Goal: Task Accomplishment & Management: Manage account settings

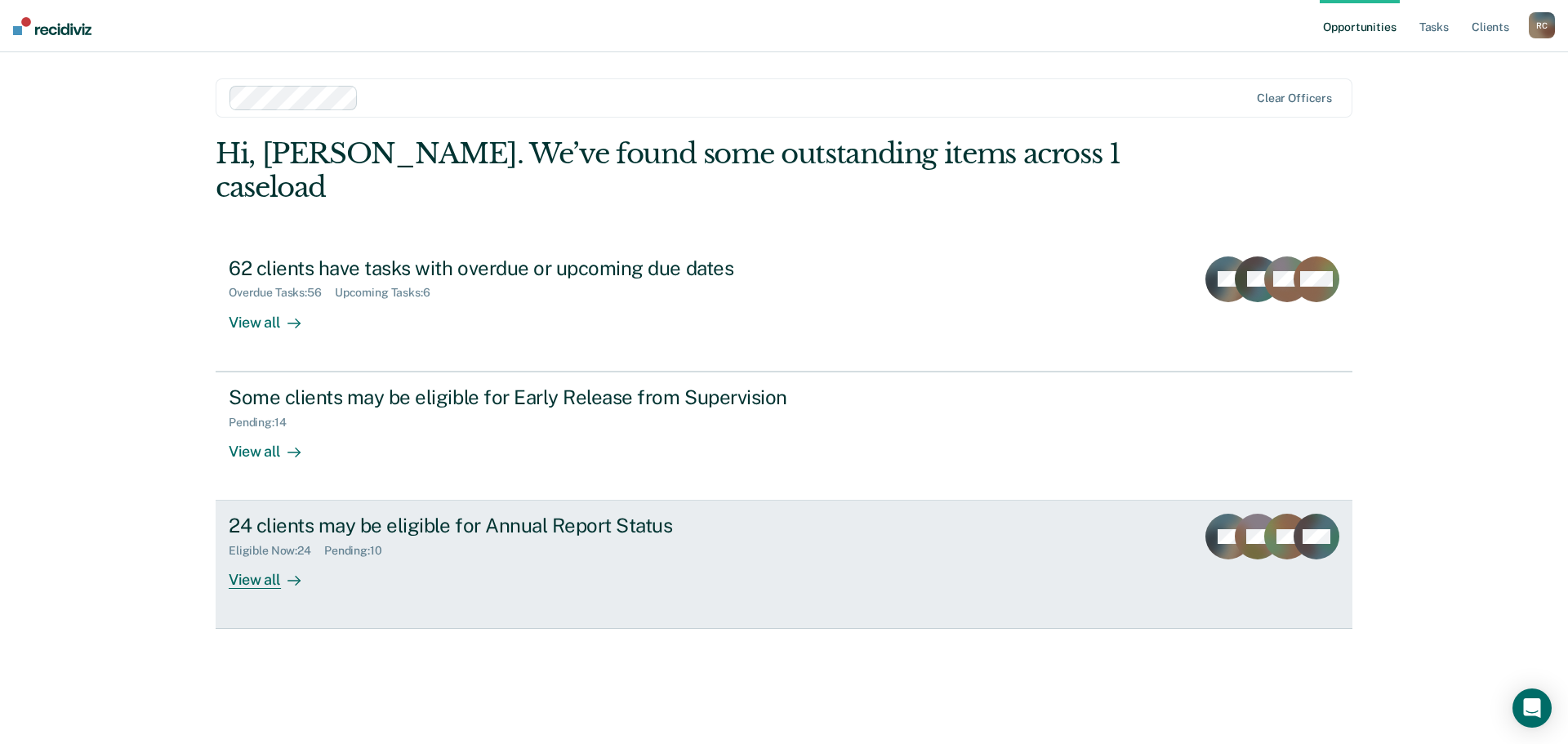
click at [266, 557] on div "View all" at bounding box center [275, 573] width 91 height 32
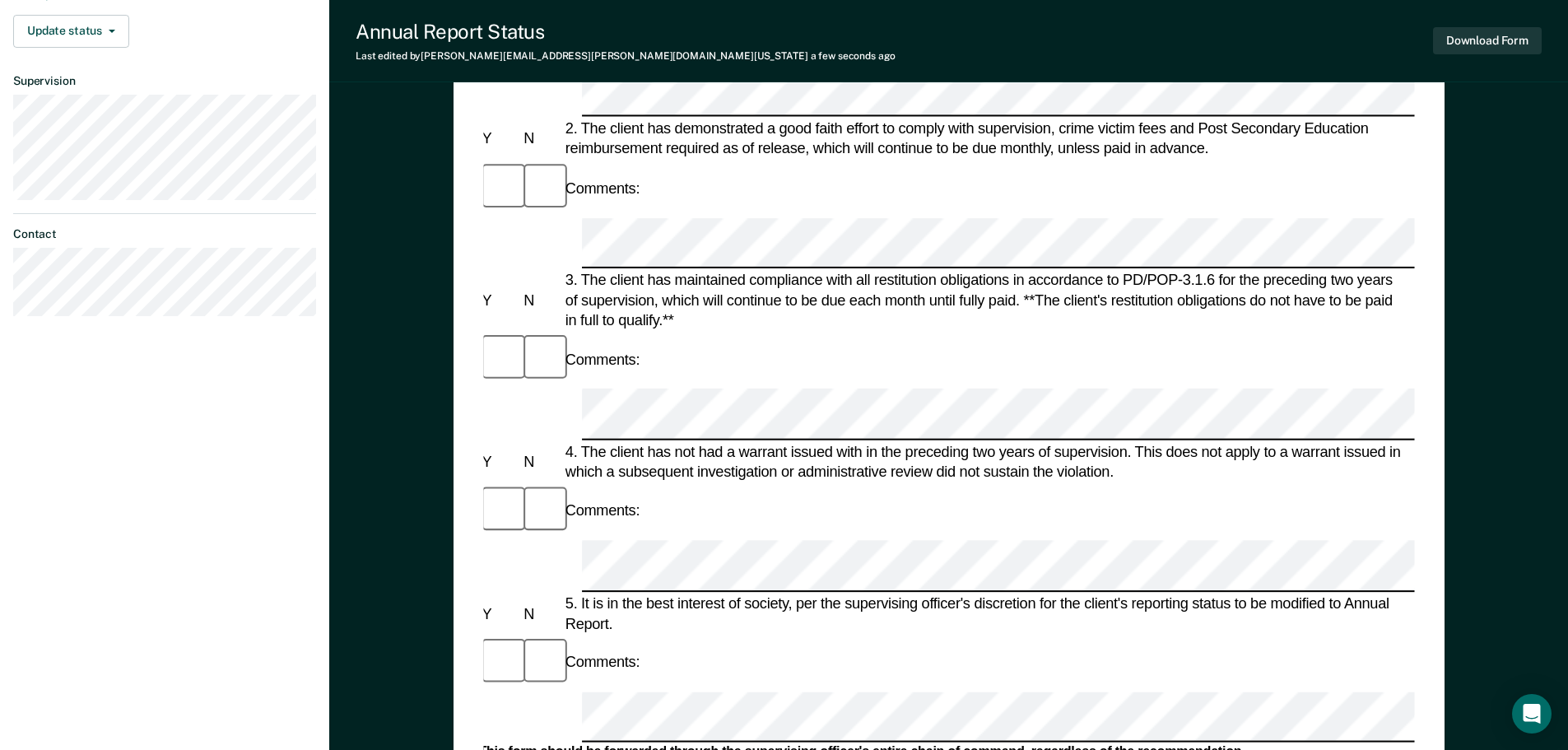
scroll to position [806, 0]
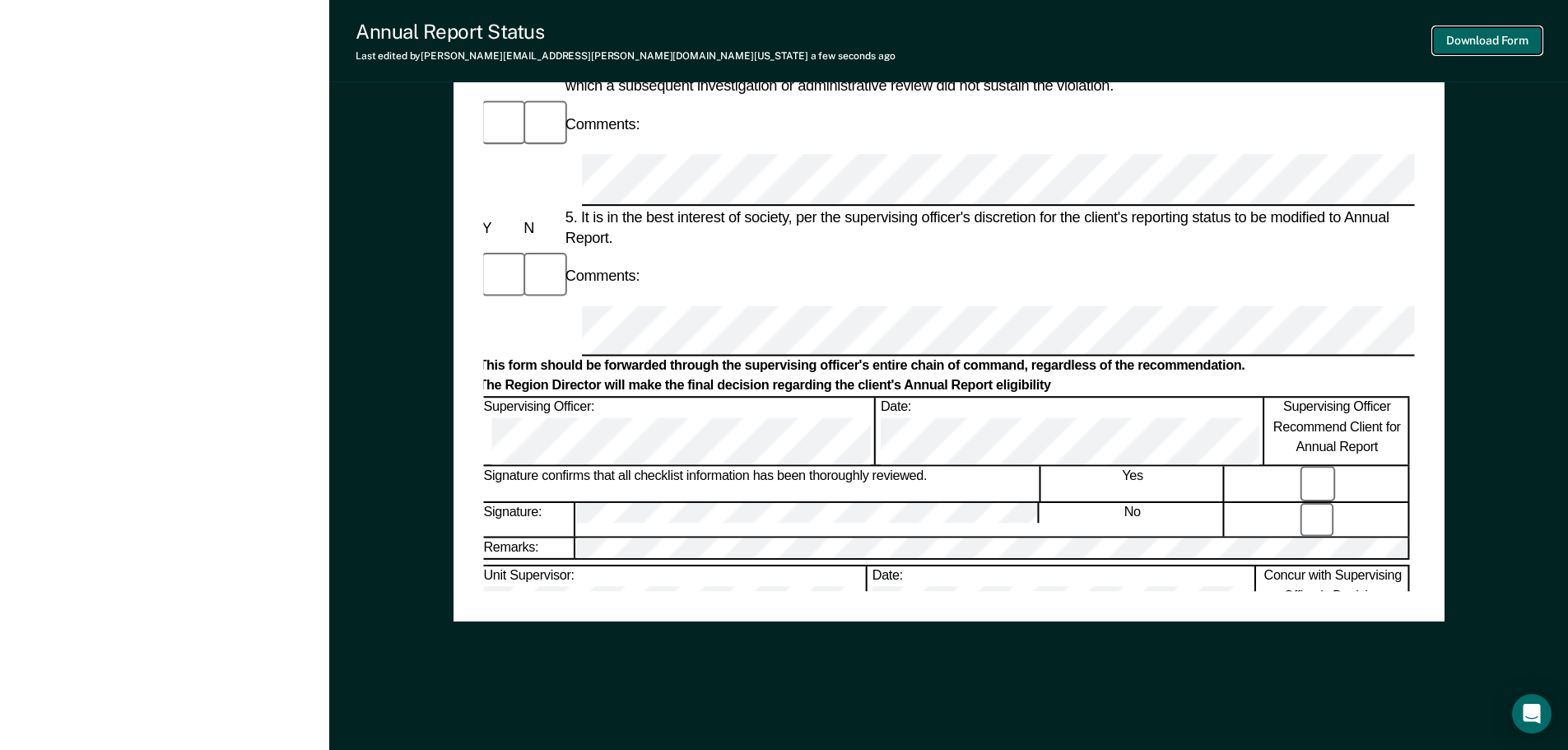
click at [1482, 37] on button "Download Form" at bounding box center [1487, 41] width 109 height 27
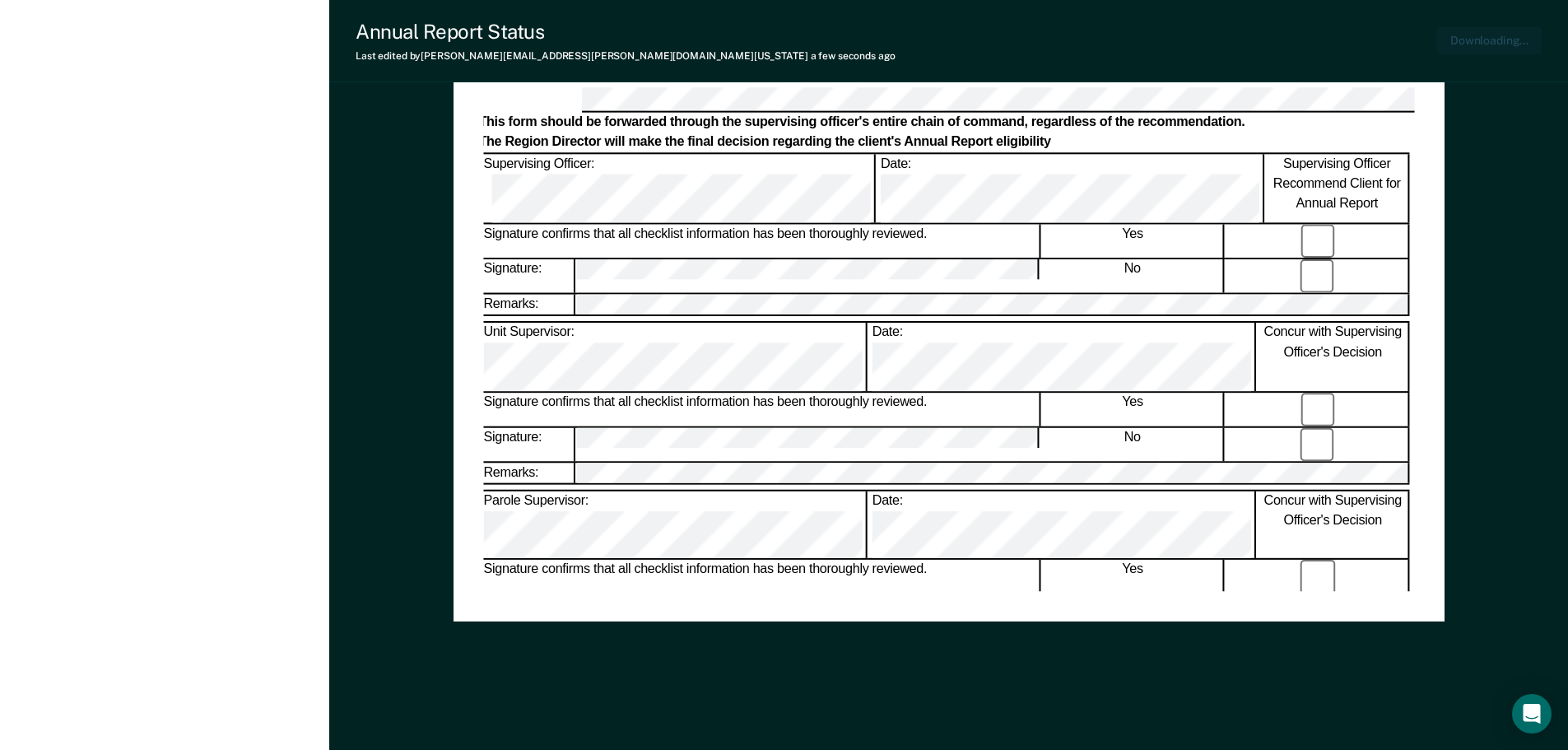
scroll to position [0, 0]
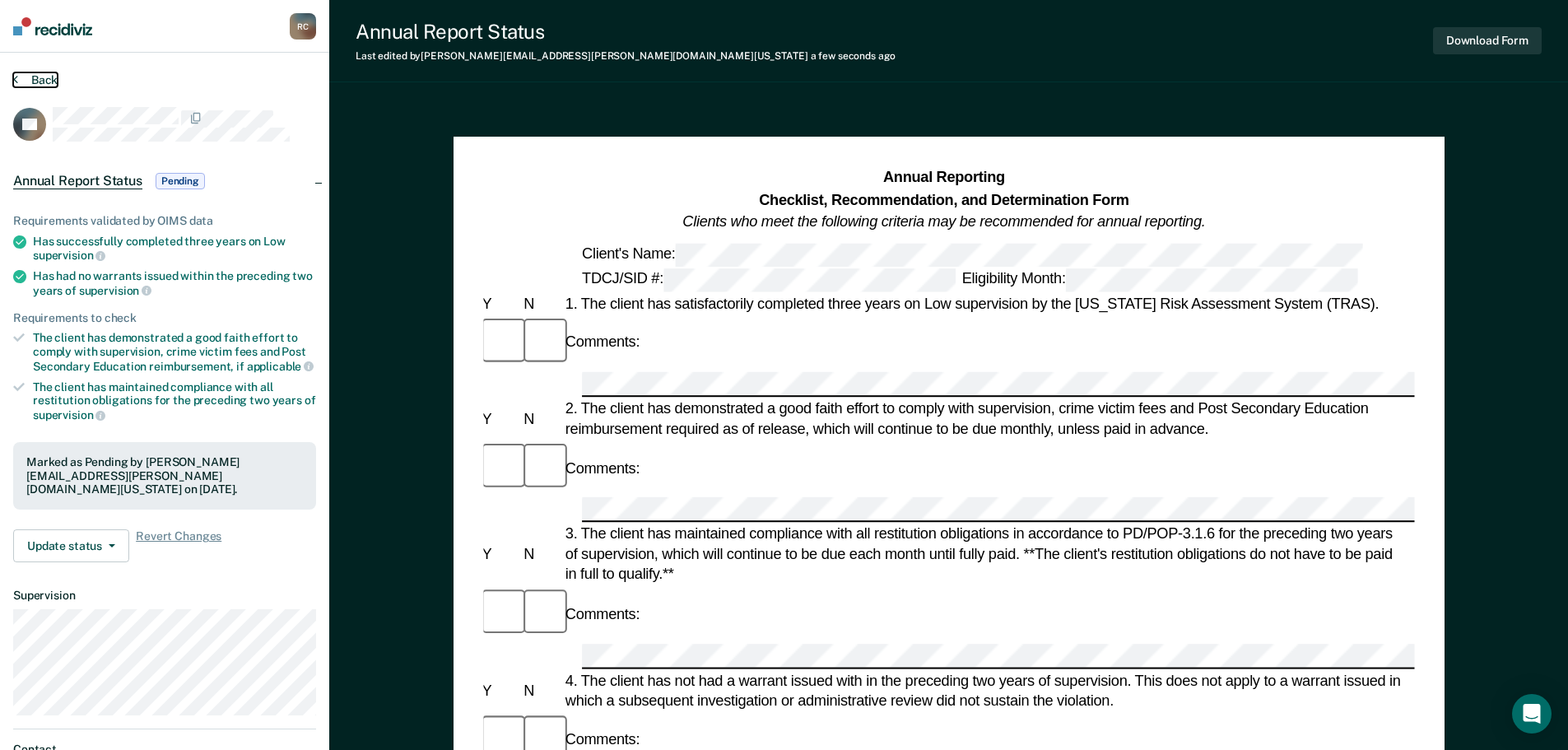
click at [42, 77] on button "Back" at bounding box center [35, 79] width 44 height 14
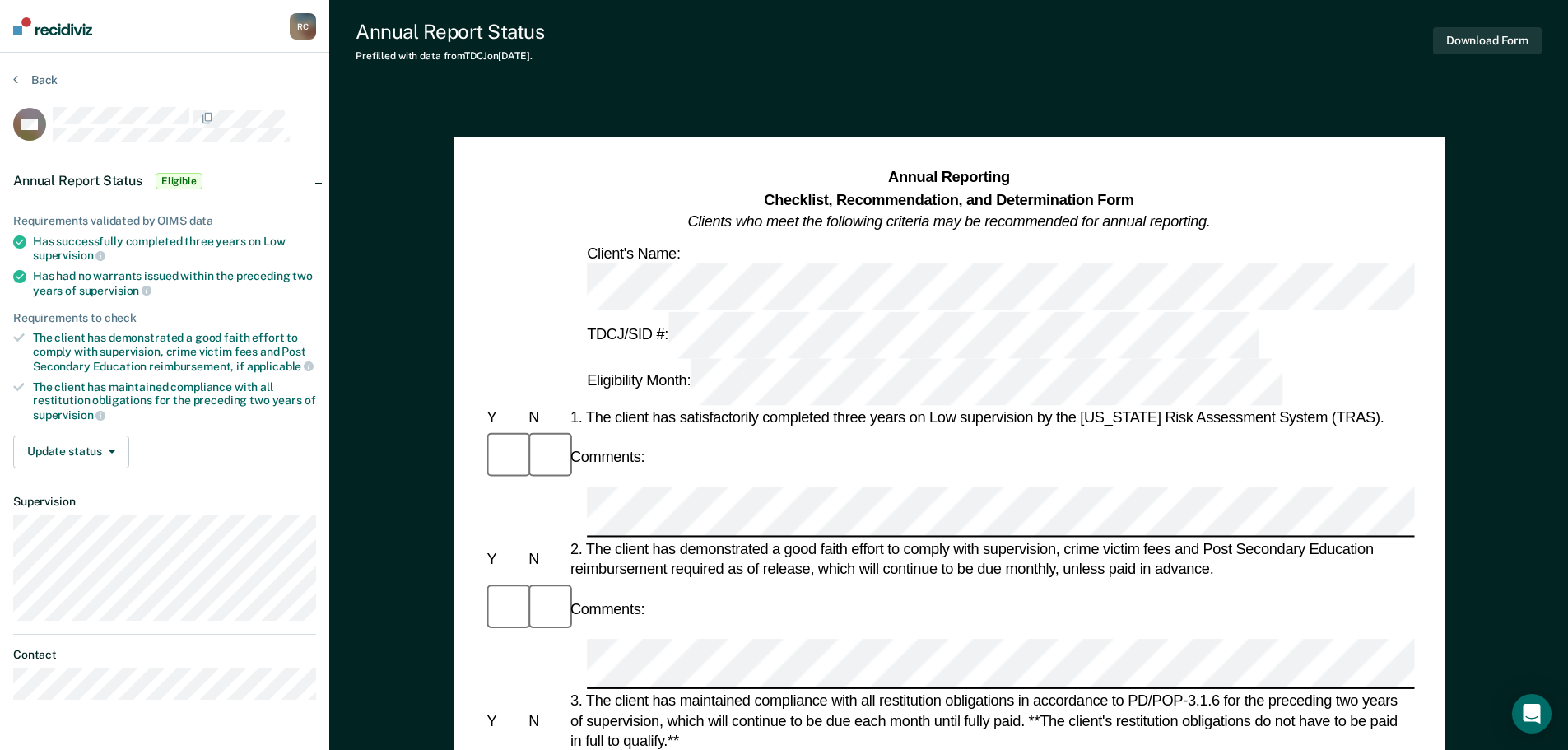
click at [1086, 539] on div "2. The client has demonstrated a good faith effort to comply with supervision, …" at bounding box center [990, 558] width 848 height 40
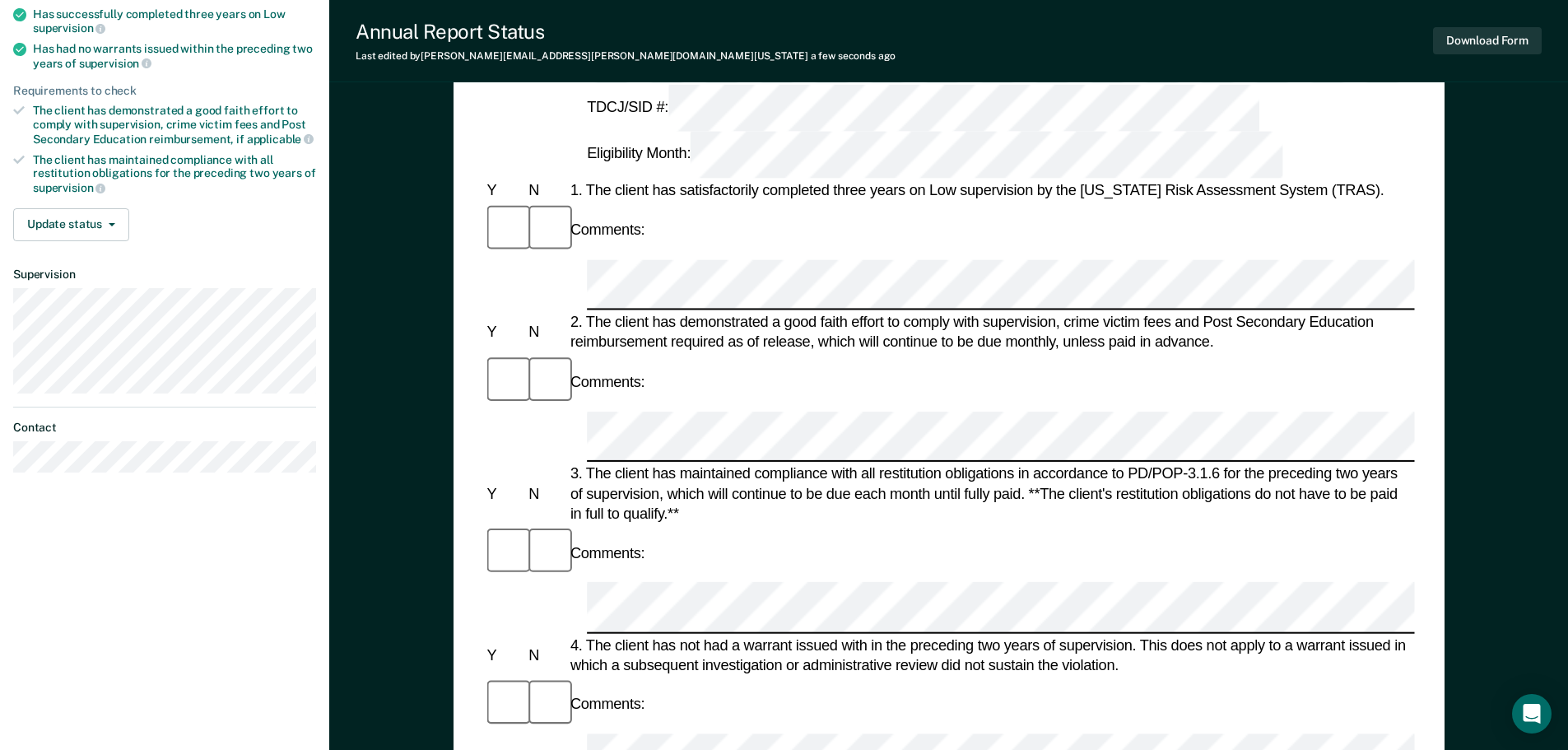
scroll to position [263, 0]
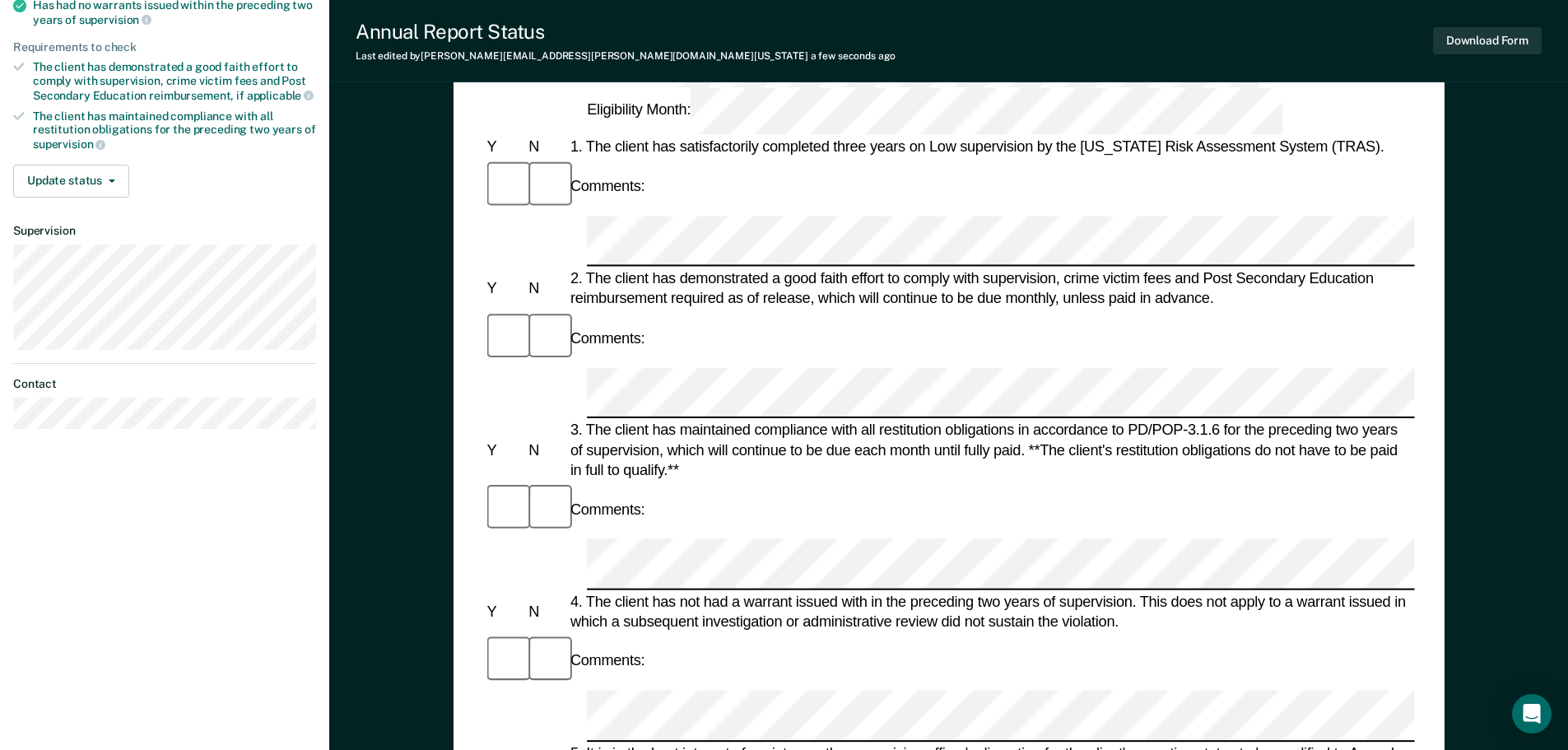
click at [1419, 680] on div "Annual Reporting Checklist, Recommendation, and Determination Form Clients who …" at bounding box center [949, 511] width 991 height 1291
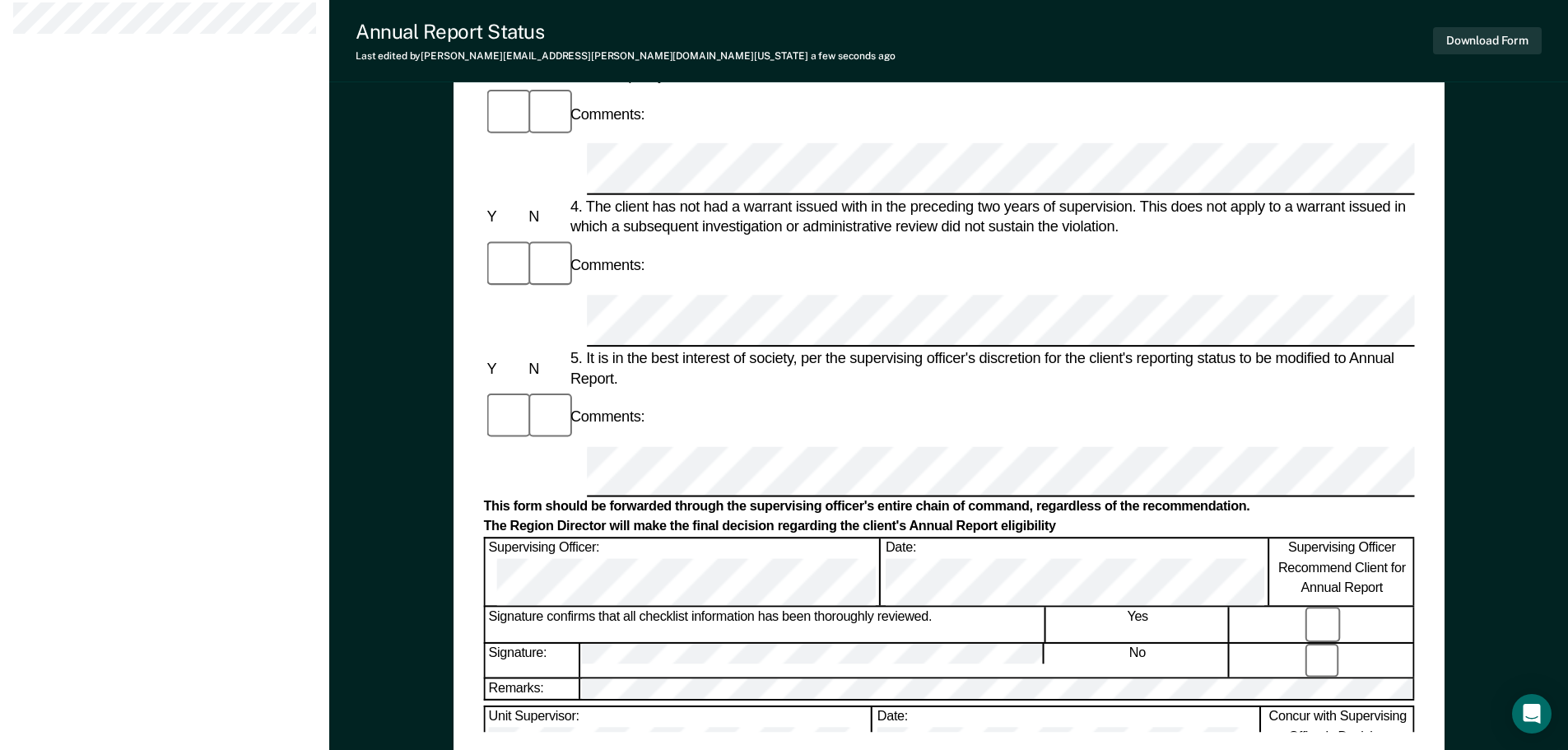
scroll to position [699, 0]
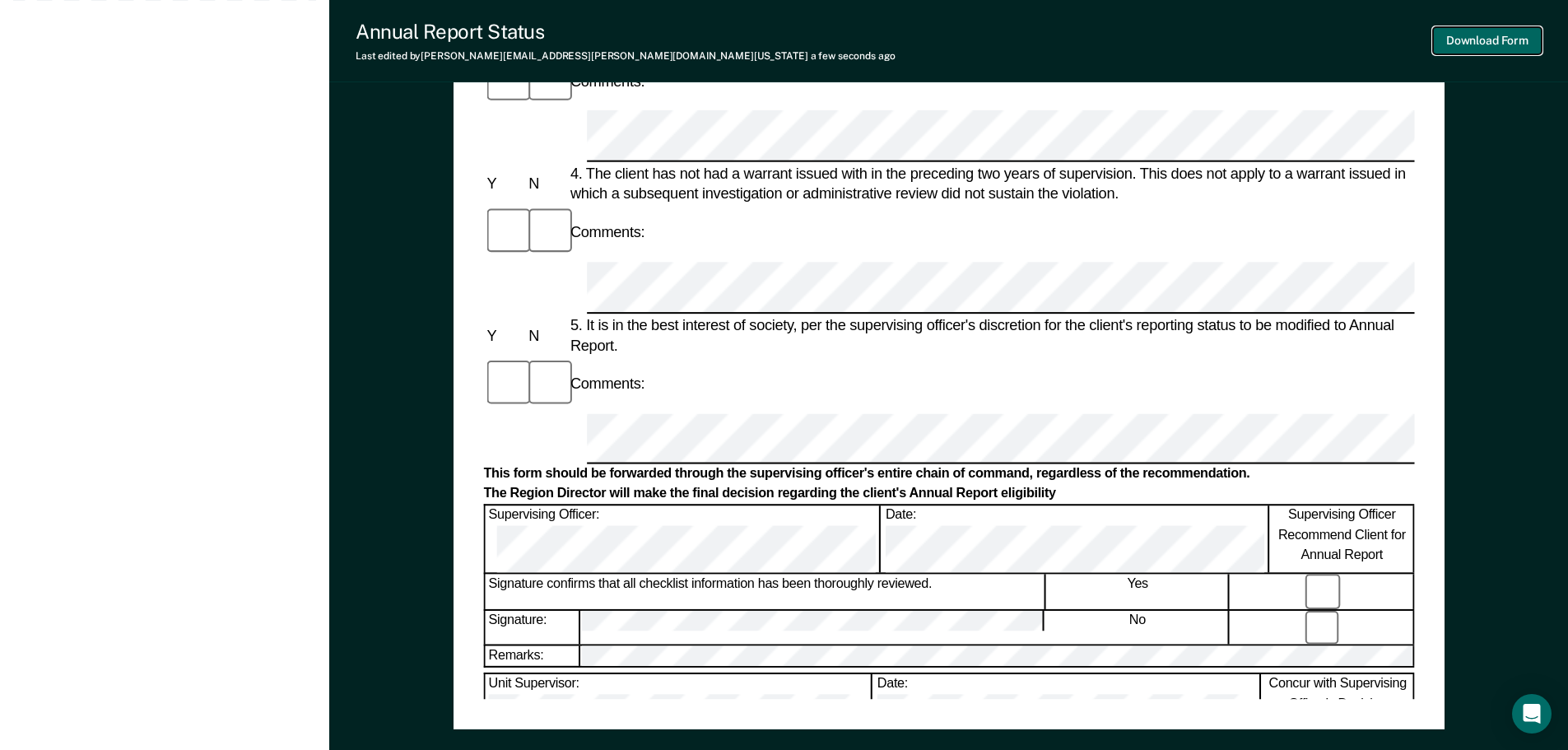
click at [1451, 38] on button "Download Form" at bounding box center [1487, 41] width 109 height 27
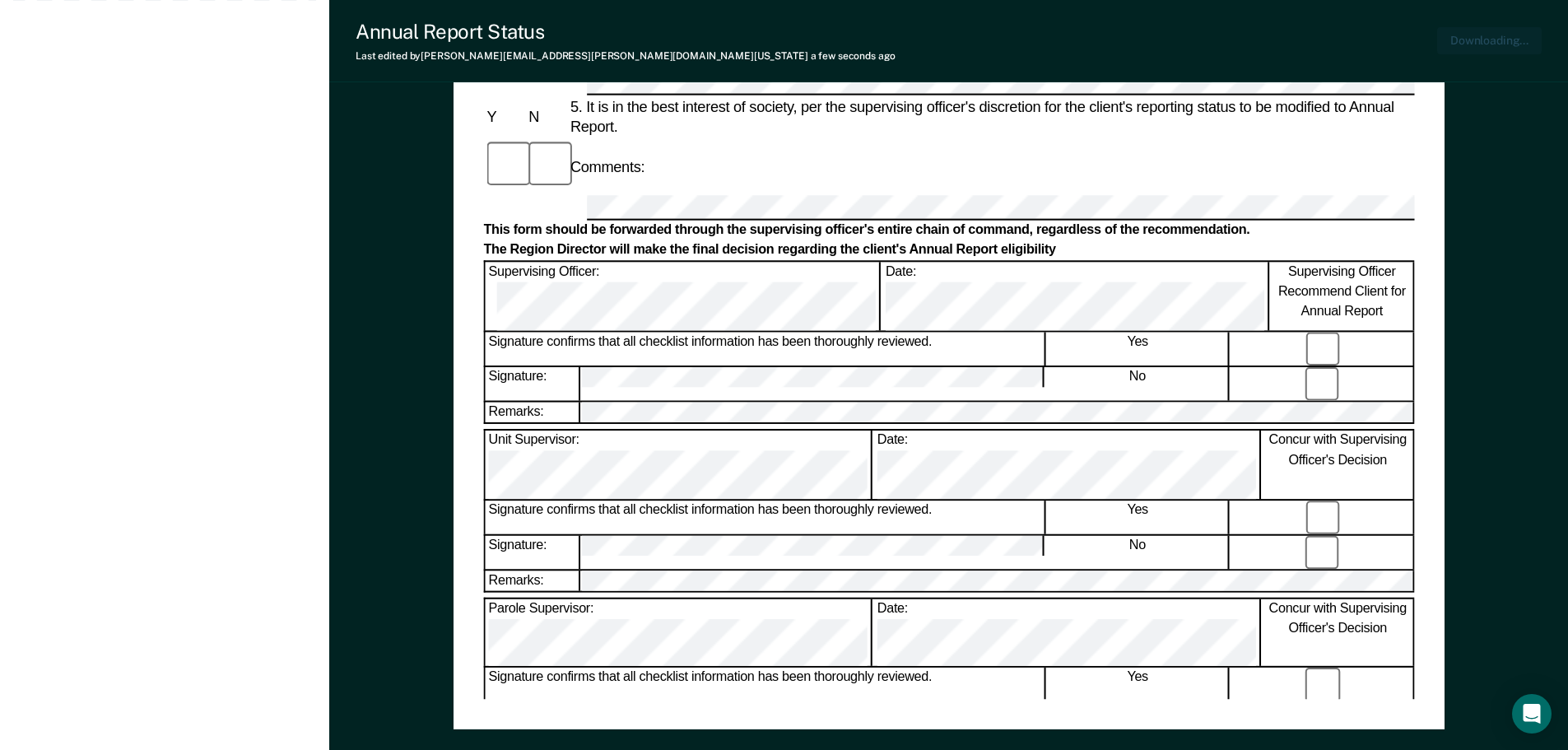
scroll to position [0, 0]
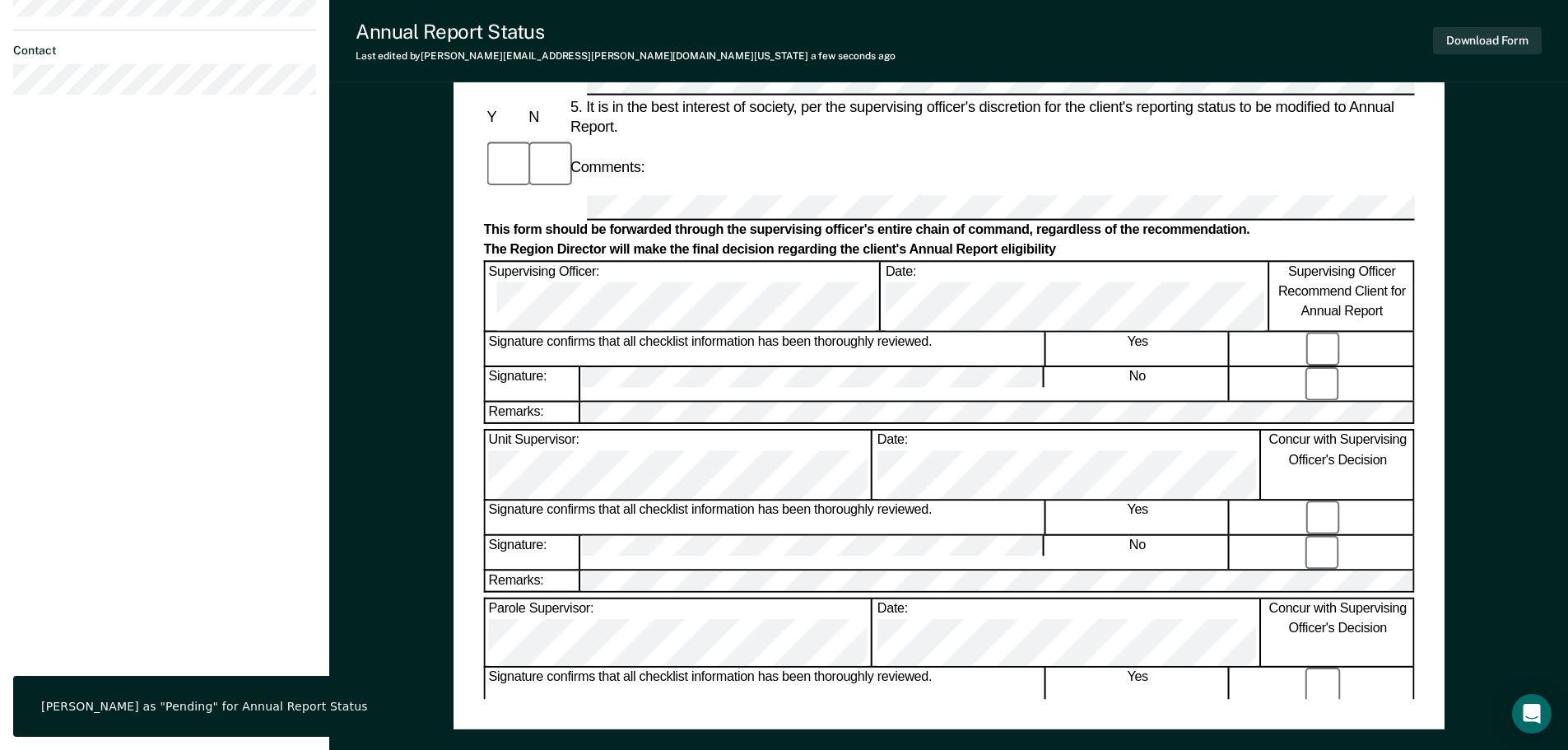
click at [186, 190] on div "[PERSON_NAME] R C Profile How it works Log Out Back GG Annual Report Status Pen…" at bounding box center [164, 41] width 329 height 1480
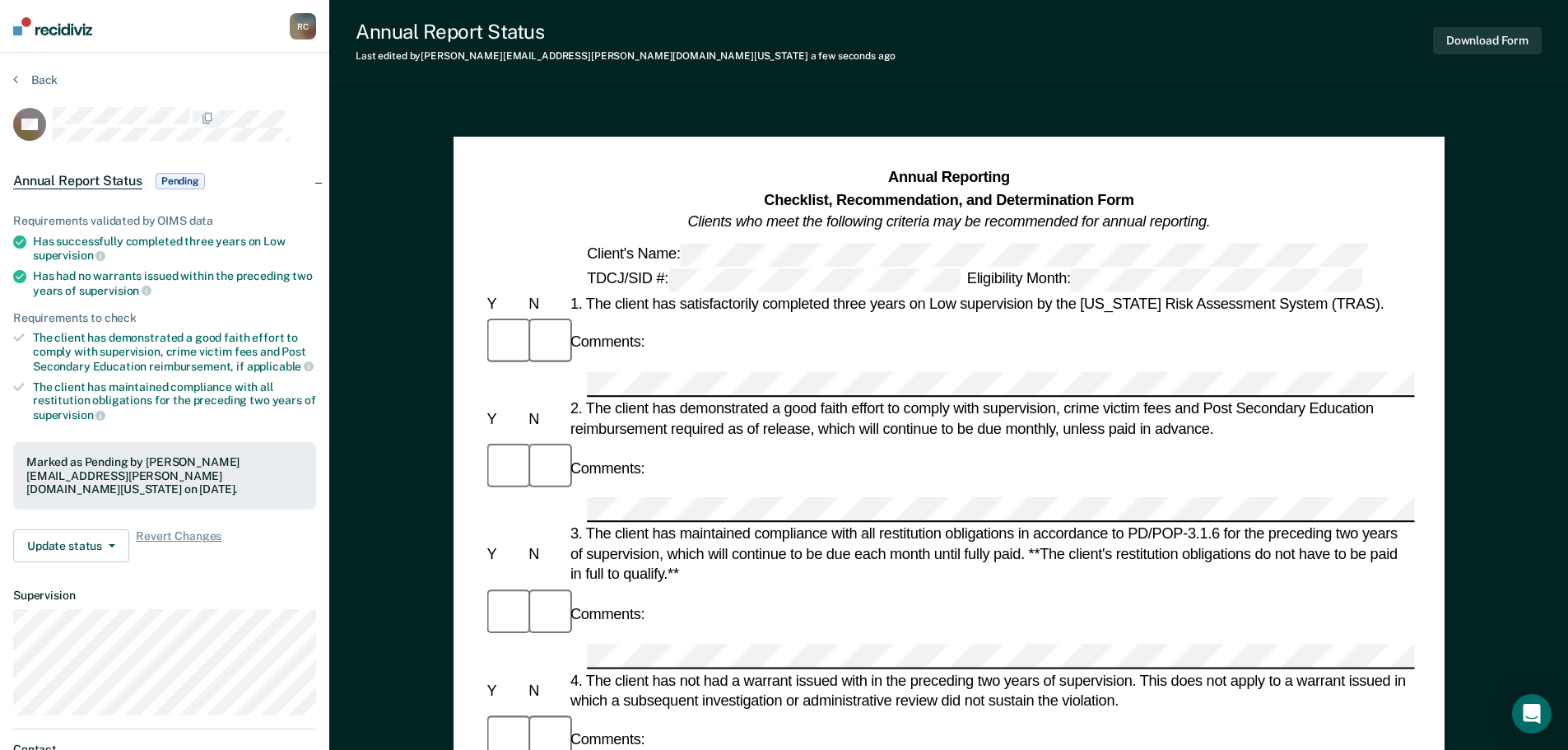
click at [30, 72] on section "Back GG Annual Report Status Pending Requirements validated by OIMS data Has su…" at bounding box center [164, 439] width 329 height 774
click at [14, 77] on icon at bounding box center [15, 78] width 5 height 13
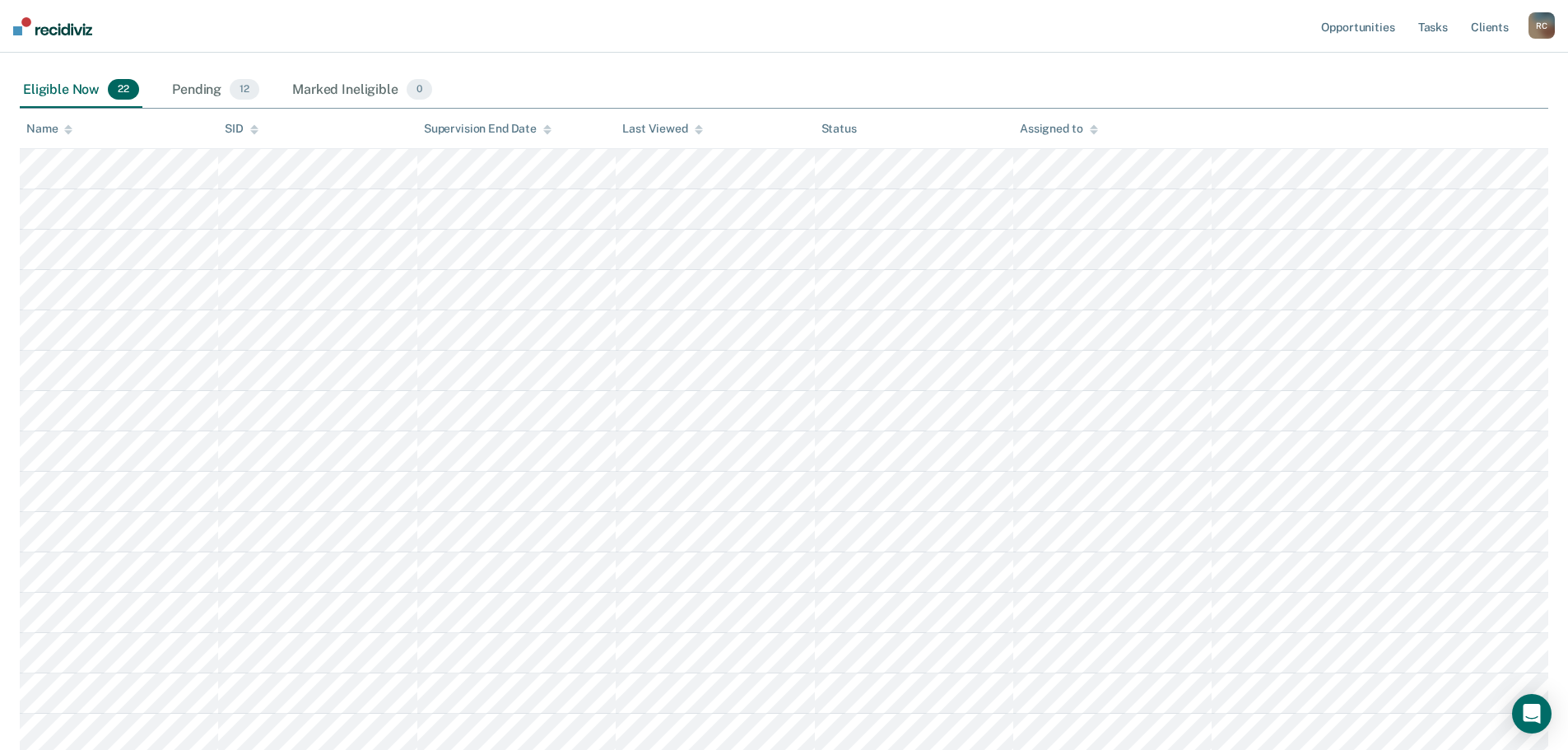
scroll to position [126, 0]
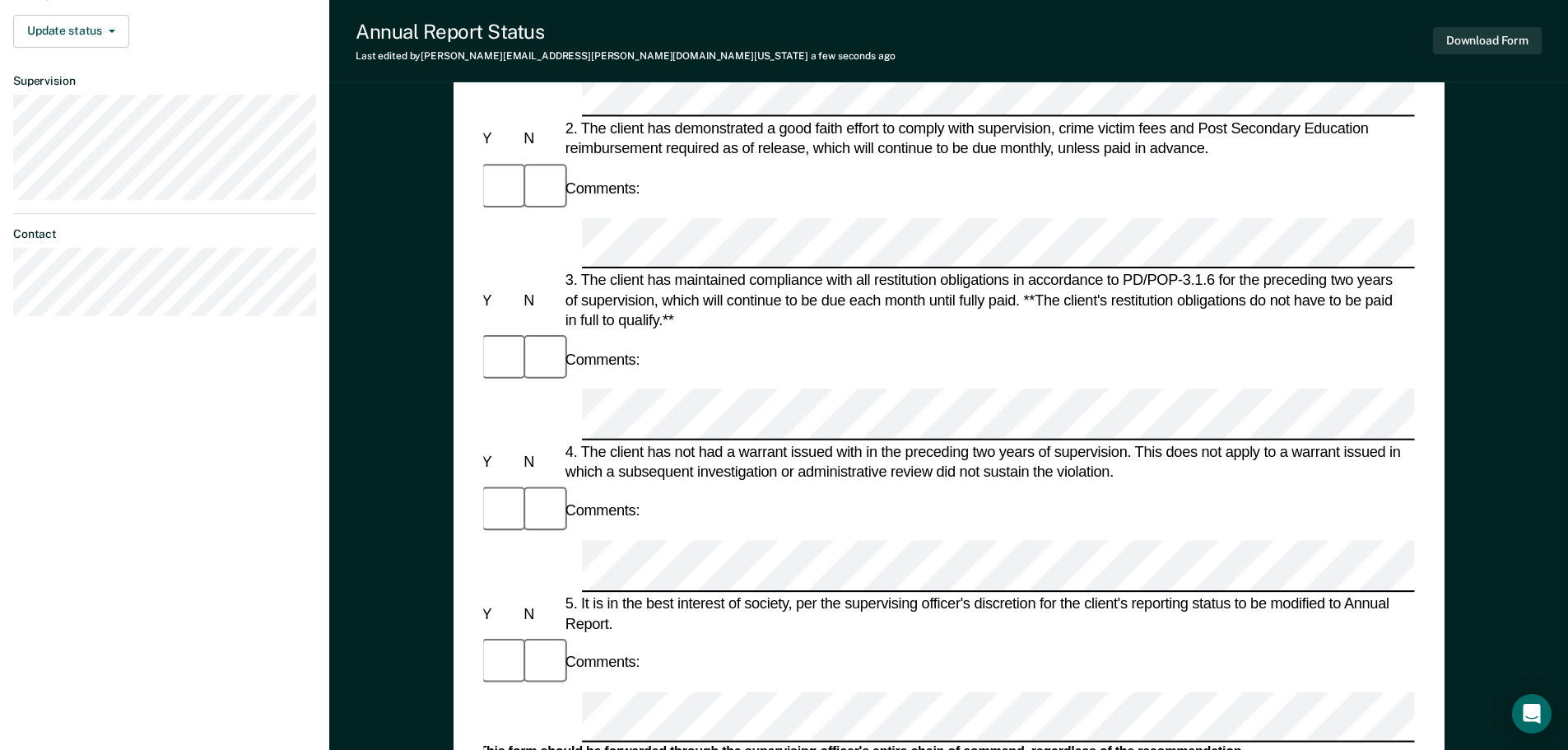
scroll to position [806, 0]
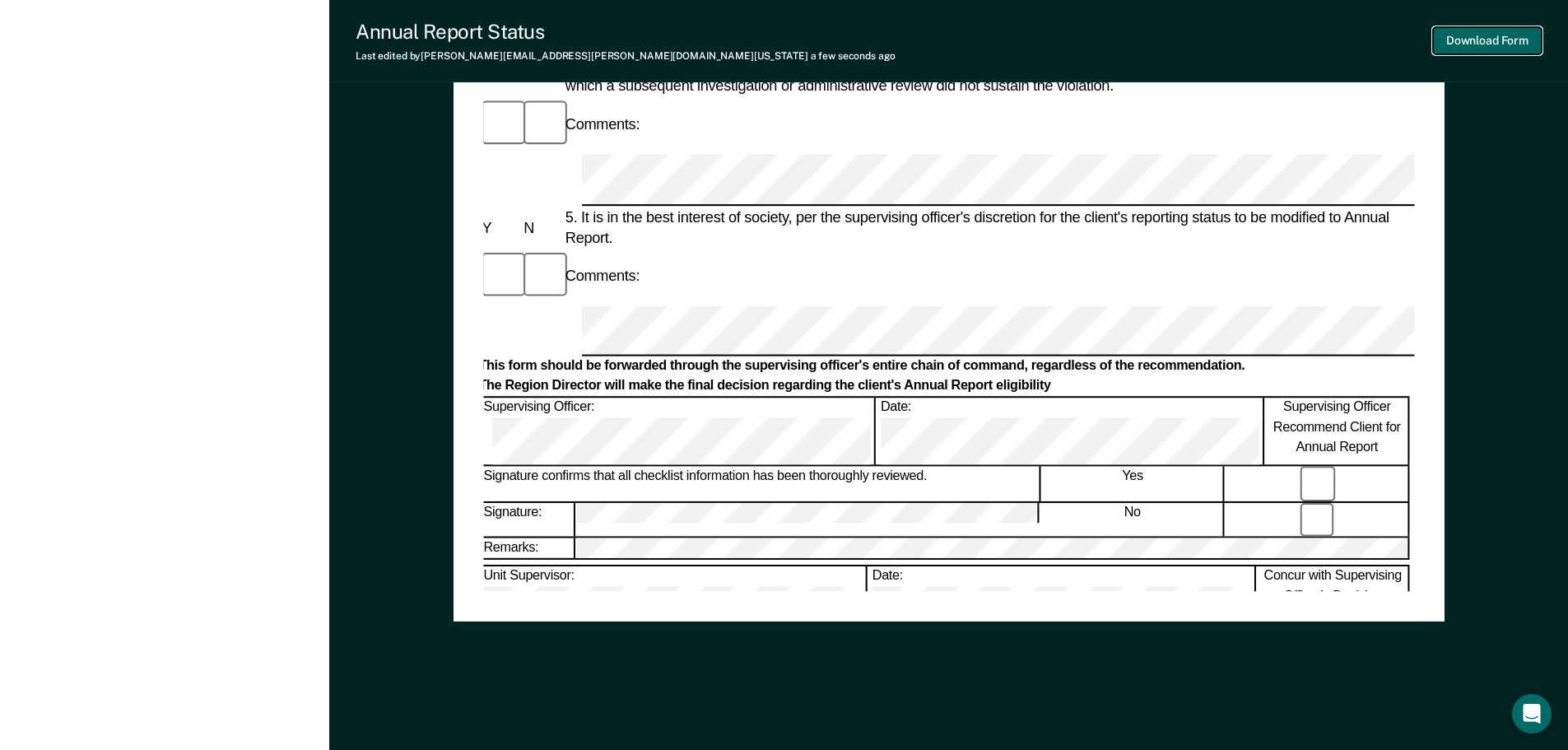
click at [1485, 43] on button "Download Form" at bounding box center [1487, 41] width 109 height 27
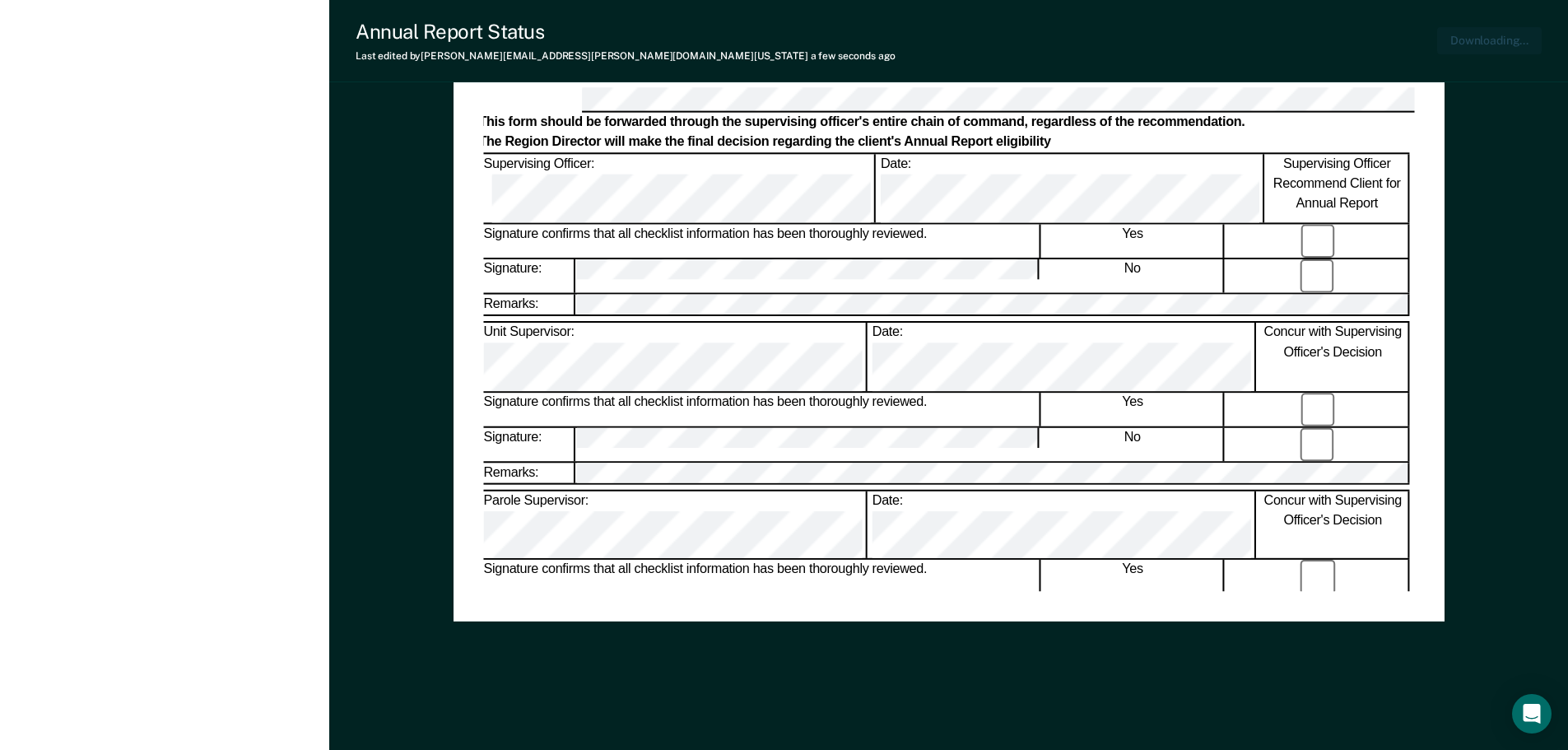
scroll to position [0, 0]
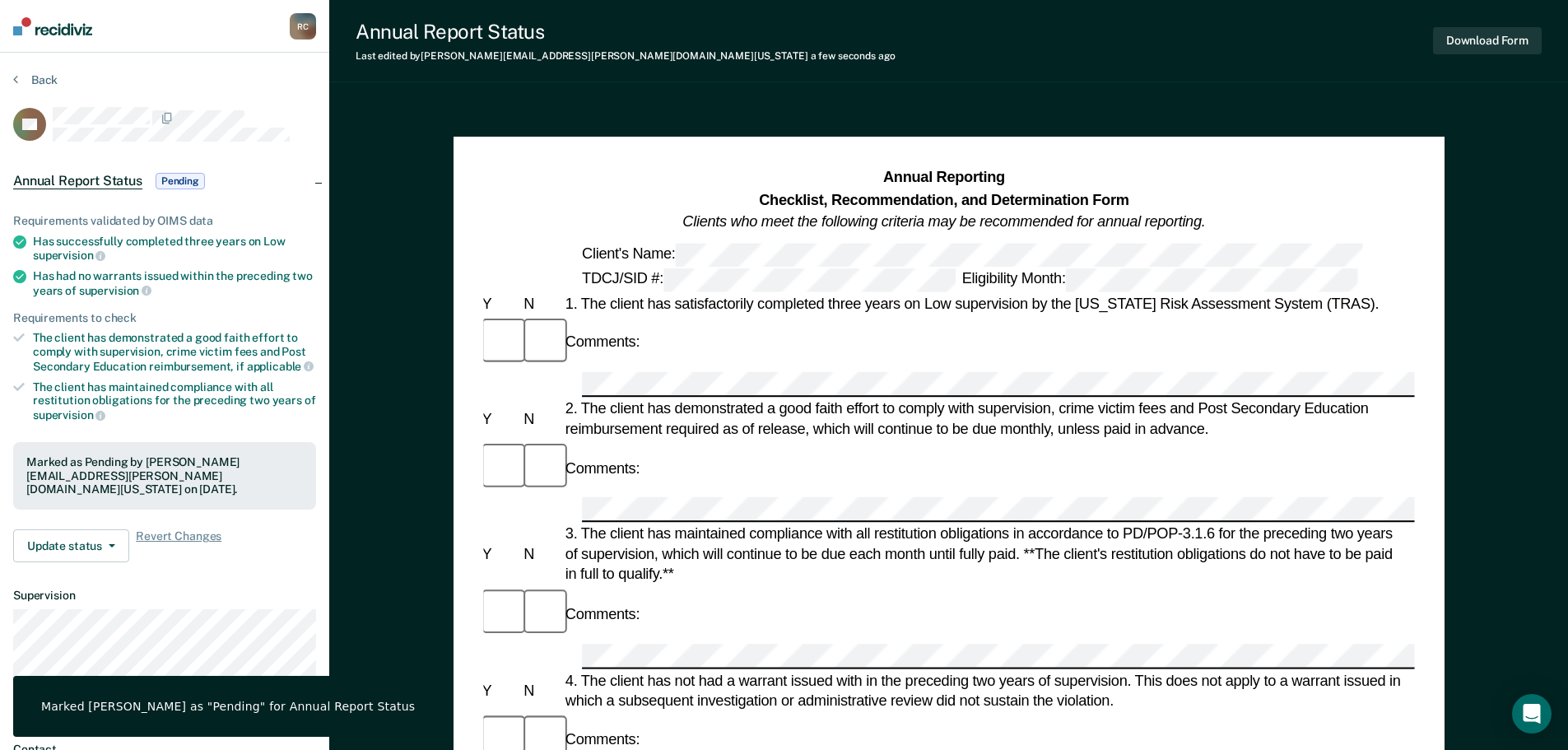
click at [43, 69] on section "Back RC Annual Report Status Pending Requirements validated by OIMS data Has su…" at bounding box center [164, 458] width 329 height 811
click at [47, 81] on button "Back" at bounding box center [35, 79] width 44 height 14
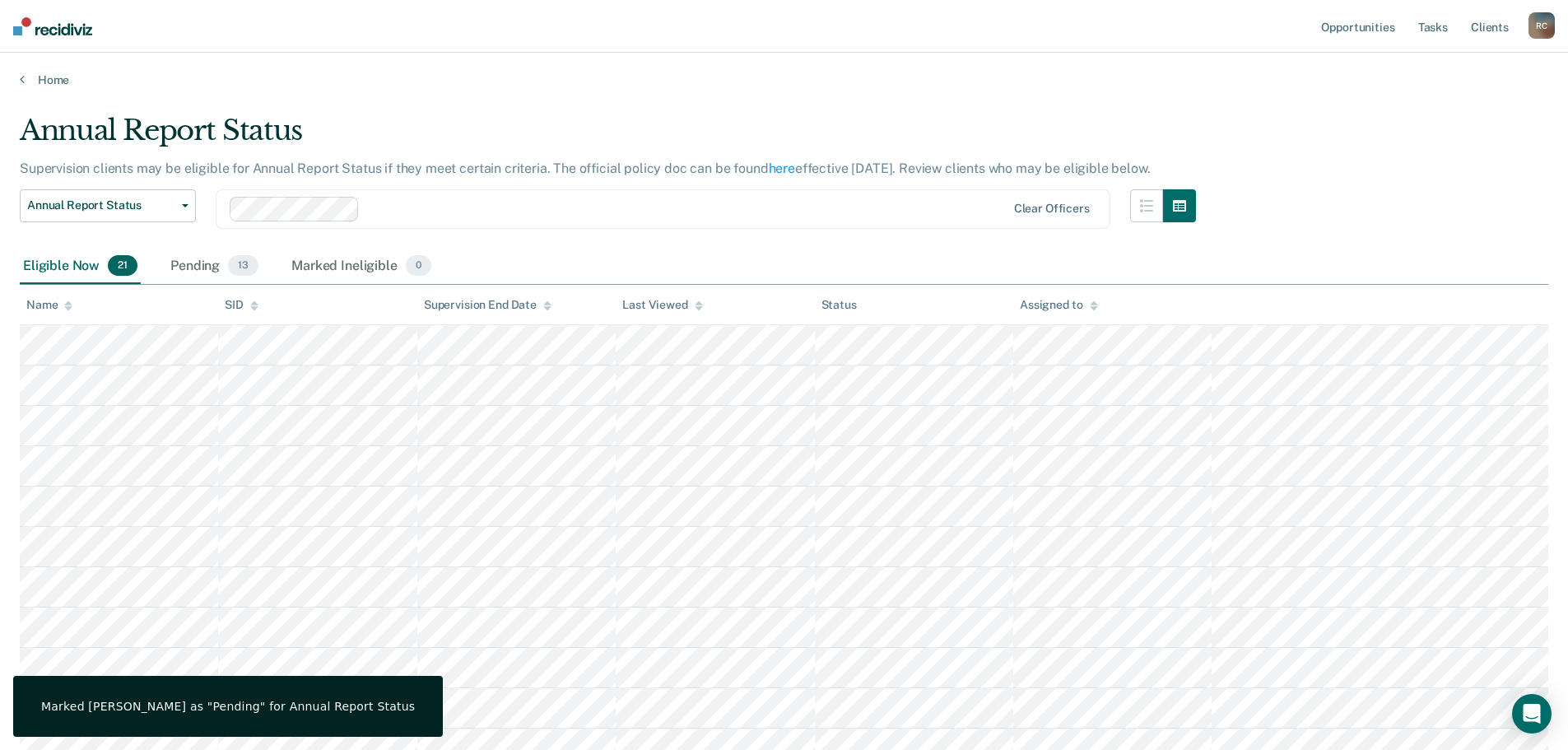
scroll to position [126, 0]
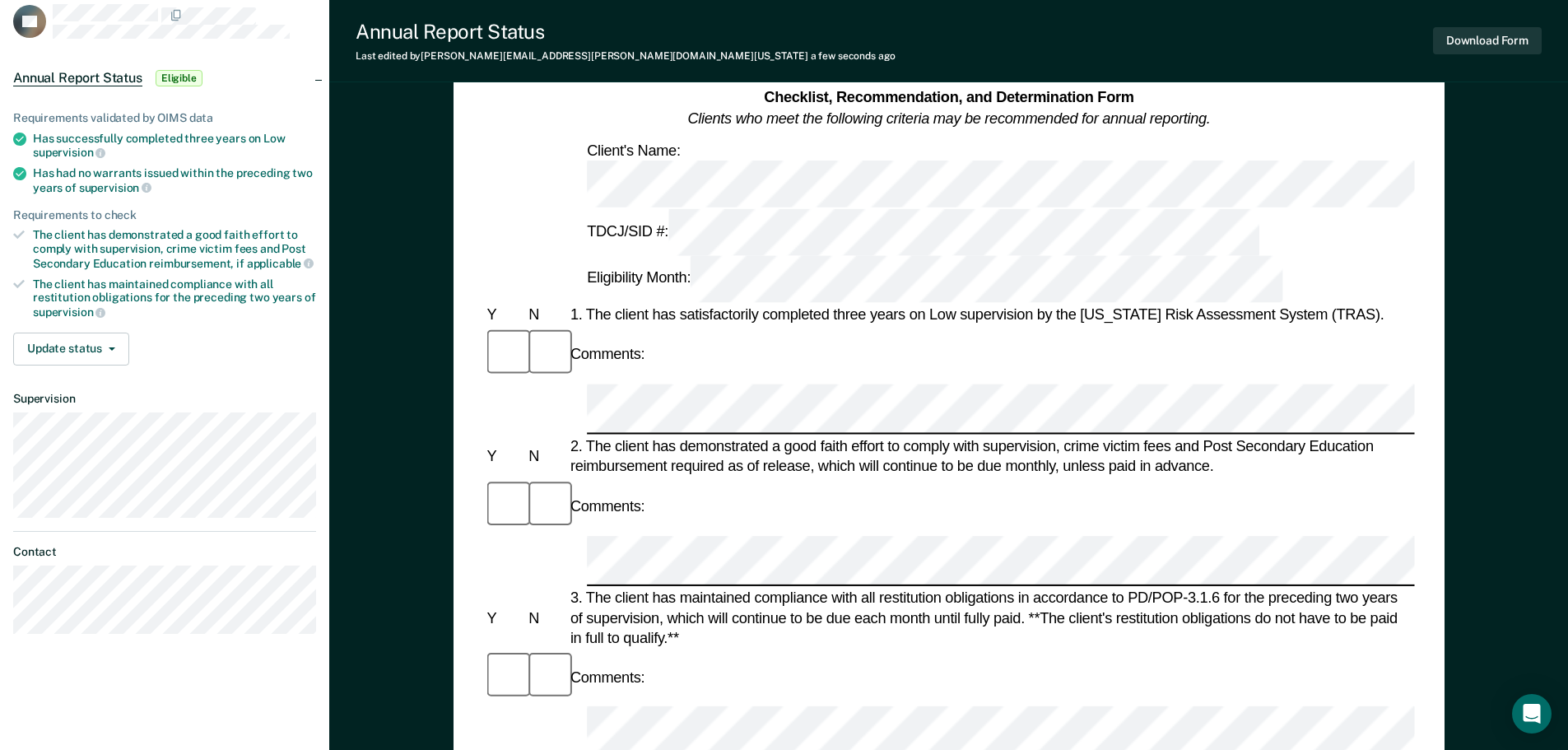
scroll to position [493, 0]
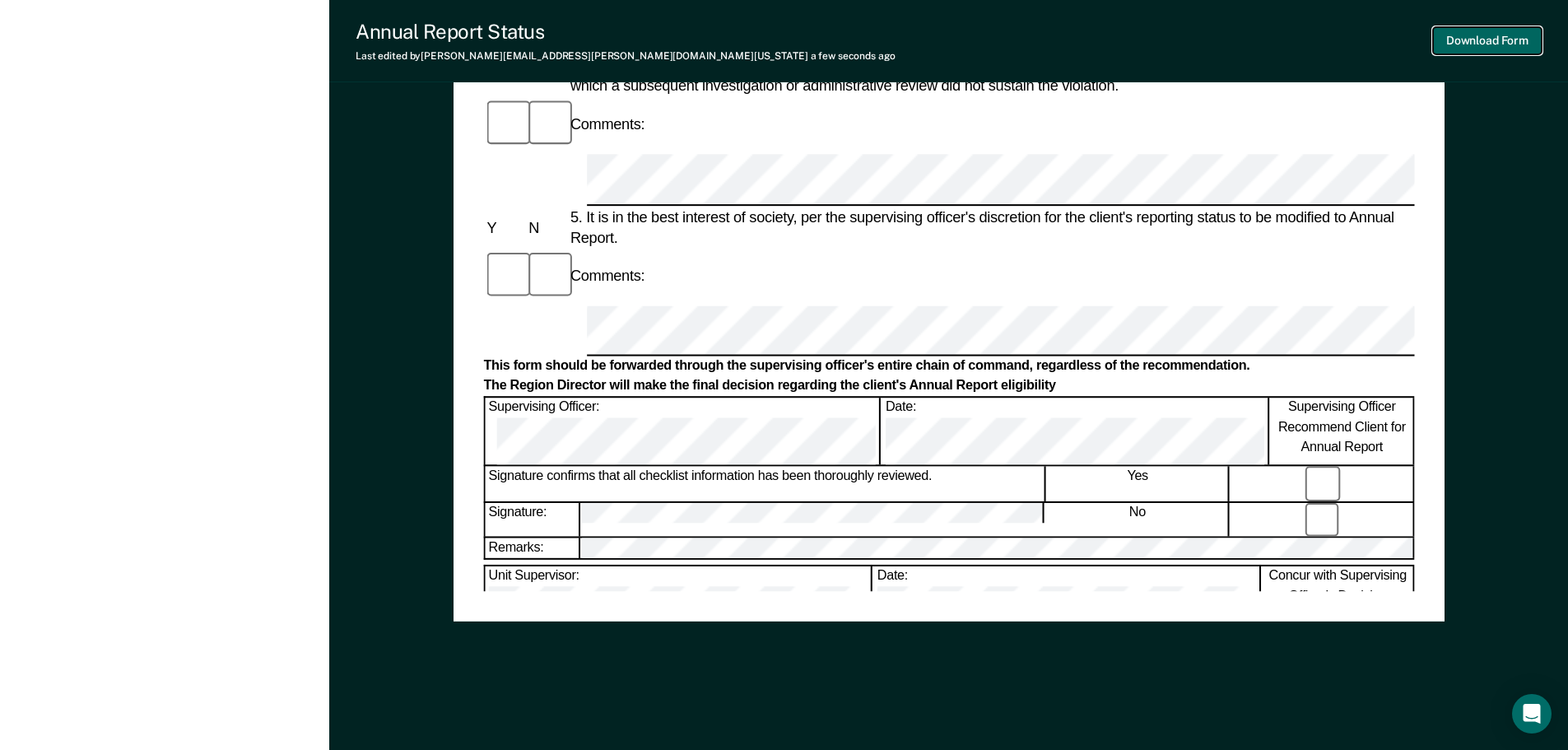
click at [1459, 31] on button "Download Form" at bounding box center [1487, 41] width 109 height 27
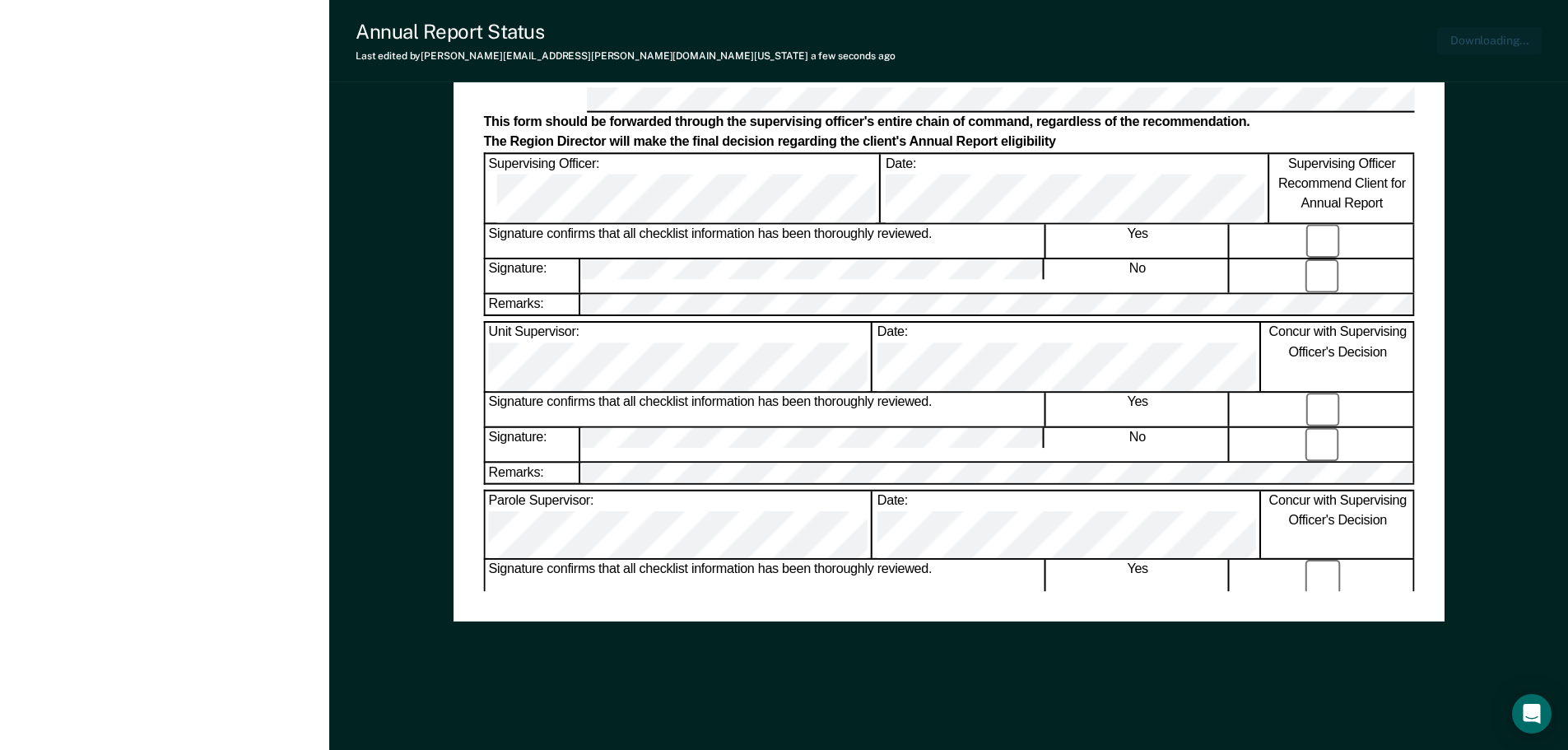
scroll to position [0, 0]
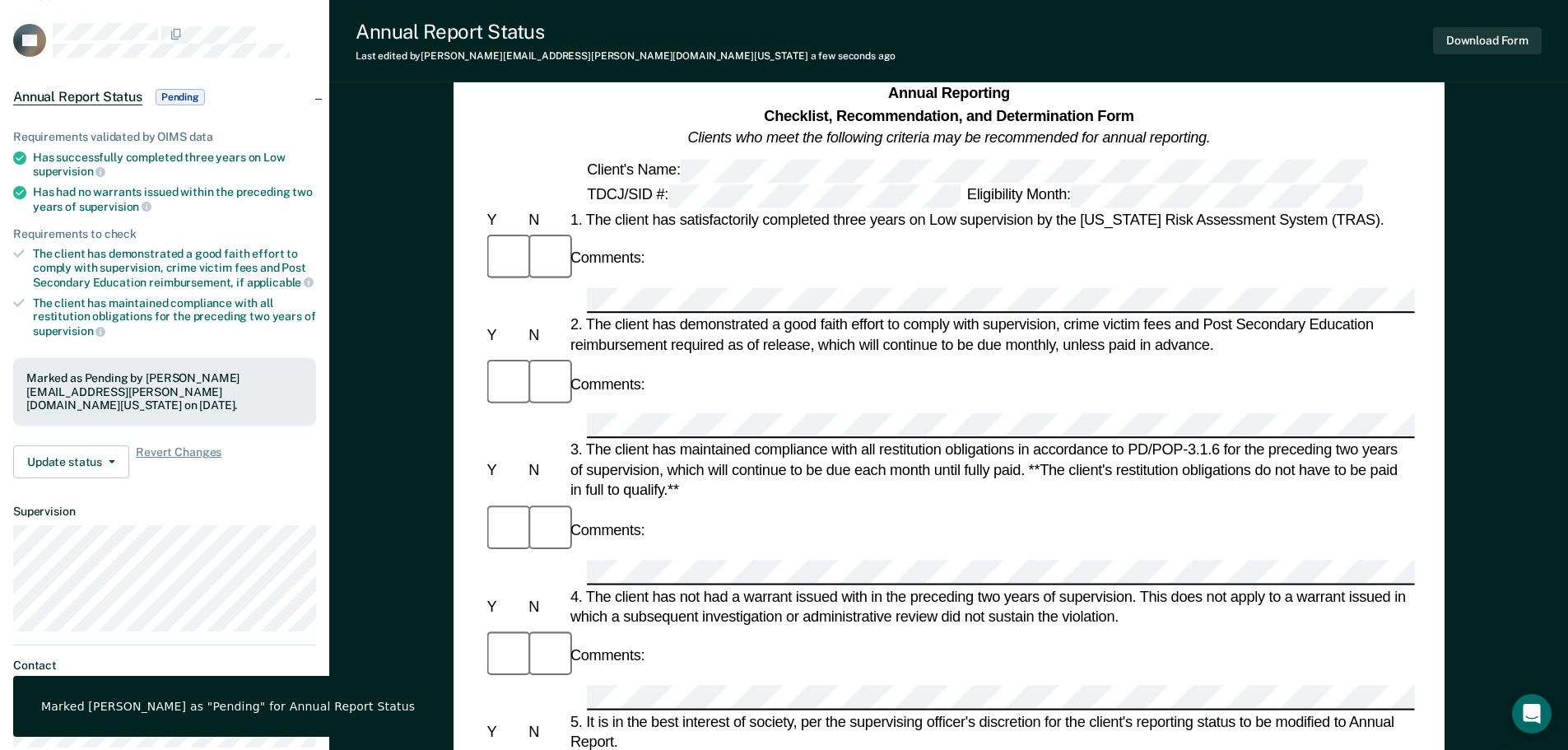
scroll to position [49, 0]
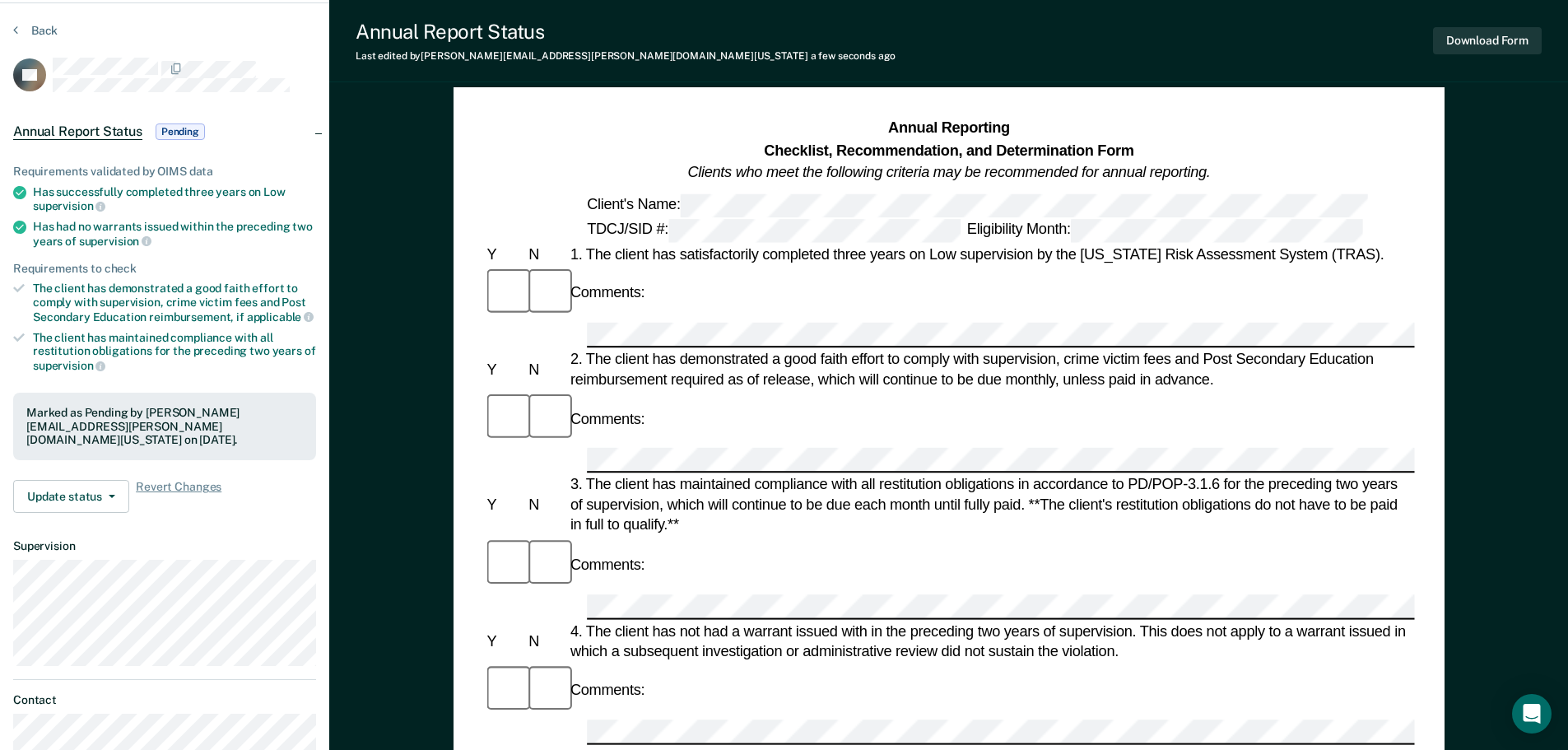
click at [21, 38] on div "Back" at bounding box center [164, 40] width 303 height 35
click at [43, 31] on button "Back" at bounding box center [35, 30] width 44 height 14
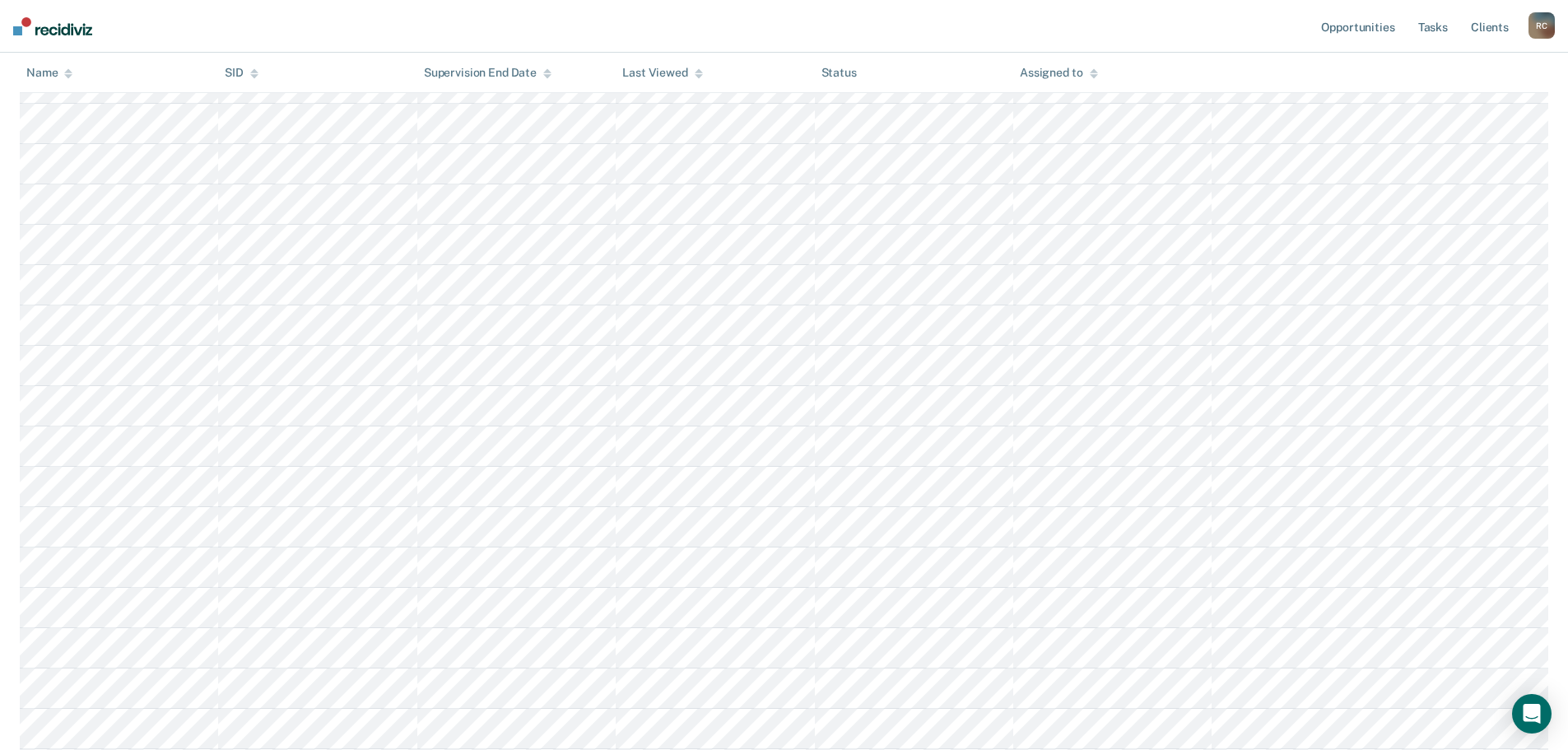
scroll to position [263, 0]
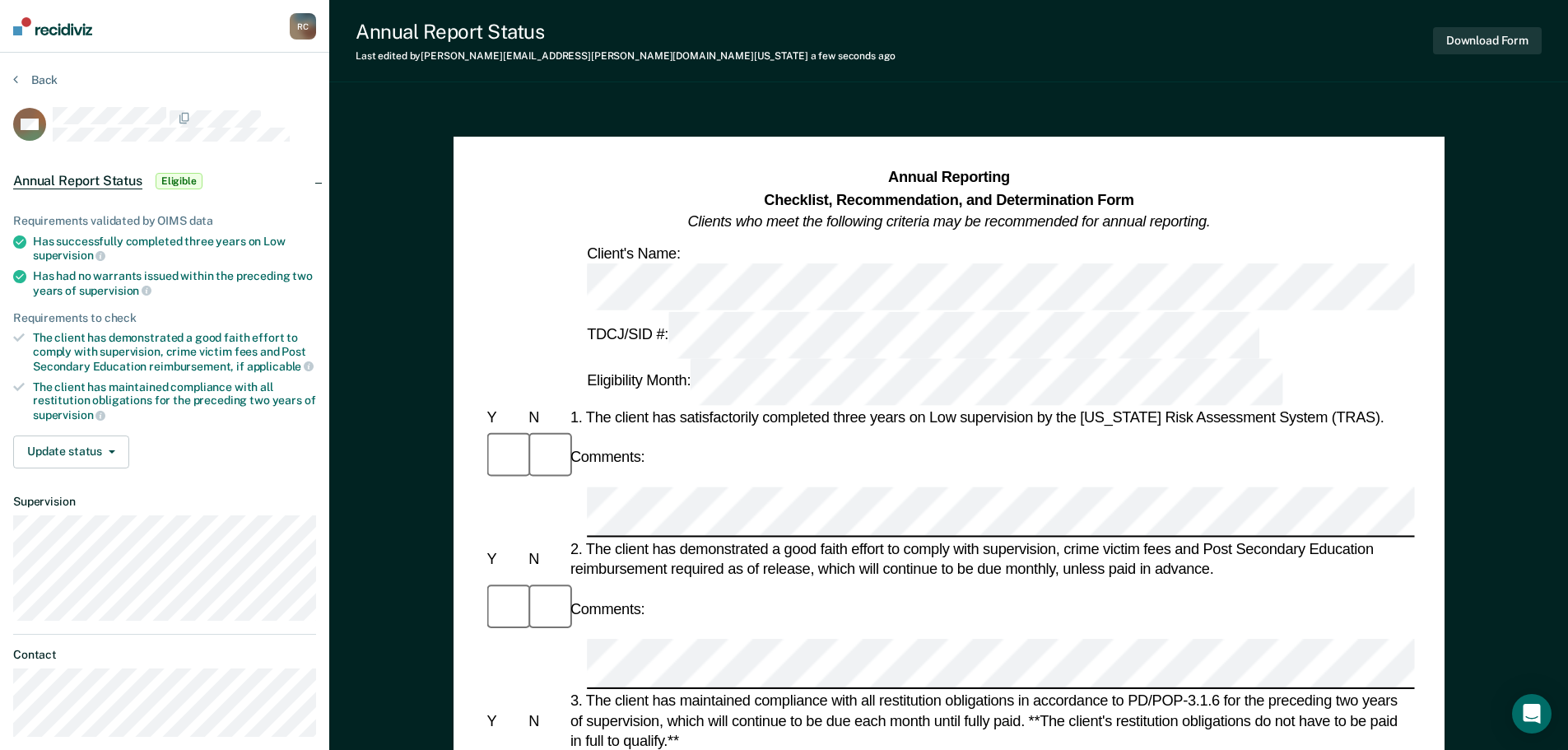
click at [540, 581] on div at bounding box center [546, 610] width 42 height 56
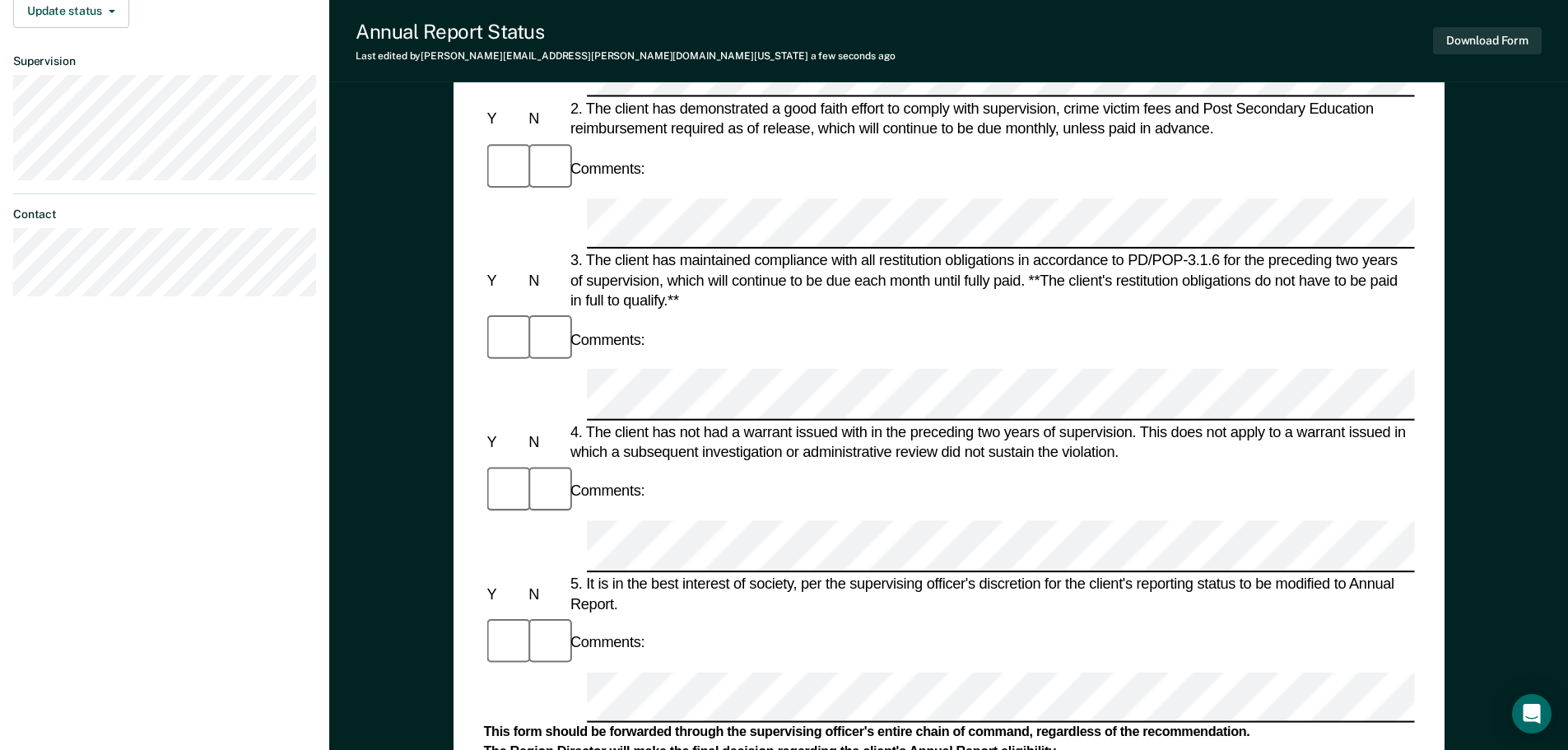
scroll to position [806, 0]
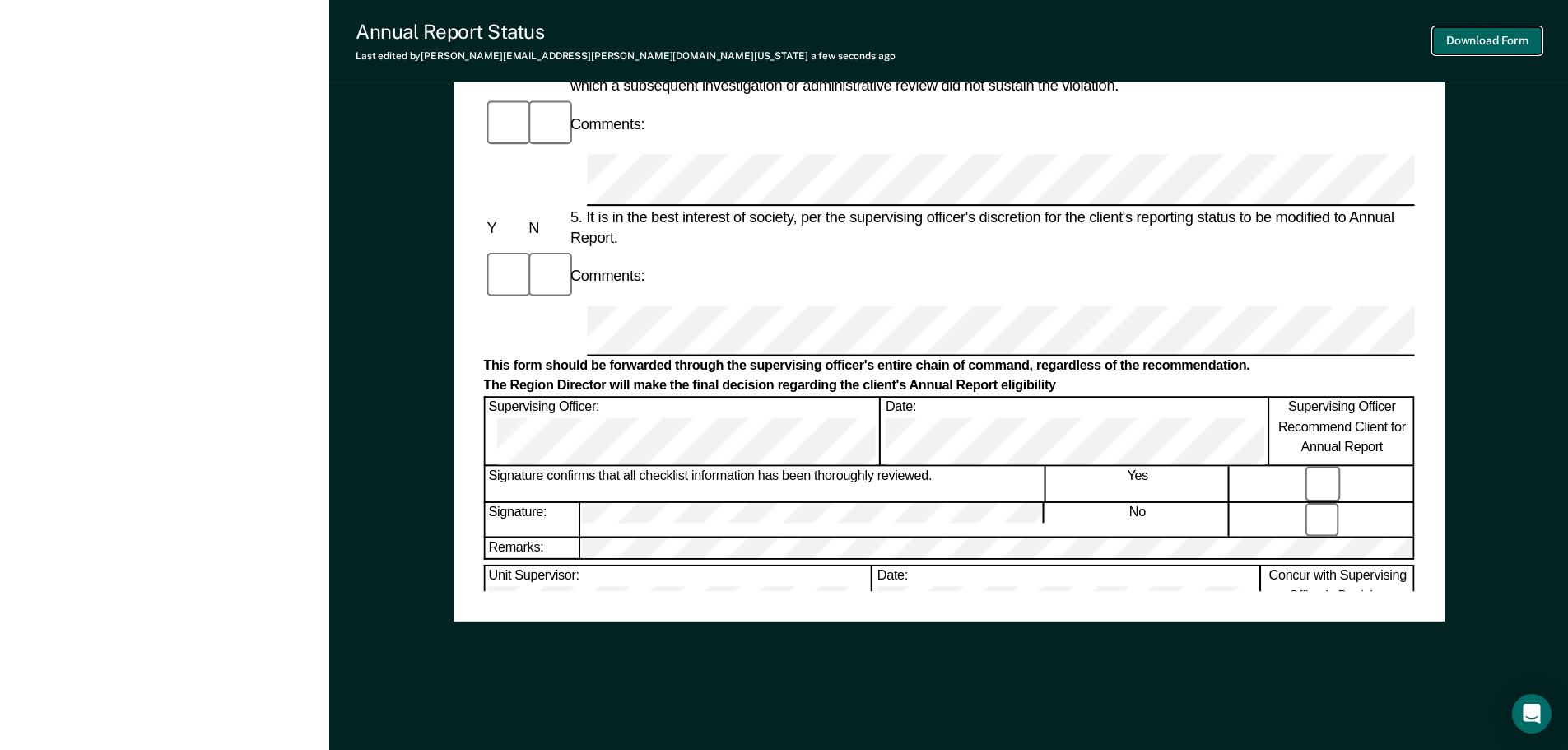
click at [1443, 40] on button "Download Form" at bounding box center [1487, 41] width 109 height 27
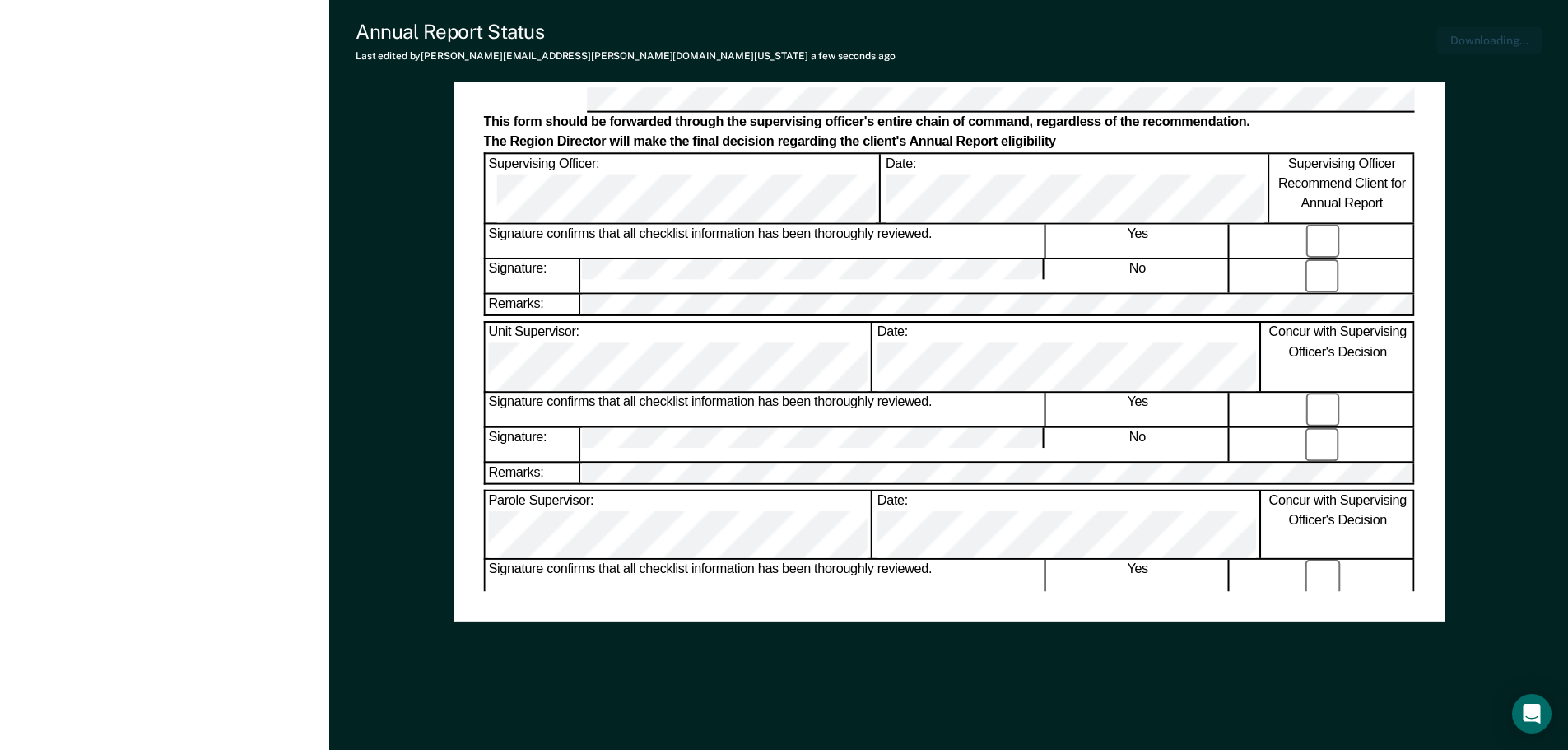
scroll to position [0, 0]
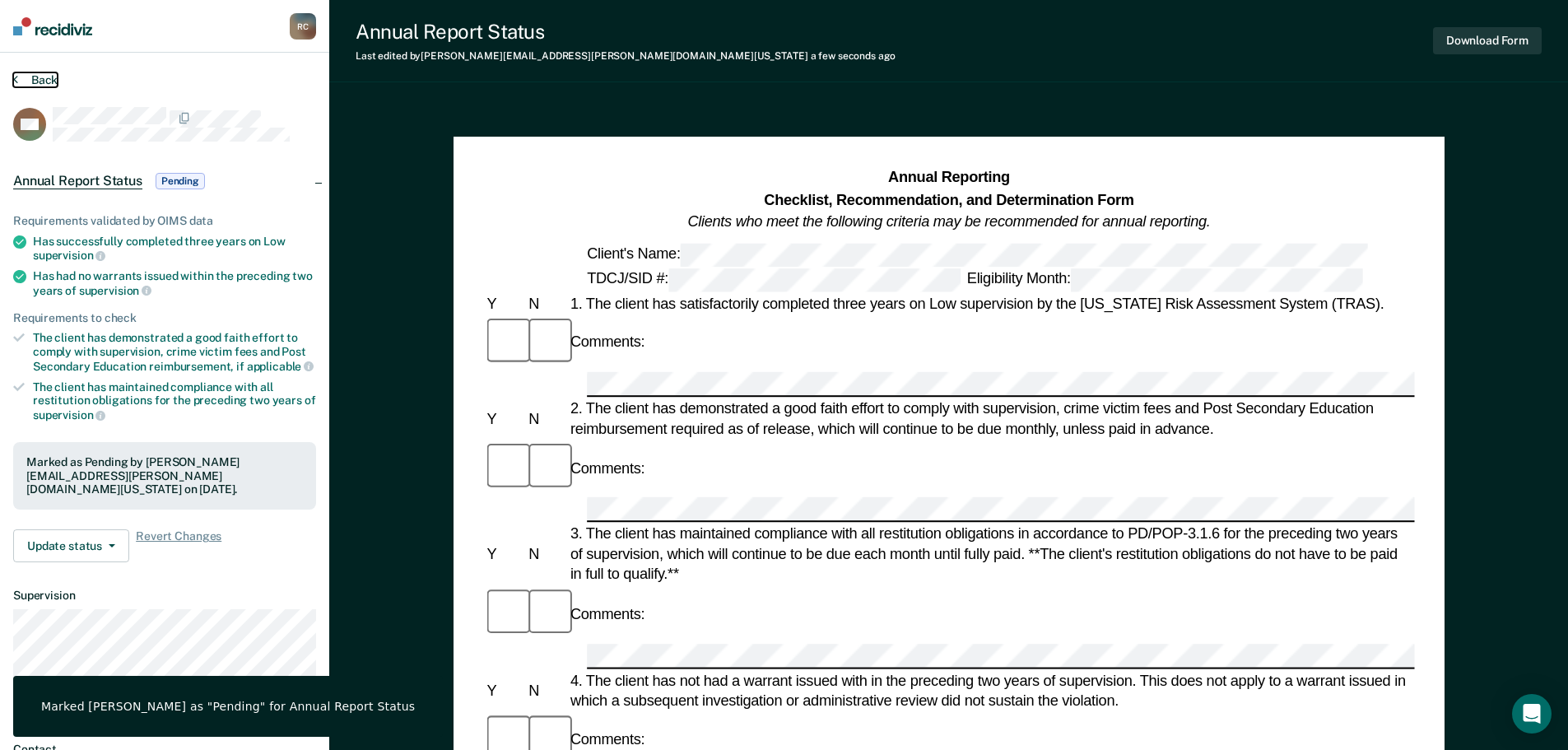
click at [48, 76] on button "Back" at bounding box center [35, 79] width 44 height 14
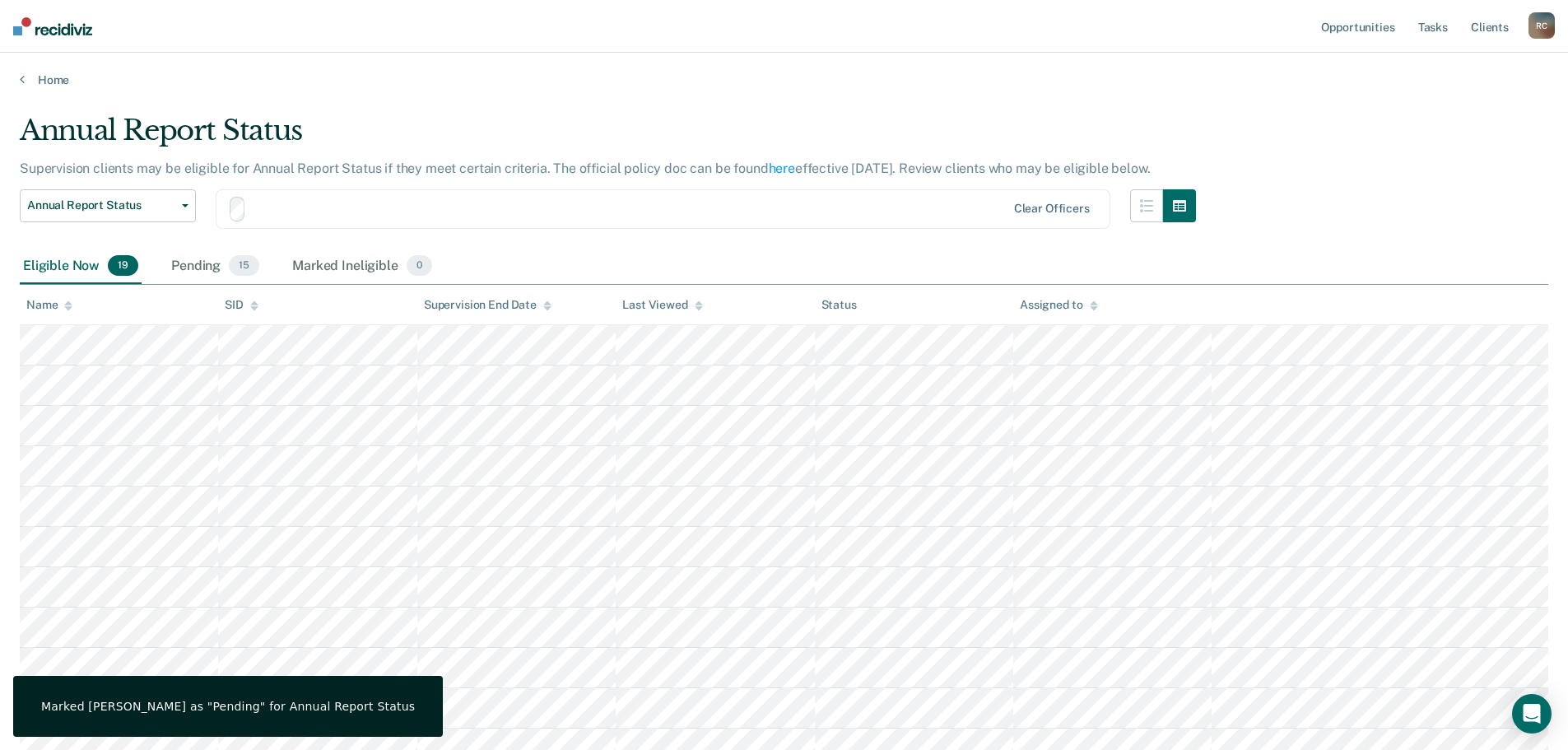
scroll to position [263, 0]
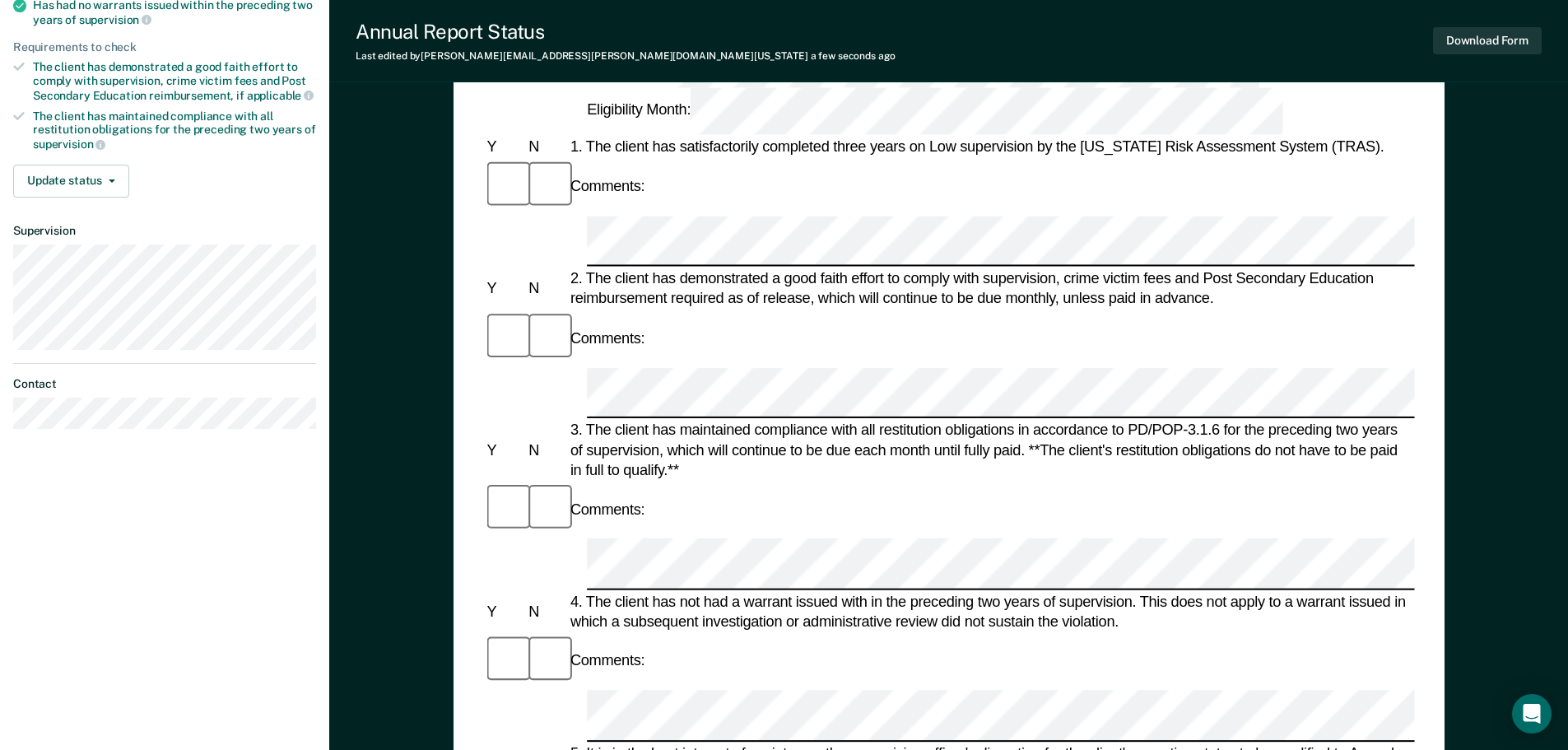
scroll to position [666, 0]
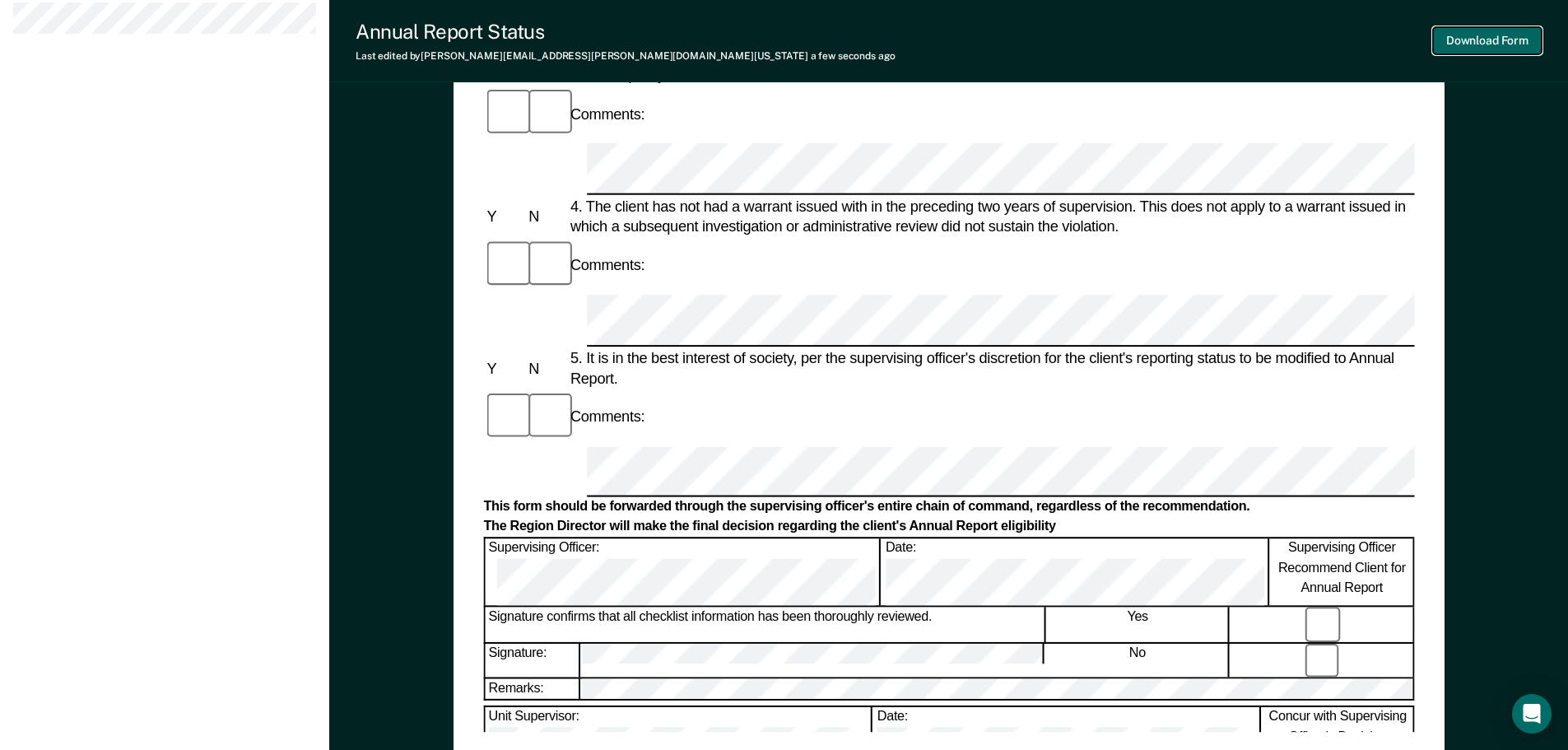
click at [1462, 43] on button "Download Form" at bounding box center [1487, 41] width 109 height 27
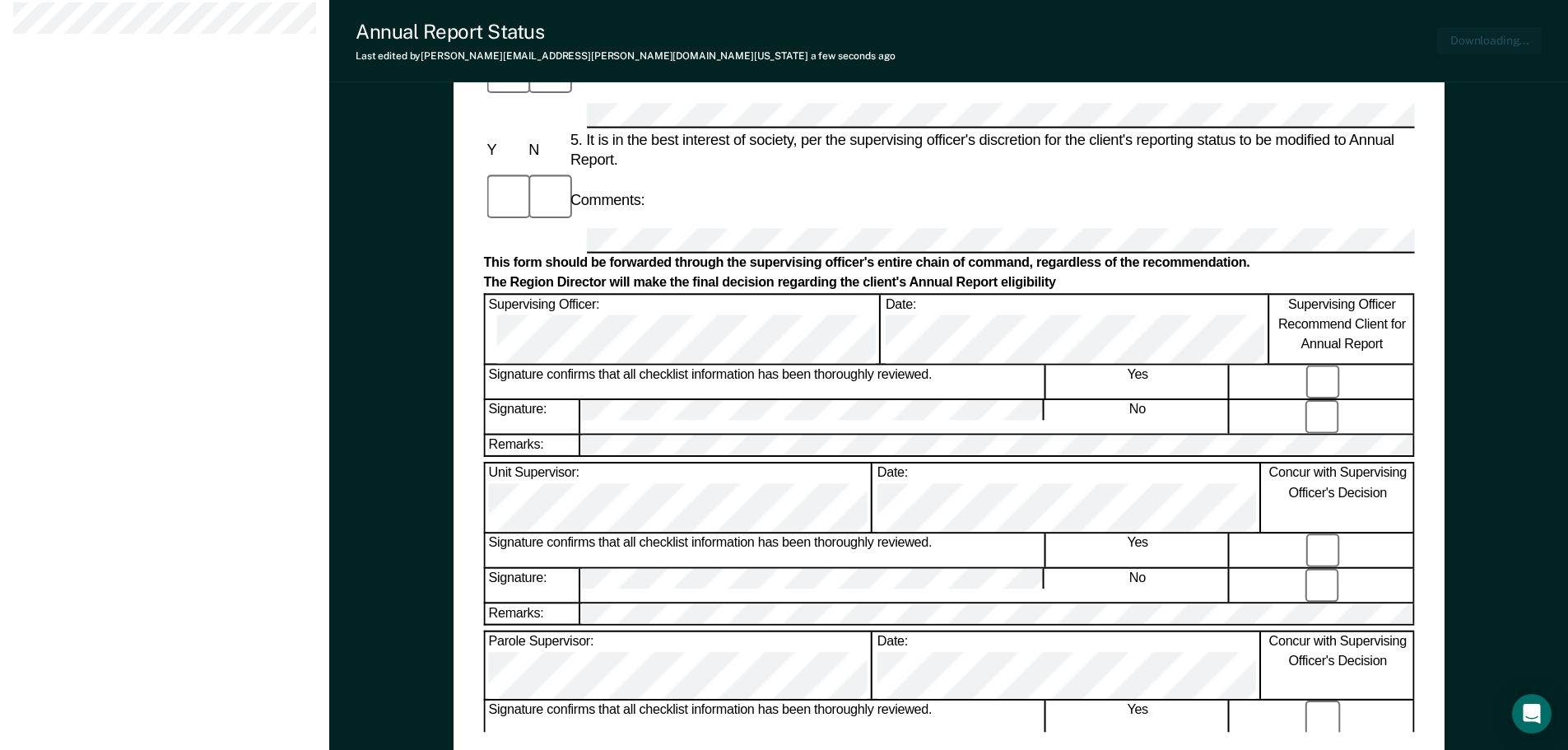
scroll to position [0, 0]
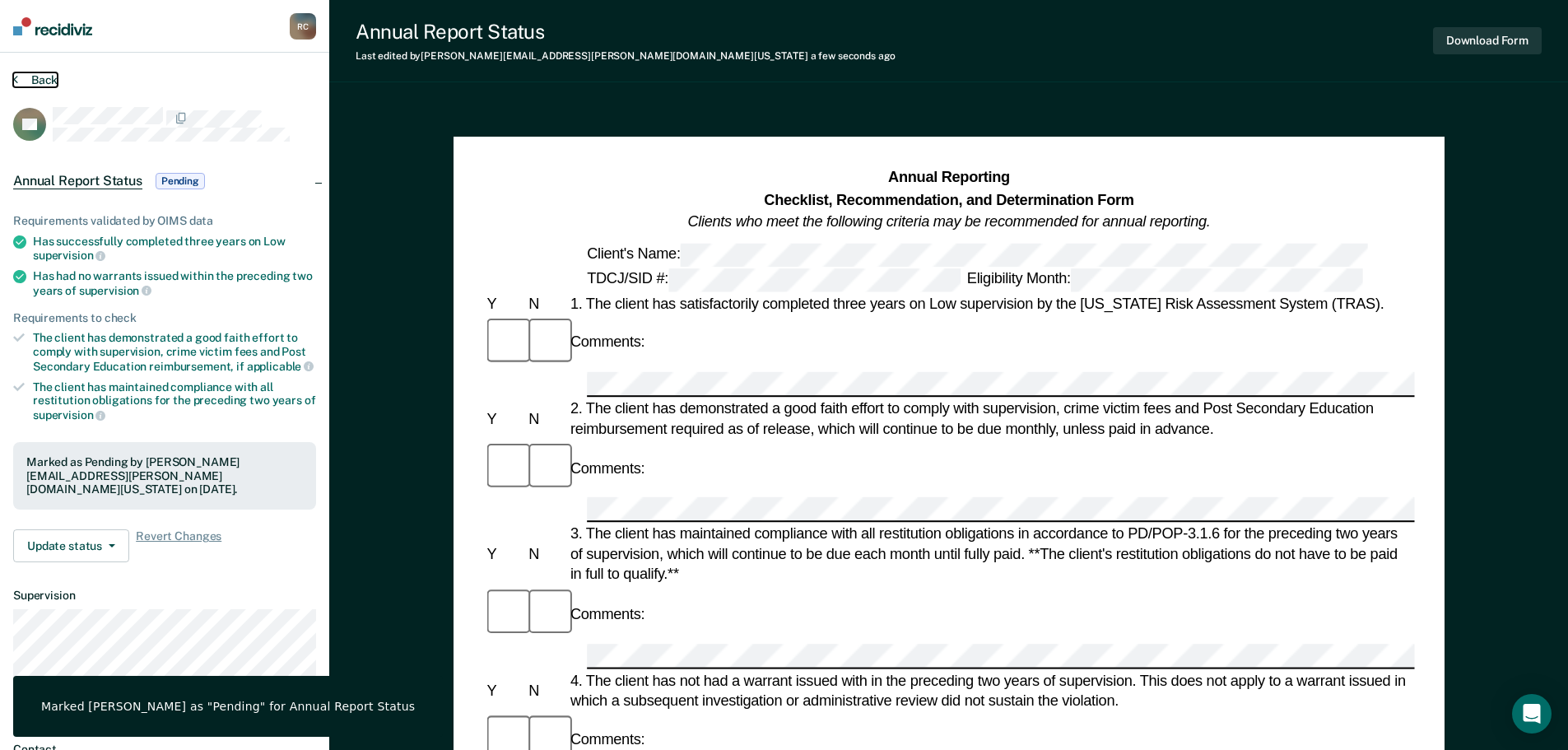
click at [34, 72] on button "Back" at bounding box center [35, 79] width 44 height 14
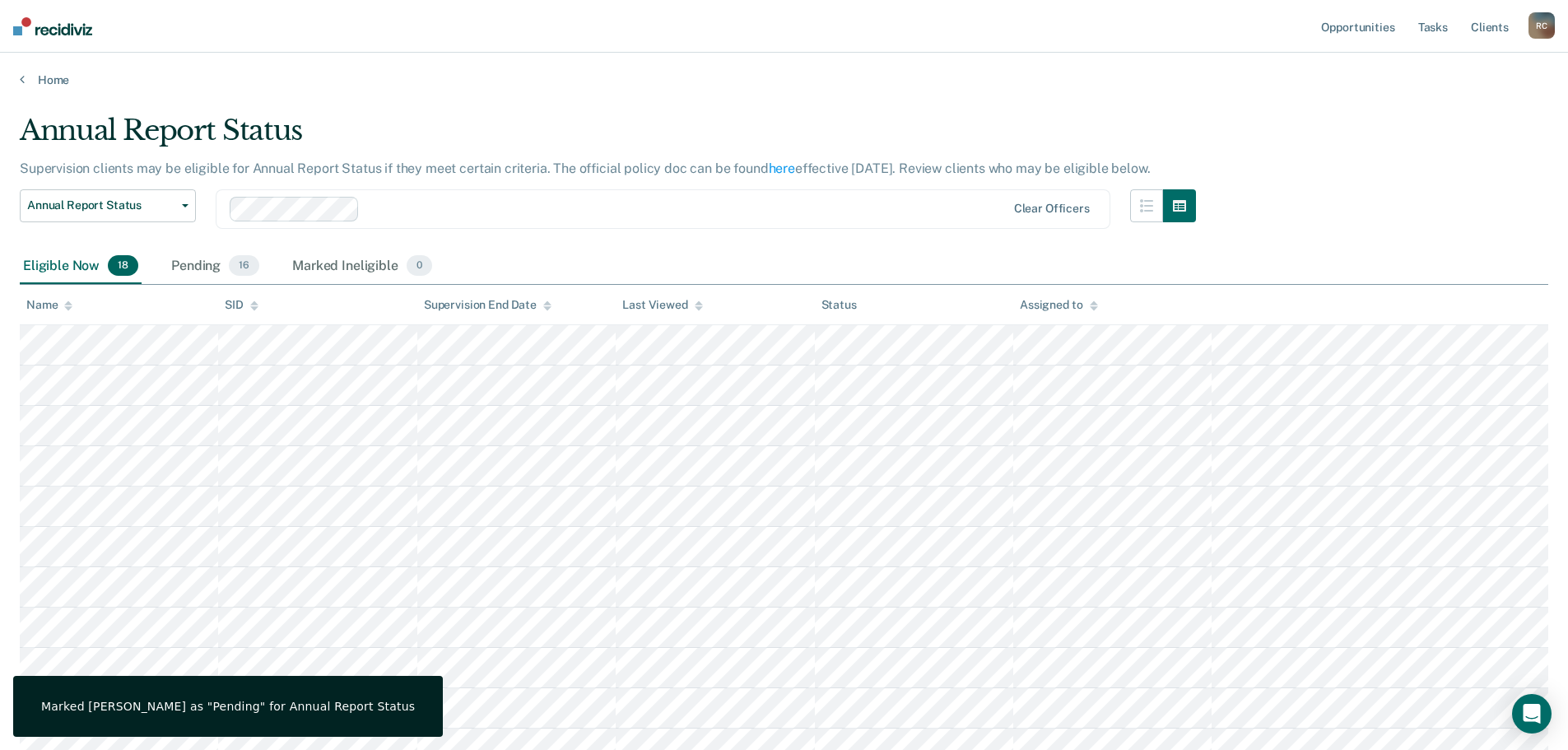
scroll to position [263, 0]
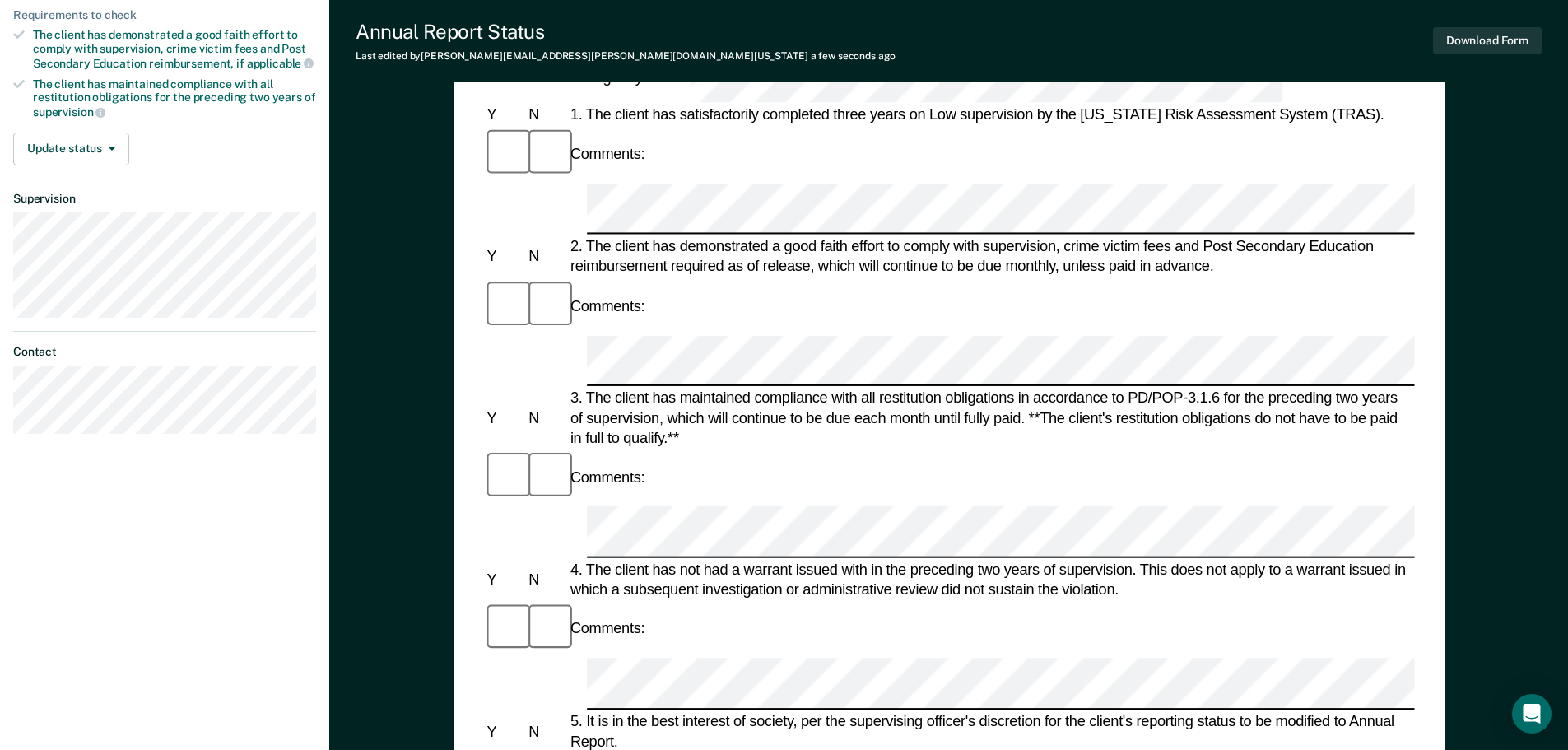
scroll to position [689, 0]
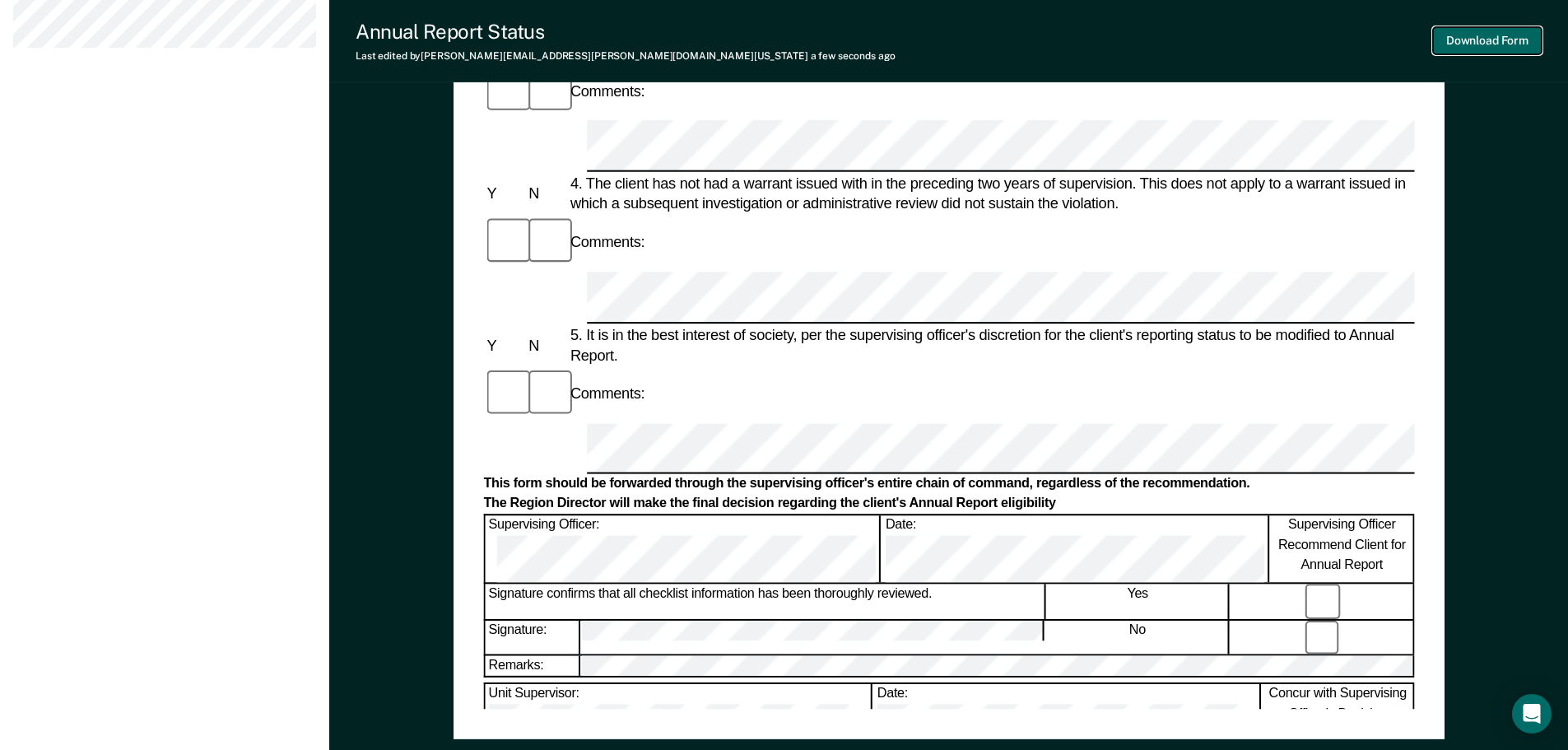
click at [1463, 38] on button "Download Form" at bounding box center [1487, 41] width 109 height 27
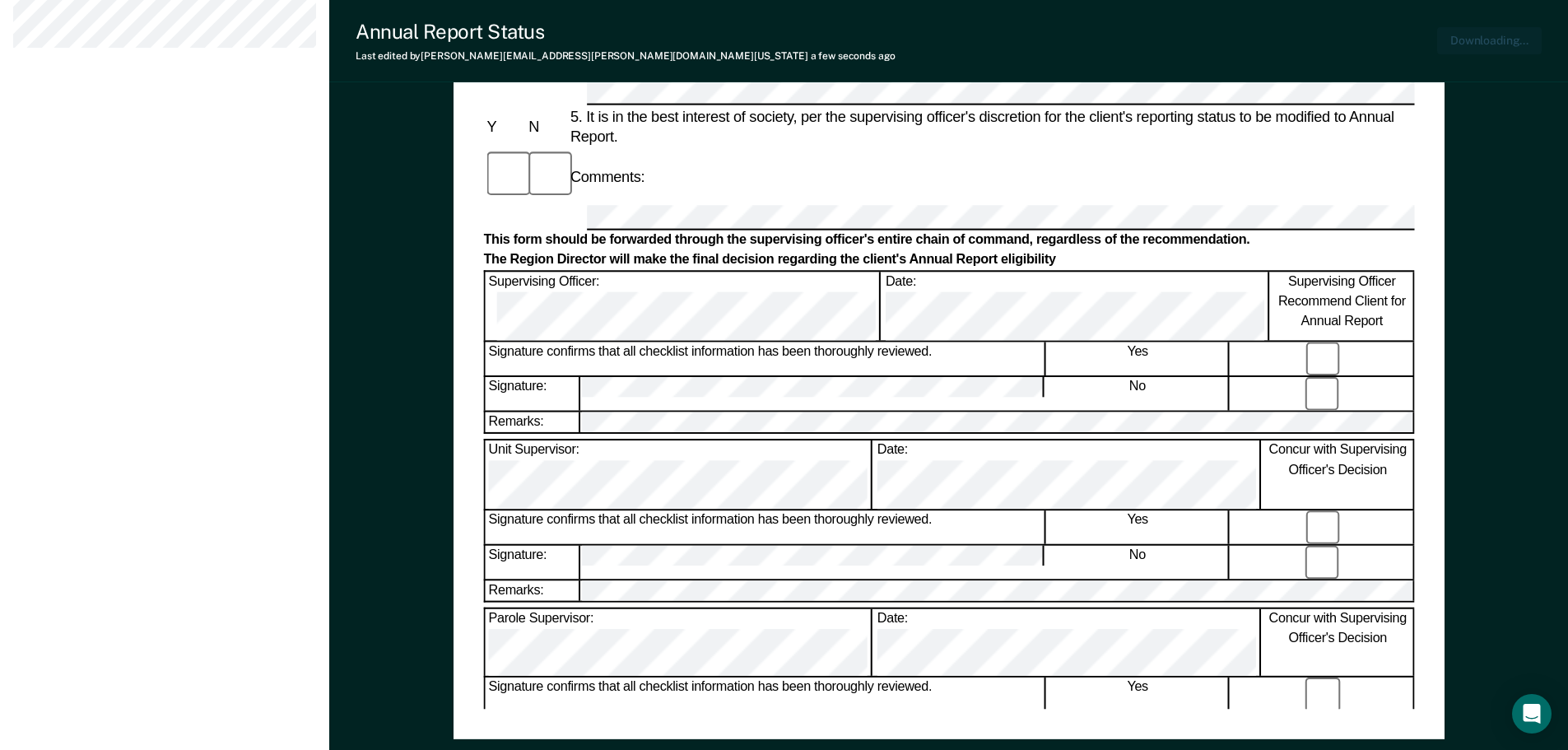
scroll to position [782, 0]
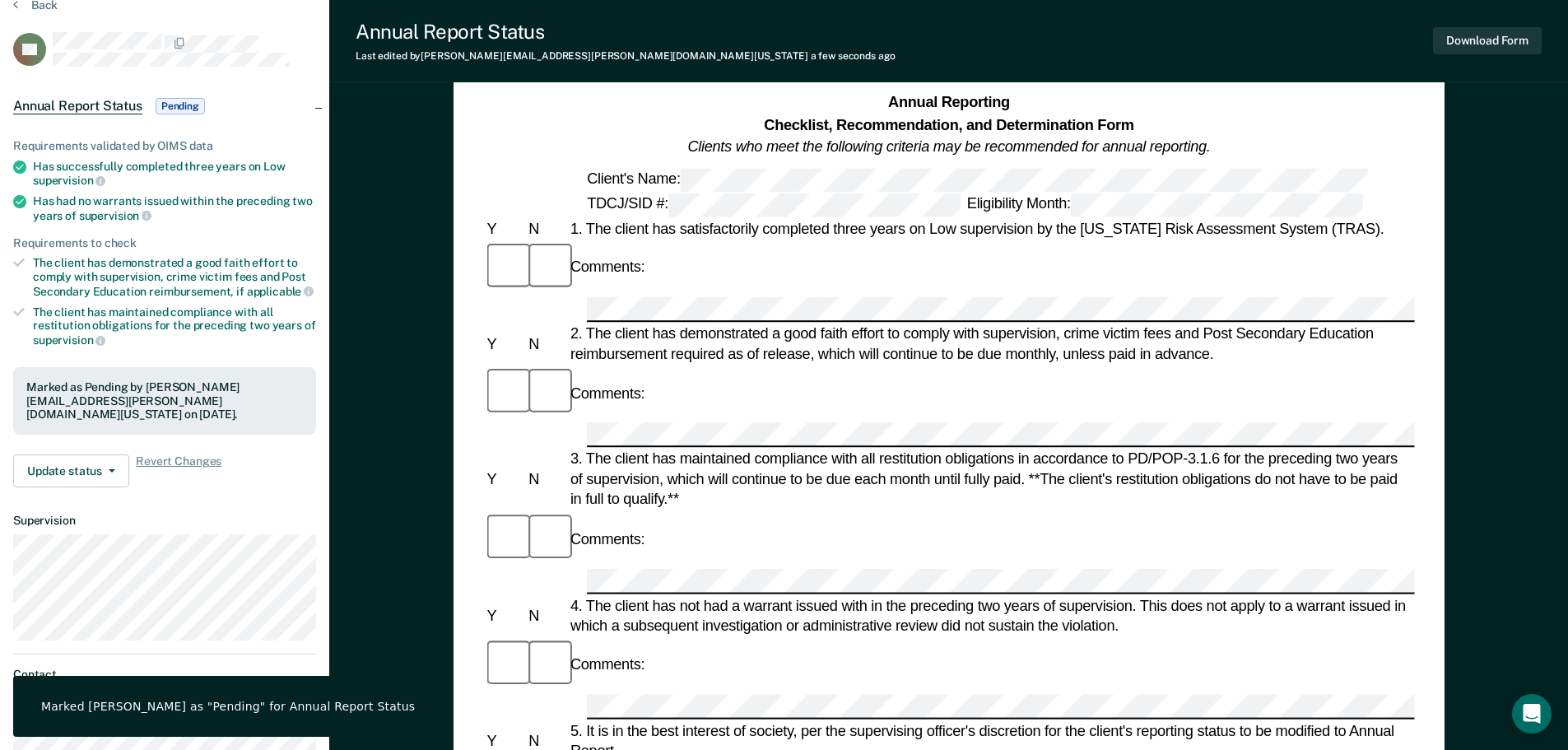
scroll to position [0, 0]
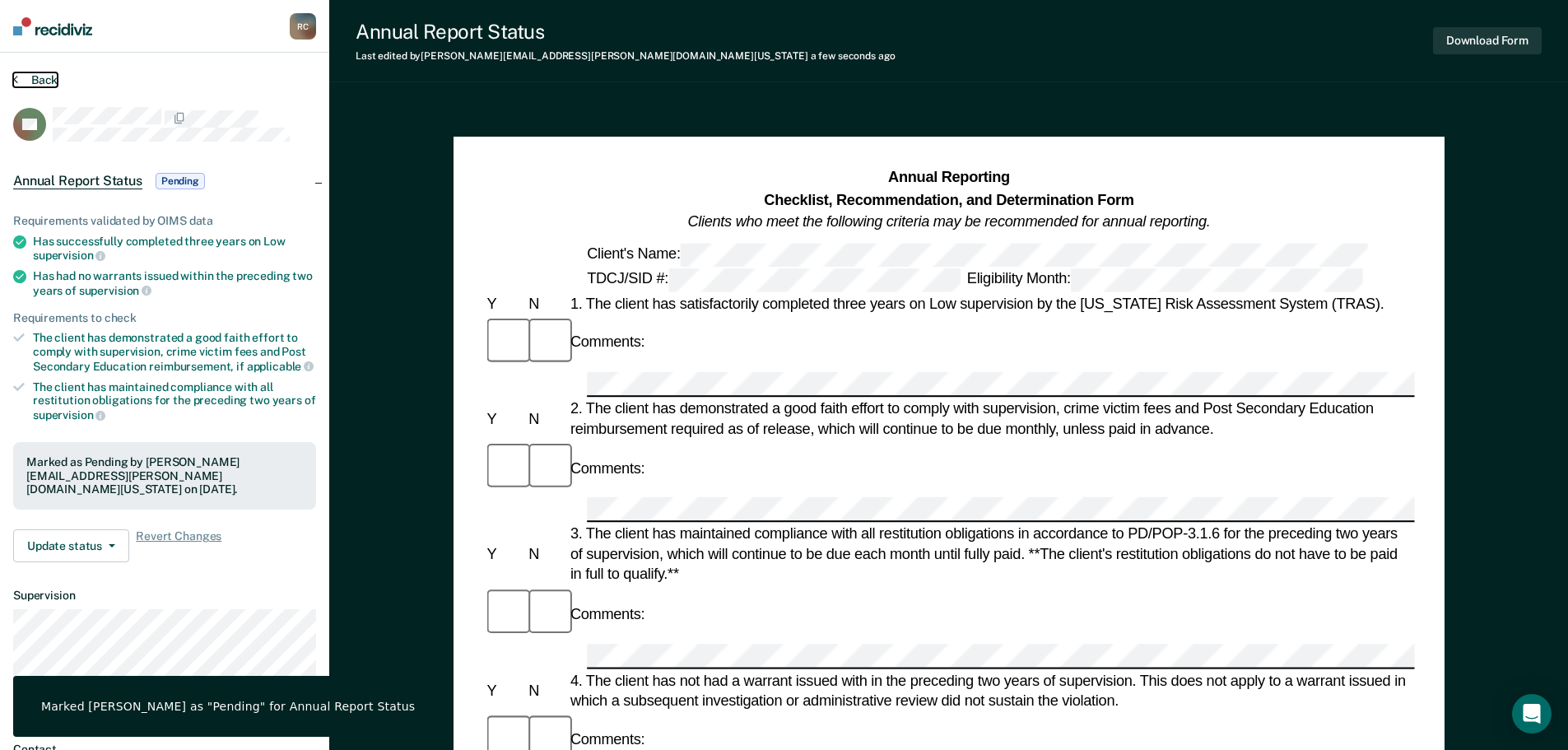
click at [13, 72] on icon at bounding box center [15, 78] width 5 height 13
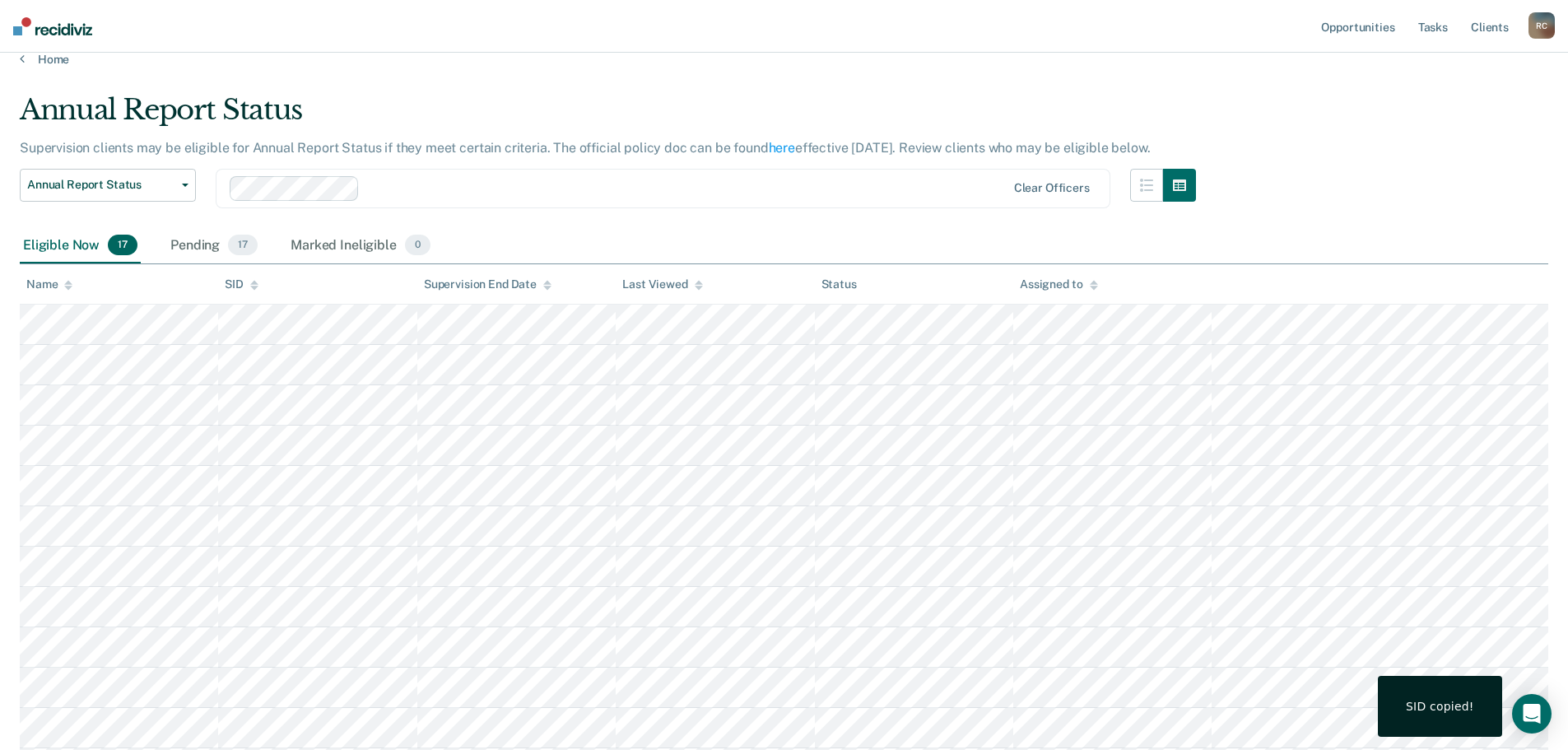
scroll to position [23, 0]
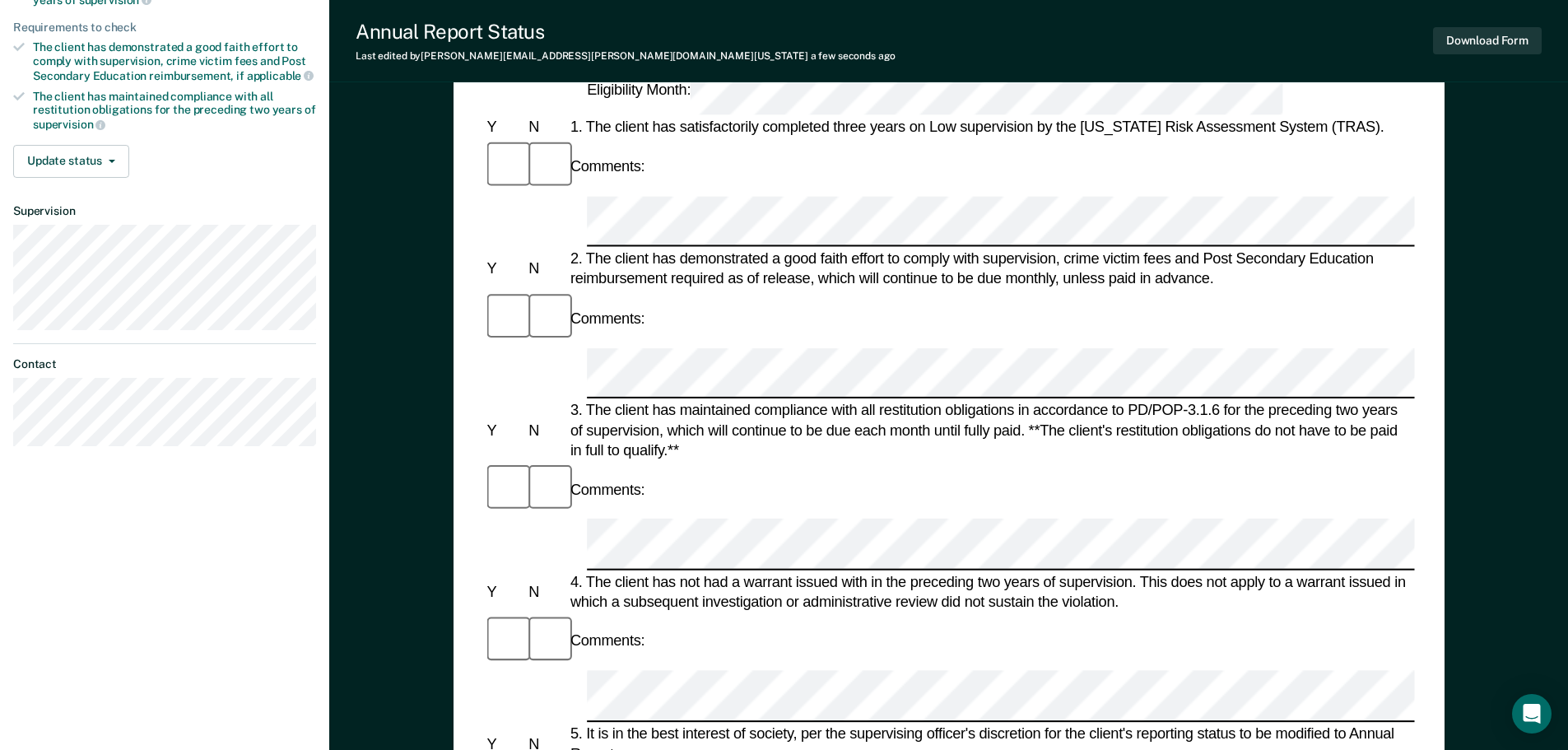
scroll to position [461, 0]
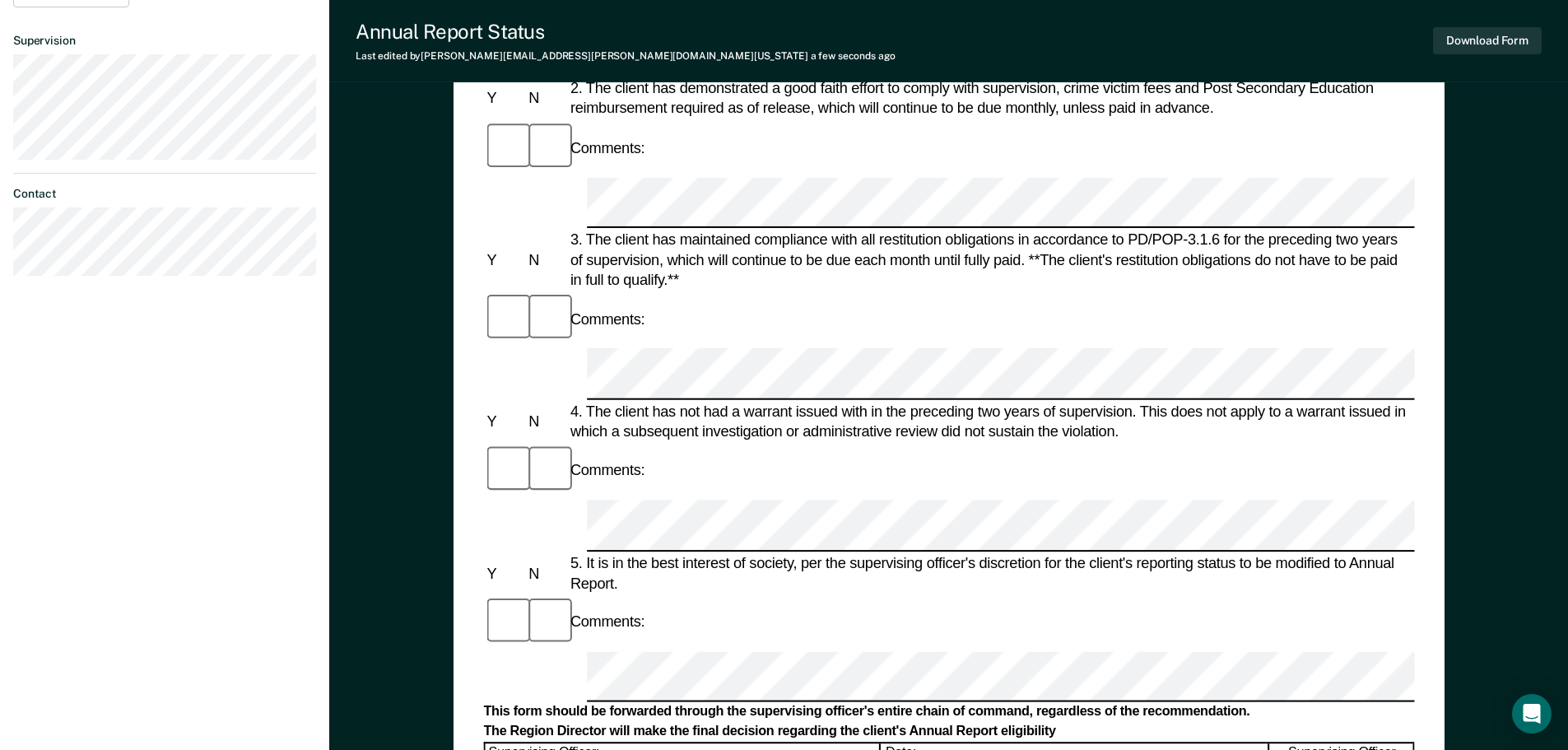
click at [902, 331] on form "Annual Reporting Checklist, Recommendation, and Determination Form Clients who …" at bounding box center [948, 653] width 930 height 1893
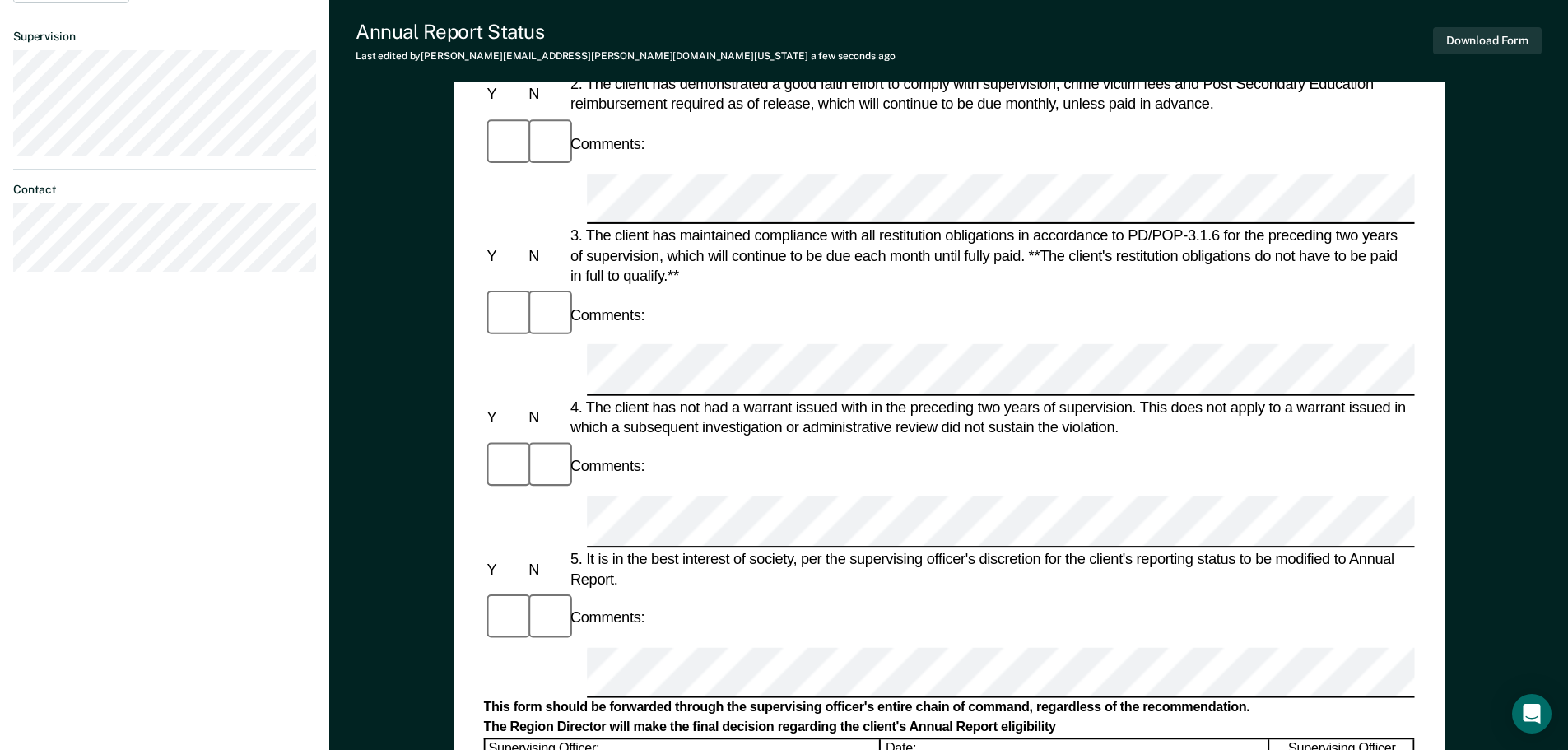
scroll to position [806, 0]
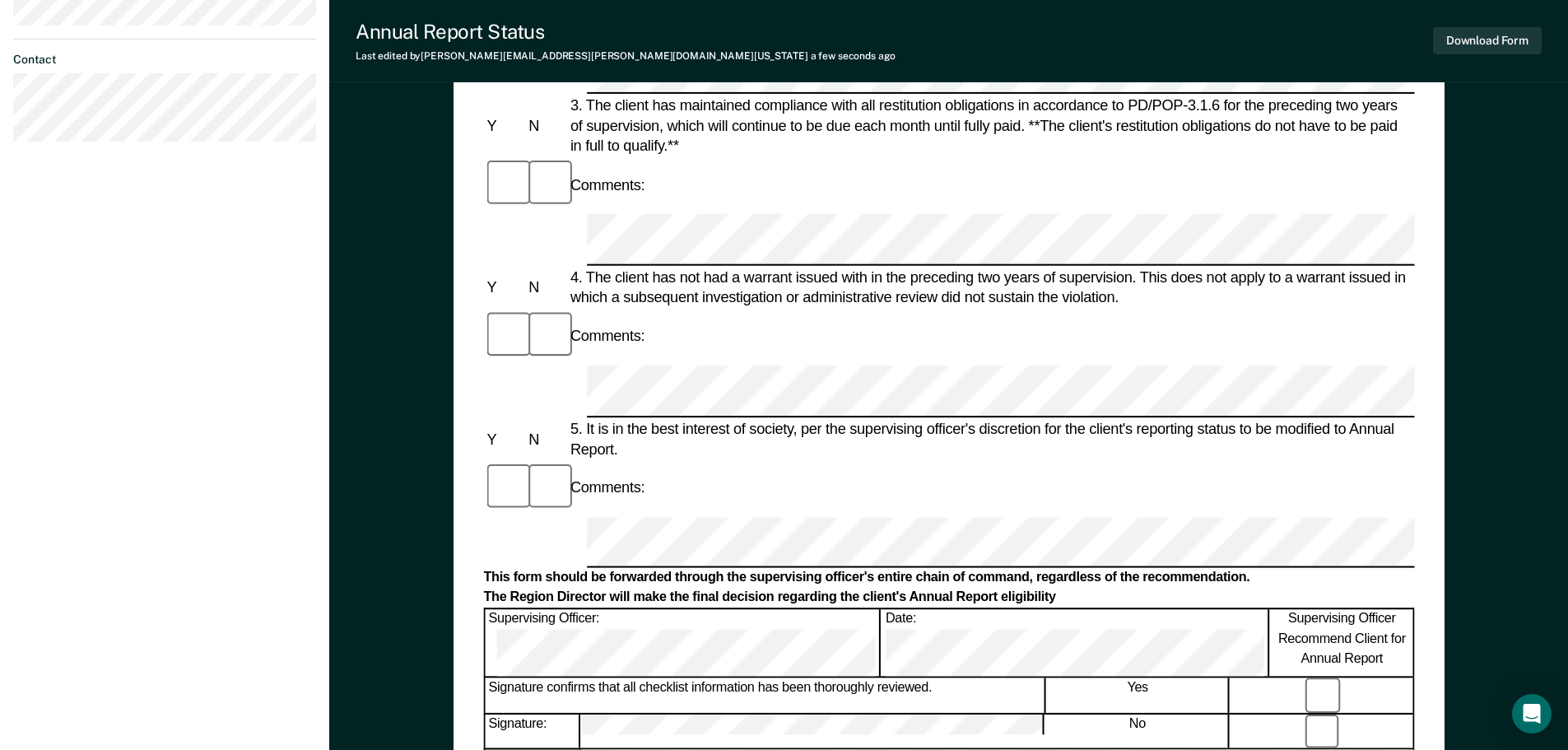
scroll to position [543, 0]
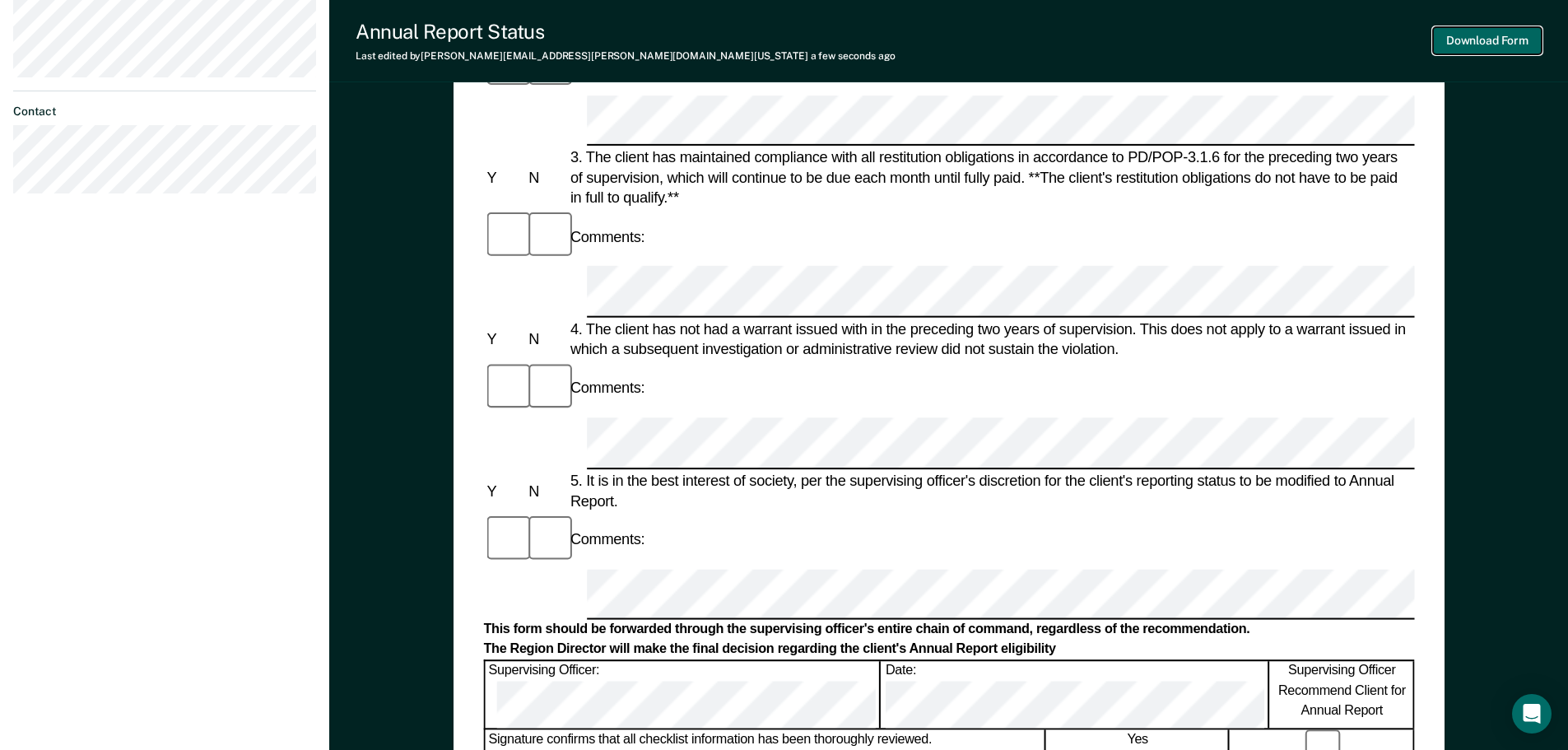
click at [1460, 39] on button "Download Form" at bounding box center [1487, 41] width 109 height 27
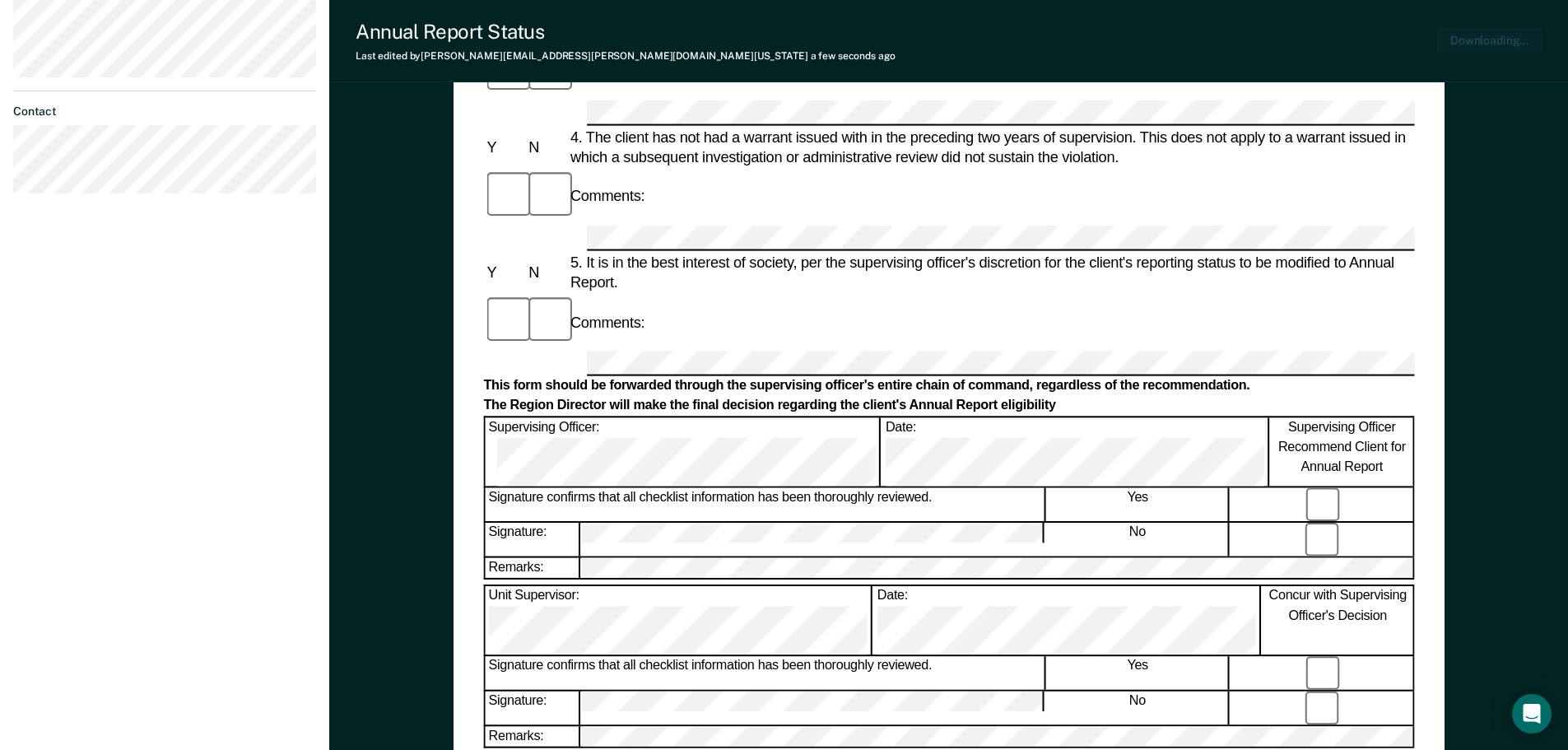
scroll to position [638, 0]
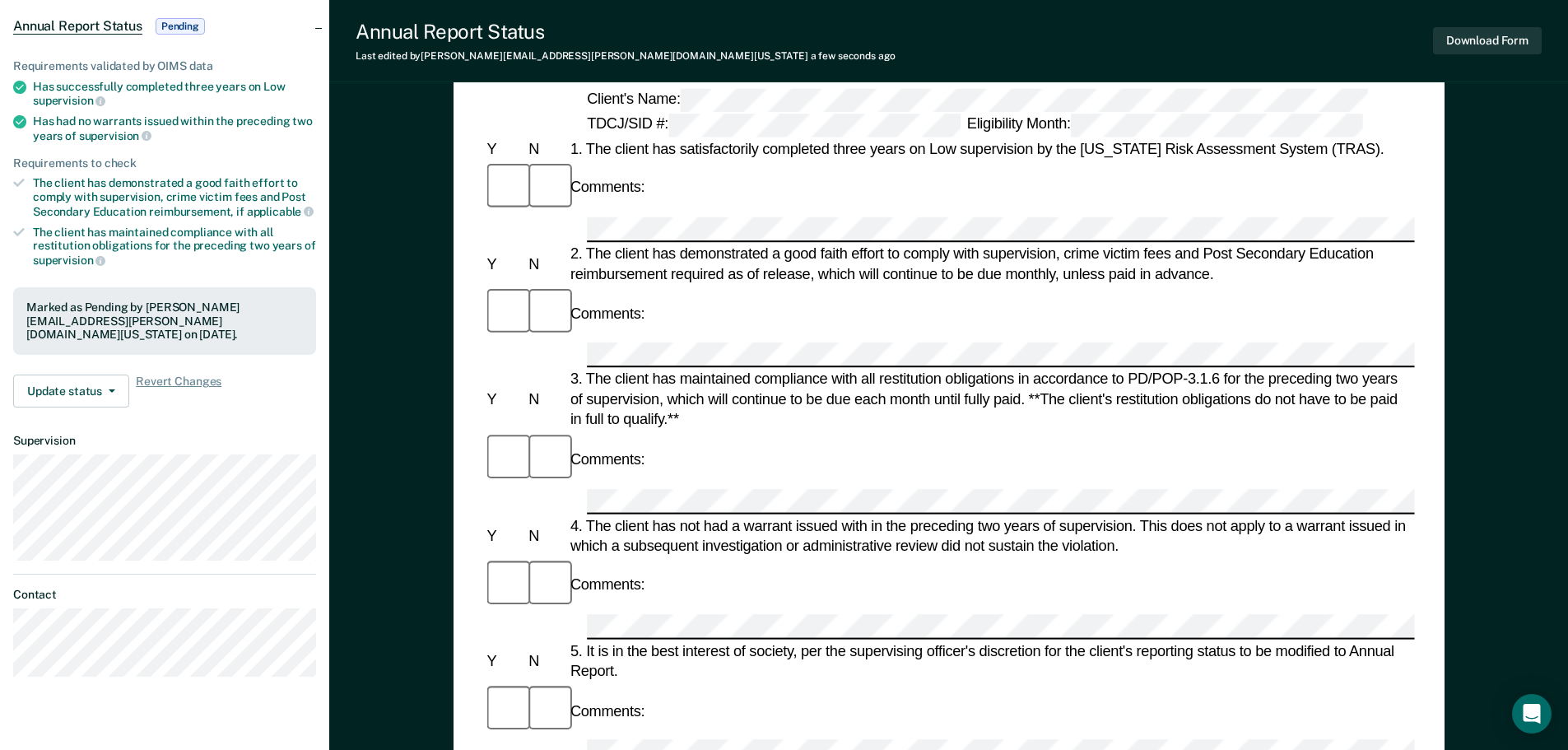
scroll to position [0, 0]
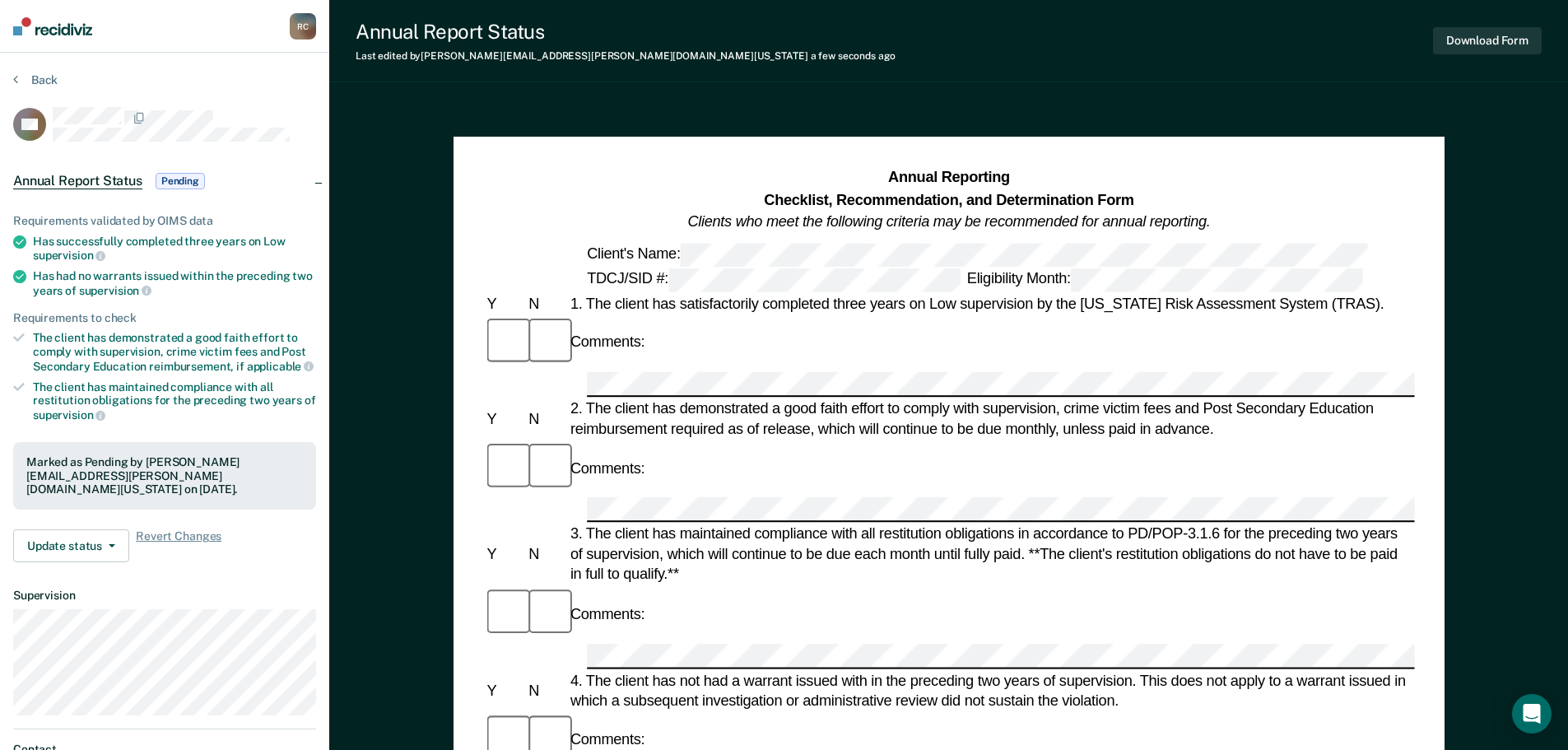
click at [62, 83] on div "Back" at bounding box center [164, 89] width 303 height 35
click at [54, 81] on button "Back" at bounding box center [35, 79] width 44 height 14
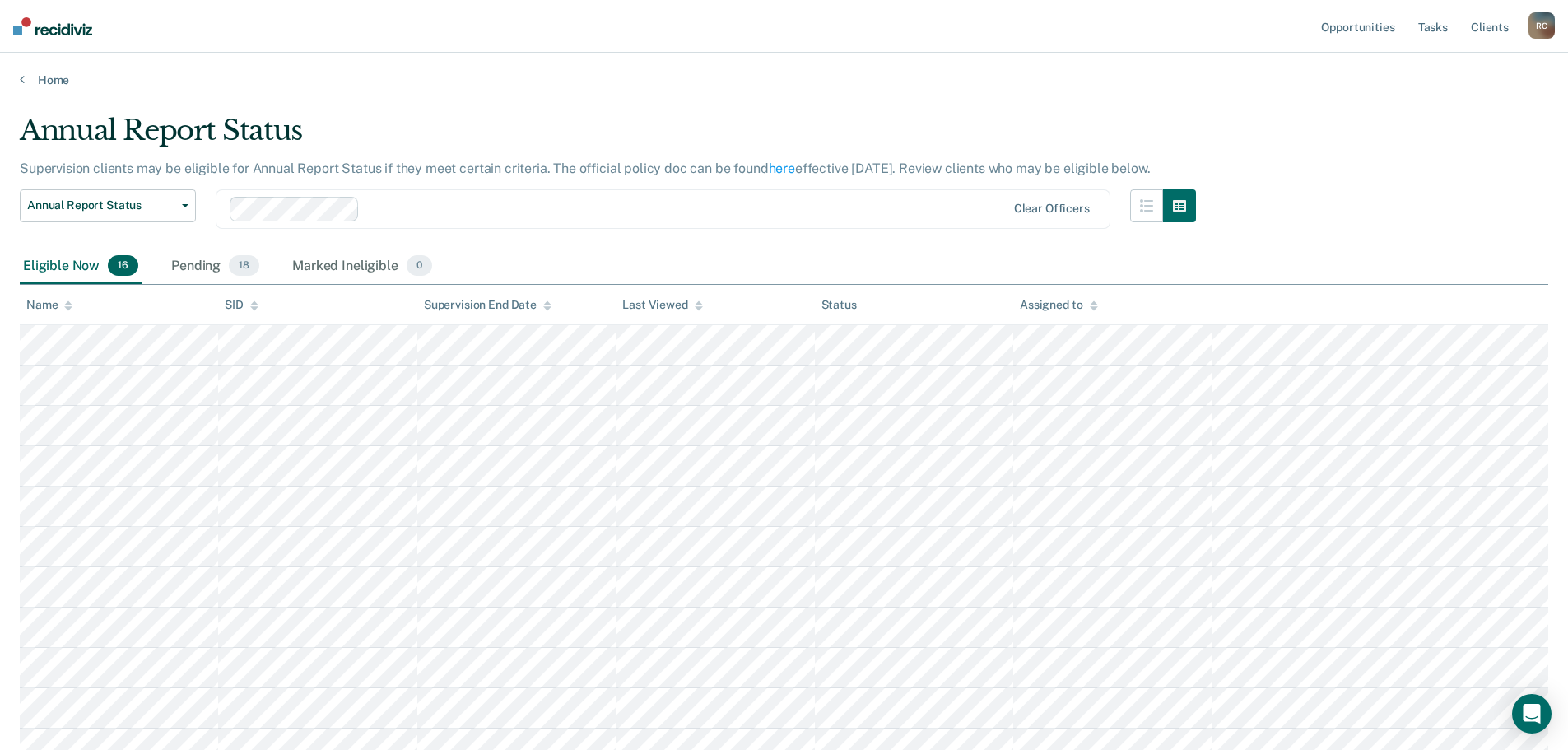
scroll to position [23, 0]
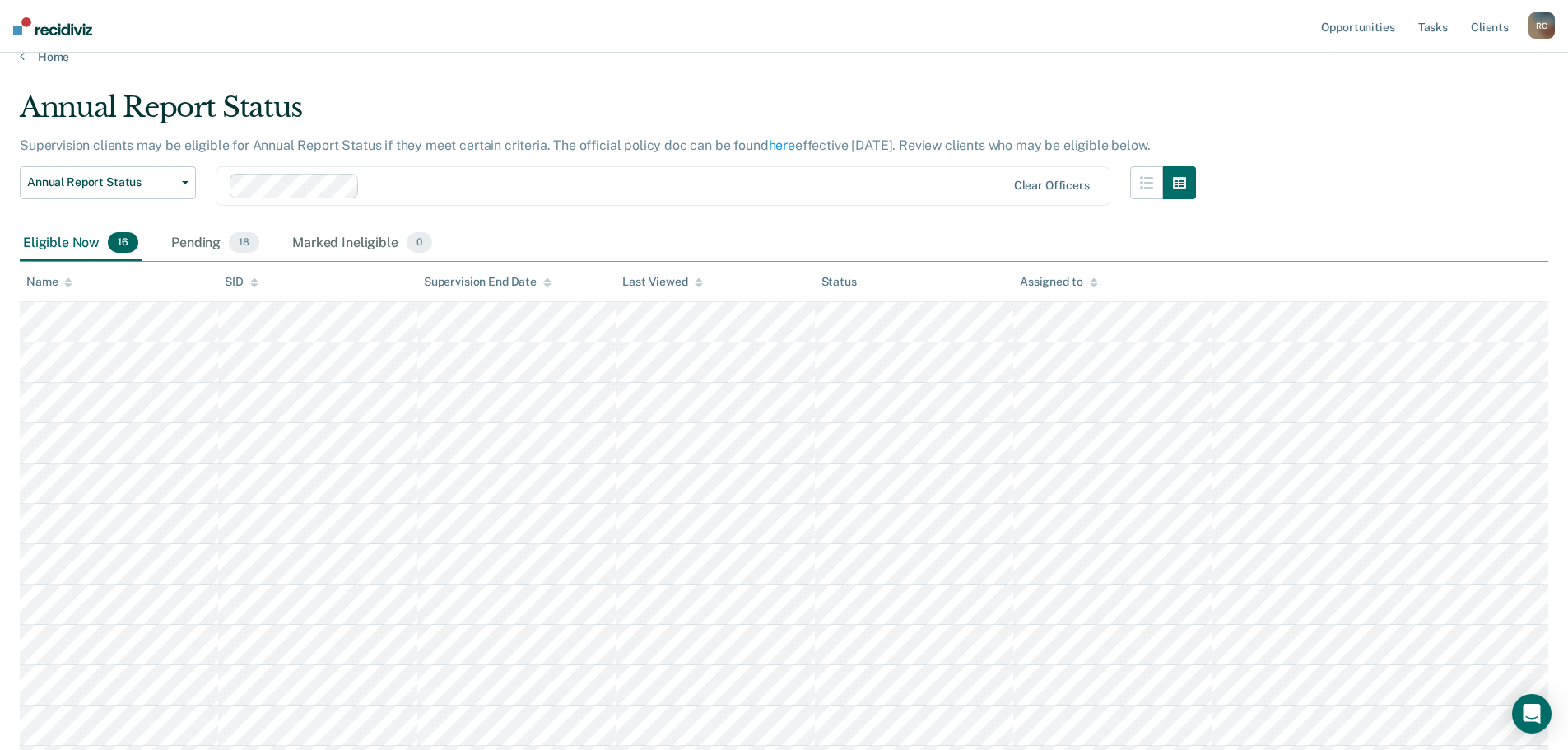
click at [1372, 138] on div "Annual Report Status Supervision clients may be eligible for Annual Report Stat…" at bounding box center [783, 516] width 1528 height 852
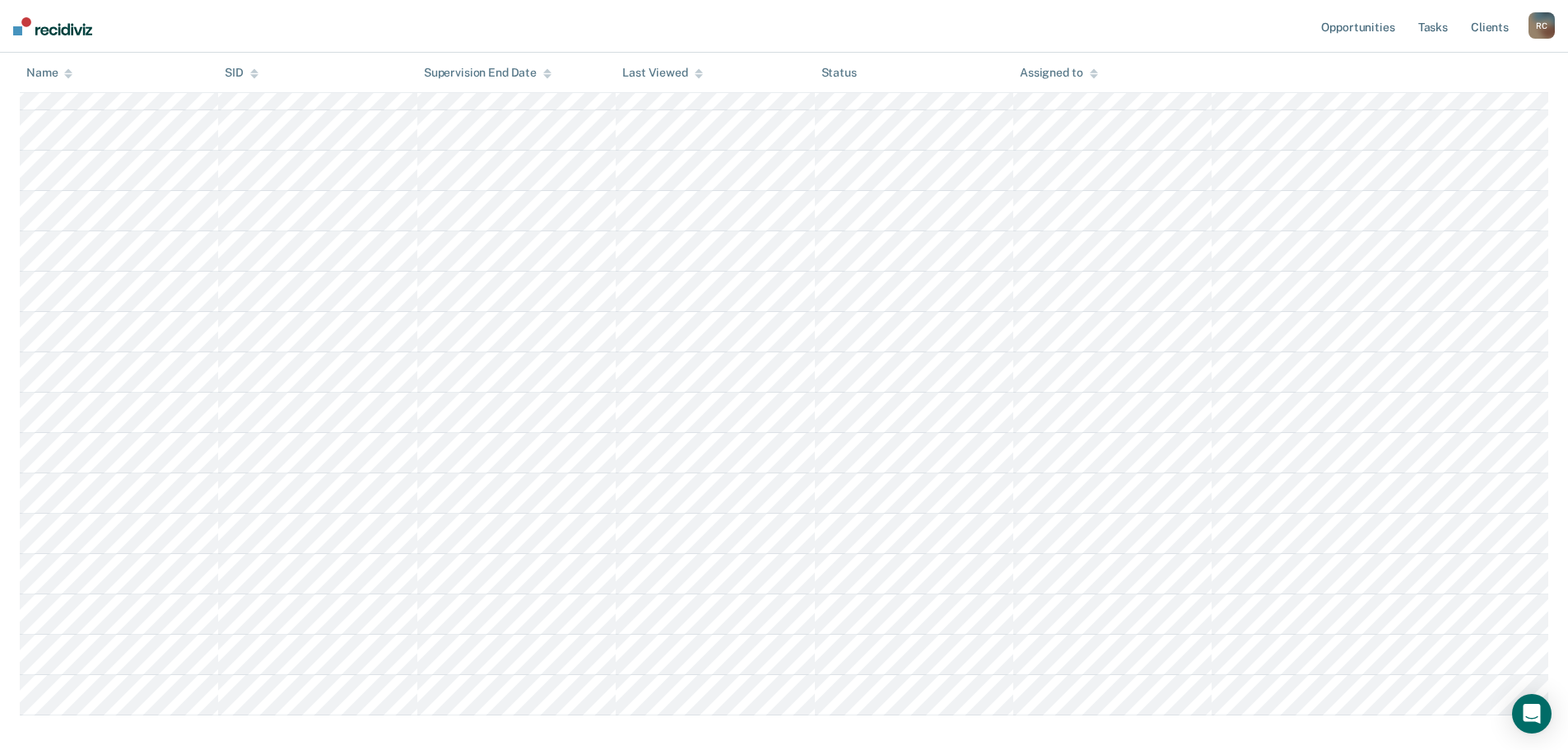
scroll to position [254, 0]
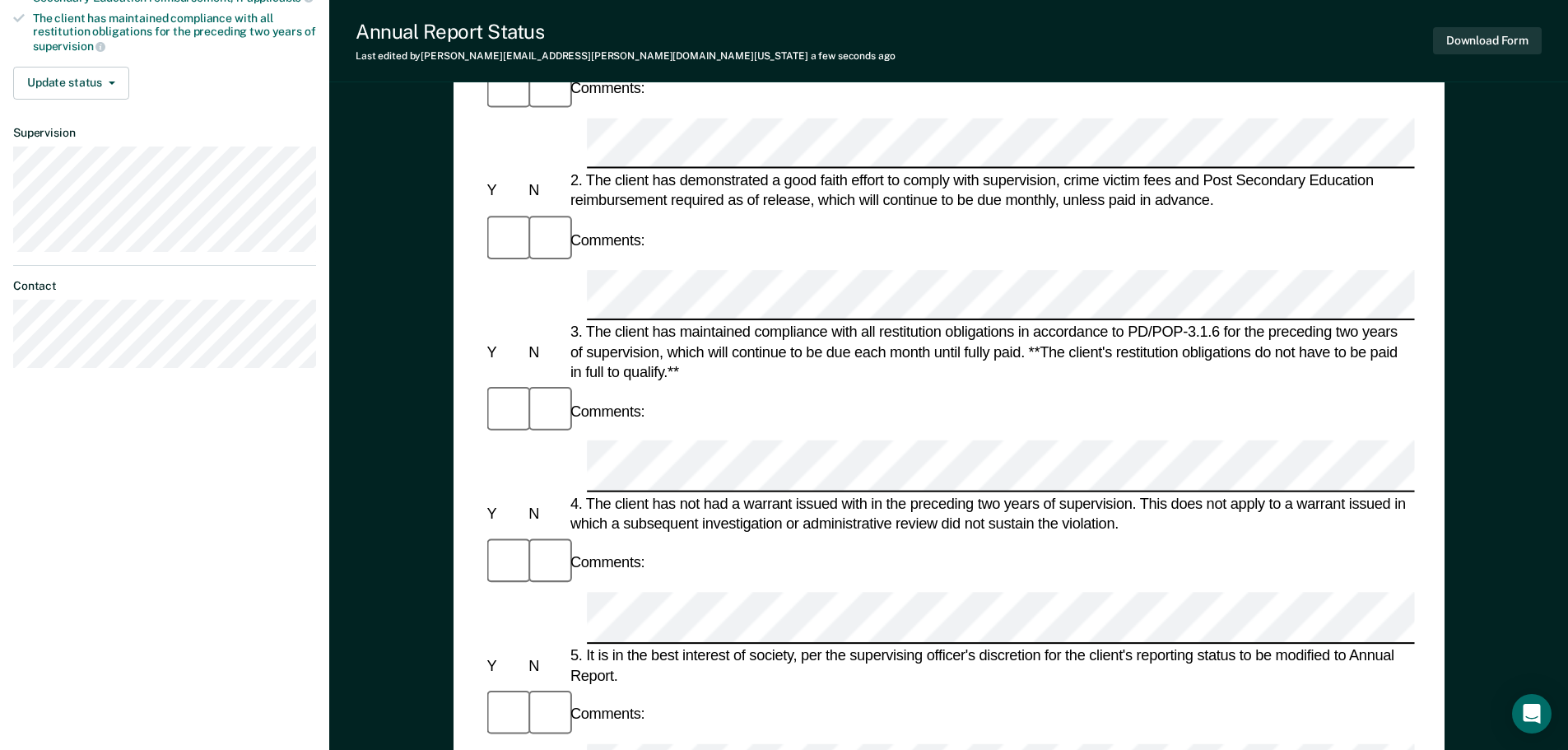
scroll to position [783, 0]
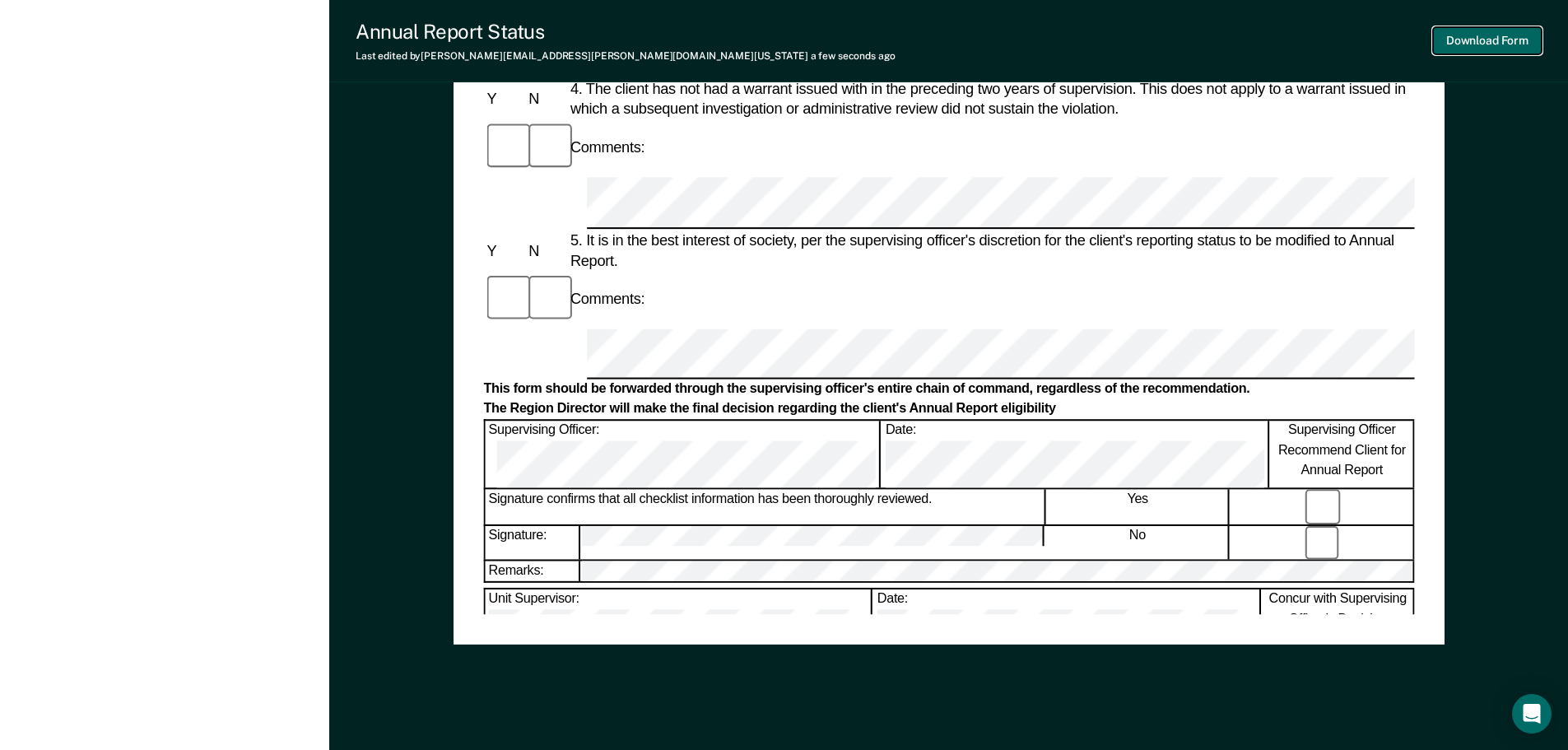
click at [1457, 42] on button "Download Form" at bounding box center [1487, 41] width 109 height 27
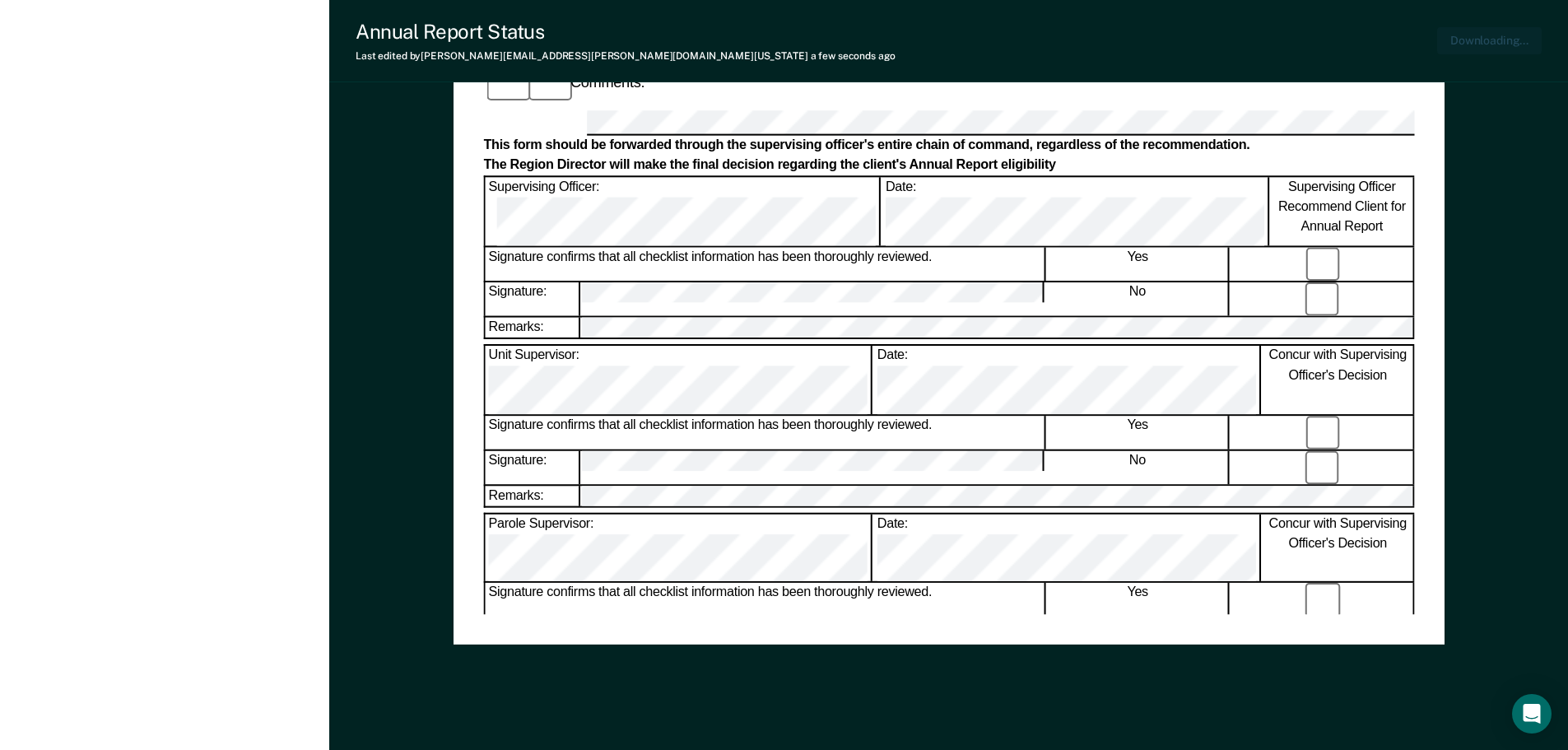
scroll to position [0, 0]
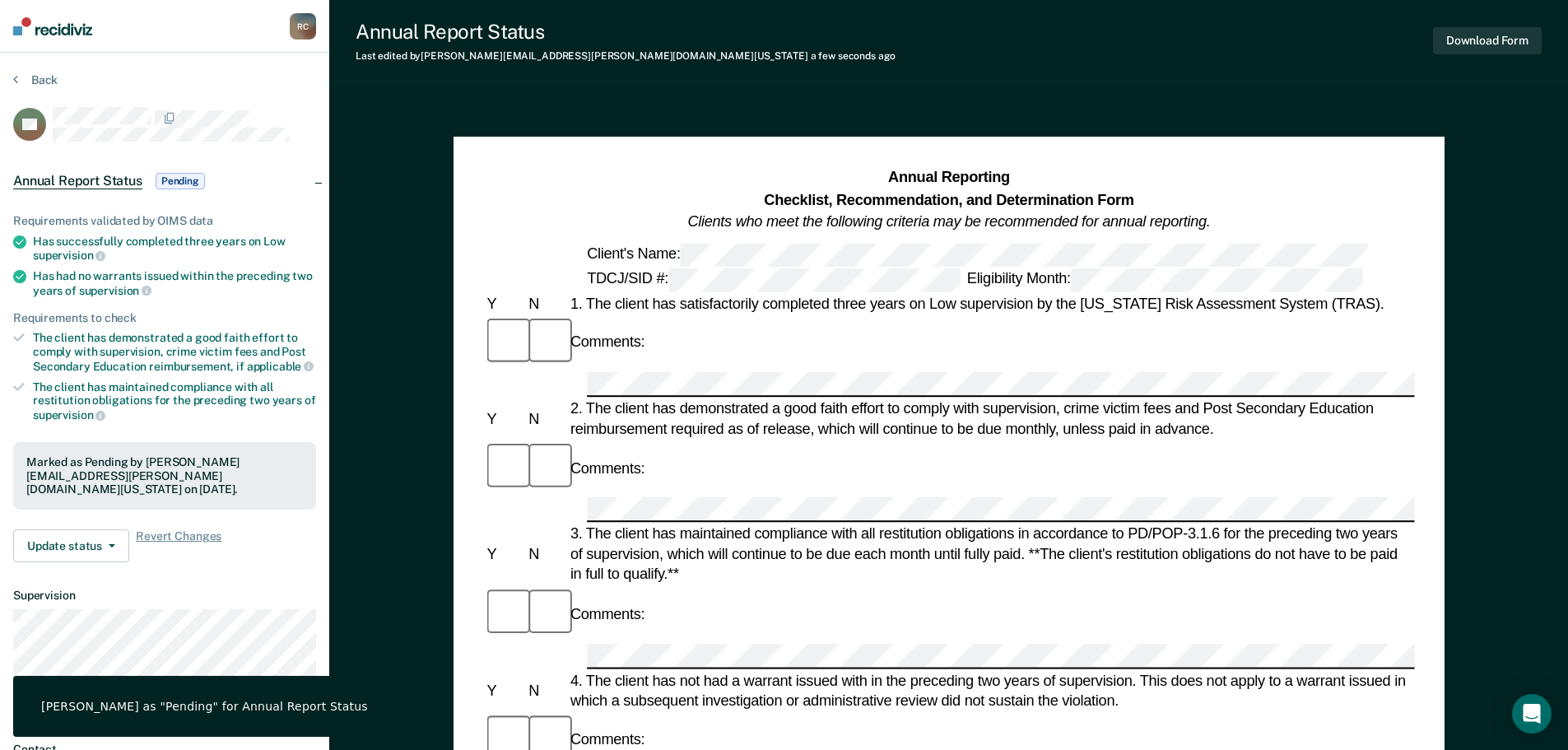
click at [41, 72] on section "Back EC Annual Report Status Pending Requirements validated by OIMS data Has su…" at bounding box center [164, 458] width 329 height 811
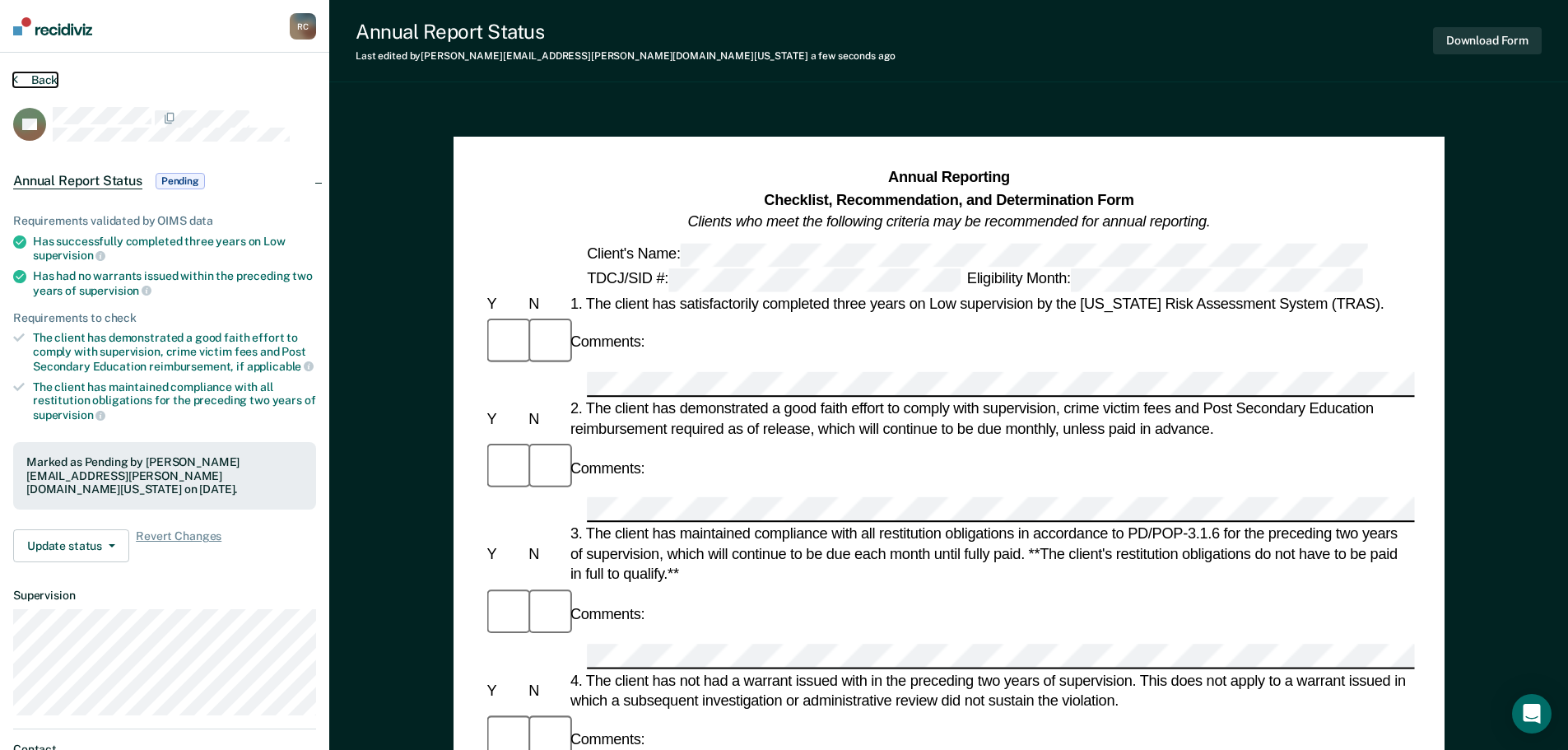
click at [43, 77] on button "Back" at bounding box center [35, 79] width 44 height 14
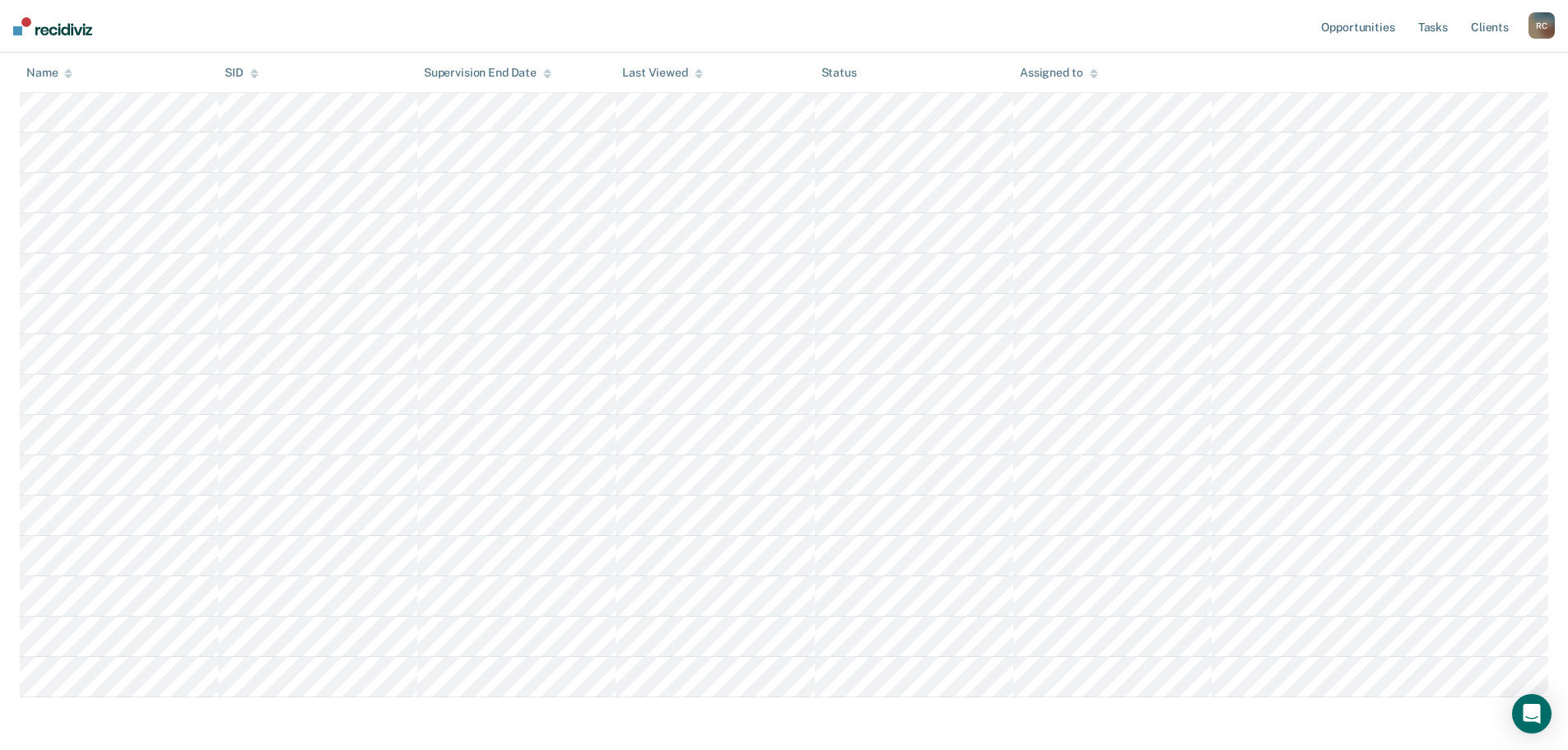
scroll to position [235, 0]
click at [68, 68] on icon at bounding box center [68, 72] width 9 height 11
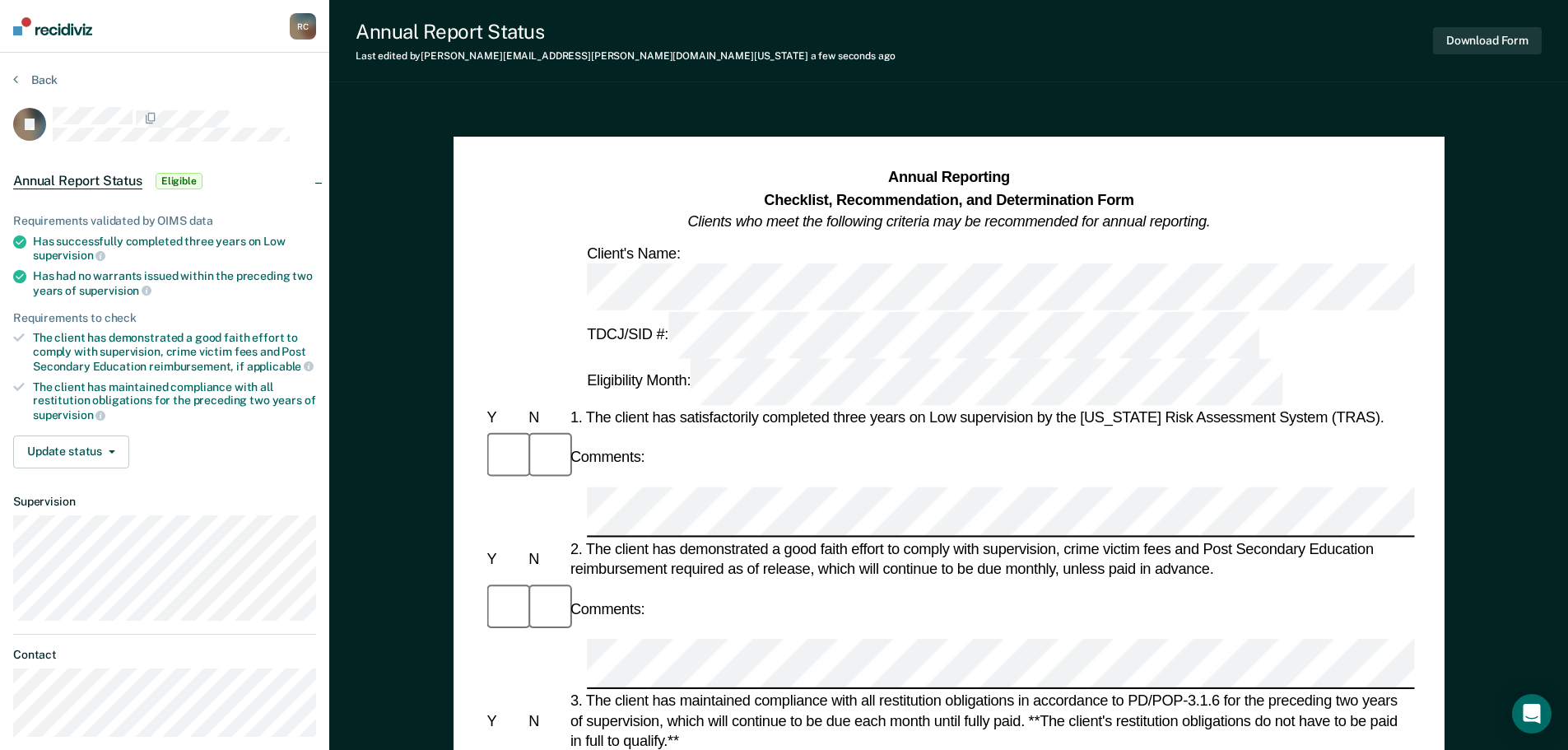
click at [974, 690] on div "3. The client has maintained compliance with all restitution obligations in acc…" at bounding box center [990, 720] width 848 height 60
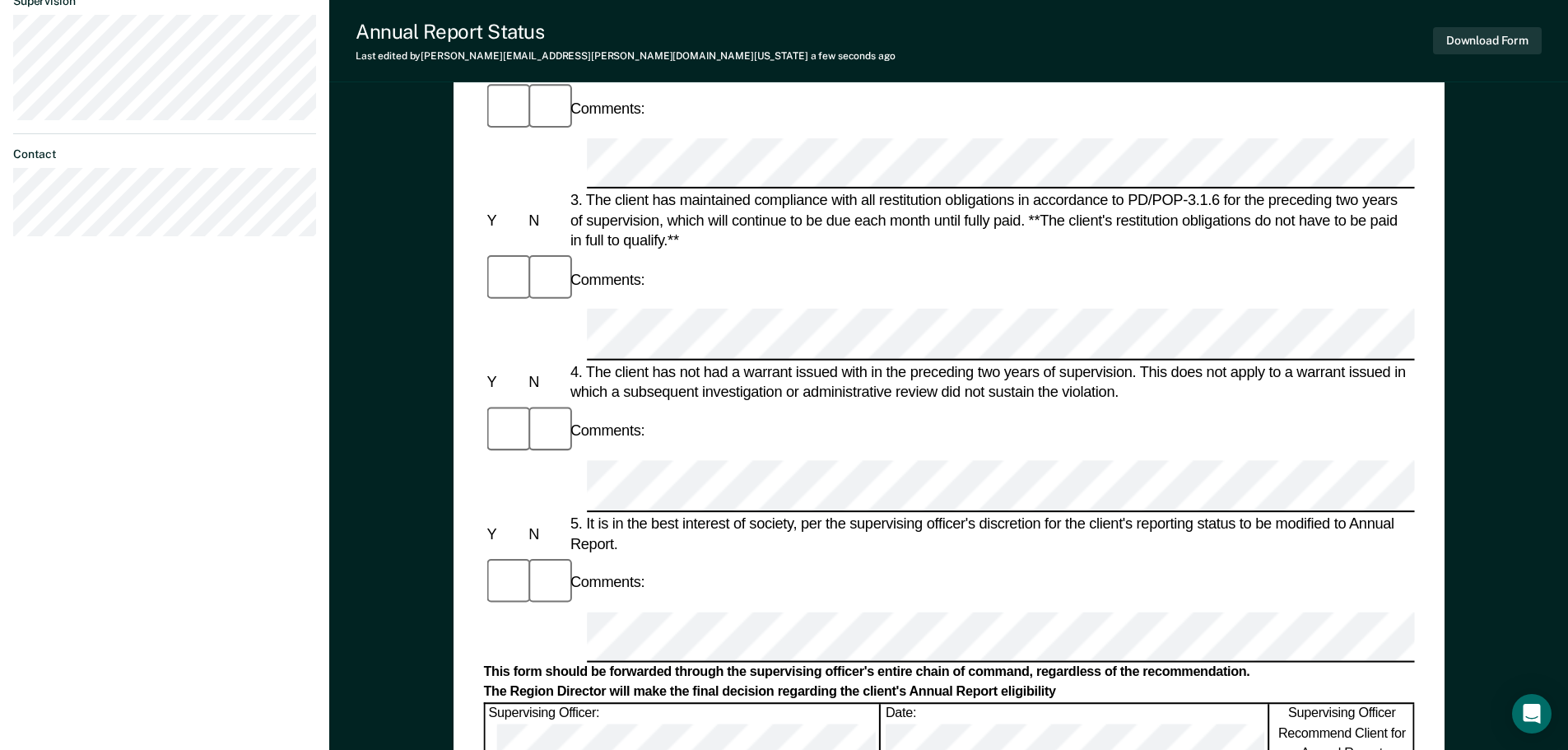
scroll to position [527, 0]
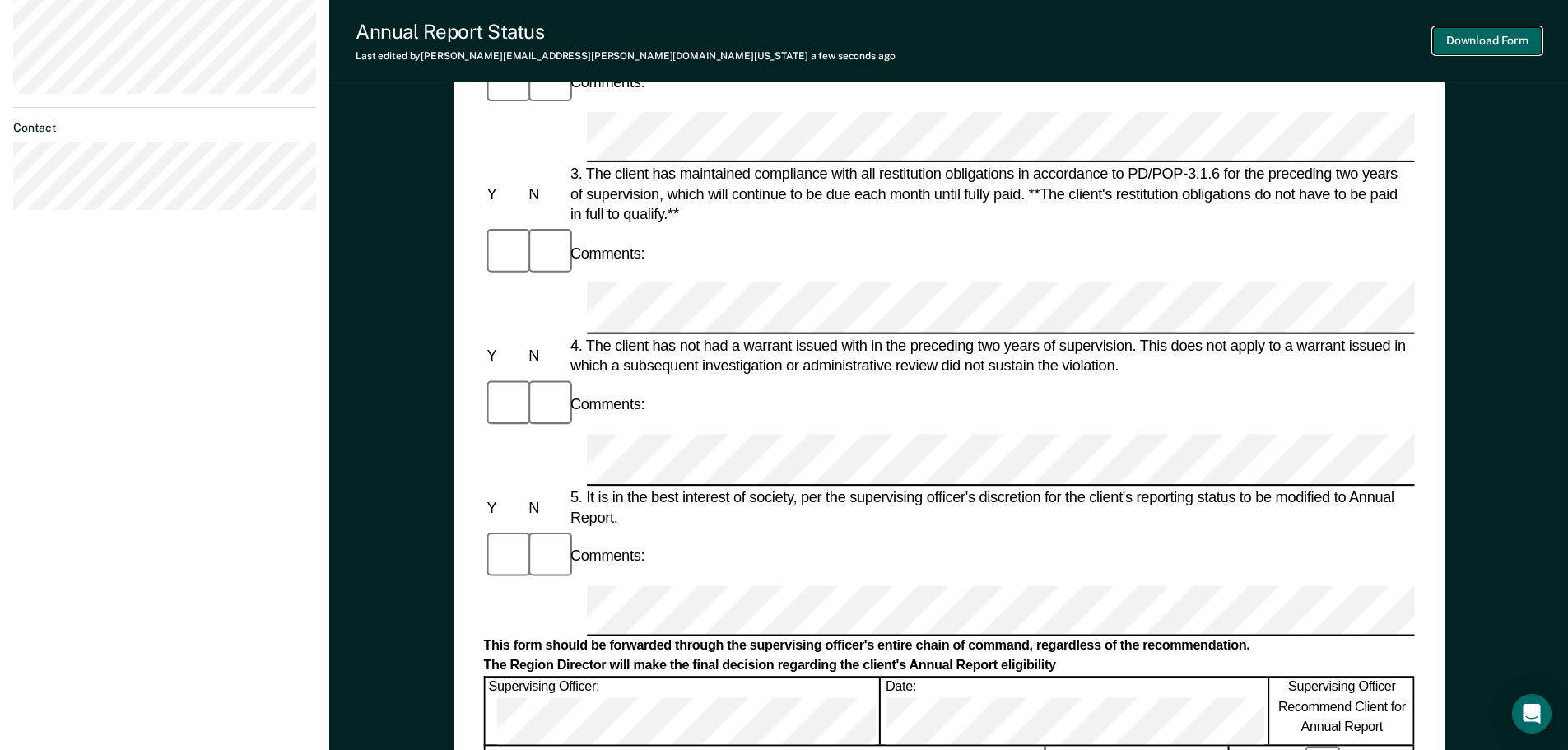
click at [1477, 28] on button "Download Form" at bounding box center [1487, 41] width 109 height 27
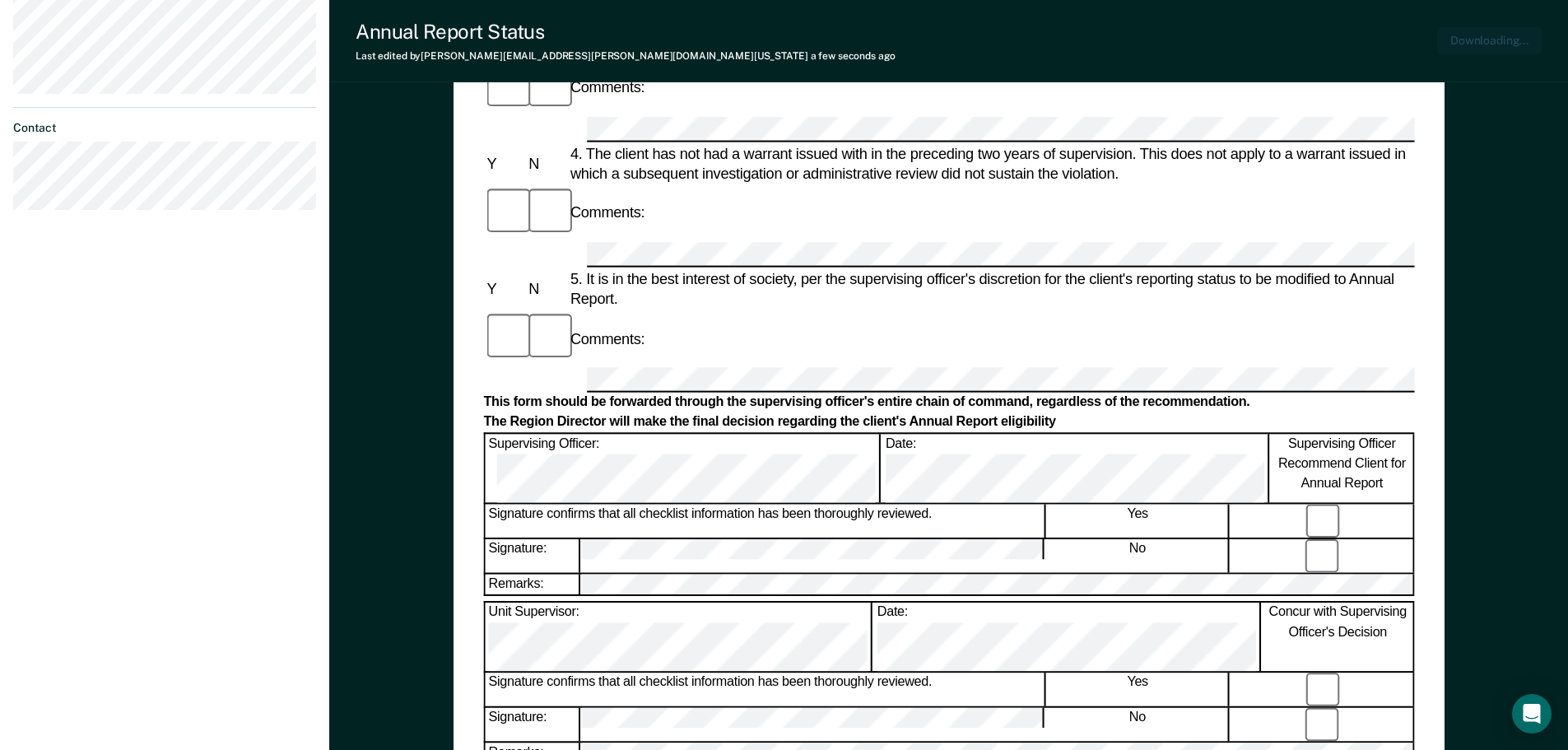
scroll to position [621, 0]
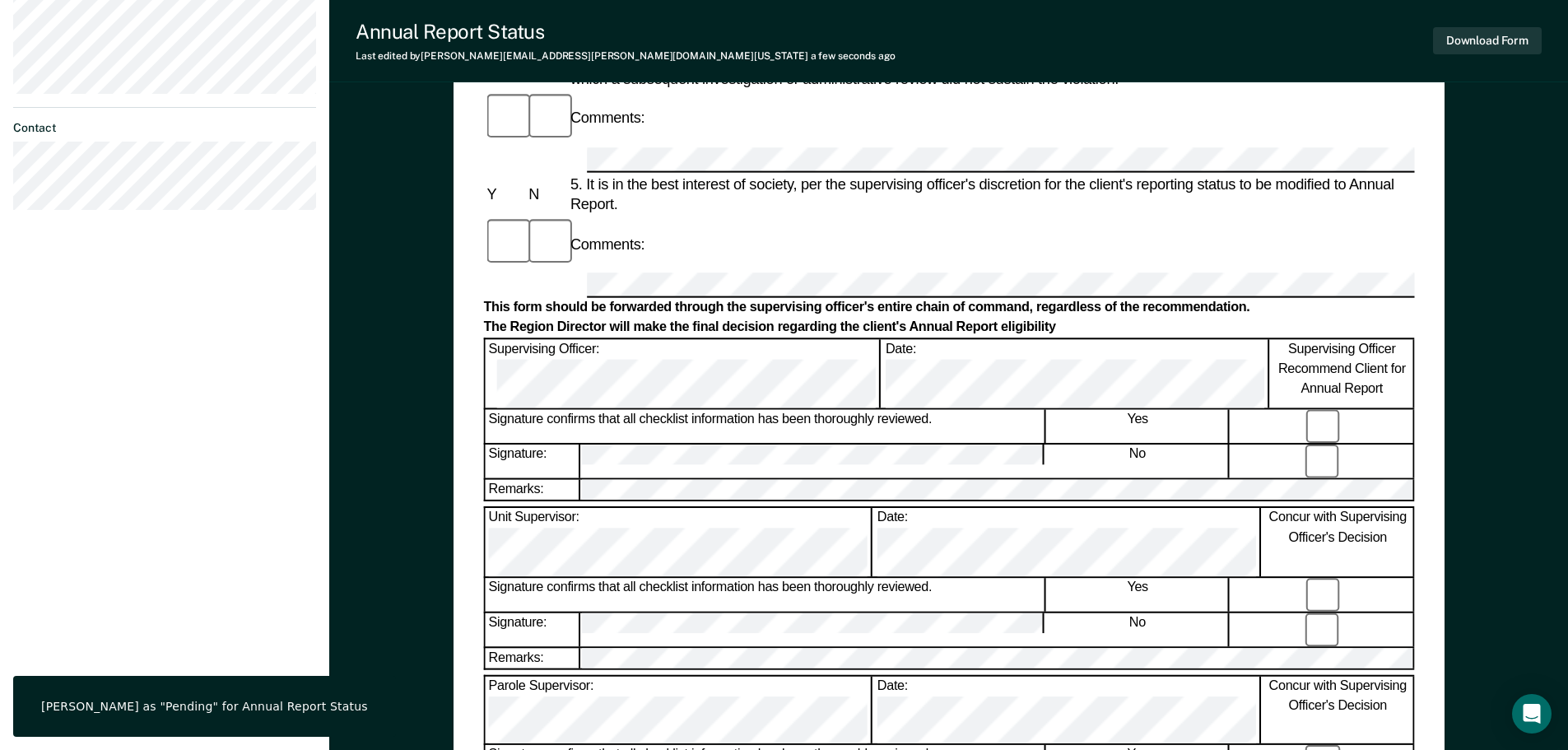
click at [30, 316] on div "[PERSON_NAME] R C Profile How it works Log Out Back IL Annual Report Status Pen…" at bounding box center [164, 118] width 329 height 1480
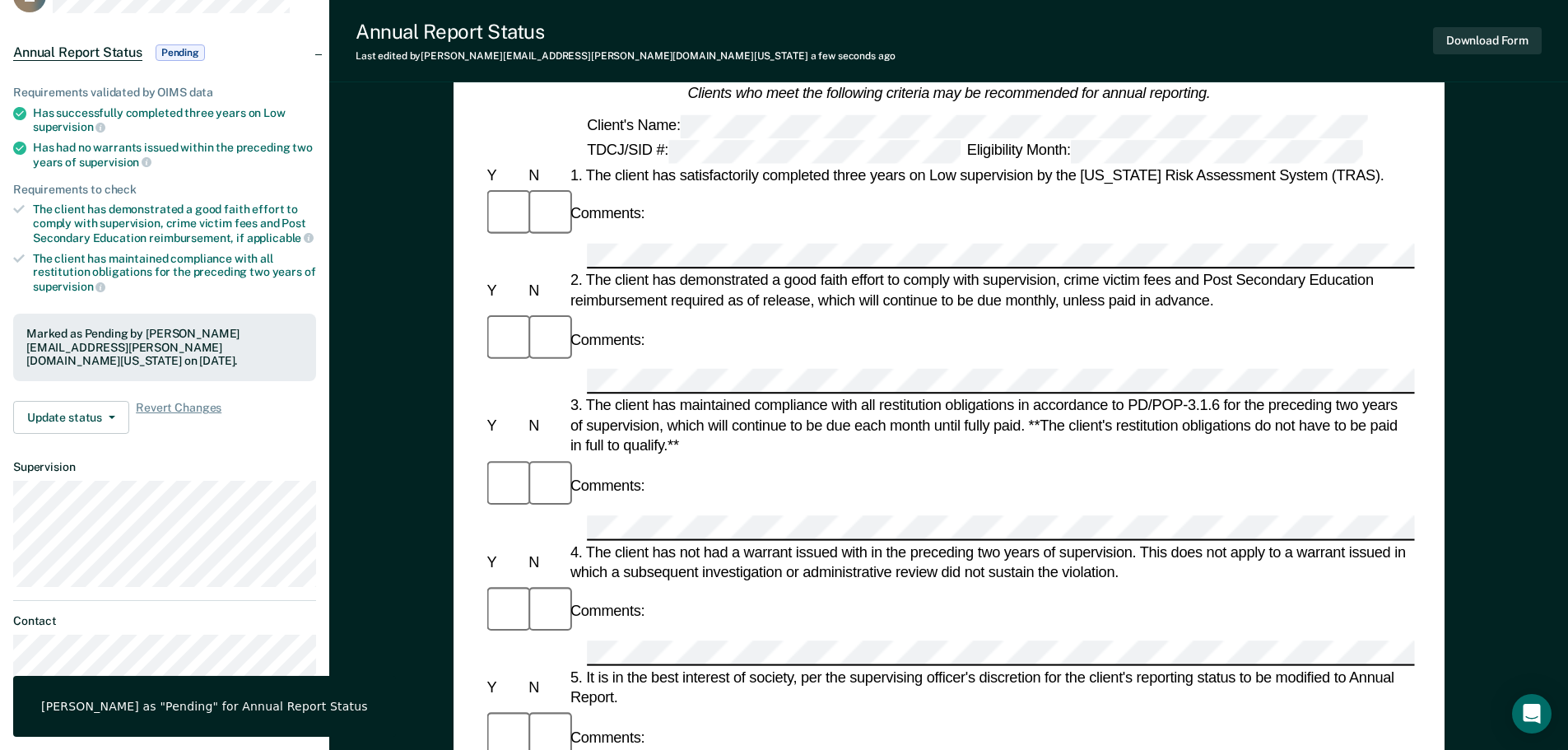
scroll to position [62, 0]
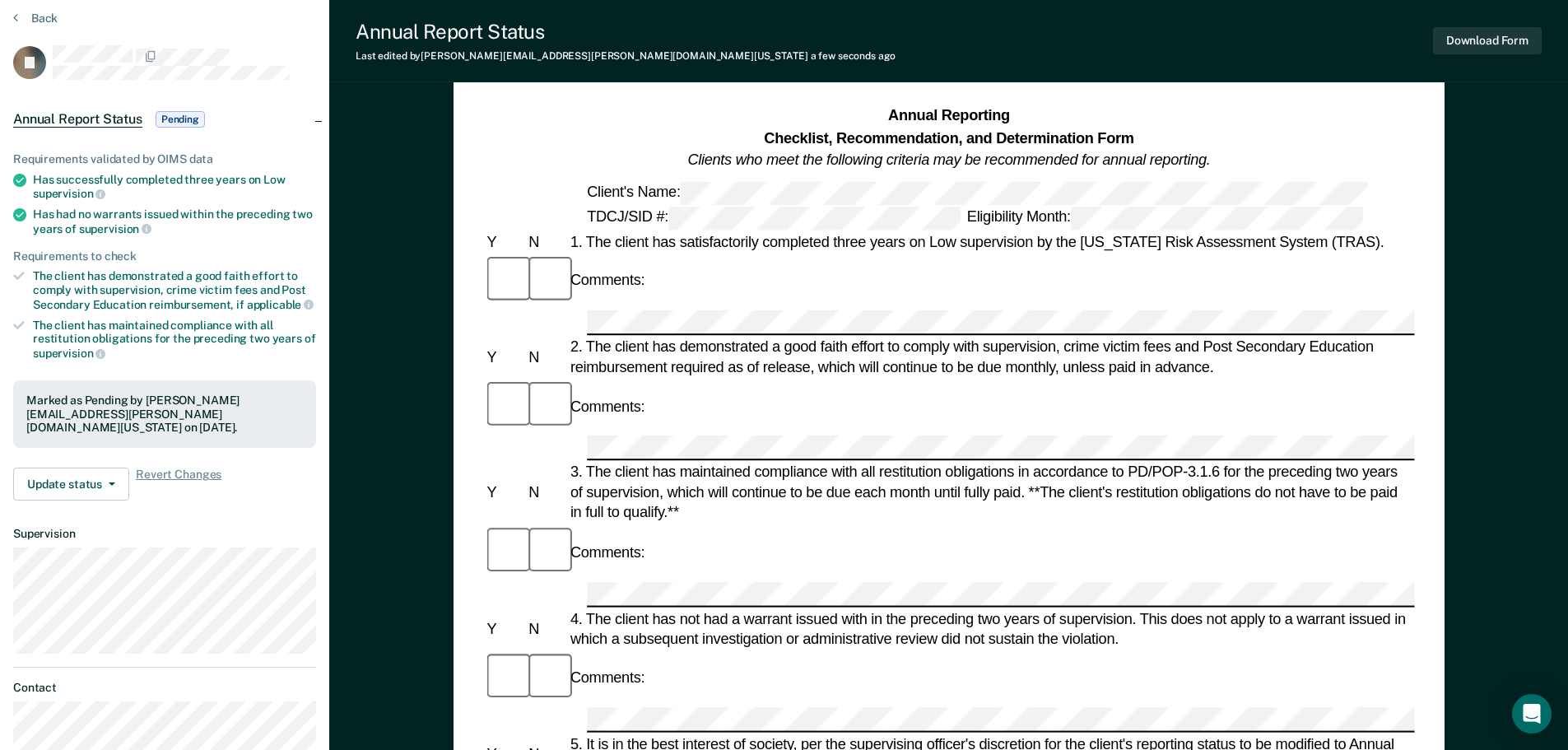
click at [26, 30] on div "Back" at bounding box center [164, 28] width 303 height 35
click at [18, 20] on button "Back" at bounding box center [35, 18] width 44 height 14
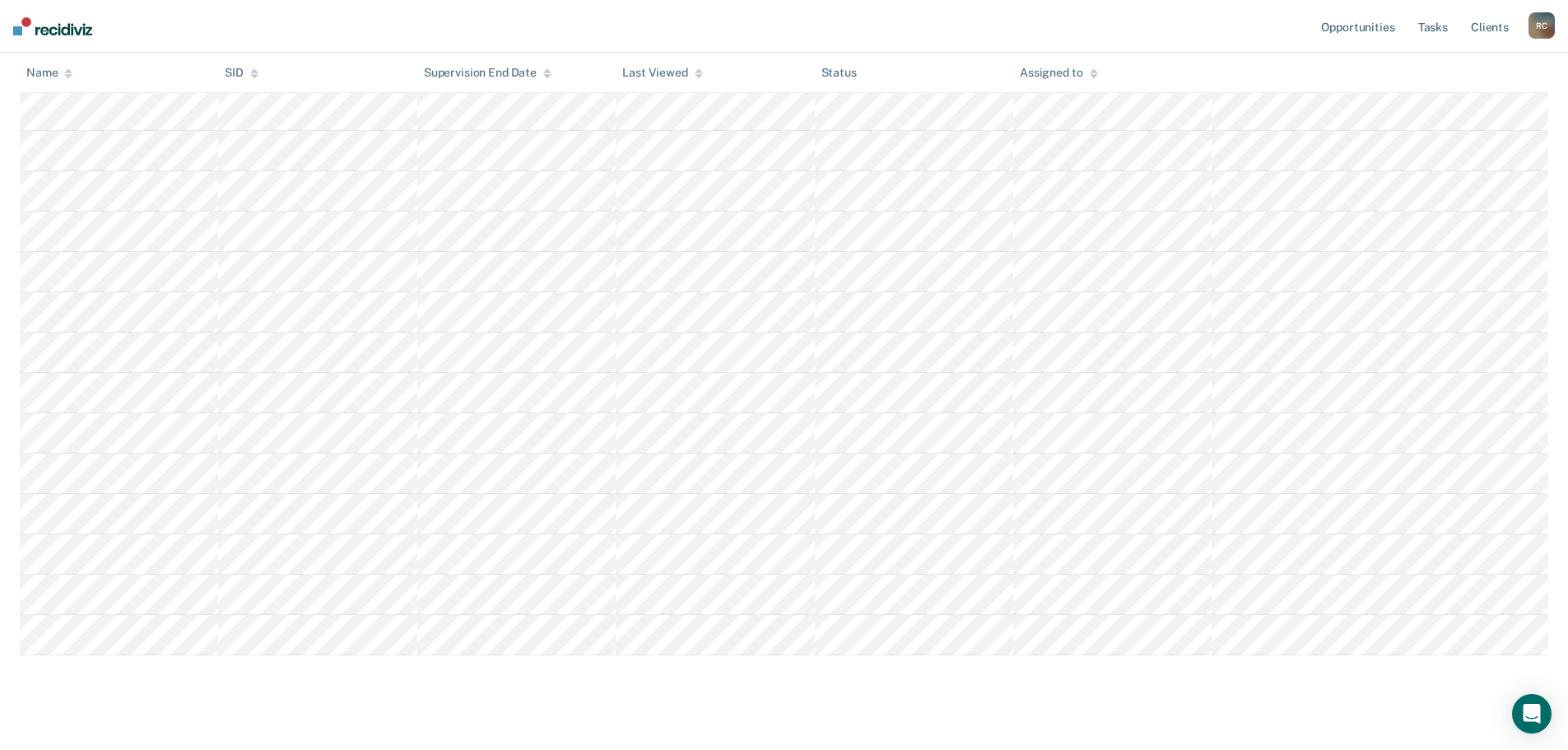
click at [66, 75] on icon at bounding box center [68, 76] width 9 height 4
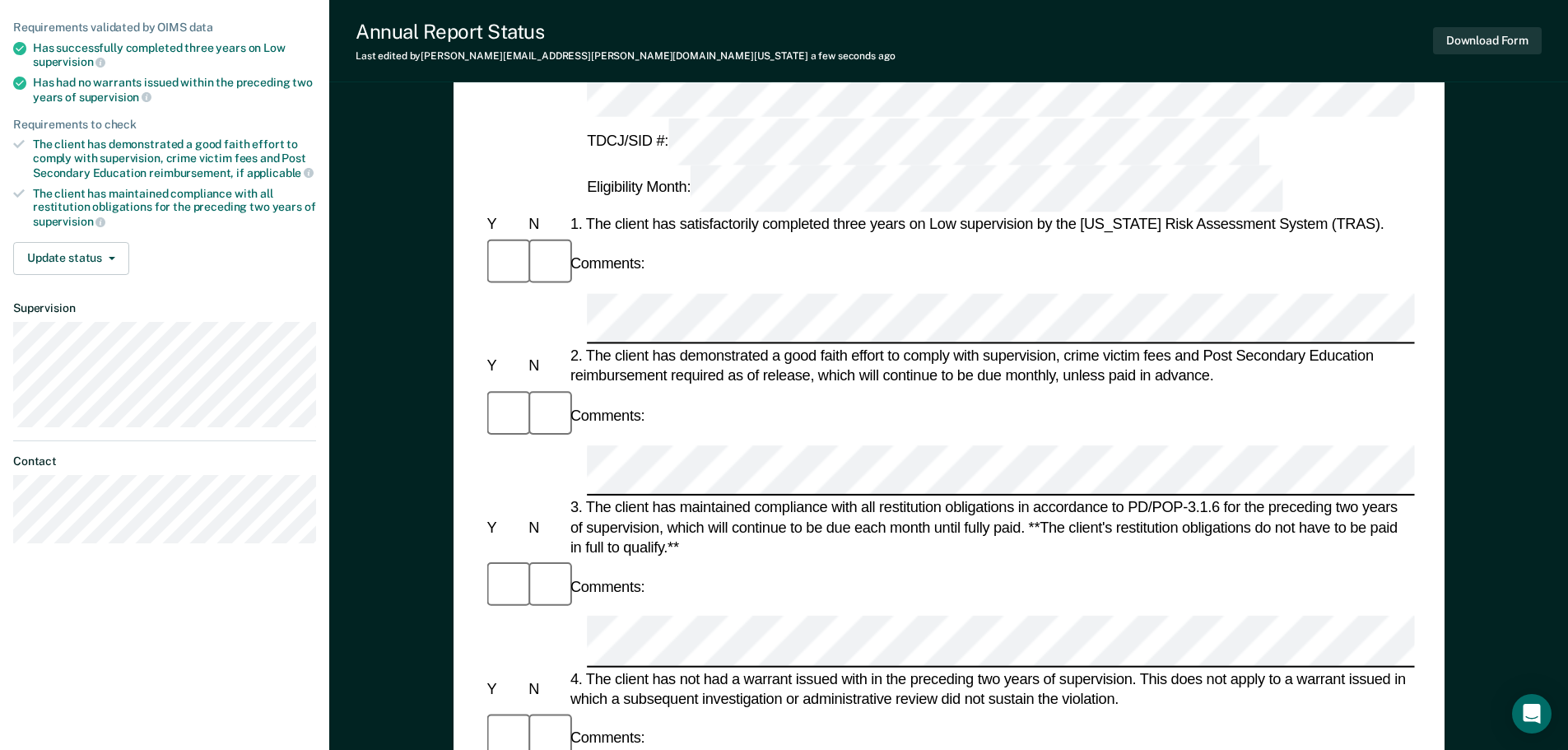
scroll to position [395, 0]
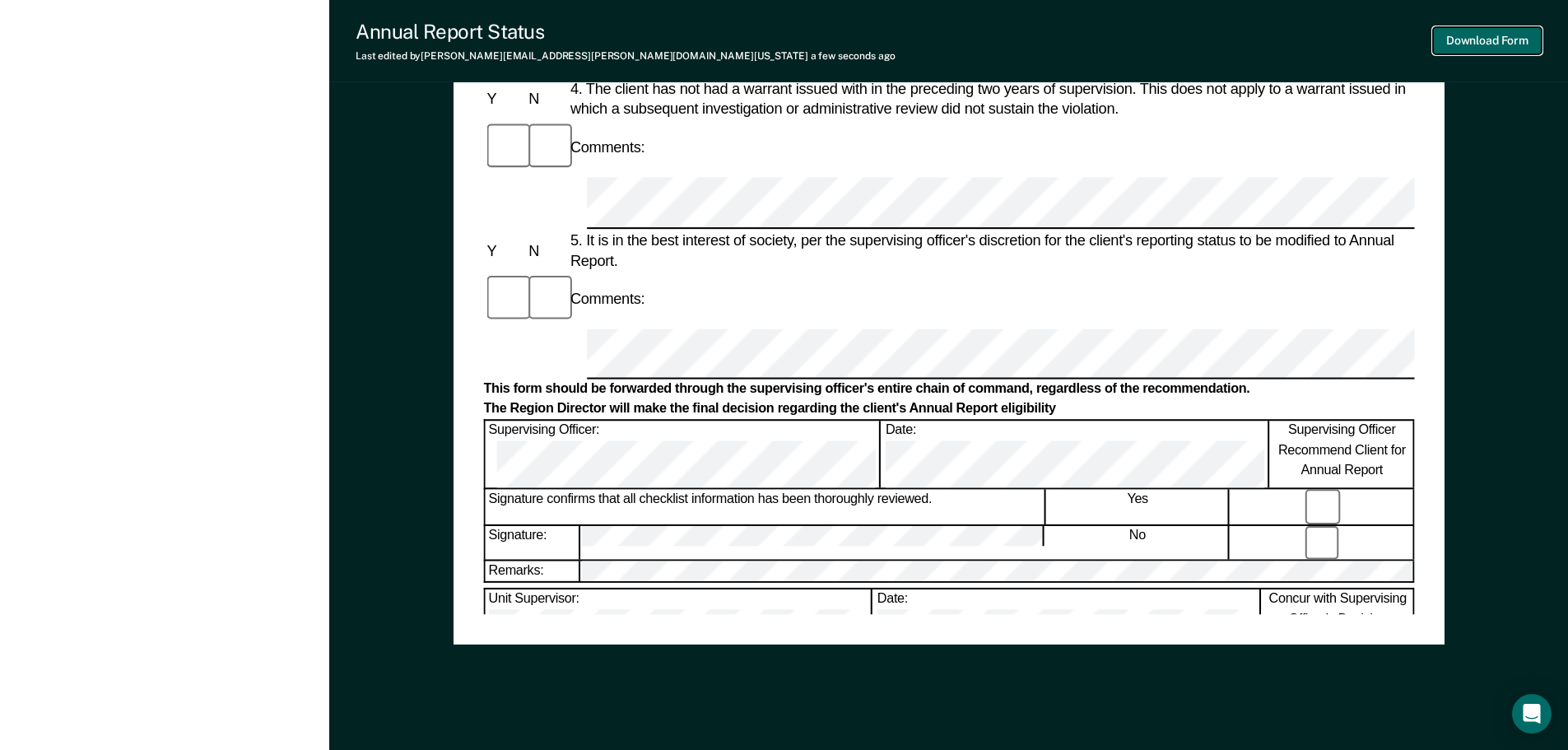
click at [1471, 39] on button "Download Form" at bounding box center [1487, 41] width 109 height 27
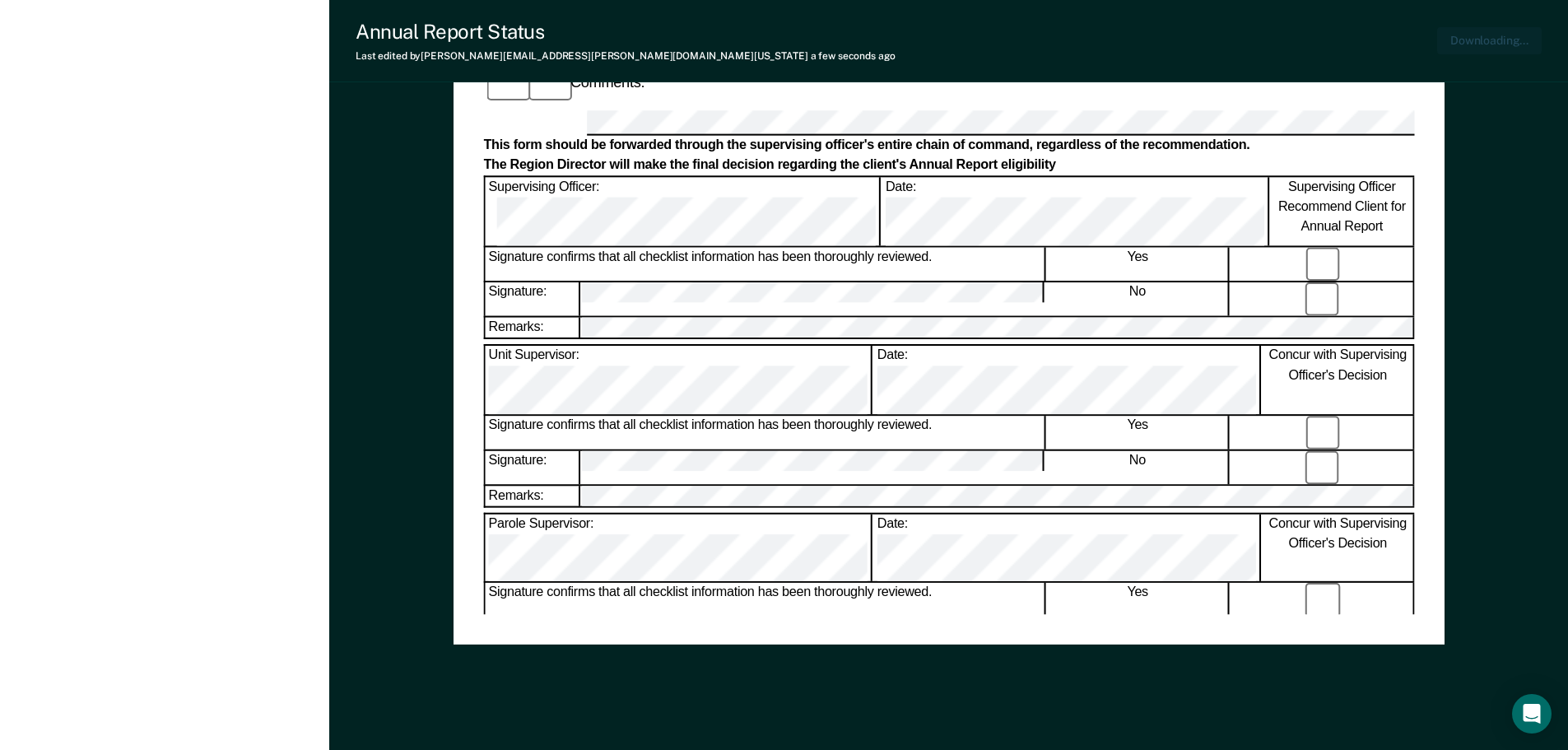
scroll to position [0, 0]
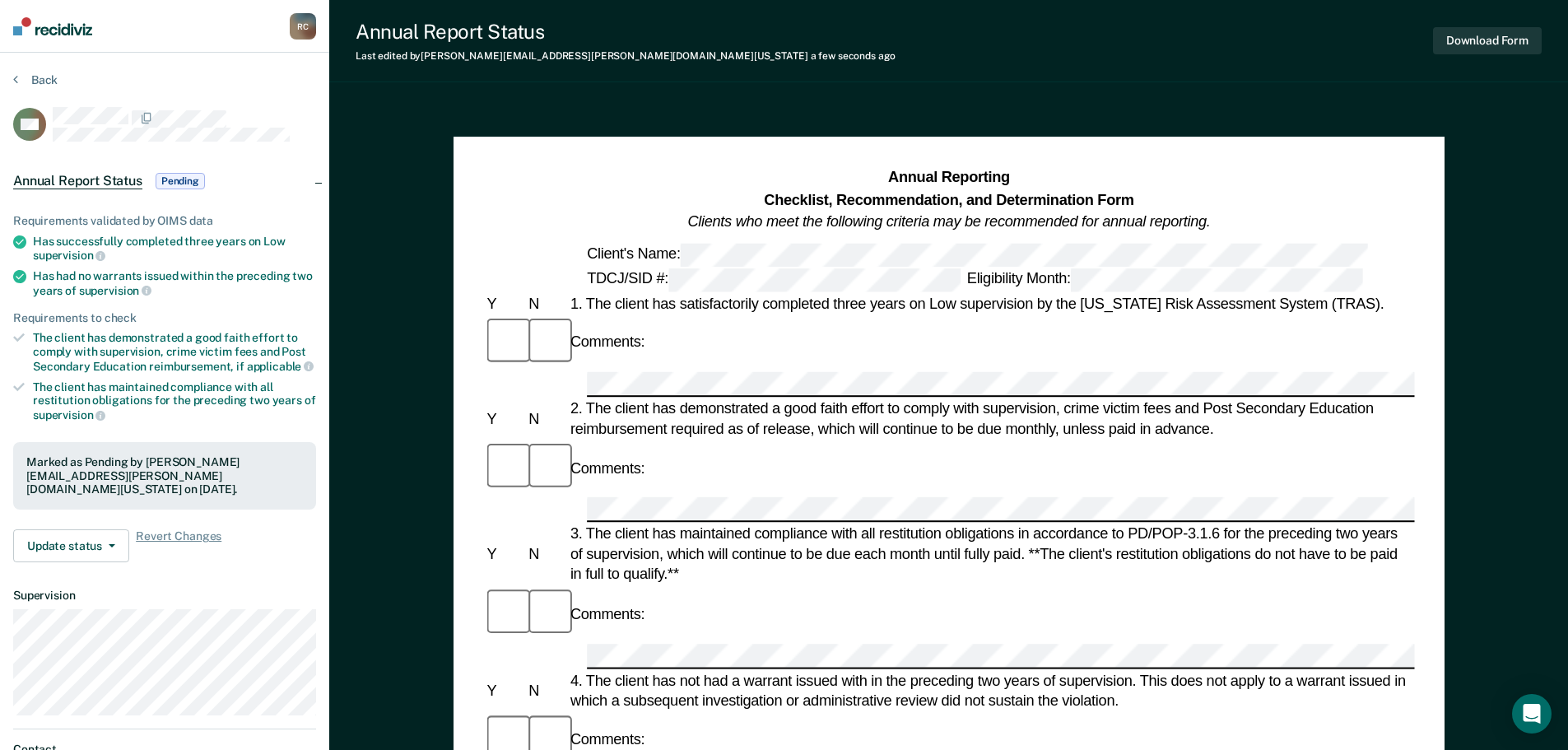
click at [42, 87] on div "Back" at bounding box center [164, 89] width 303 height 35
click at [39, 85] on button "Back" at bounding box center [35, 79] width 44 height 14
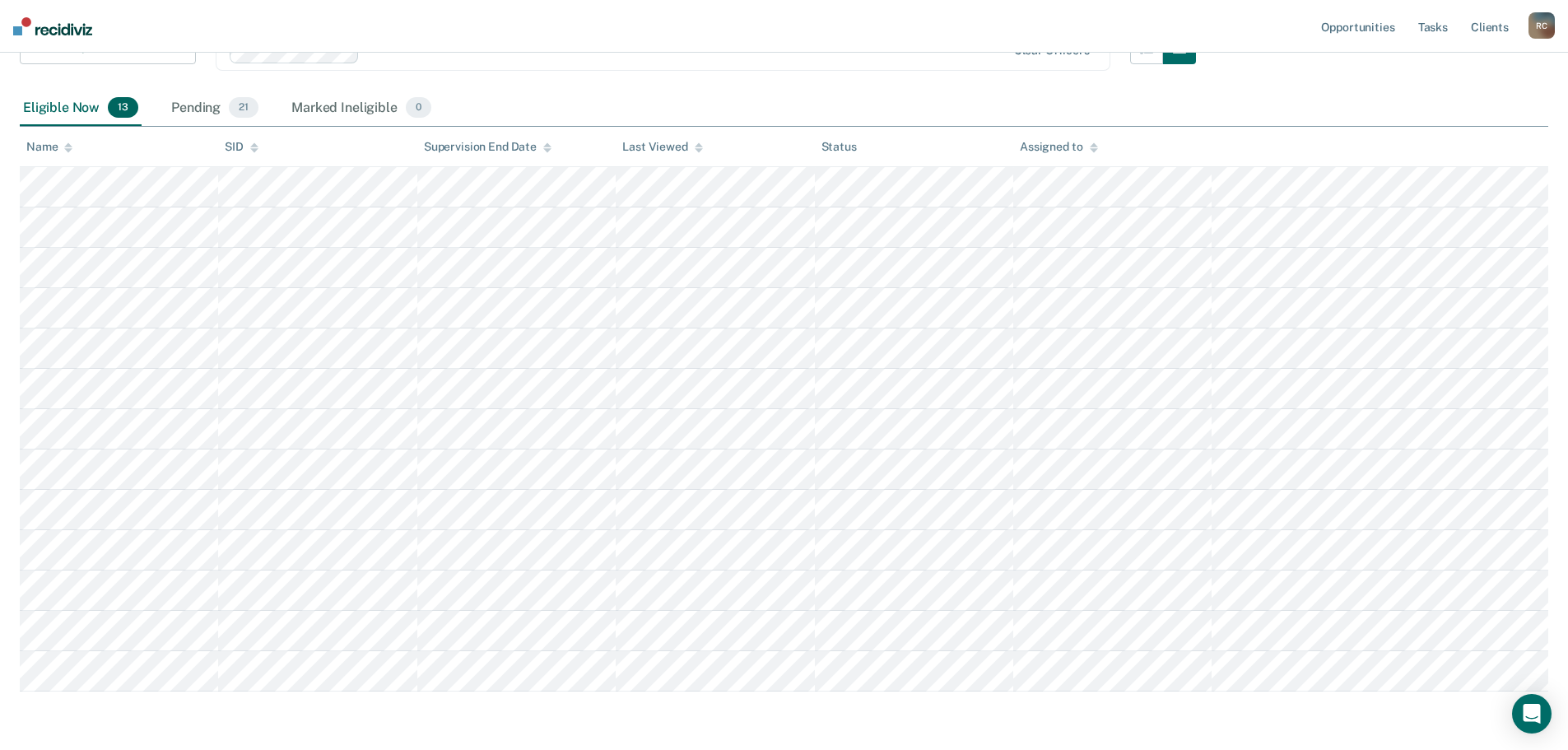
scroll to position [152, 0]
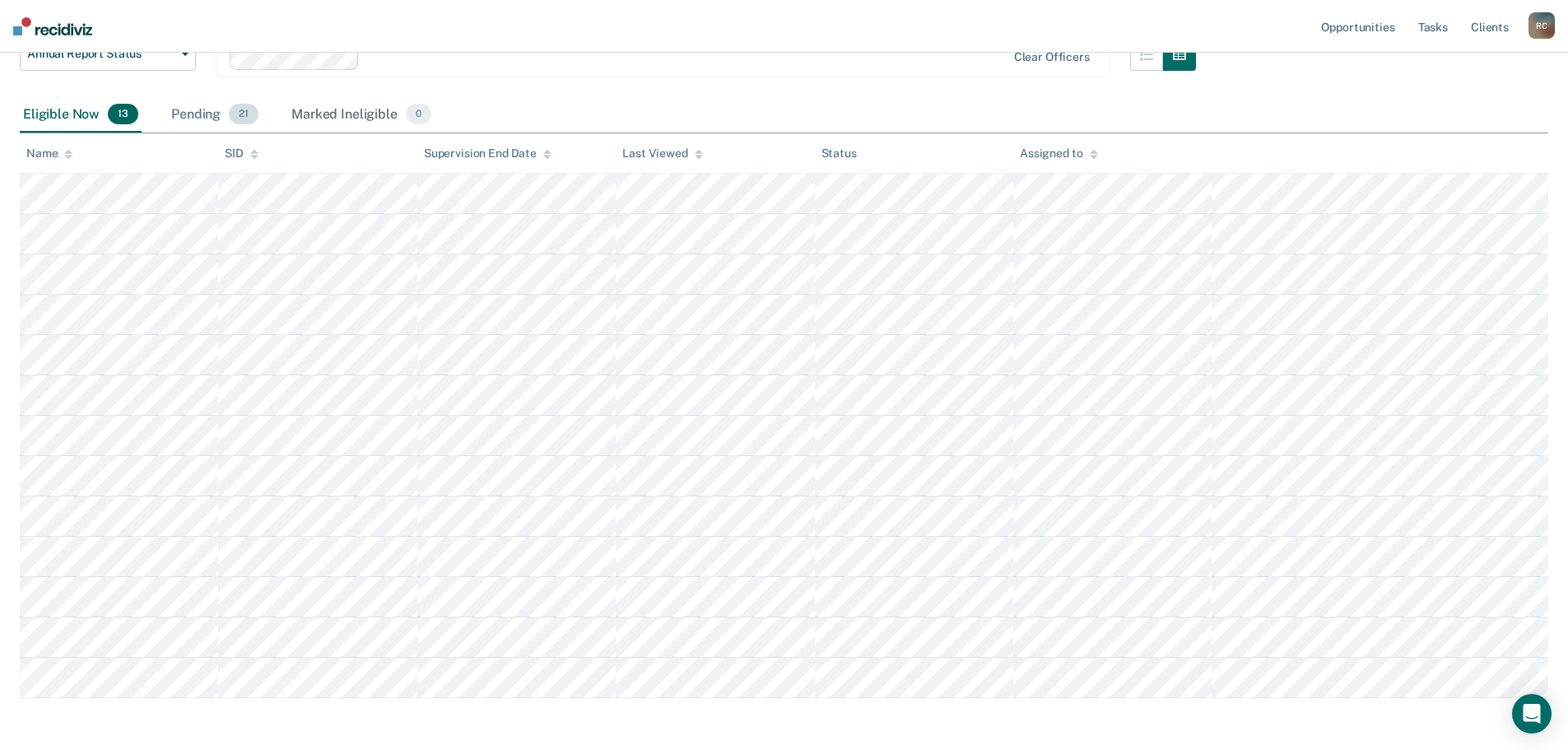
click at [227, 117] on div "Pending 21" at bounding box center [215, 115] width 94 height 37
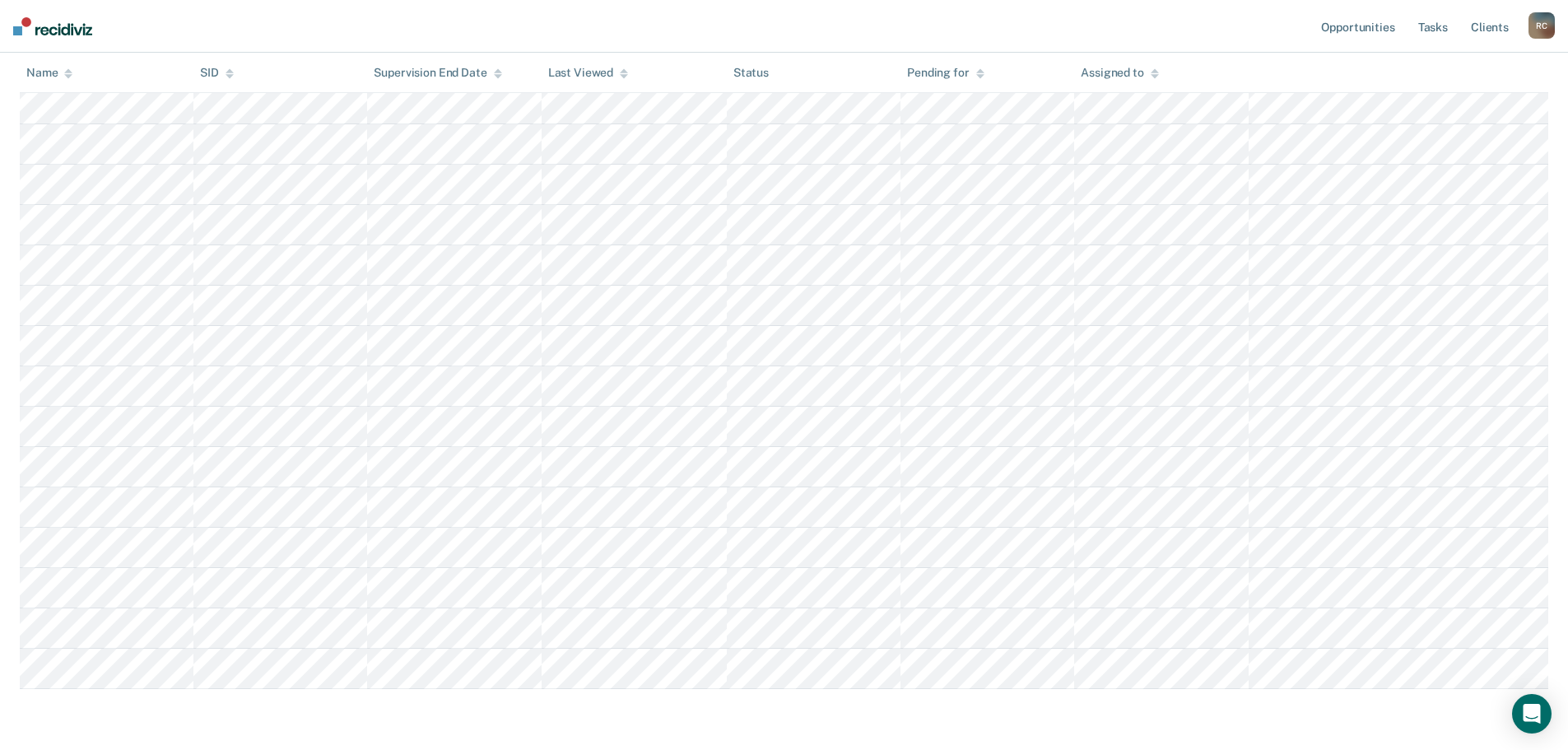
scroll to position [495, 0]
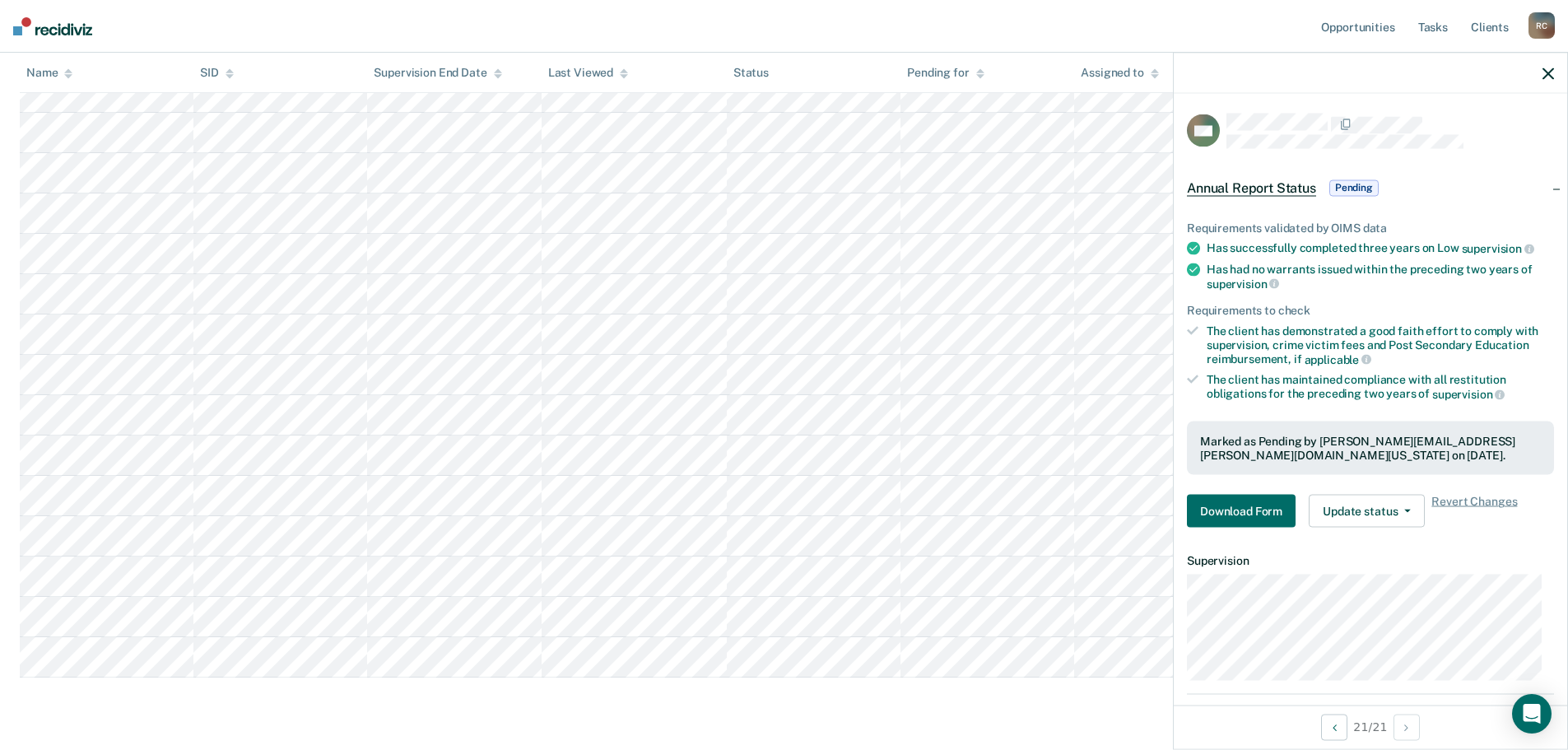
click at [662, 705] on div "Annual Report Status Supervision clients may be eligible for Annual Report Stat…" at bounding box center [783, 171] width 1528 height 1106
click at [58, 62] on th "Name" at bounding box center [106, 72] width 174 height 40
click at [68, 73] on icon at bounding box center [68, 72] width 9 height 11
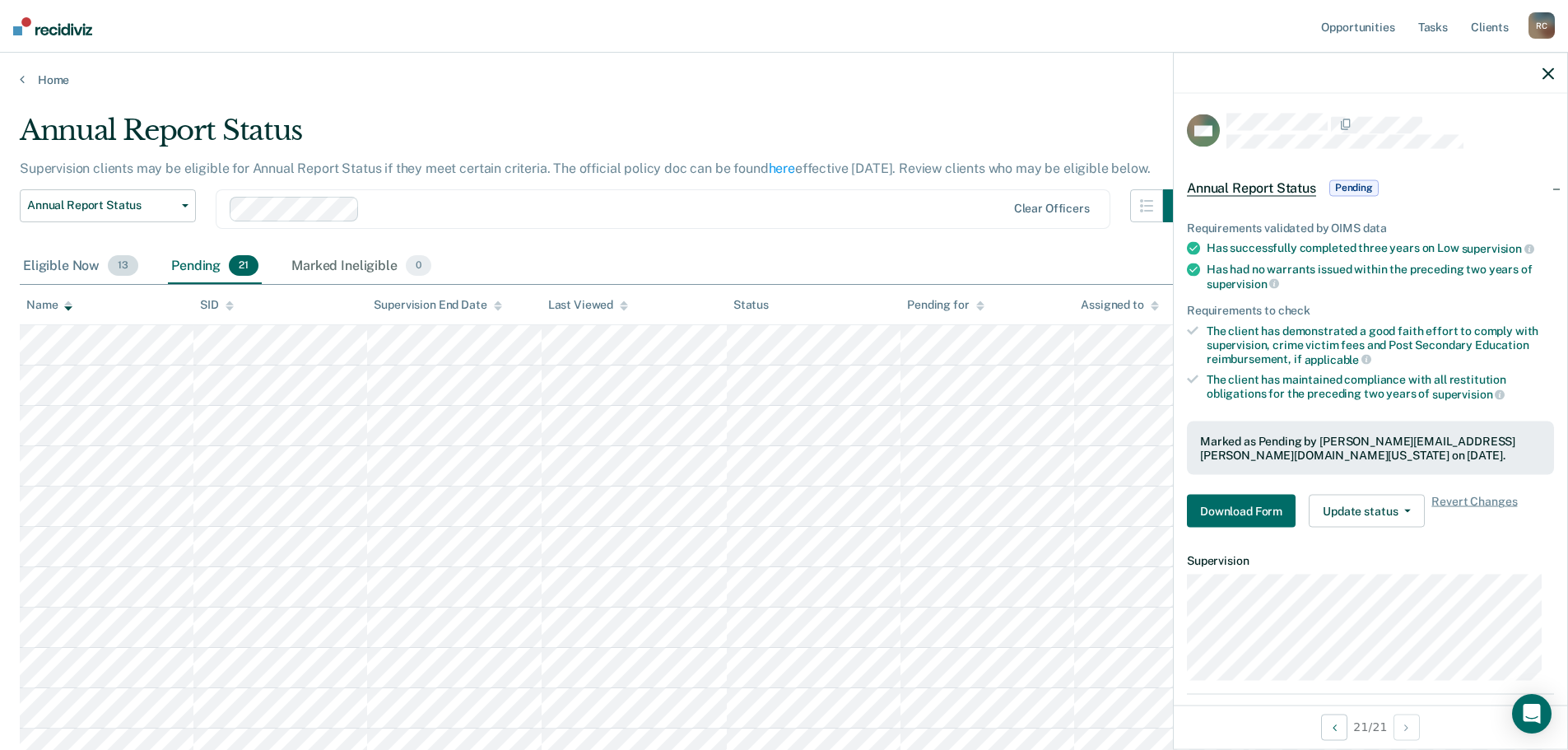
click at [89, 256] on div "Eligible Now 13" at bounding box center [80, 266] width 122 height 37
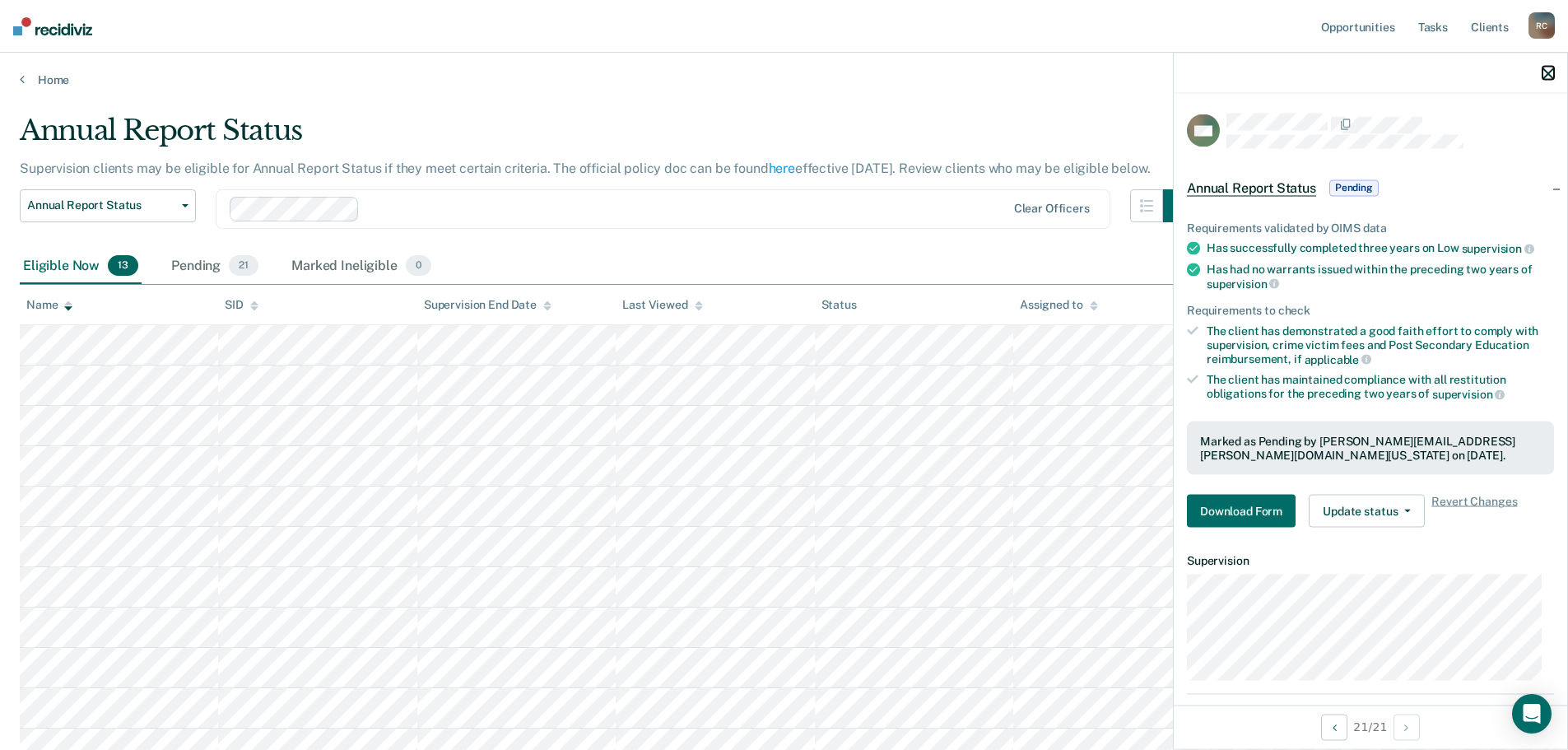
click at [1552, 70] on icon "button" at bounding box center [1548, 73] width 12 height 12
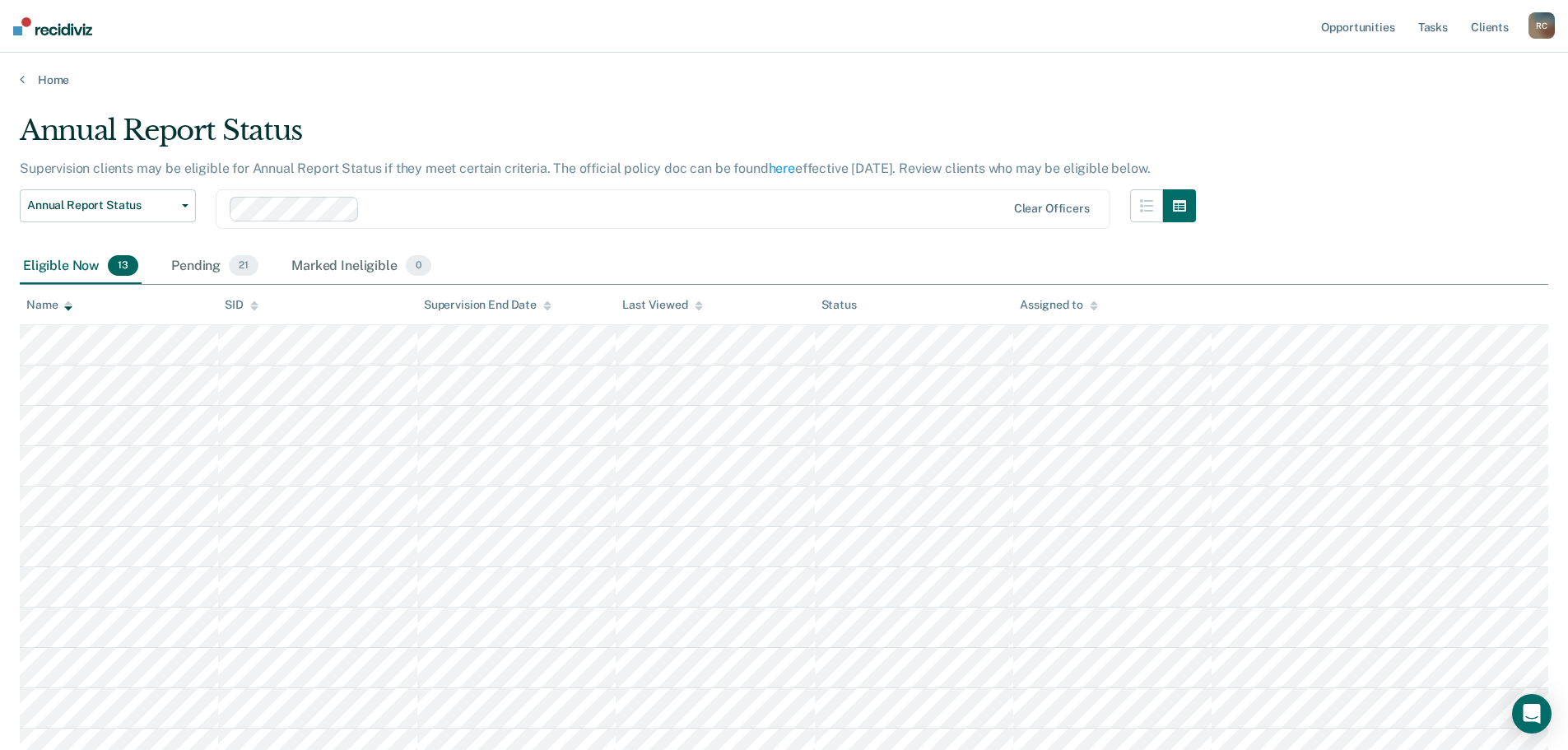
click at [816, 90] on main "Annual Report Status Supervision clients may be eligible for Annual Report Stat…" at bounding box center [784, 524] width 1568 height 876
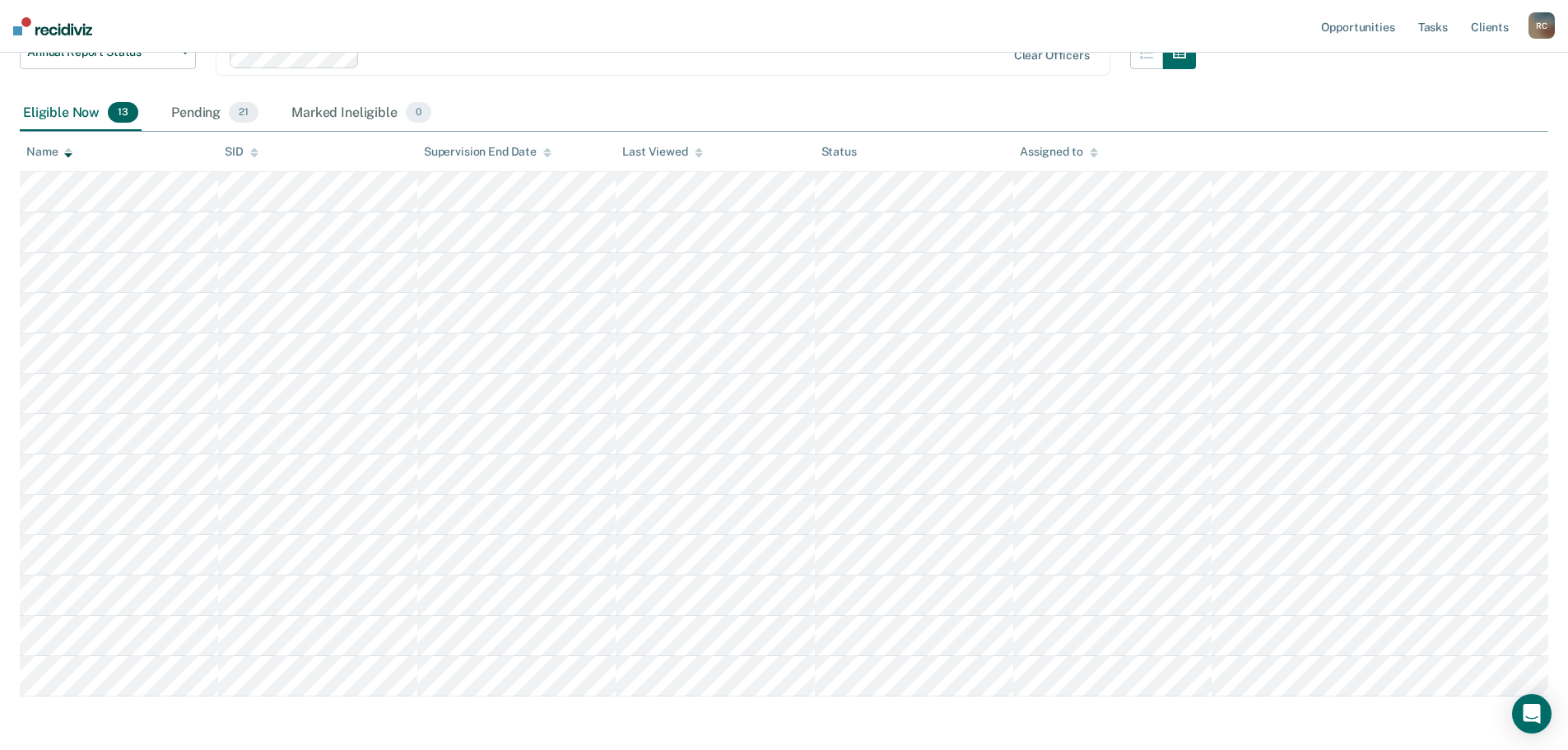
scroll to position [152, 0]
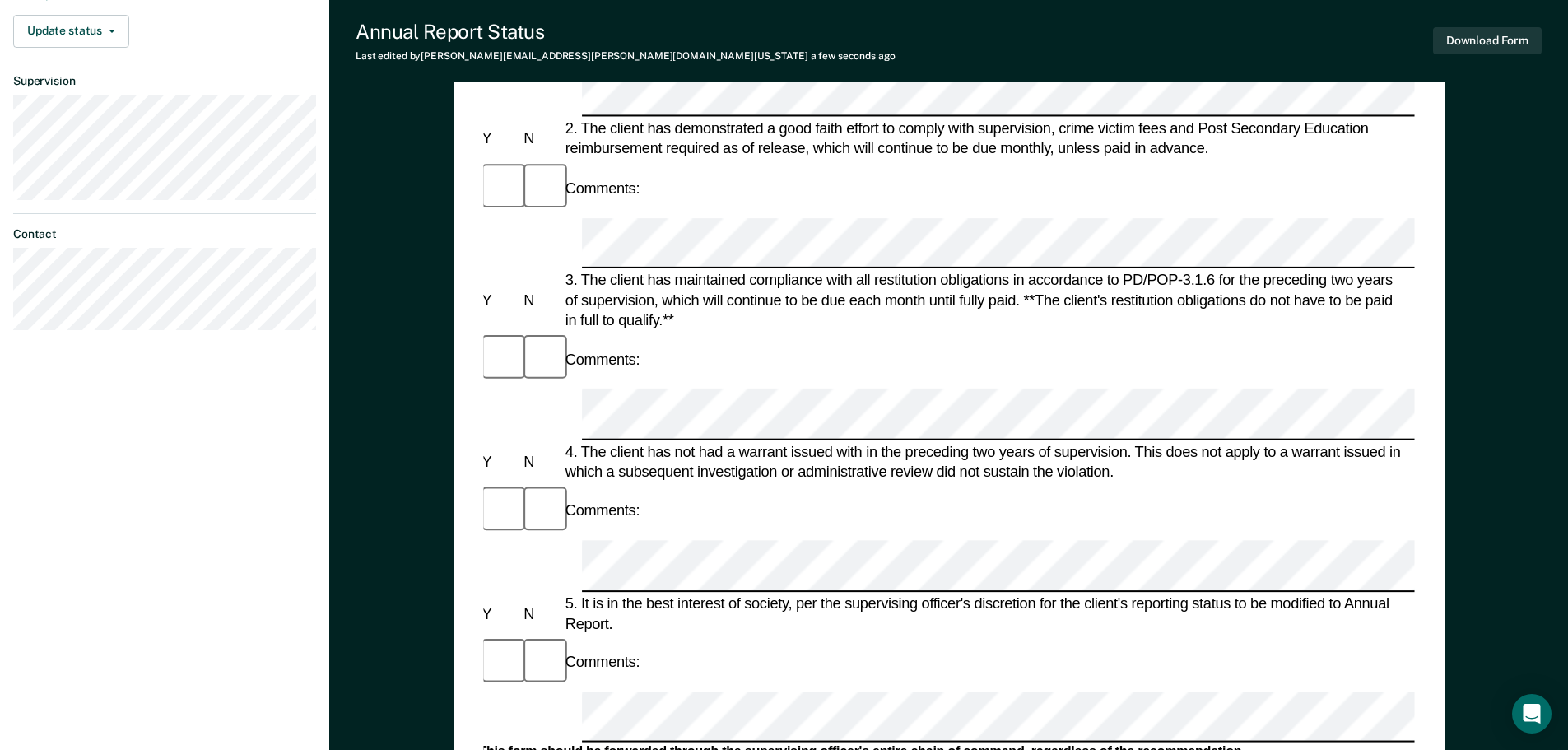
scroll to position [806, 0]
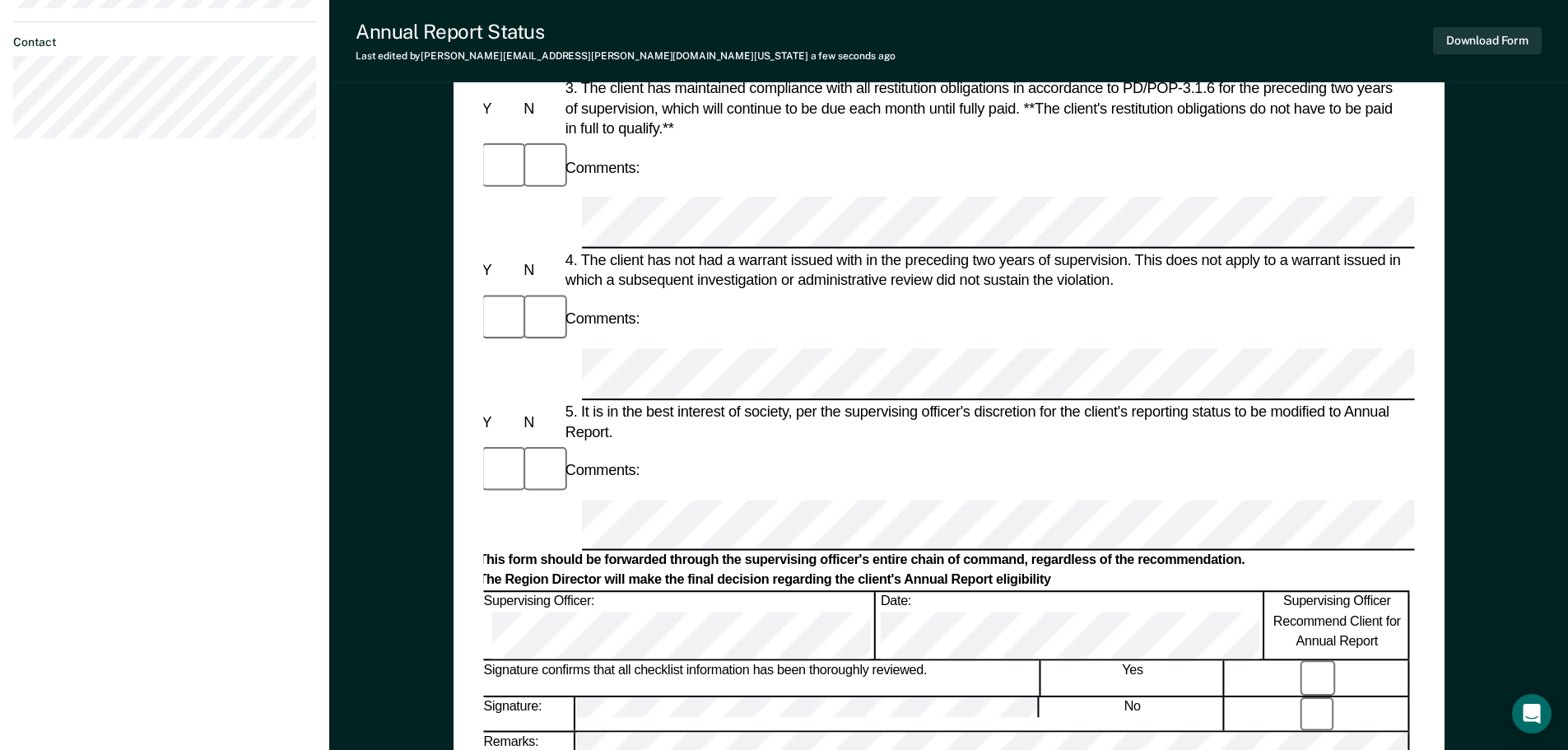
scroll to position [576, 0]
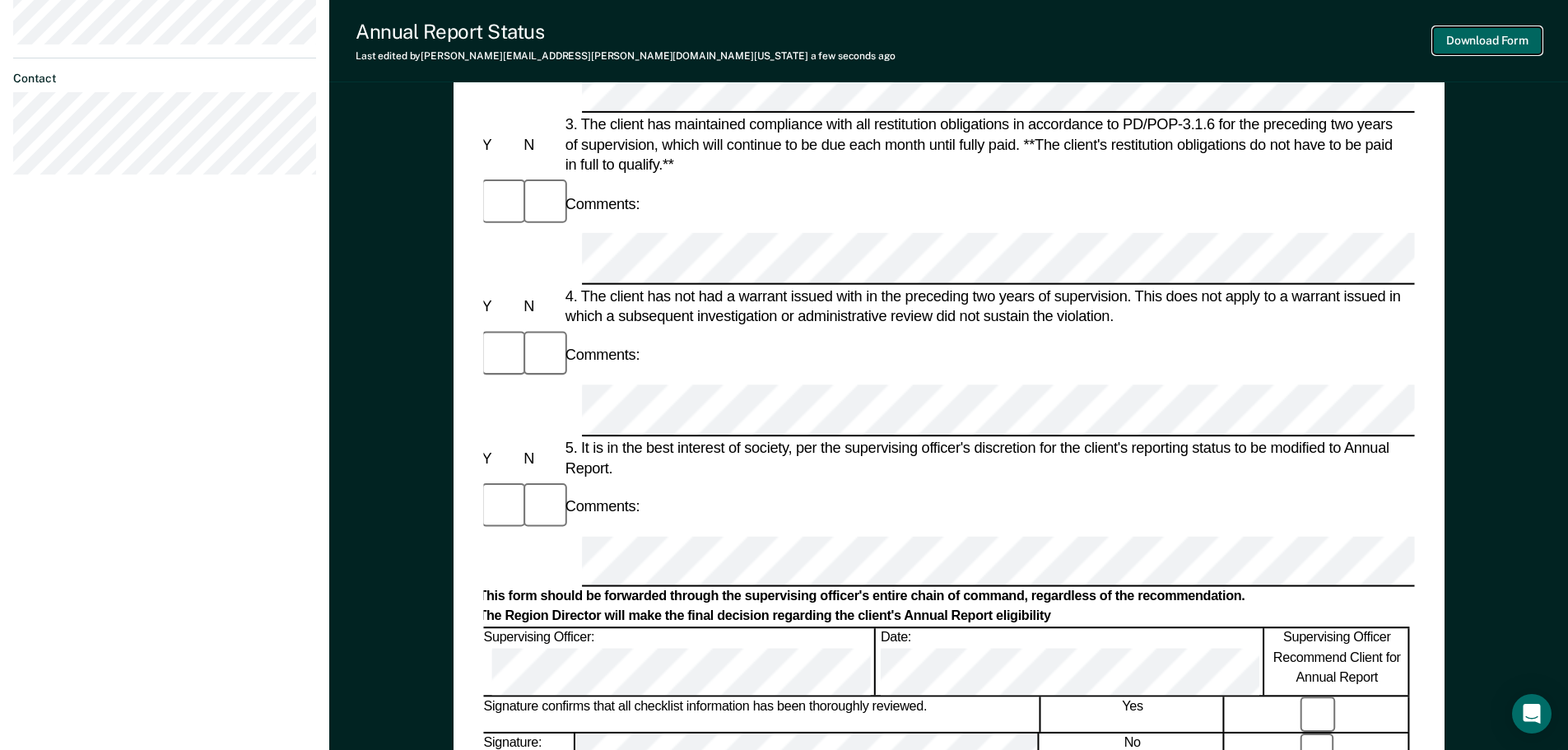
click at [1447, 52] on button "Download Form" at bounding box center [1487, 41] width 109 height 27
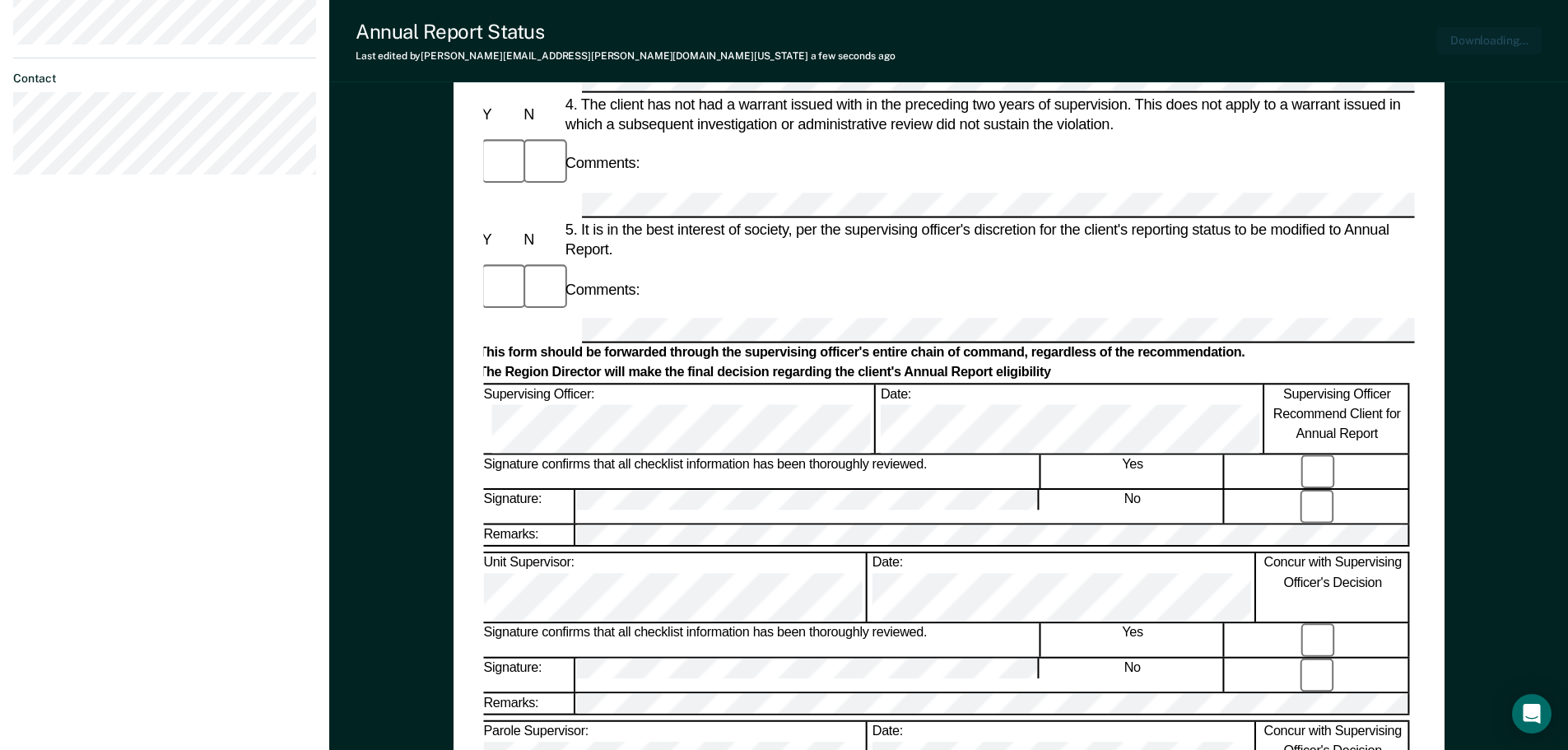
scroll to position [0, 0]
click at [203, 255] on div "[PERSON_NAME] R C Profile How it works Log Out Back AA Annual Report Status Eli…" at bounding box center [164, 163] width 329 height 1480
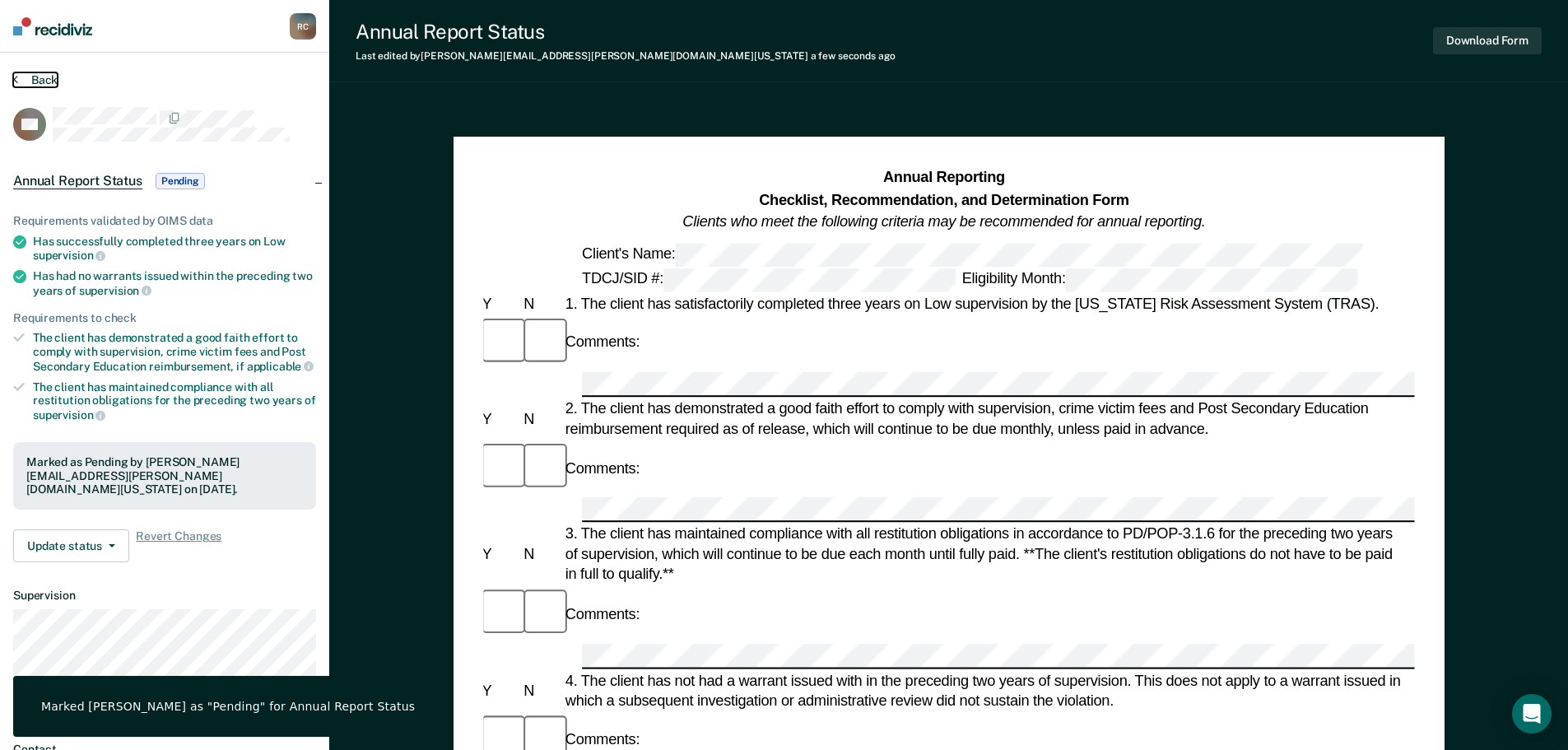
click at [20, 79] on button "Back" at bounding box center [35, 79] width 44 height 14
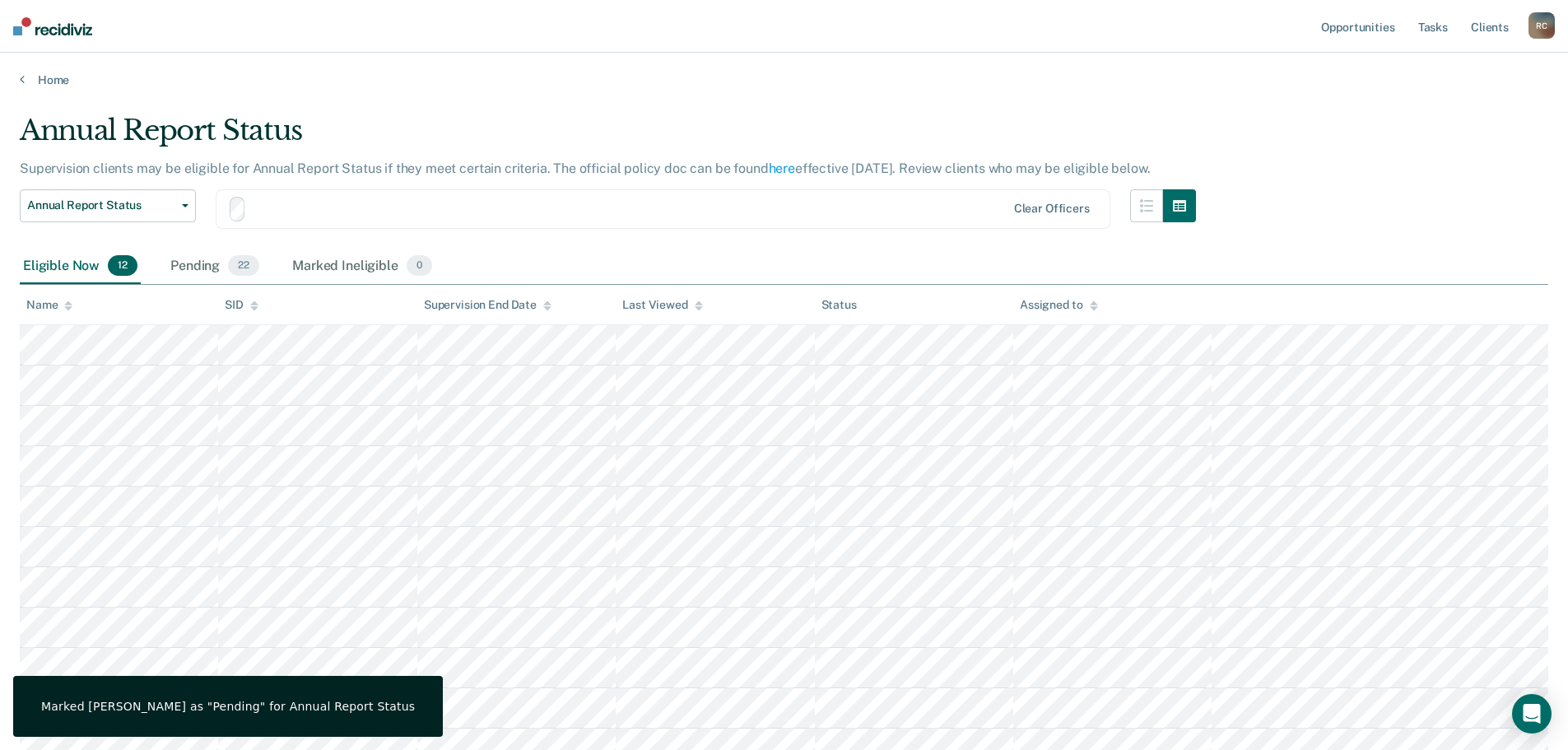
scroll to position [152, 0]
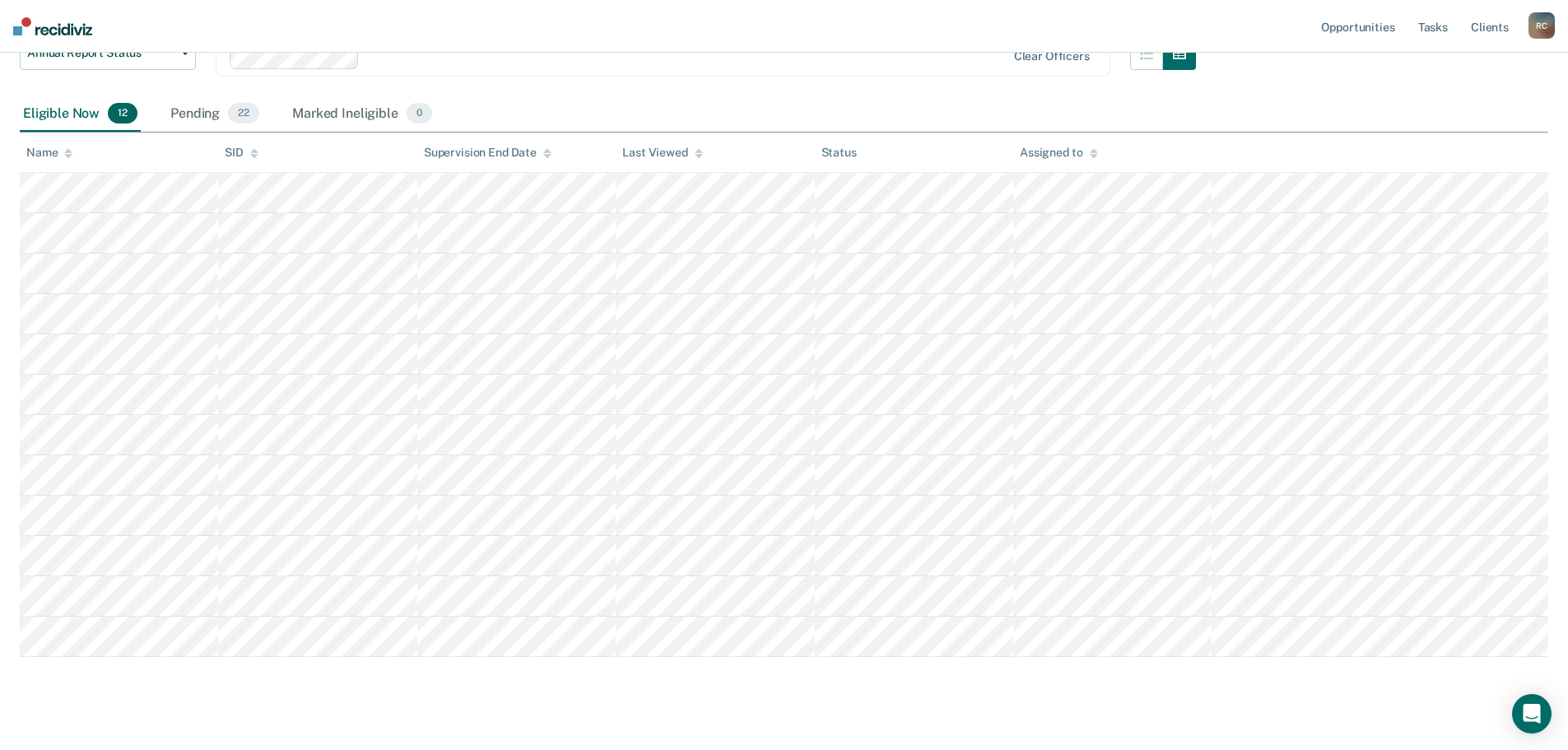
click at [478, 81] on div "Annual Report Status Early Release from Supervision Annual Report Status Clear …" at bounding box center [608, 67] width 1176 height 60
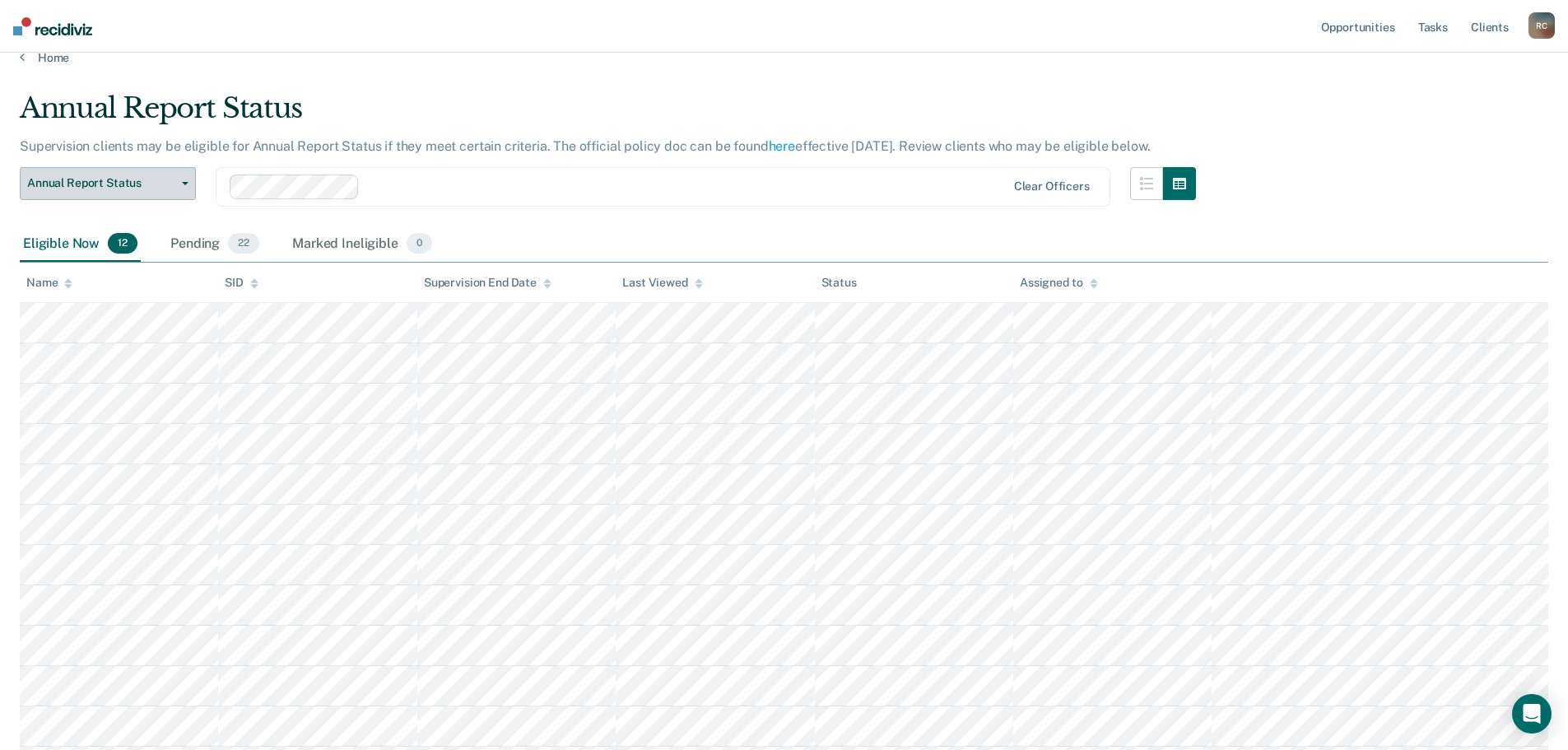
scroll to position [20, 0]
click at [176, 181] on button "Annual Report Status" at bounding box center [107, 185] width 176 height 33
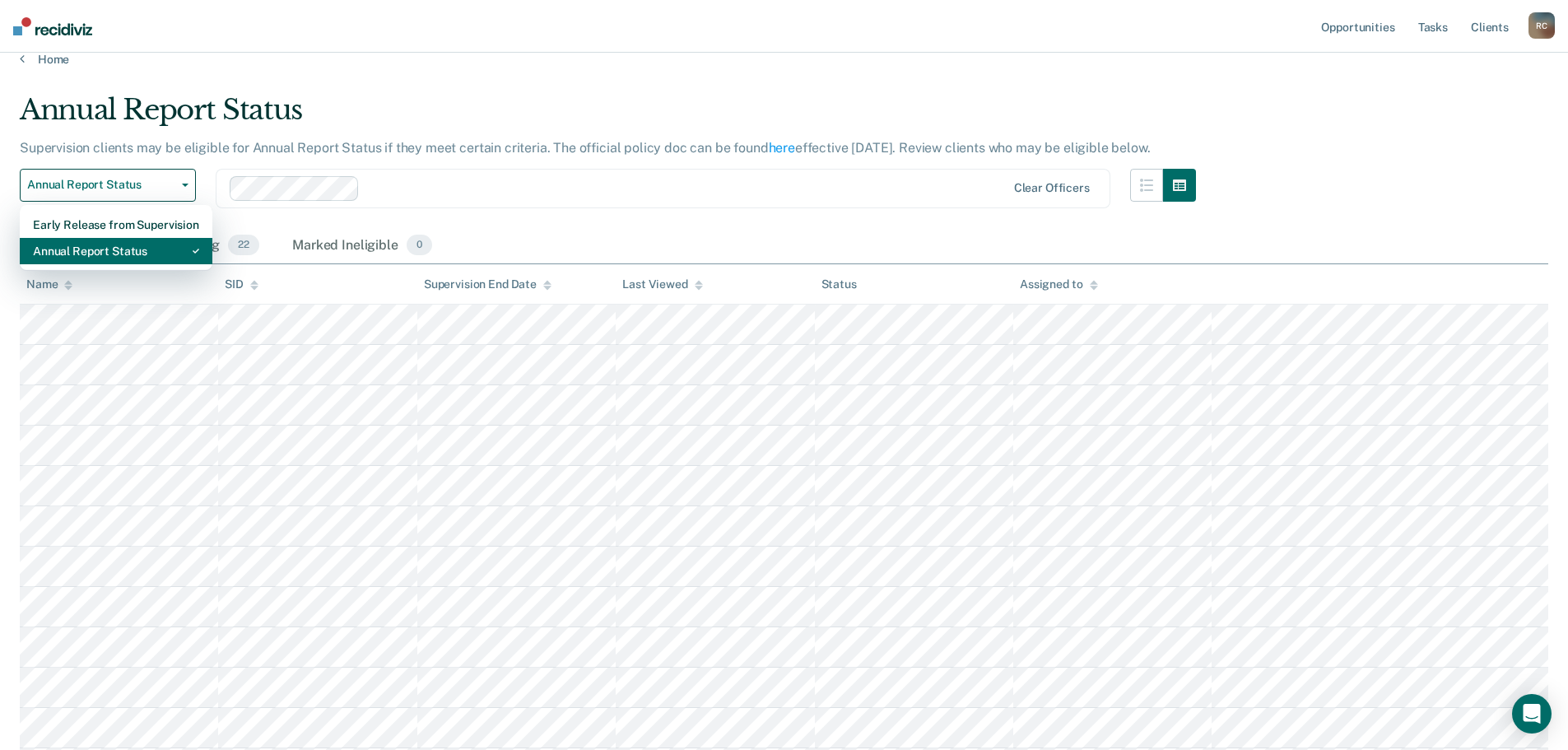
click at [156, 243] on div "Annual Report Status" at bounding box center [116, 250] width 166 height 26
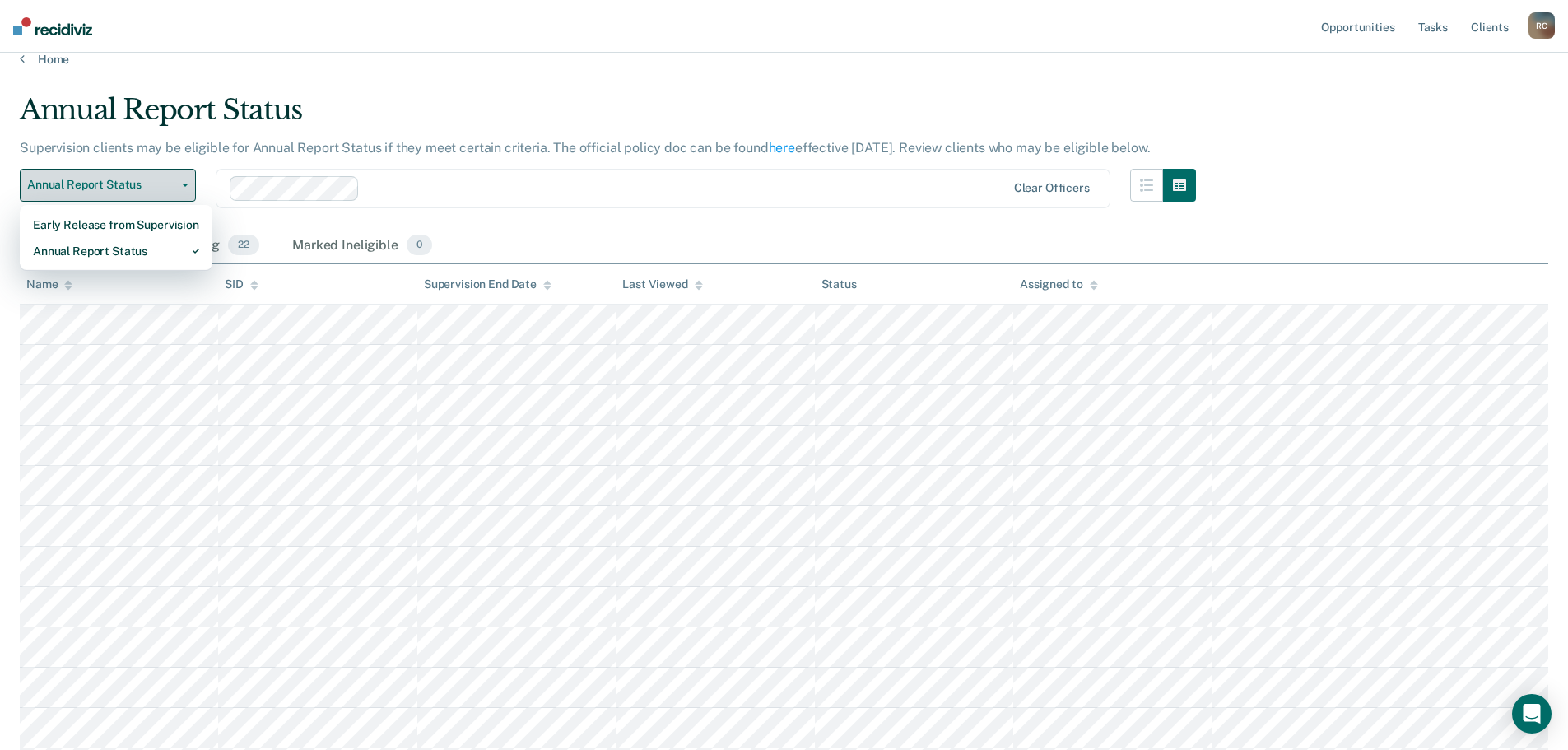
scroll to position [0, 0]
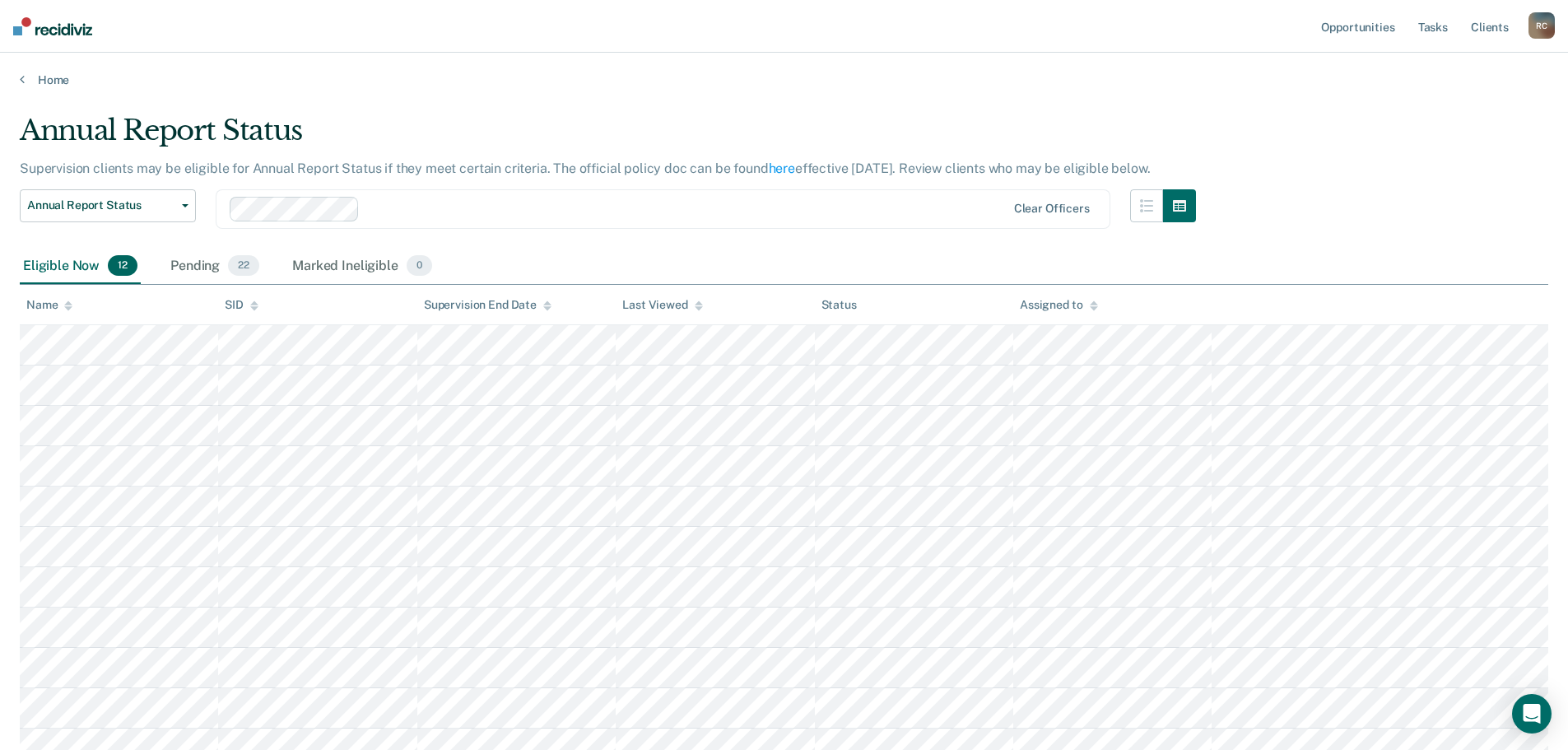
click at [153, 226] on div "Annual Report Status Early Release from Supervision Annual Report Status" at bounding box center [107, 219] width 176 height 60
click at [152, 218] on button "Annual Report Status" at bounding box center [107, 205] width 176 height 33
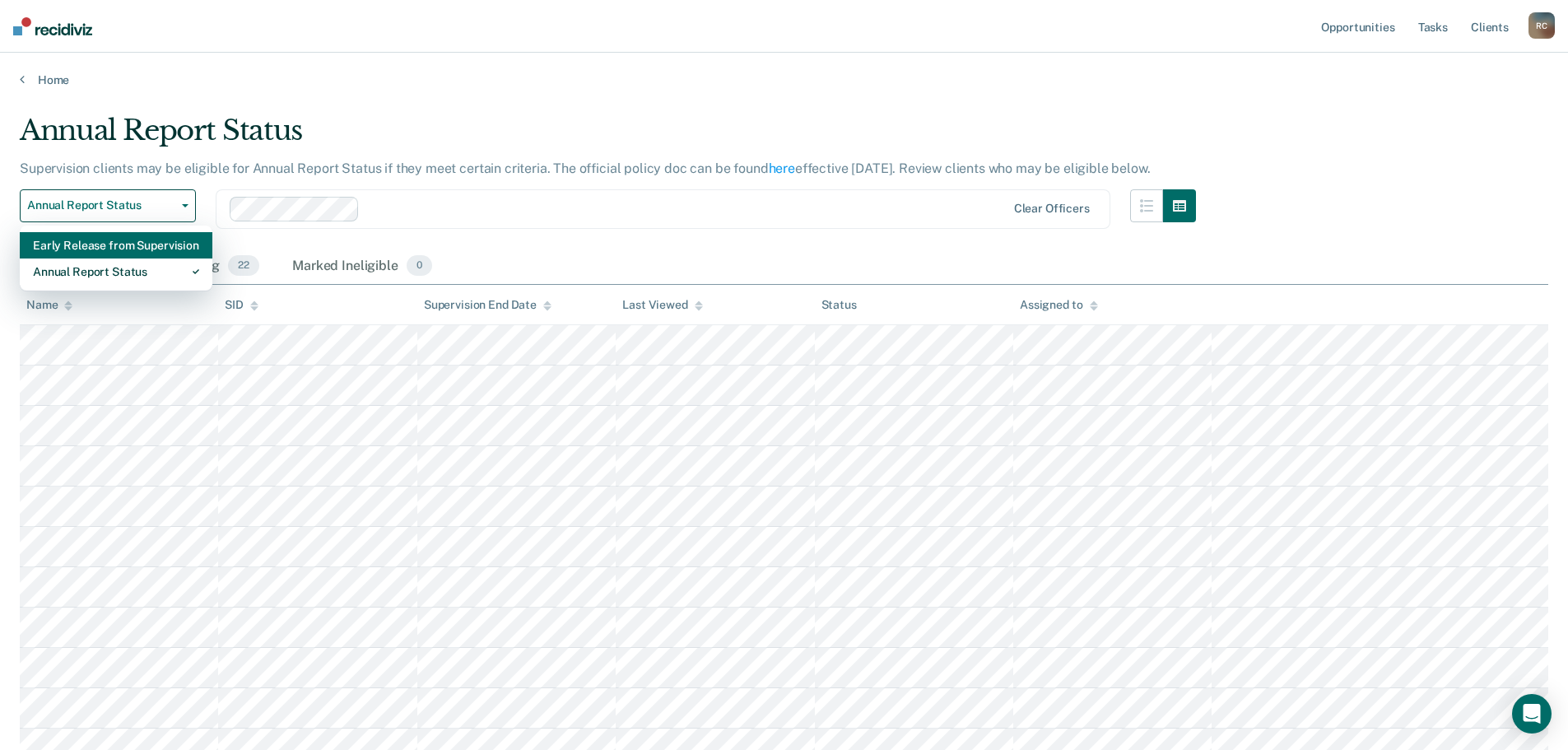
click at [155, 236] on div "Early Release from Supervision" at bounding box center [116, 245] width 166 height 26
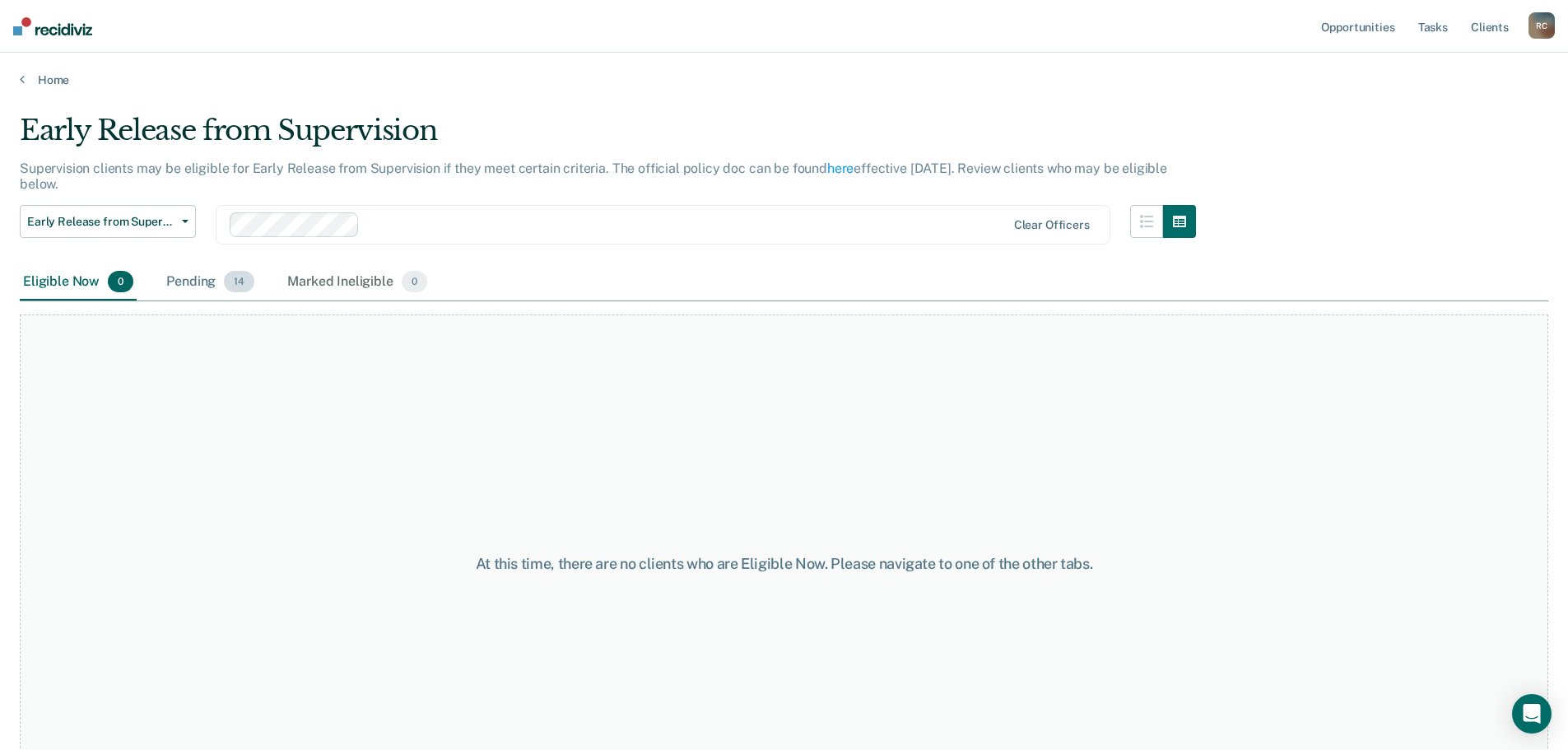
click at [220, 264] on div "Pending 14" at bounding box center [209, 282] width 94 height 37
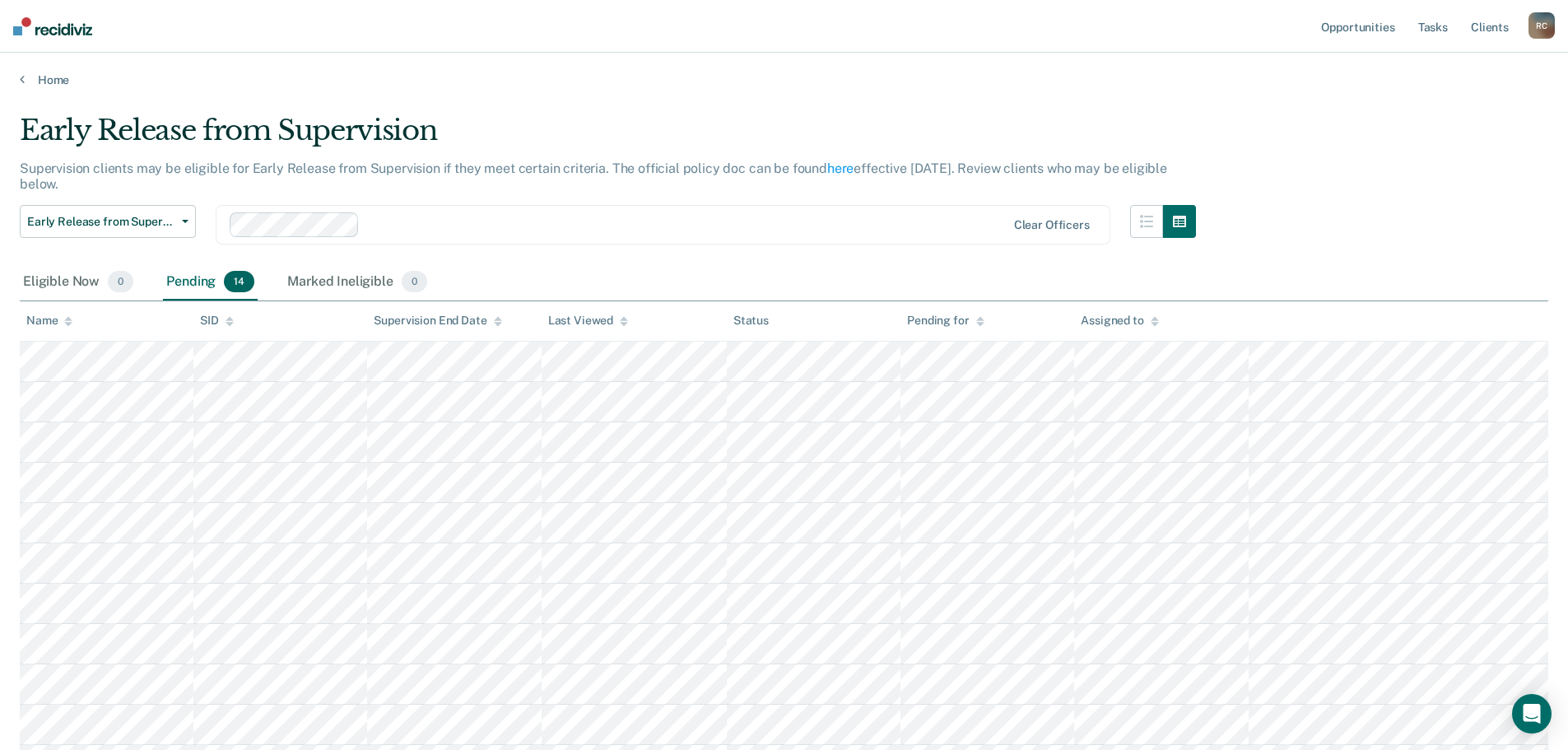
click at [205, 320] on div "SID" at bounding box center [217, 320] width 34 height 14
click at [69, 317] on icon at bounding box center [68, 321] width 9 height 11
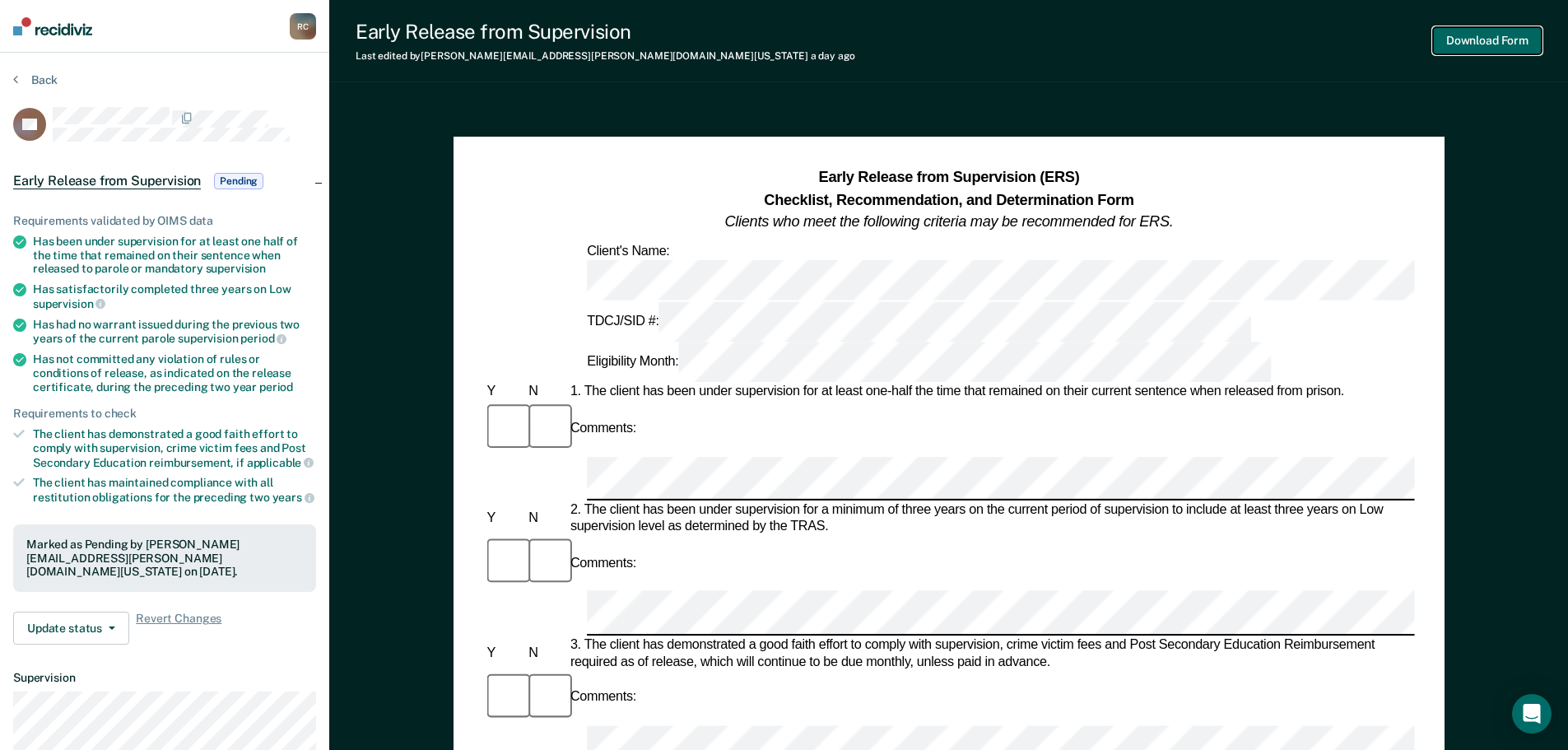
click at [1482, 31] on button "Download Form" at bounding box center [1487, 41] width 109 height 27
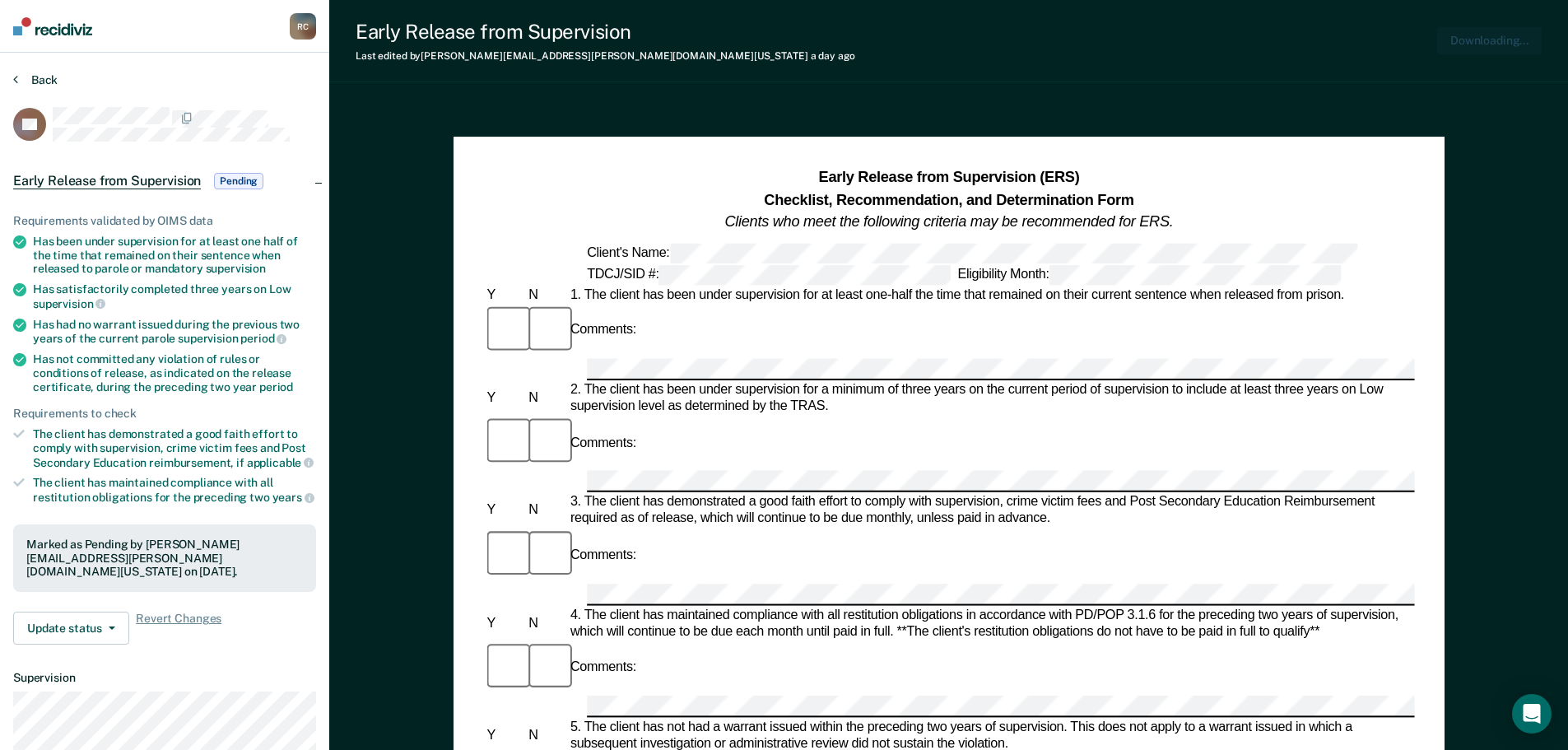
click at [10, 74] on section "Back RA Early Release from Supervision Pending Requirements validated by OIMS d…" at bounding box center [164, 500] width 329 height 894
click at [35, 77] on button "Back" at bounding box center [35, 79] width 44 height 14
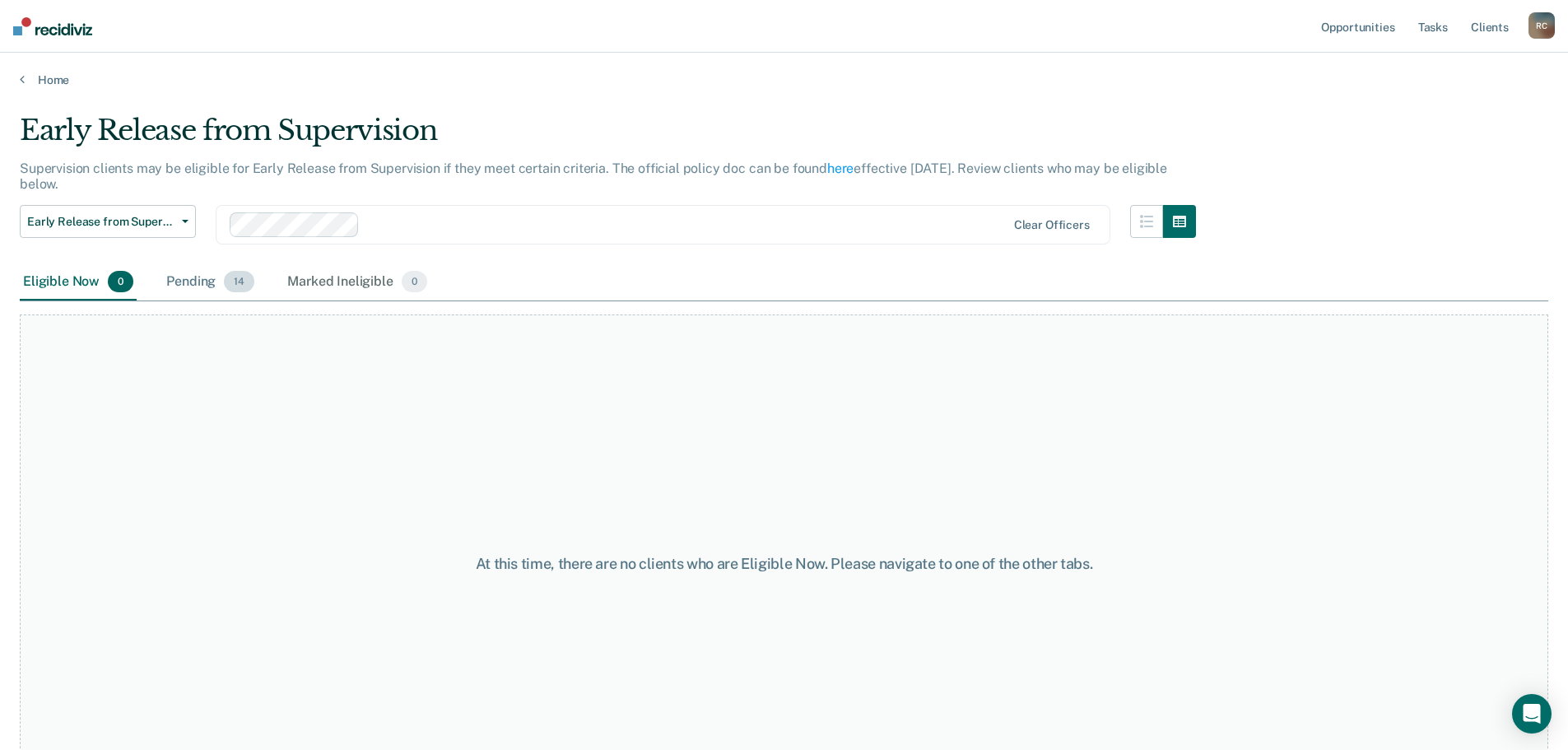
click at [189, 278] on div "Pending 14" at bounding box center [209, 282] width 94 height 37
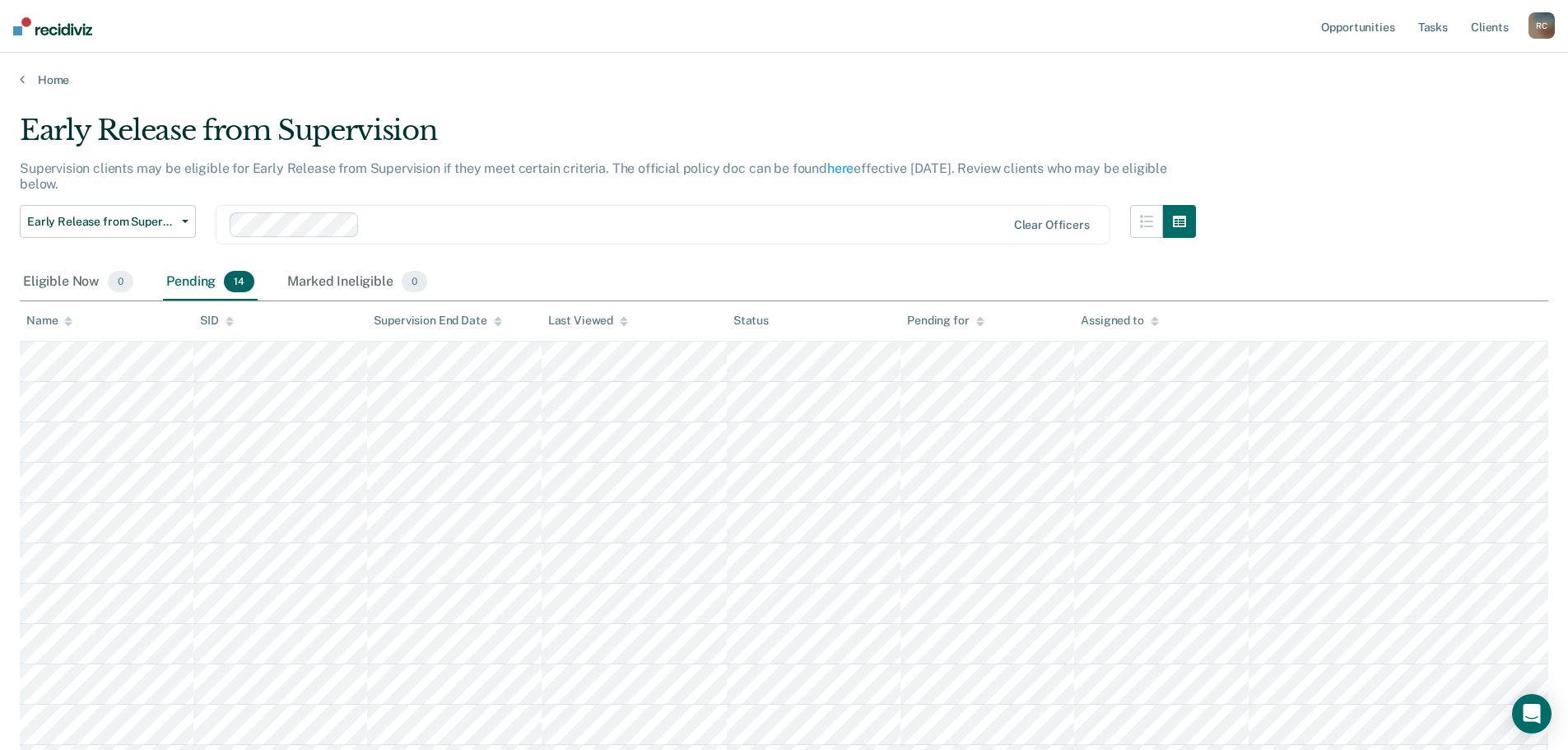
click at [62, 333] on th "Name" at bounding box center [106, 321] width 174 height 40
click at [61, 328] on th "Name" at bounding box center [106, 321] width 174 height 40
click at [72, 316] on icon at bounding box center [68, 321] width 9 height 11
click at [1214, 129] on div "Early Release from Supervision Supervision clients may be eligible for Early Re…" at bounding box center [783, 507] width 1528 height 787
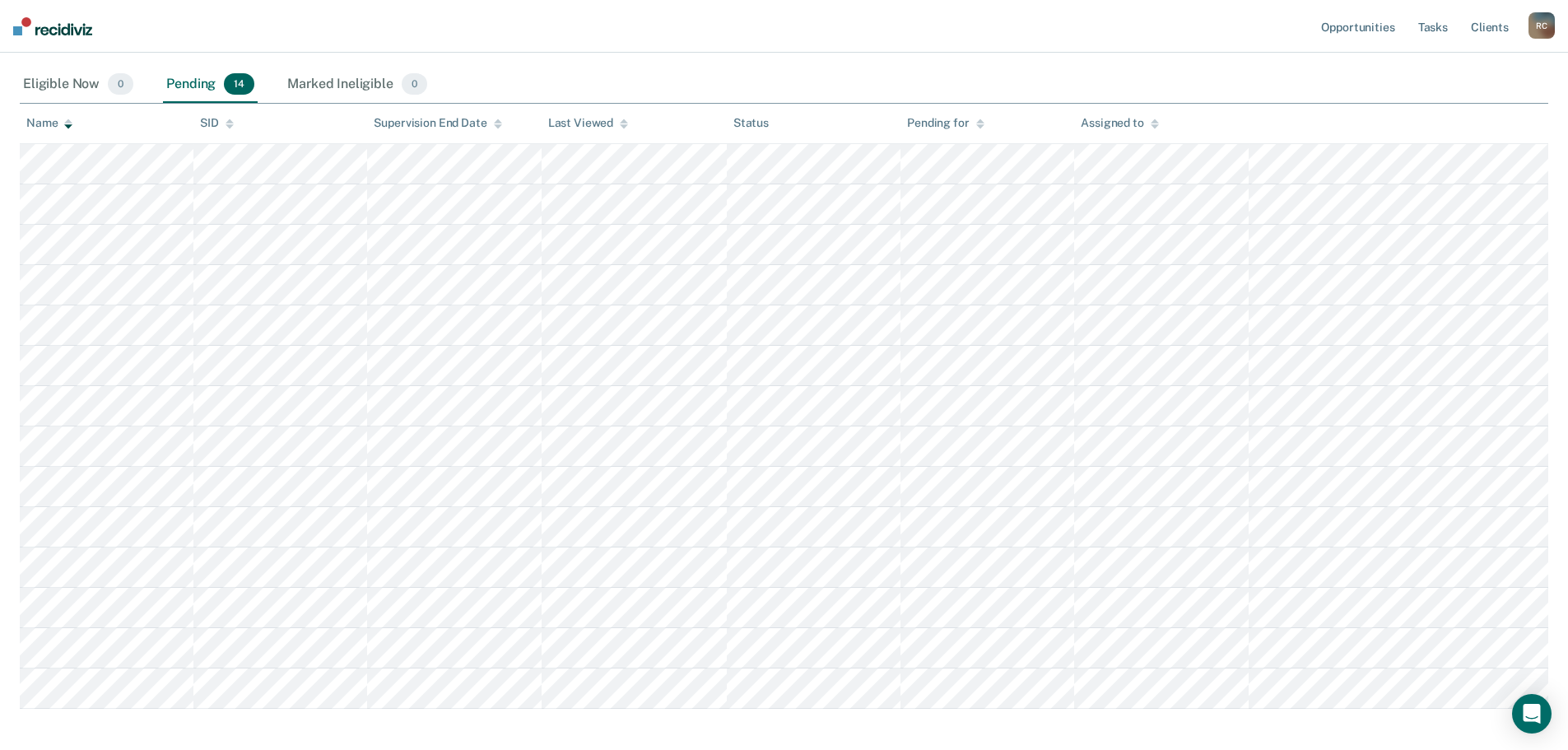
scroll to position [164, 0]
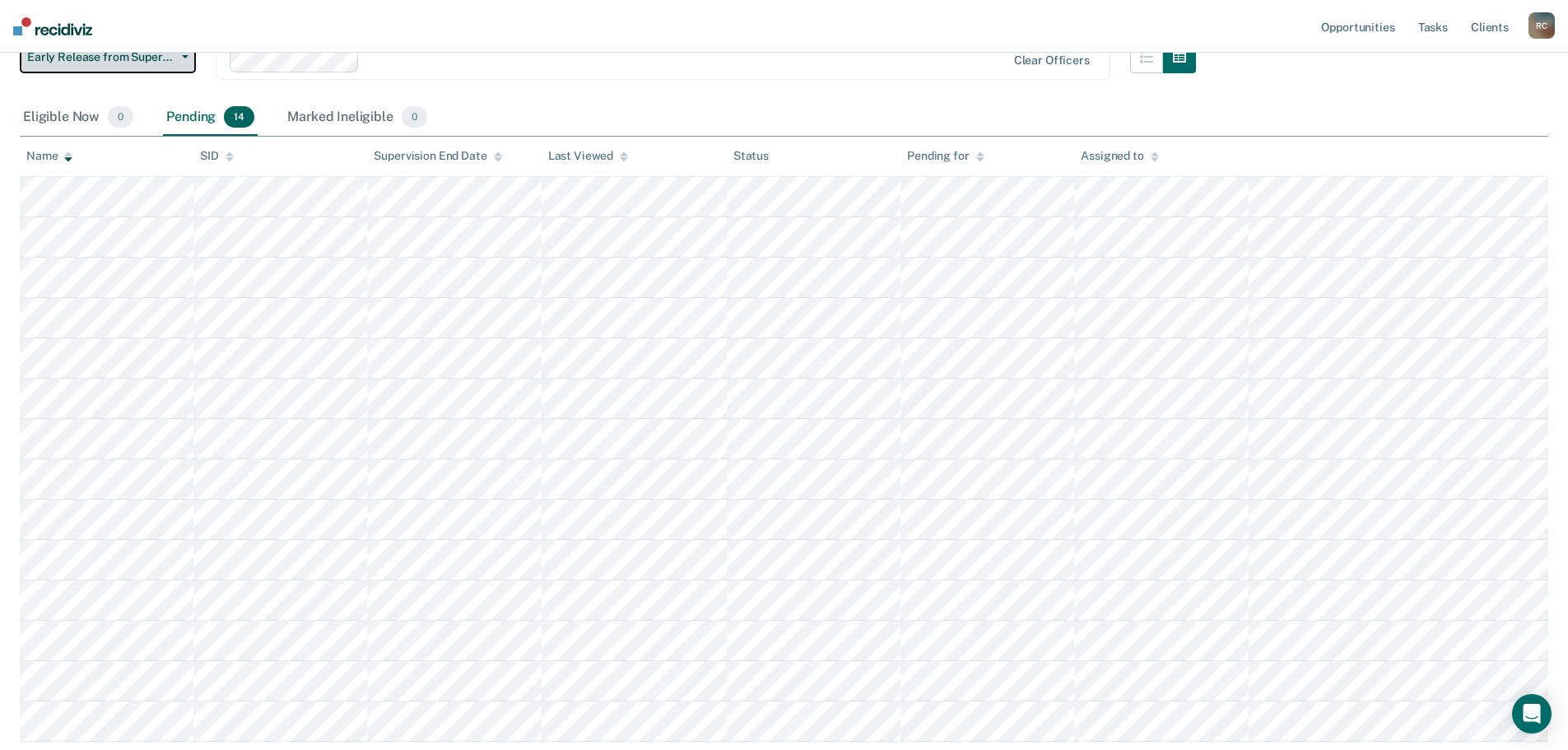
click at [156, 66] on button "Early Release from Supervision" at bounding box center [107, 56] width 176 height 33
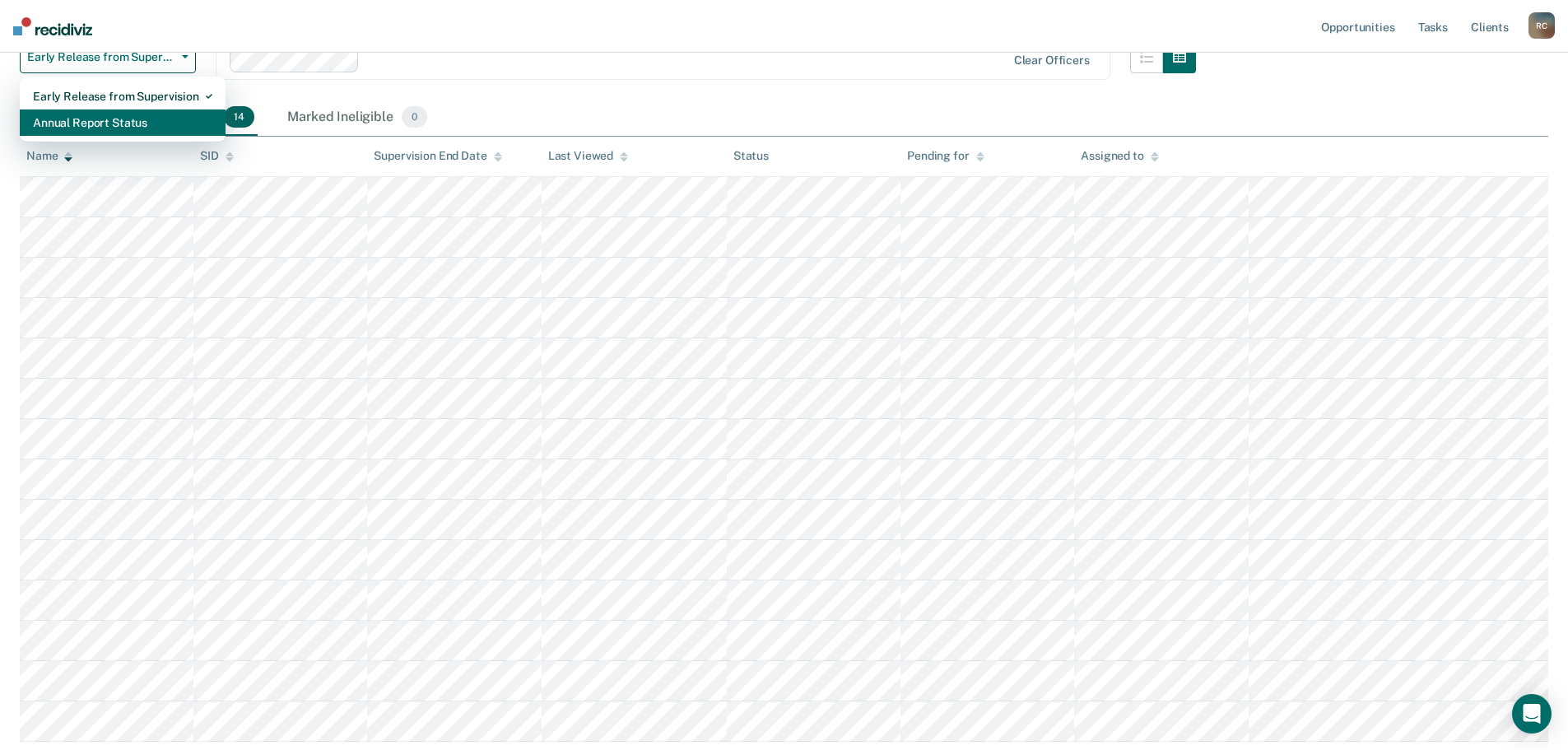
click at [153, 133] on div "Annual Report Status" at bounding box center [123, 123] width 180 height 26
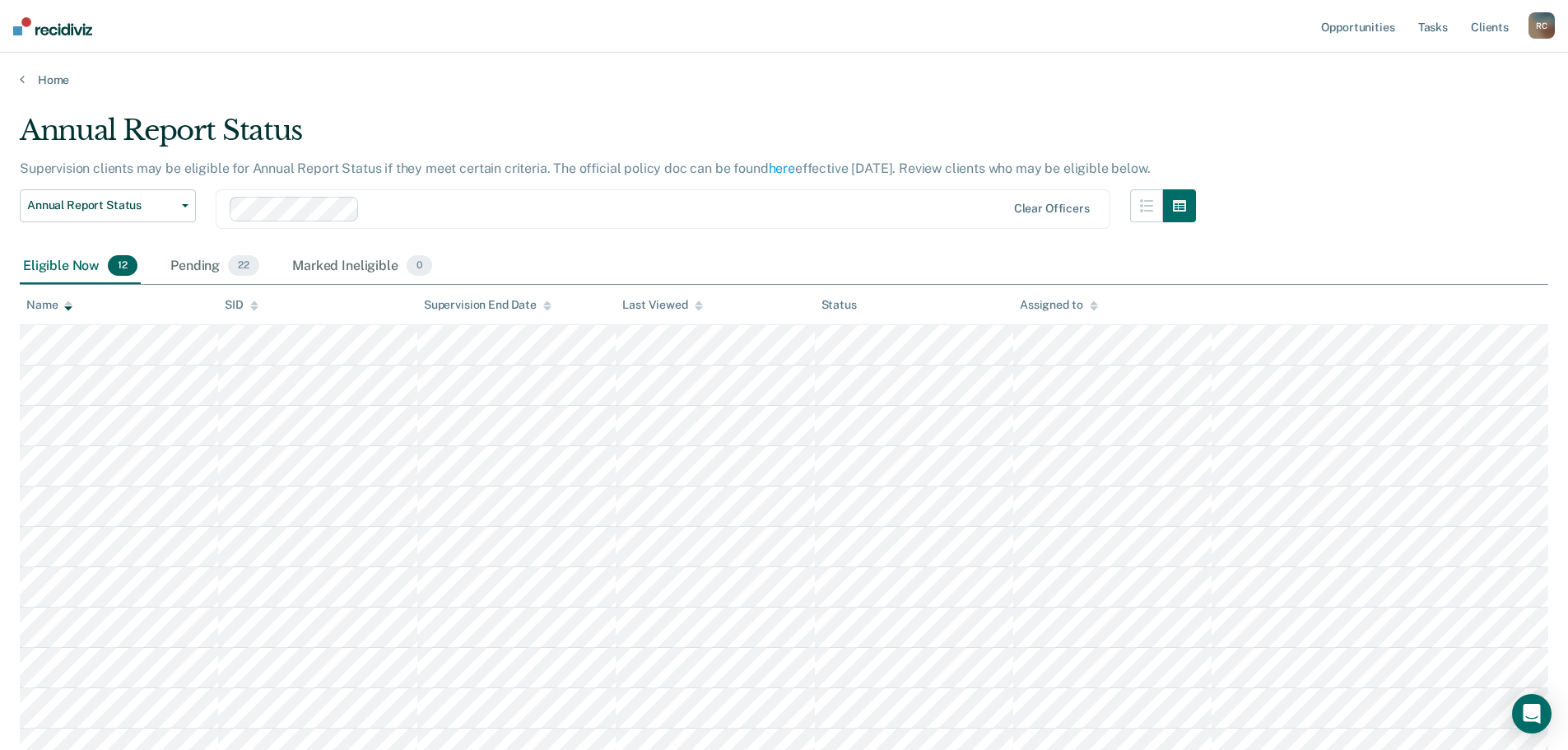
click at [57, 311] on div "Name" at bounding box center [49, 305] width 46 height 14
click at [769, 113] on div "Annual Report Status" at bounding box center [608, 136] width 1176 height 47
click at [50, 312] on th "Name" at bounding box center [118, 305] width 198 height 40
click at [62, 310] on div "Name" at bounding box center [49, 305] width 46 height 14
click at [358, 176] on div "Supervision clients may be eligible for Annual Report Status if they meet certa…" at bounding box center [608, 175] width 1176 height 29
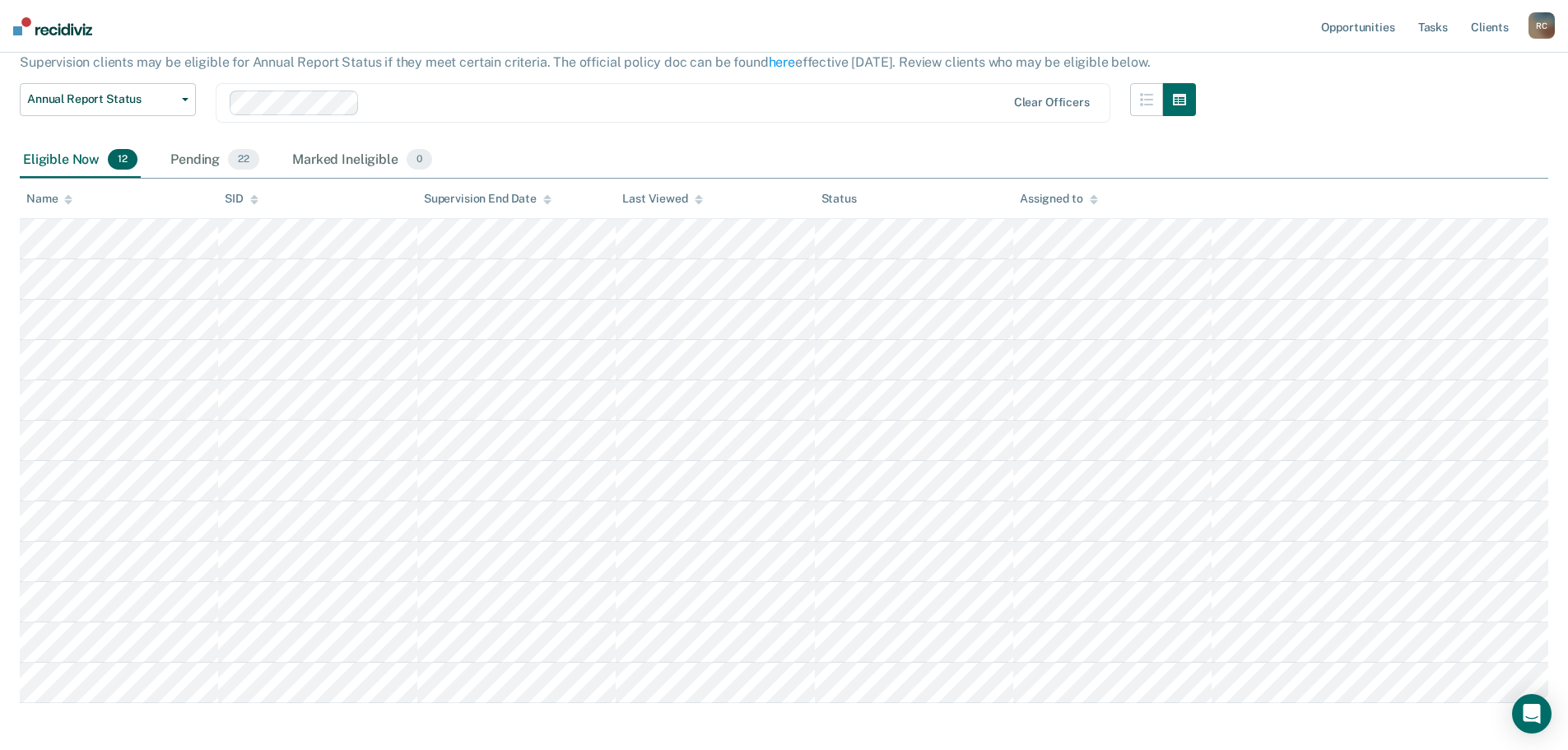
scroll to position [132, 0]
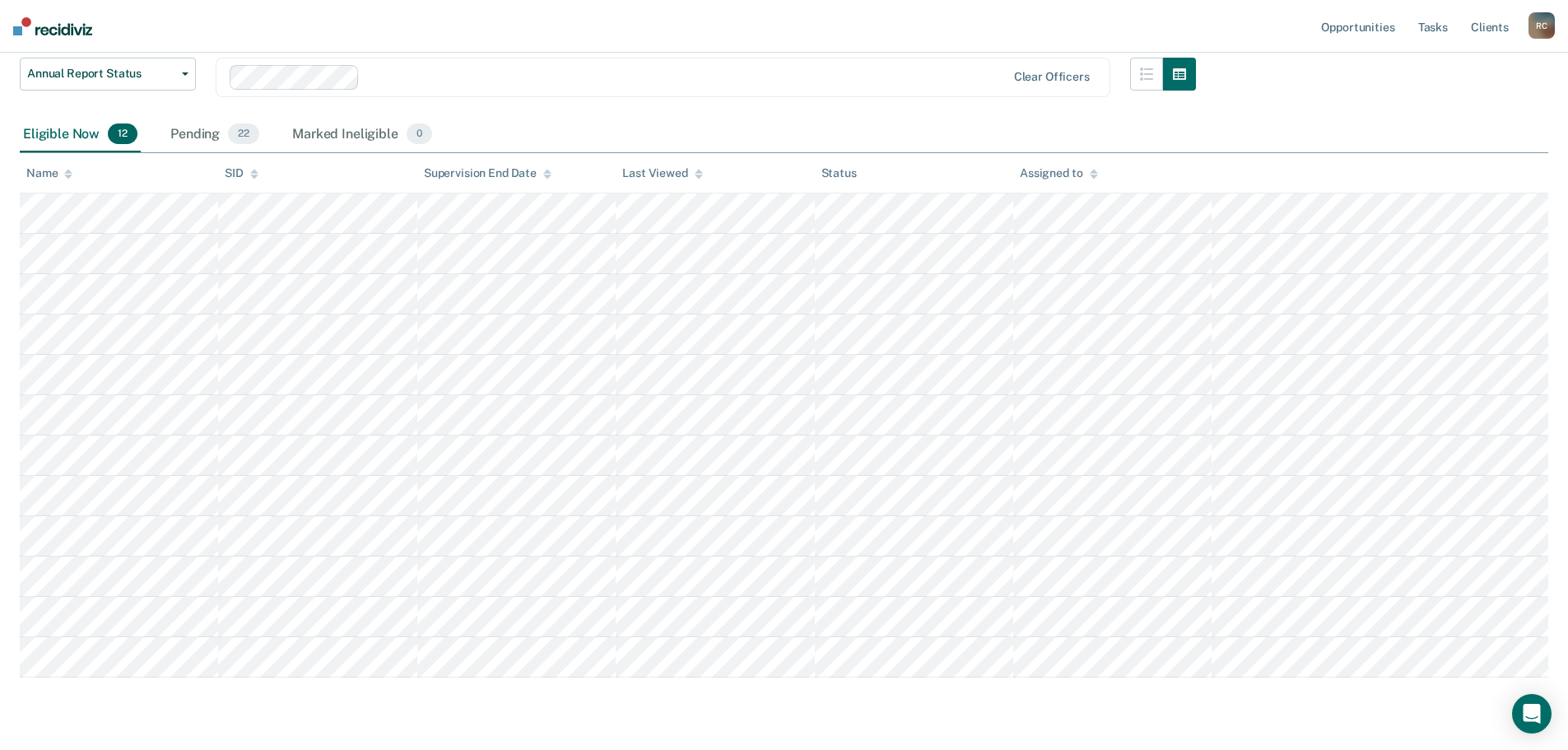
click at [58, 174] on div "Name" at bounding box center [49, 173] width 46 height 14
click at [98, 72] on span "Annual Report Status" at bounding box center [101, 73] width 148 height 14
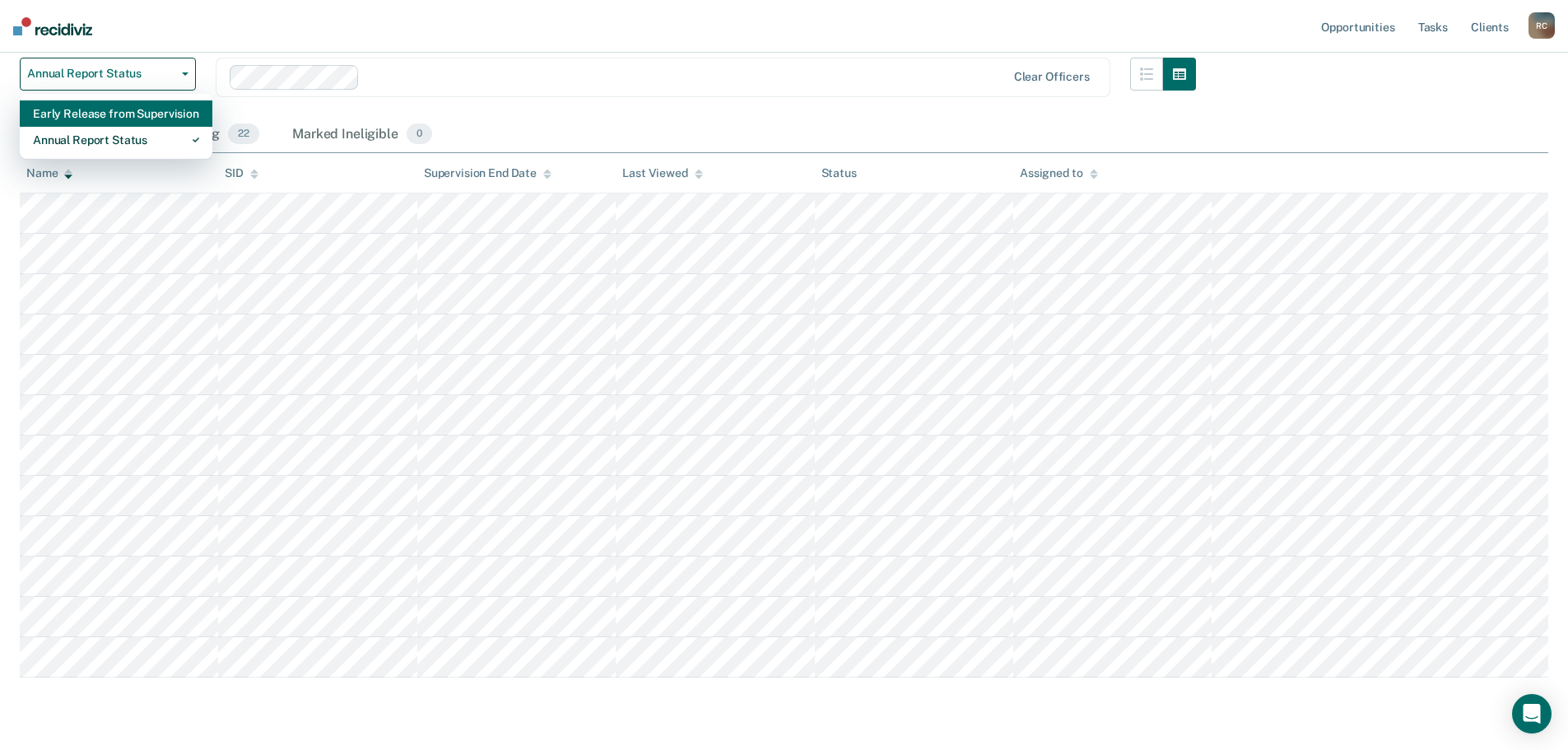
click at [111, 124] on div "Early Release from Supervision" at bounding box center [116, 113] width 166 height 26
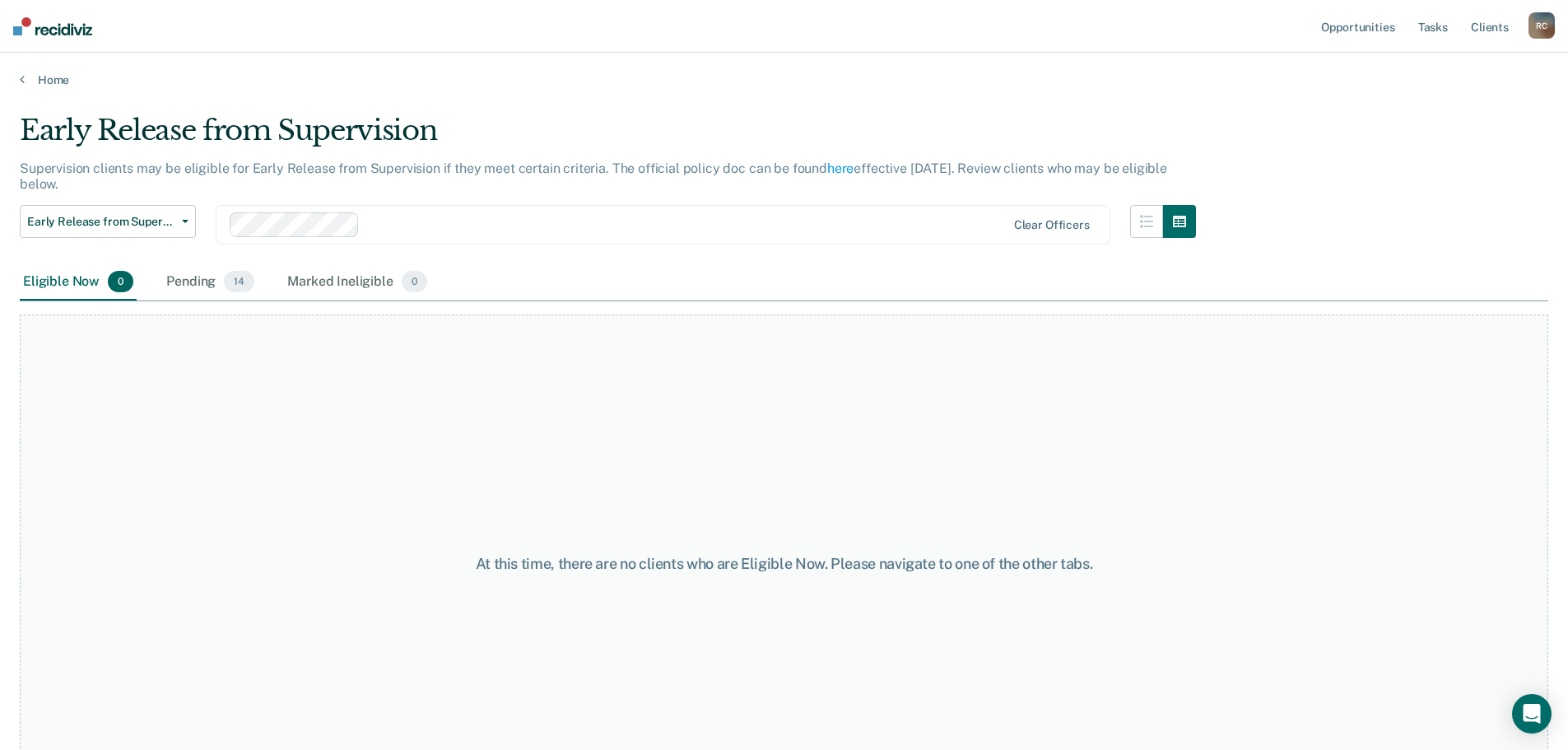
click at [174, 263] on div "Early Release from Supervision Early Release from Supervision Annual Report Sta…" at bounding box center [107, 235] width 176 height 60
click at [182, 278] on div "Pending 14" at bounding box center [209, 282] width 94 height 37
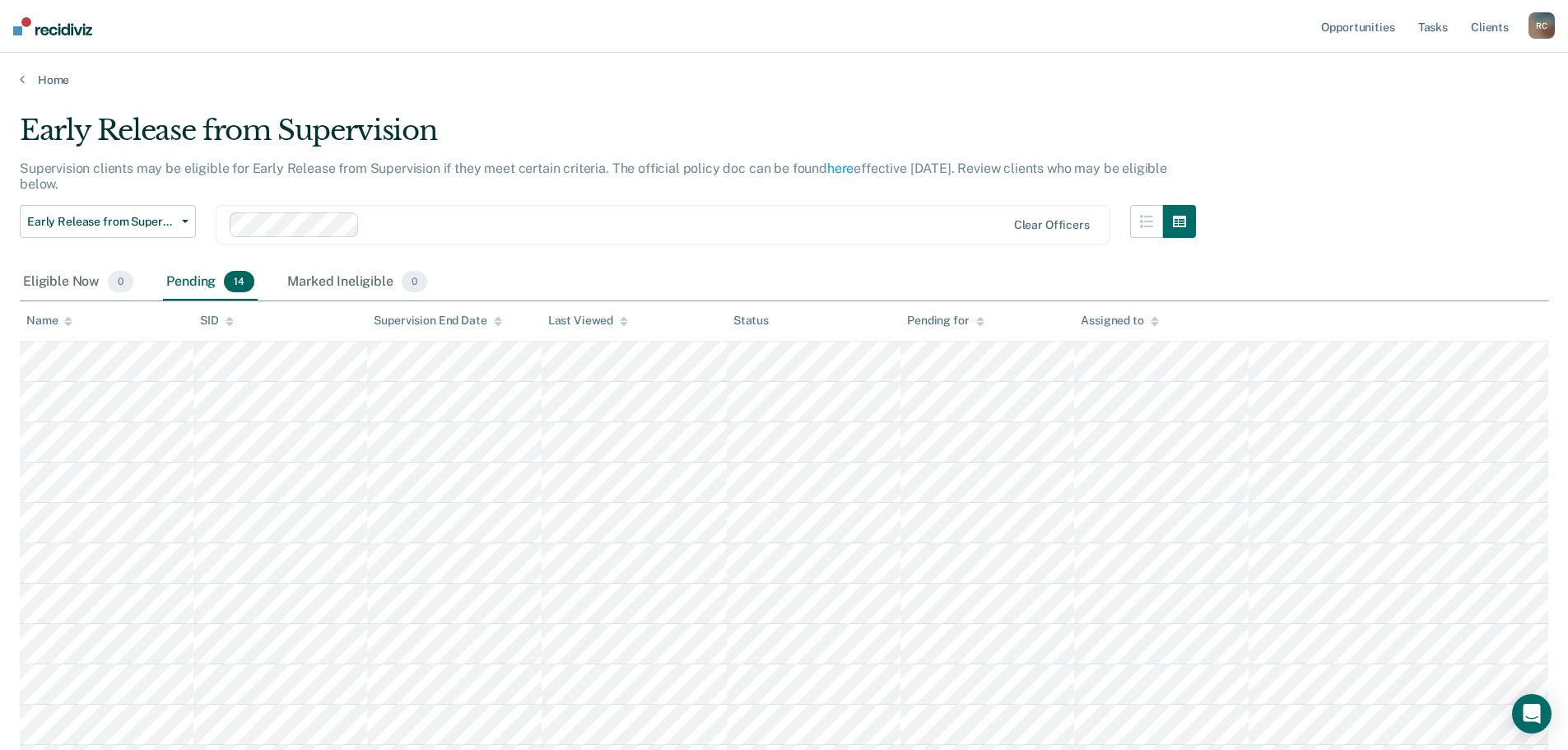
click at [64, 320] on icon at bounding box center [68, 321] width 9 height 11
click at [577, 173] on p "Supervision clients may be eligible for Early Release from Supervision if they …" at bounding box center [593, 176] width 1147 height 31
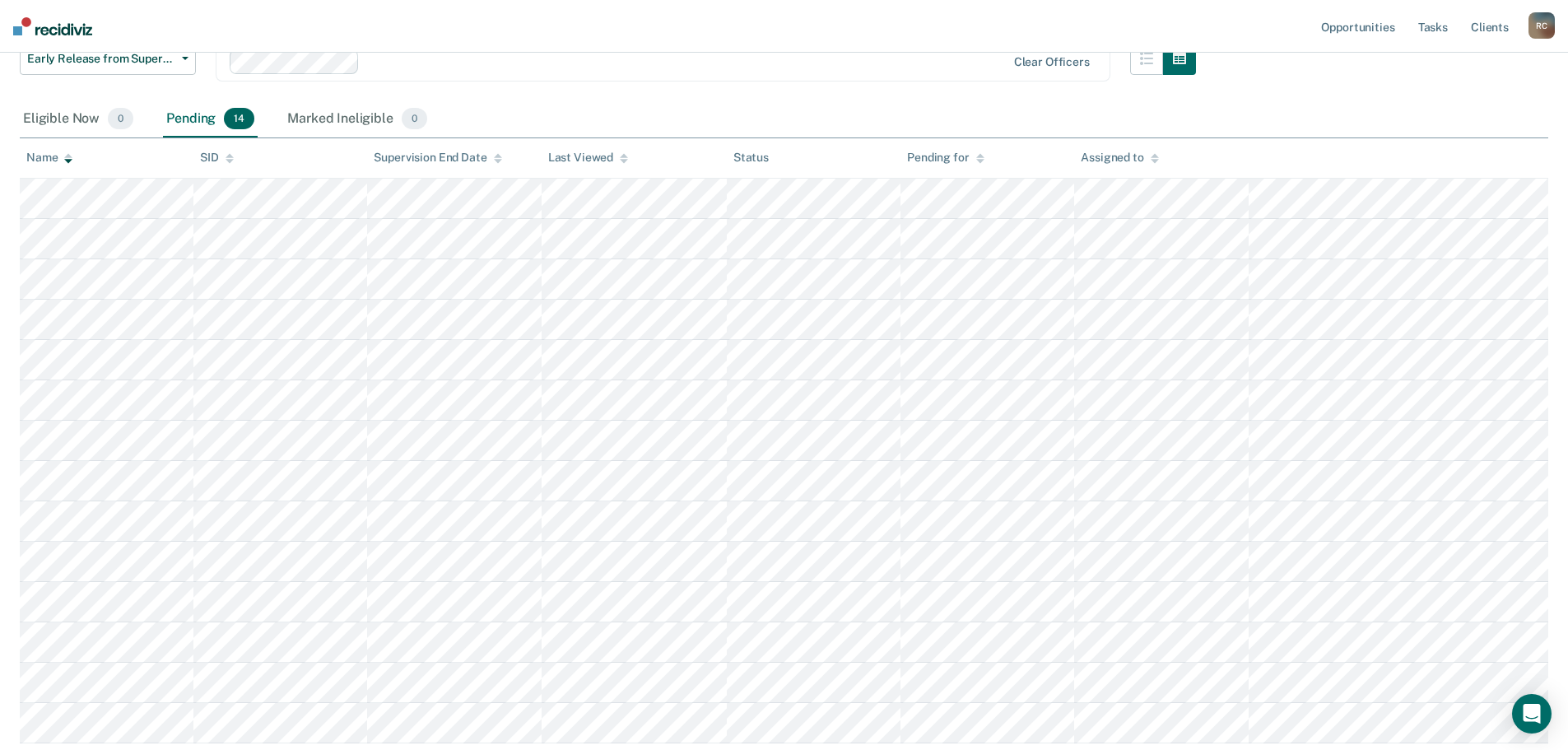
scroll to position [164, 0]
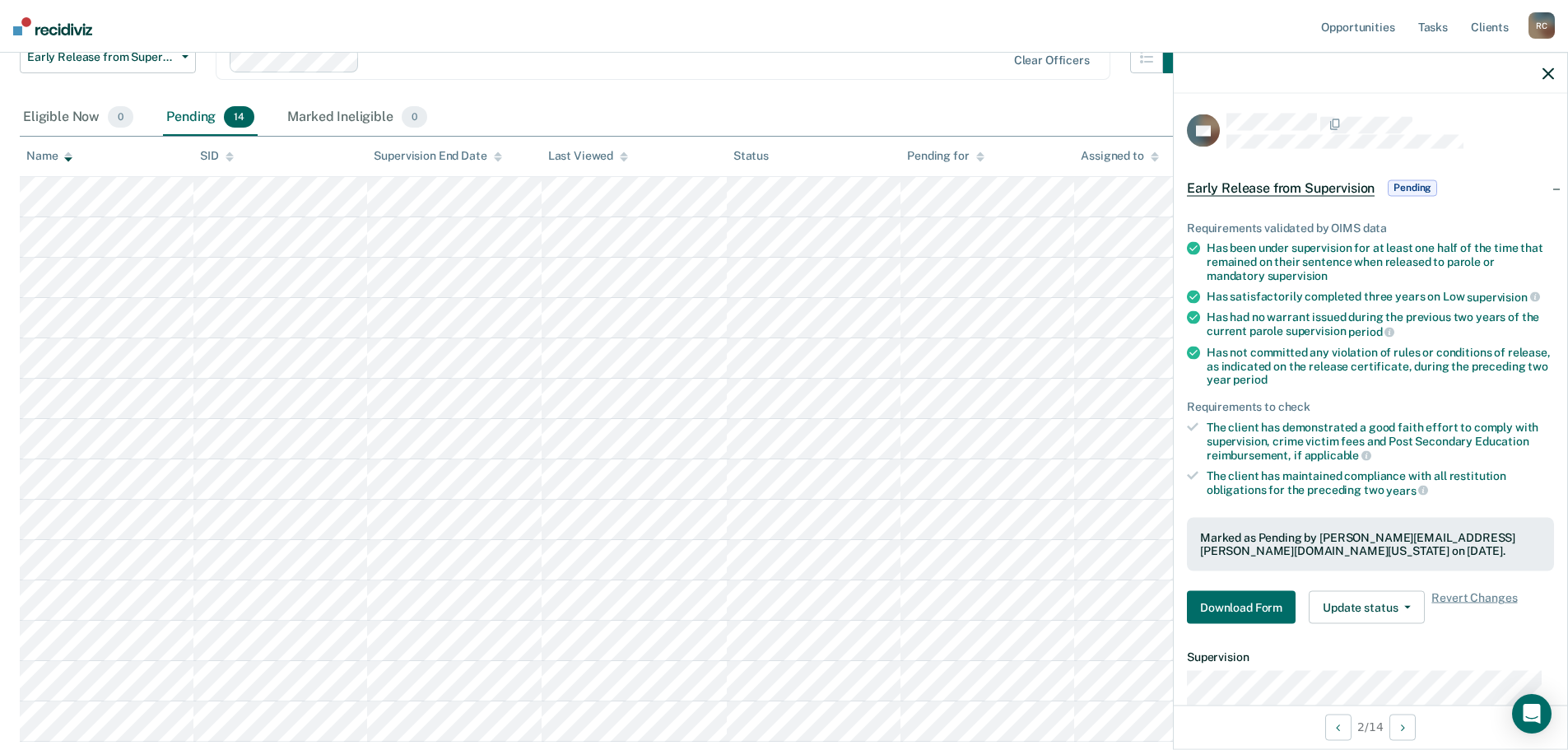
click at [1556, 67] on div at bounding box center [1371, 73] width 393 height 41
click at [1550, 70] on icon "button" at bounding box center [1548, 73] width 12 height 12
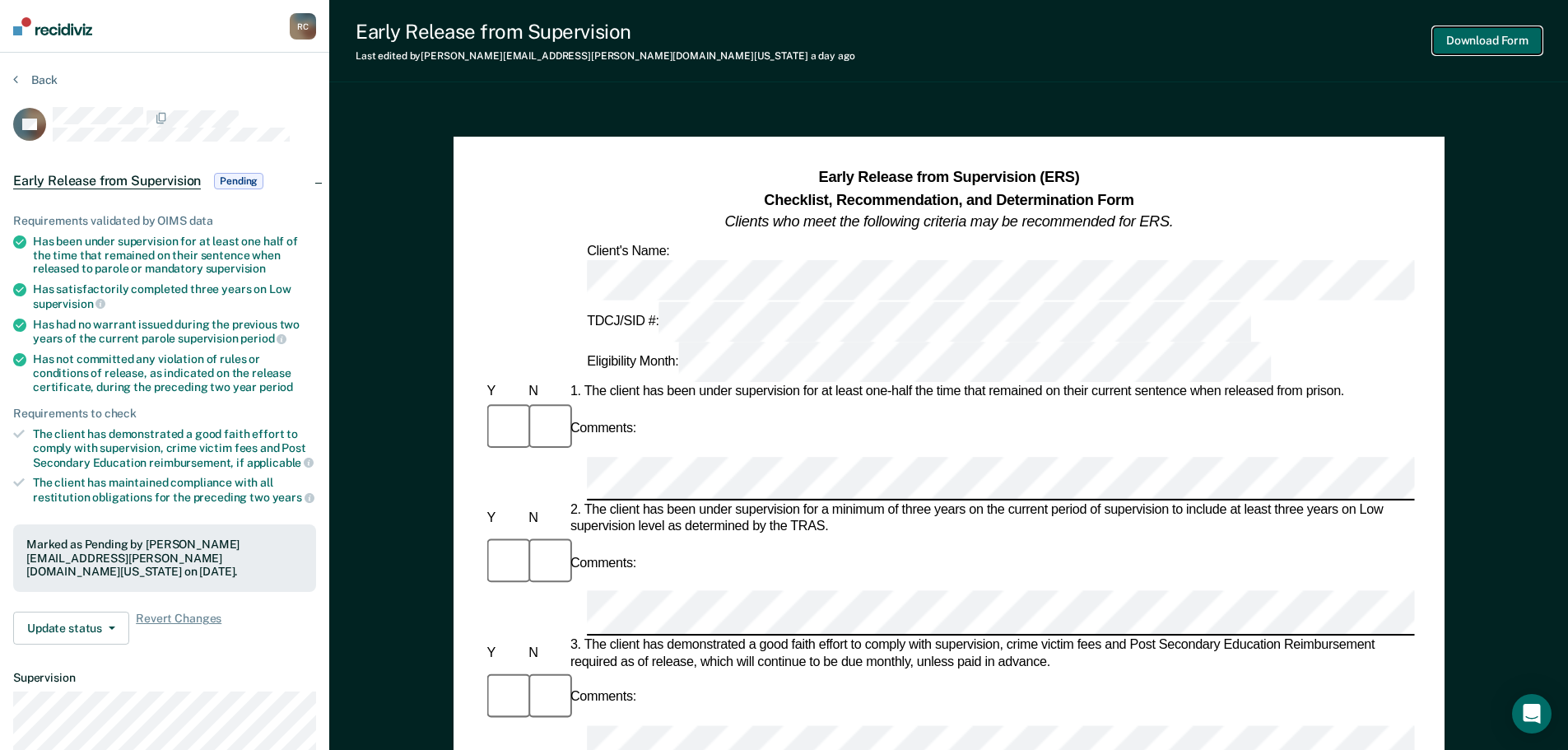
click at [1519, 39] on button "Download Form" at bounding box center [1487, 41] width 109 height 27
click at [43, 72] on button "Back" at bounding box center [35, 79] width 44 height 14
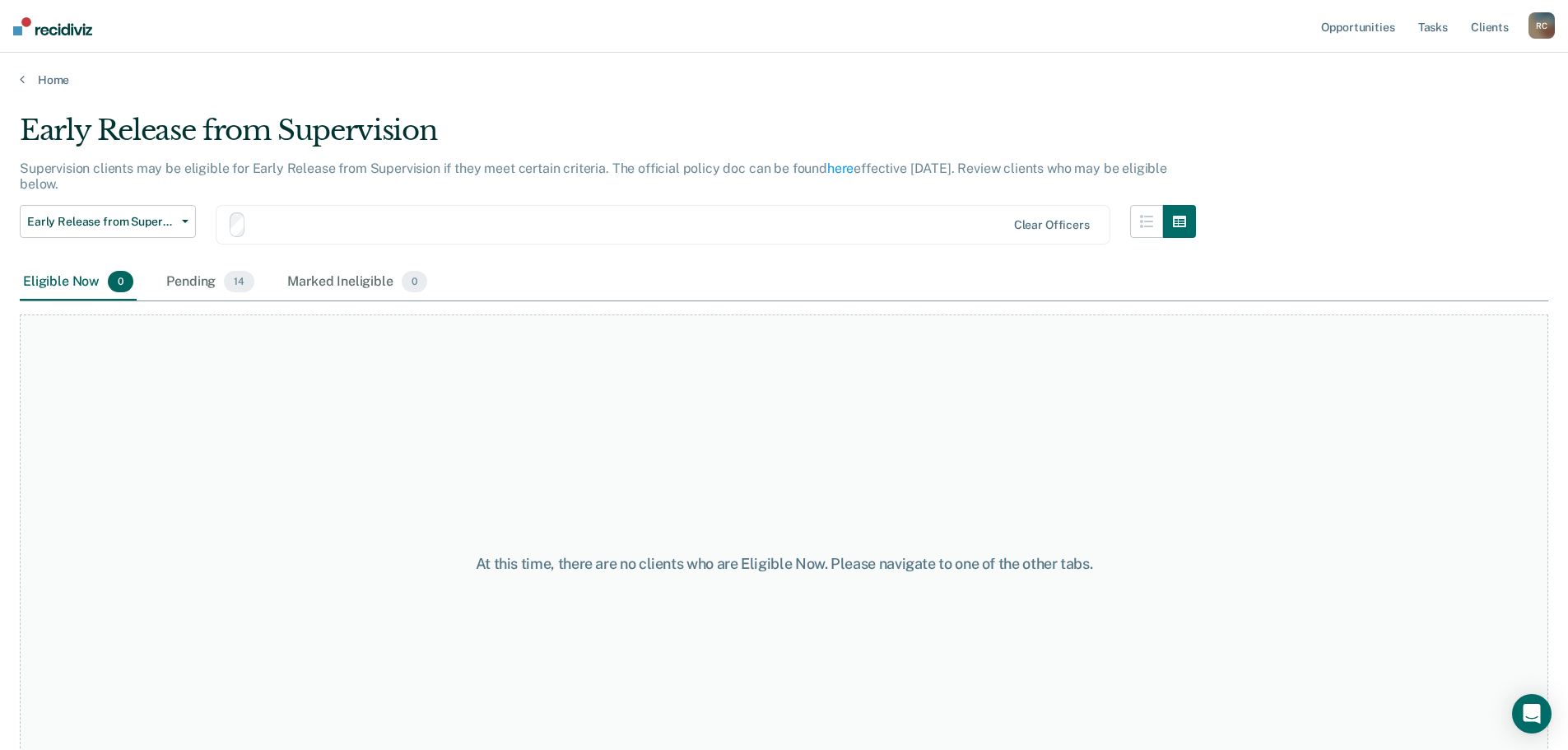
scroll to position [64, 0]
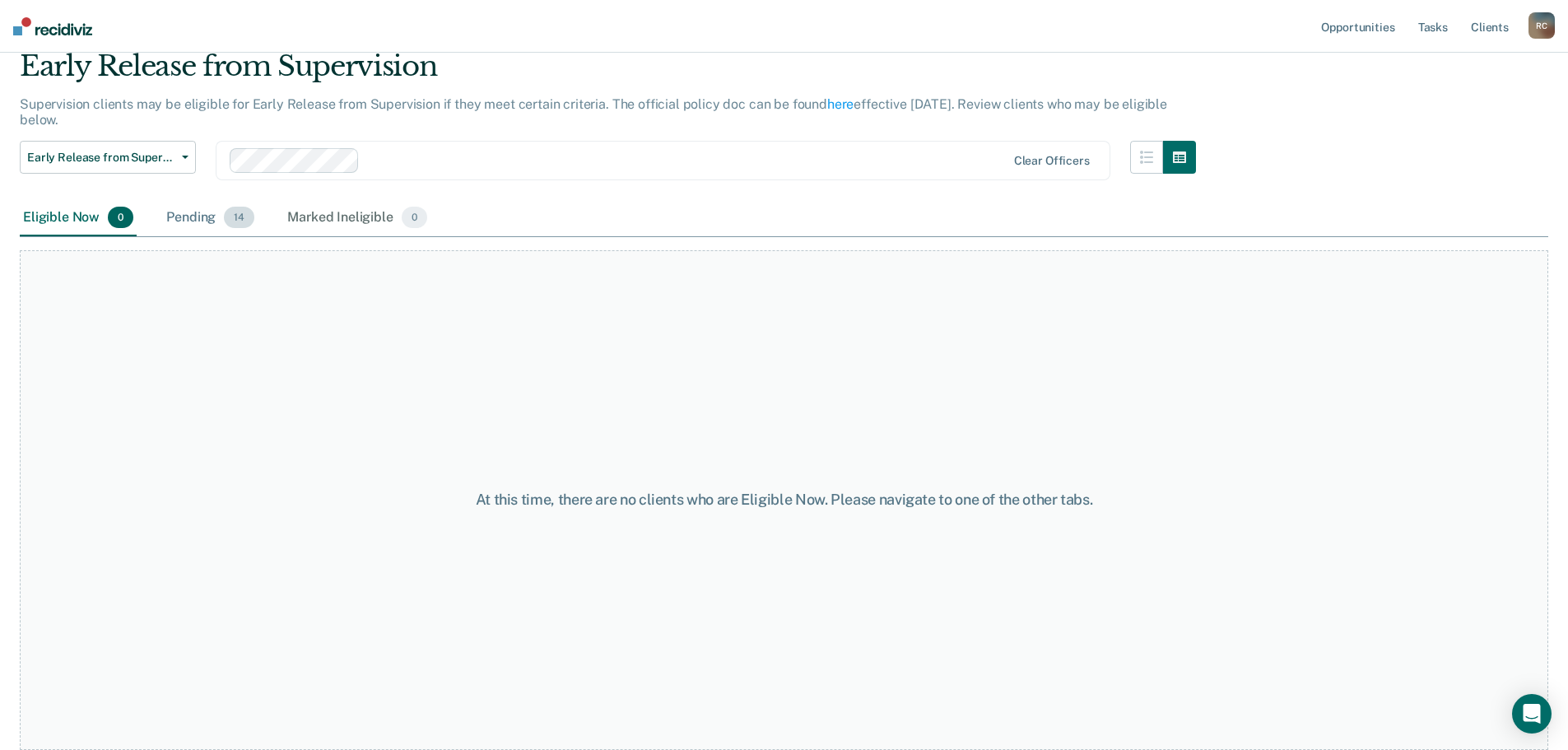
click at [174, 216] on div "Pending 14" at bounding box center [209, 218] width 94 height 37
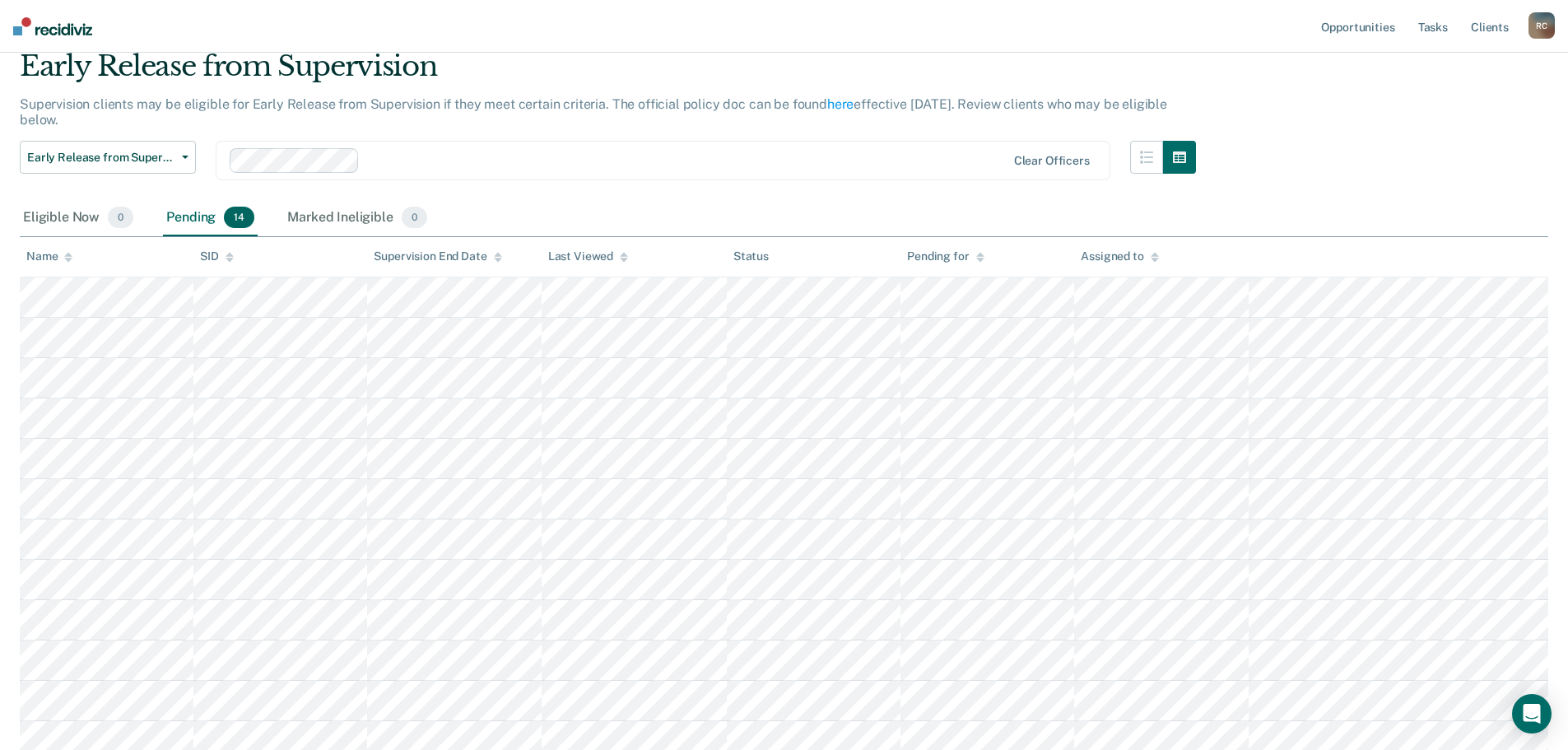
click at [64, 251] on div at bounding box center [68, 256] width 9 height 14
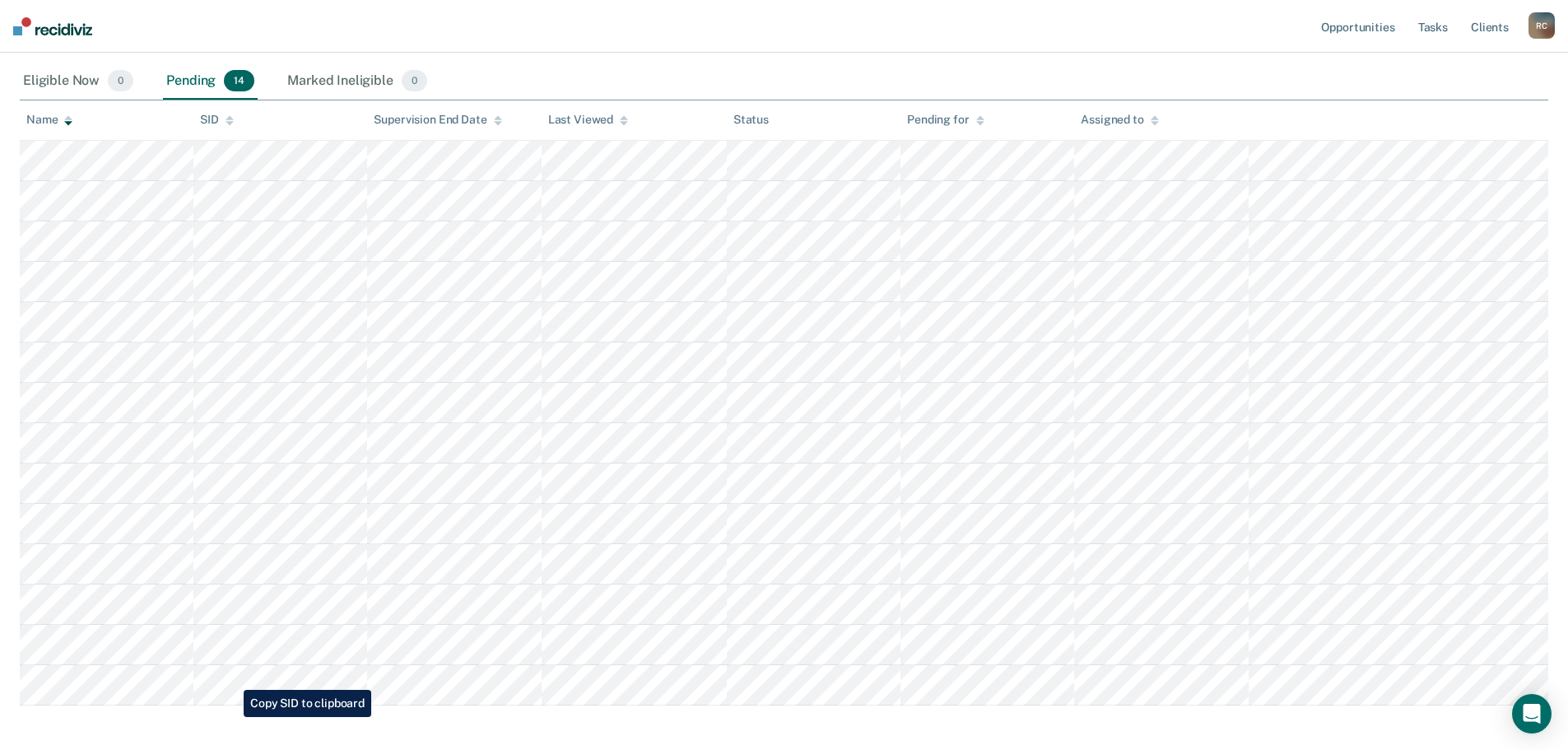
scroll to position [229, 0]
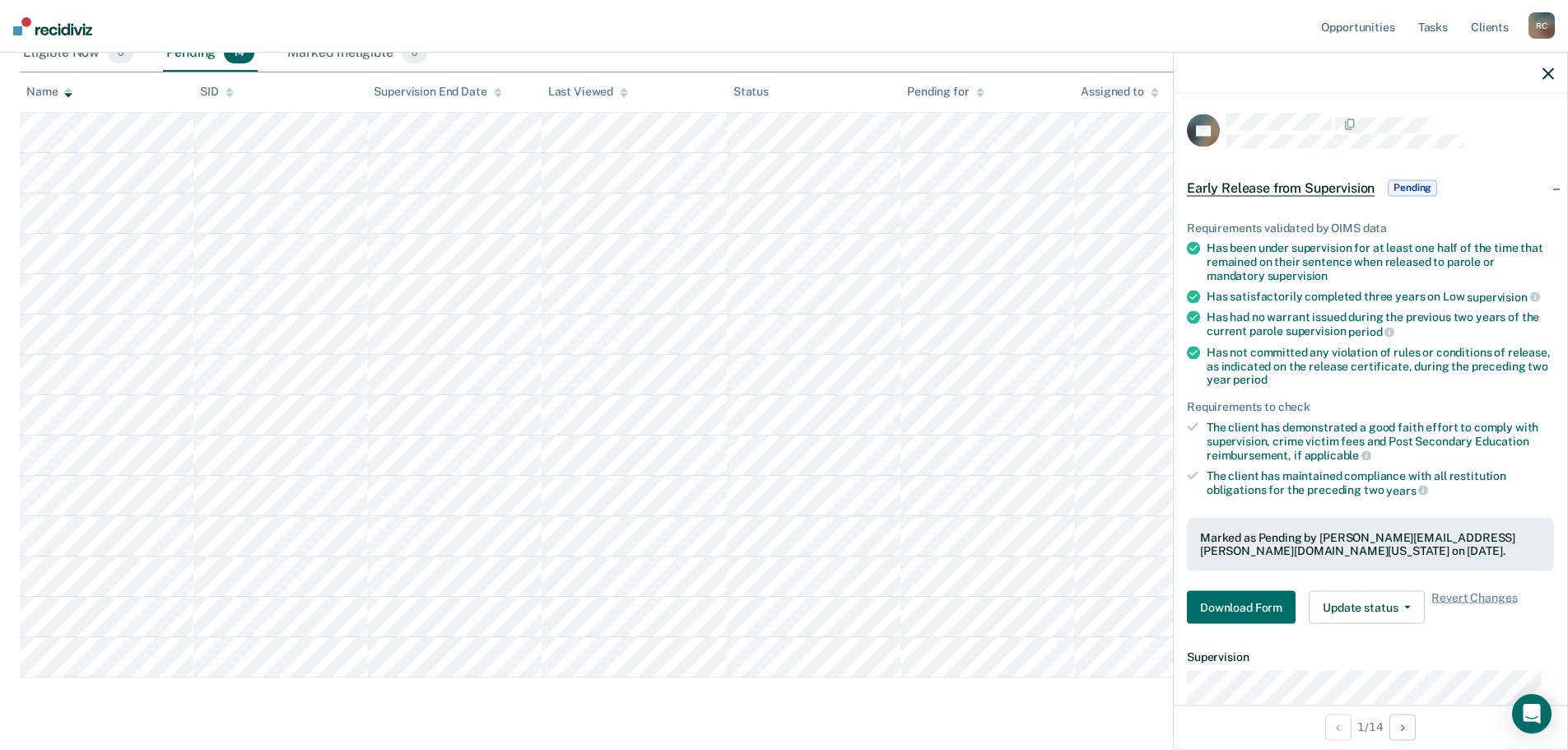
click at [162, 83] on th "Name" at bounding box center [106, 92] width 174 height 40
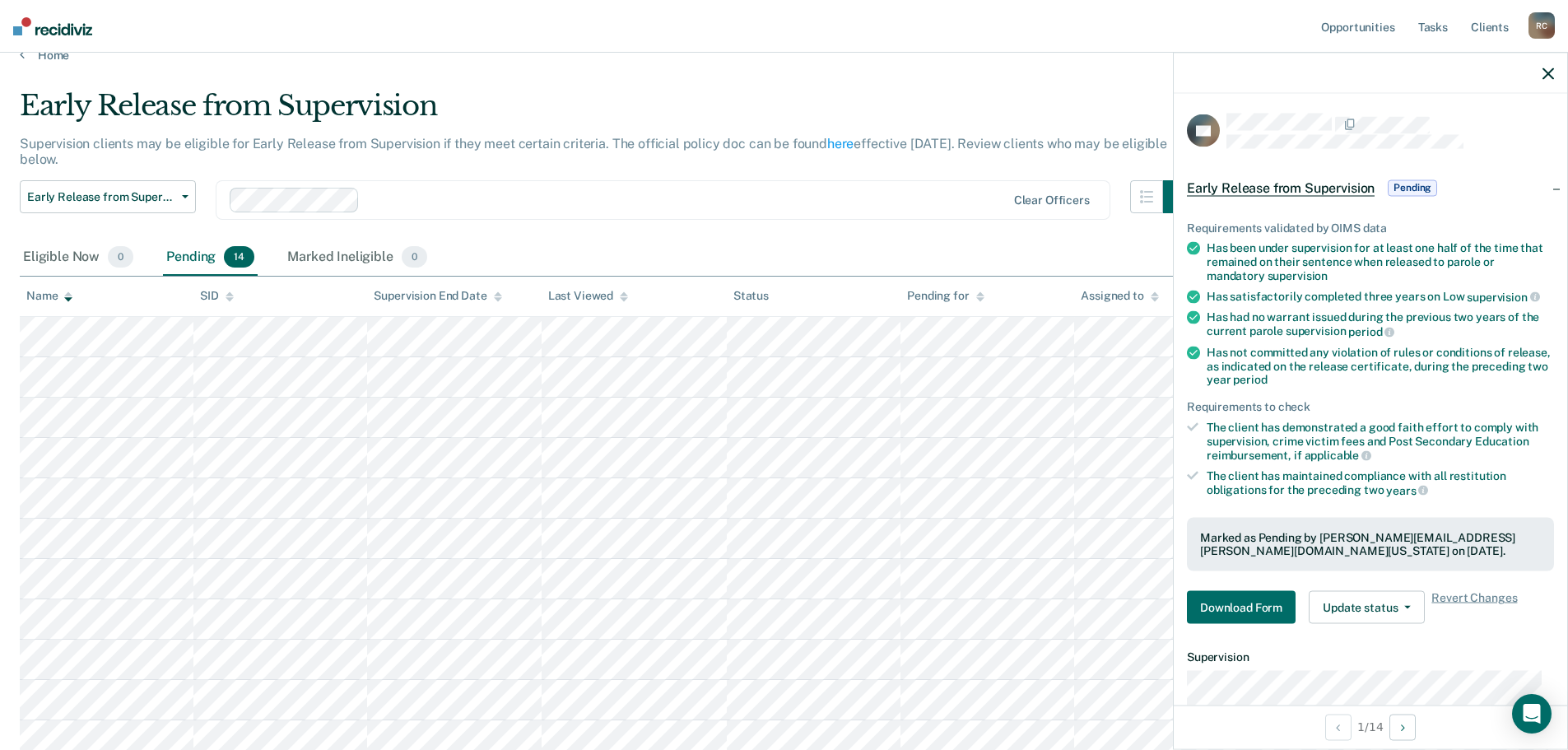
scroll to position [0, 0]
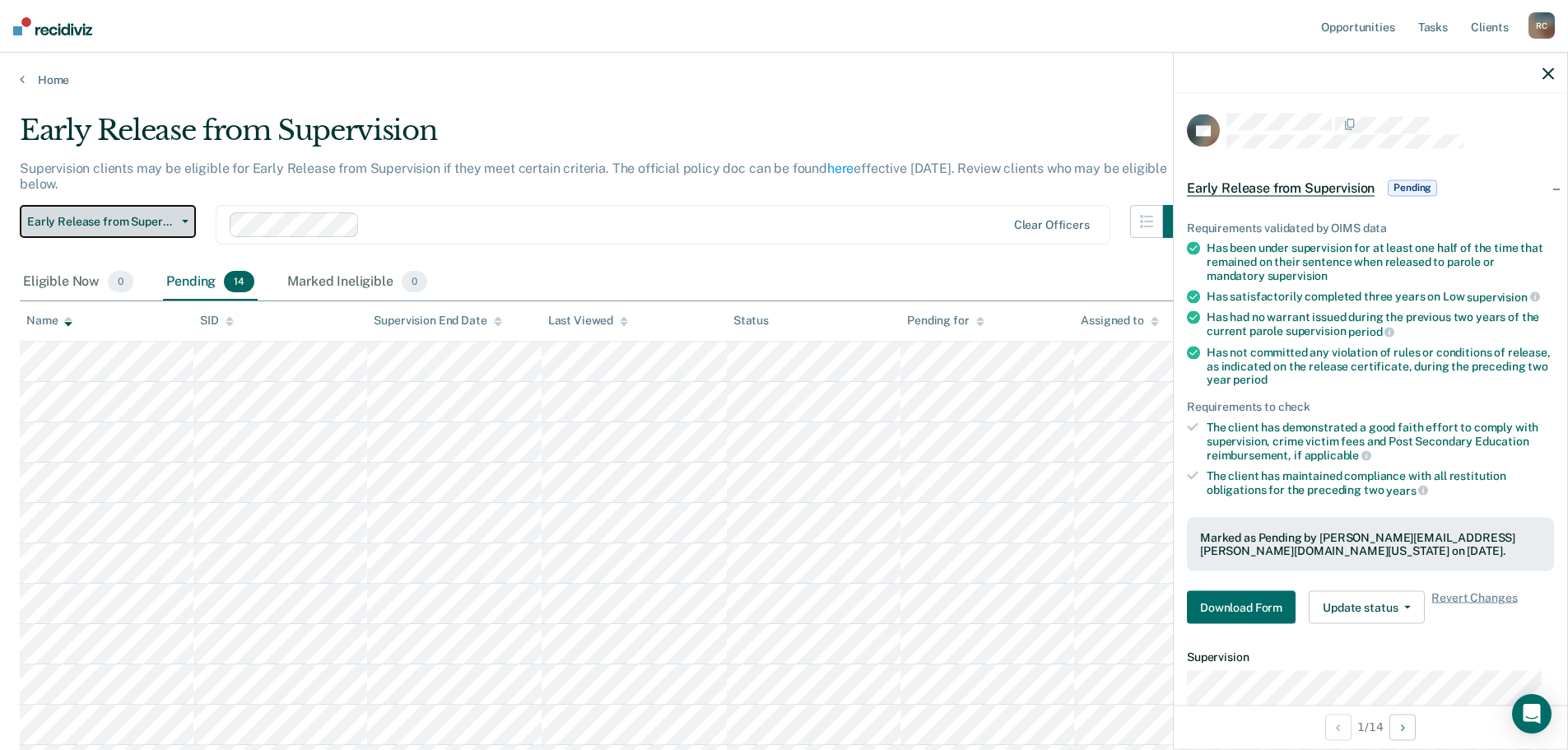
click at [163, 215] on span "Early Release from Supervision" at bounding box center [101, 221] width 148 height 14
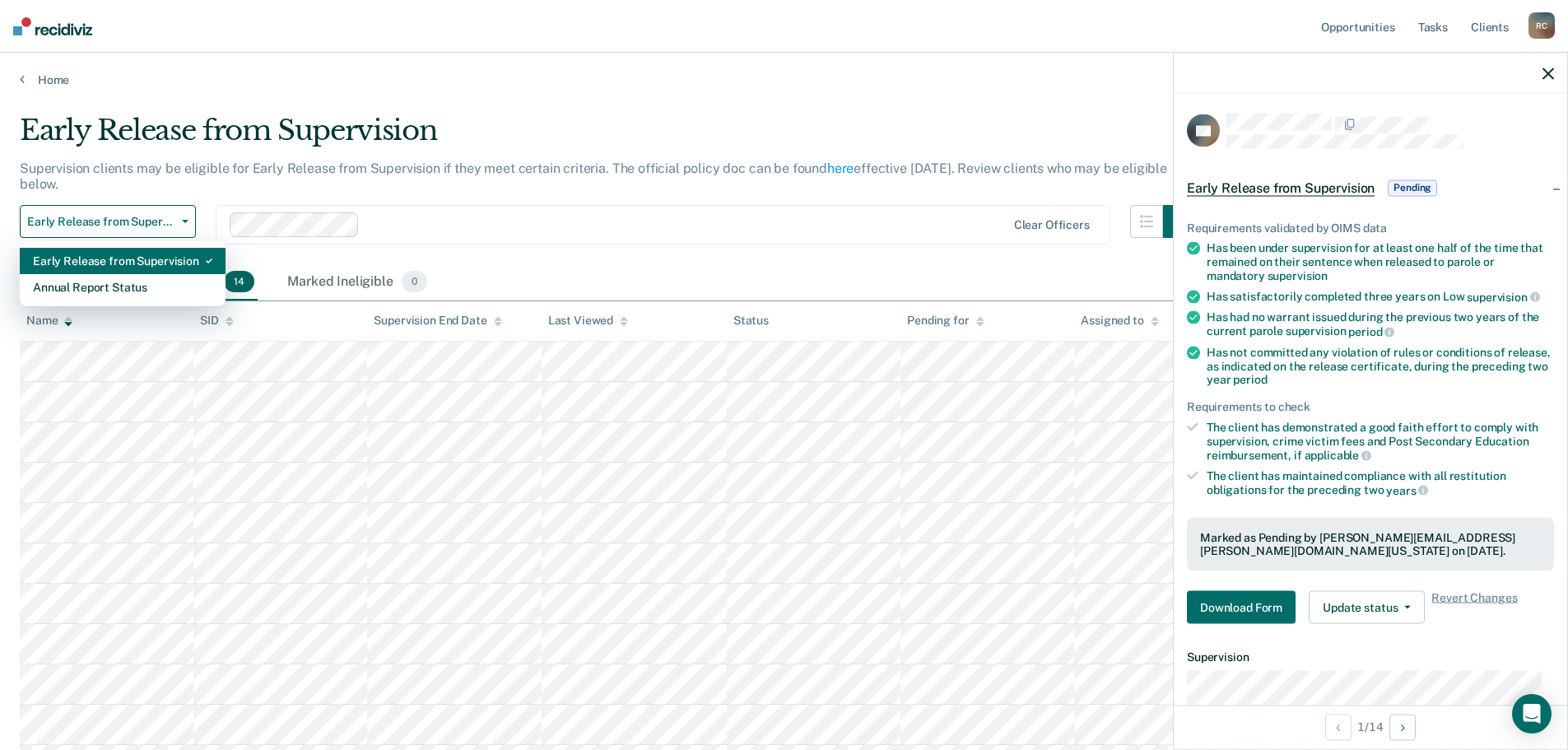
click at [143, 271] on div "Early Release from Supervision" at bounding box center [123, 260] width 180 height 26
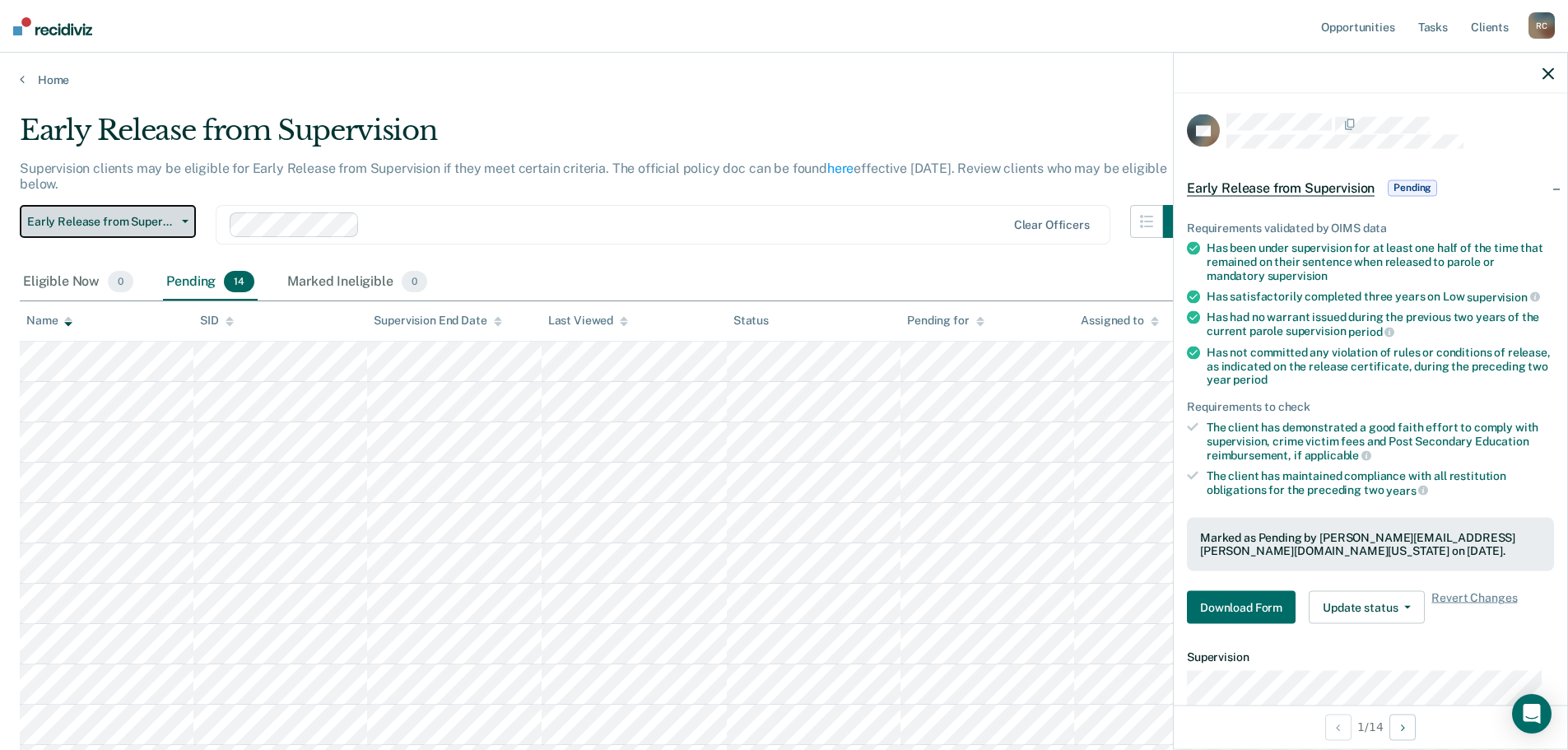
click at [134, 224] on span "Early Release from Supervision" at bounding box center [101, 221] width 148 height 14
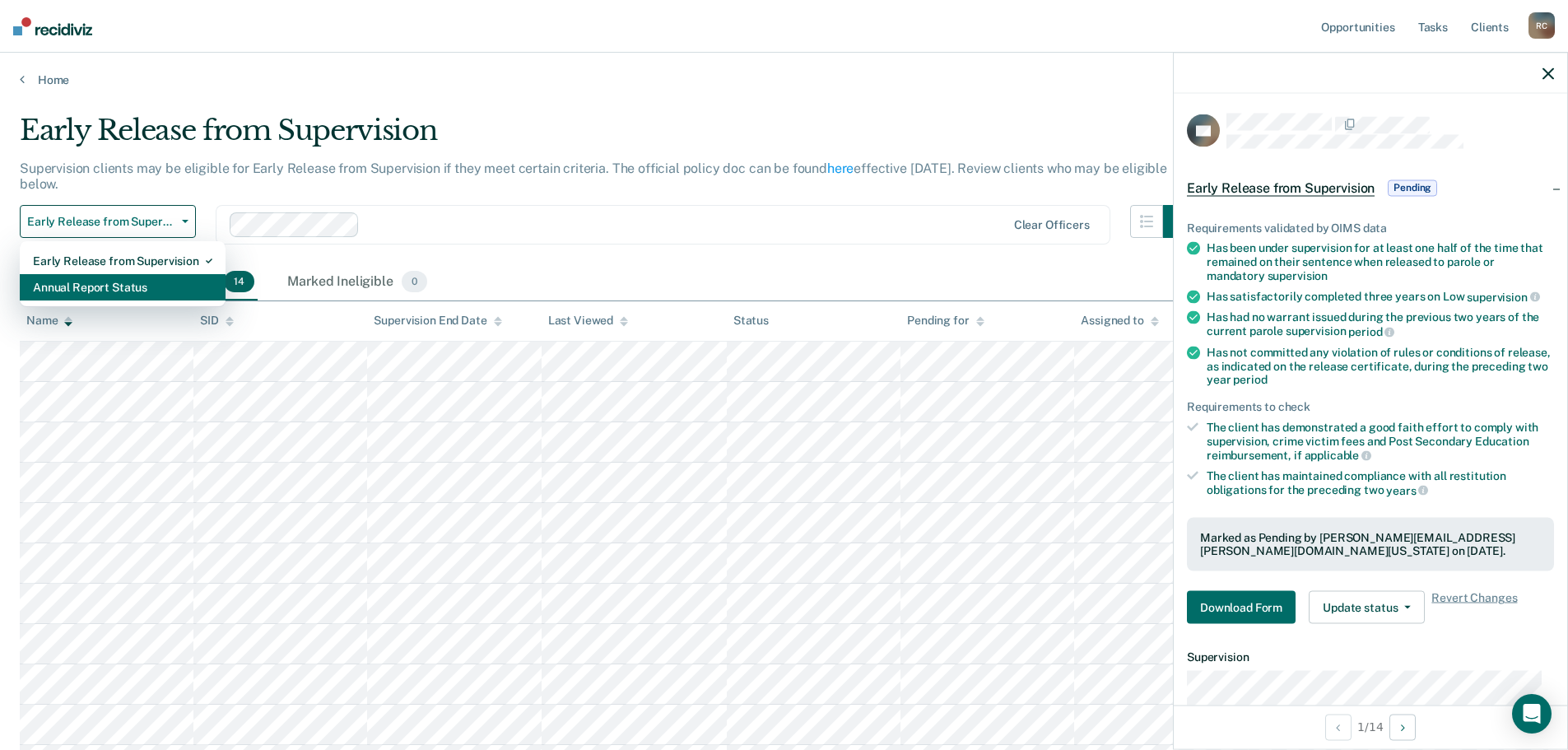
click at [138, 297] on div "Annual Report Status" at bounding box center [123, 287] width 180 height 26
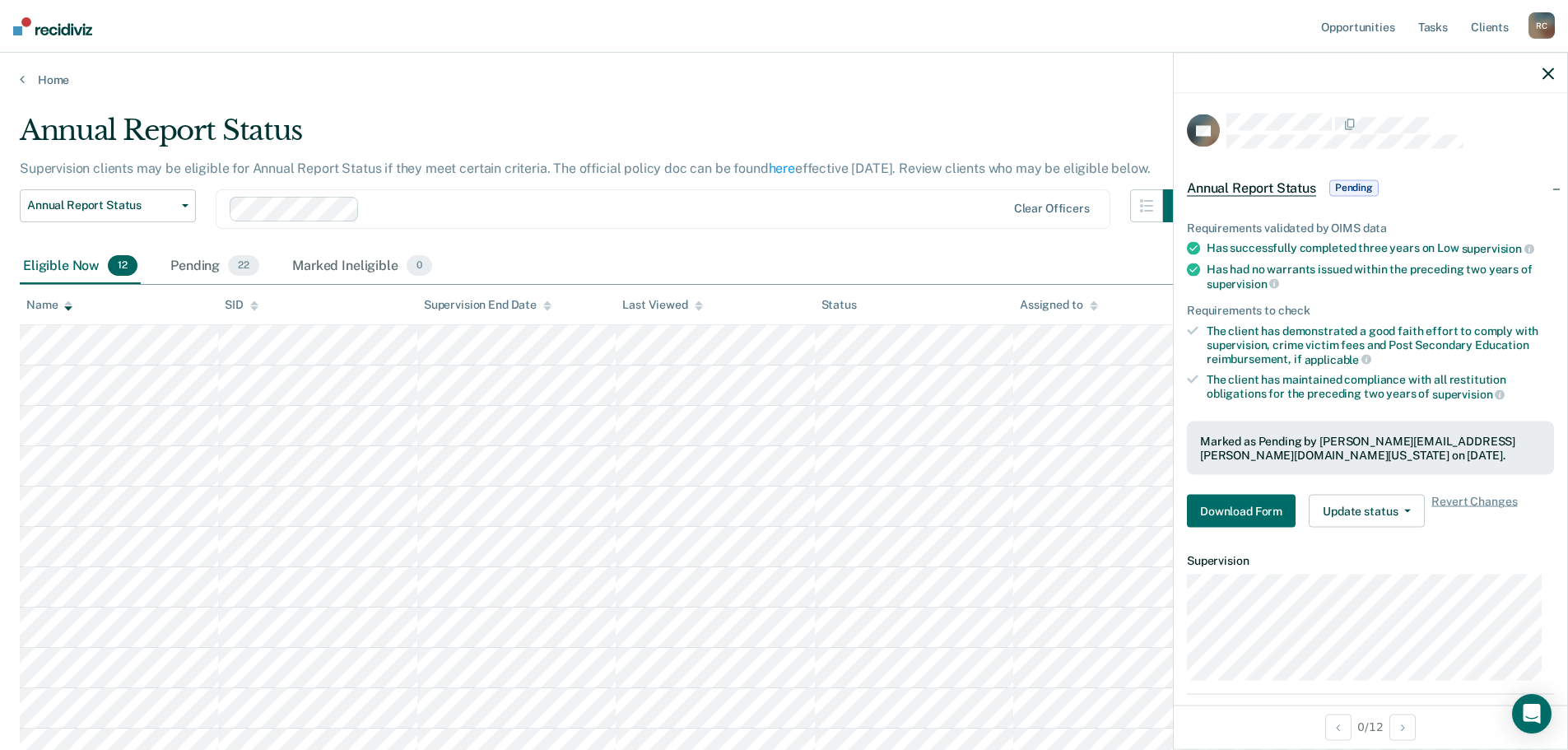
click at [1029, 124] on div "Annual Report Status" at bounding box center [608, 136] width 1176 height 47
click at [1548, 70] on icon "button" at bounding box center [1548, 73] width 12 height 12
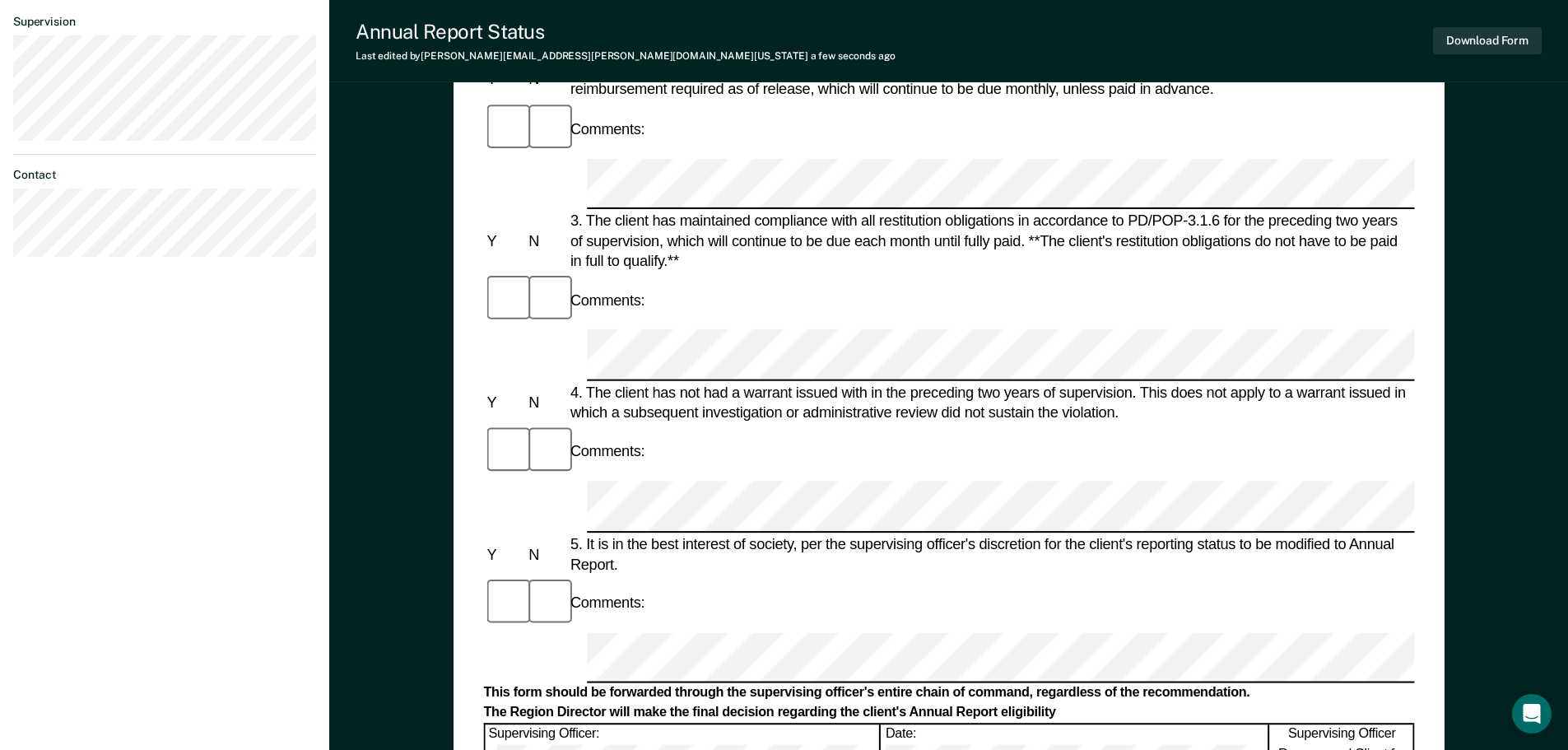
scroll to position [527, 0]
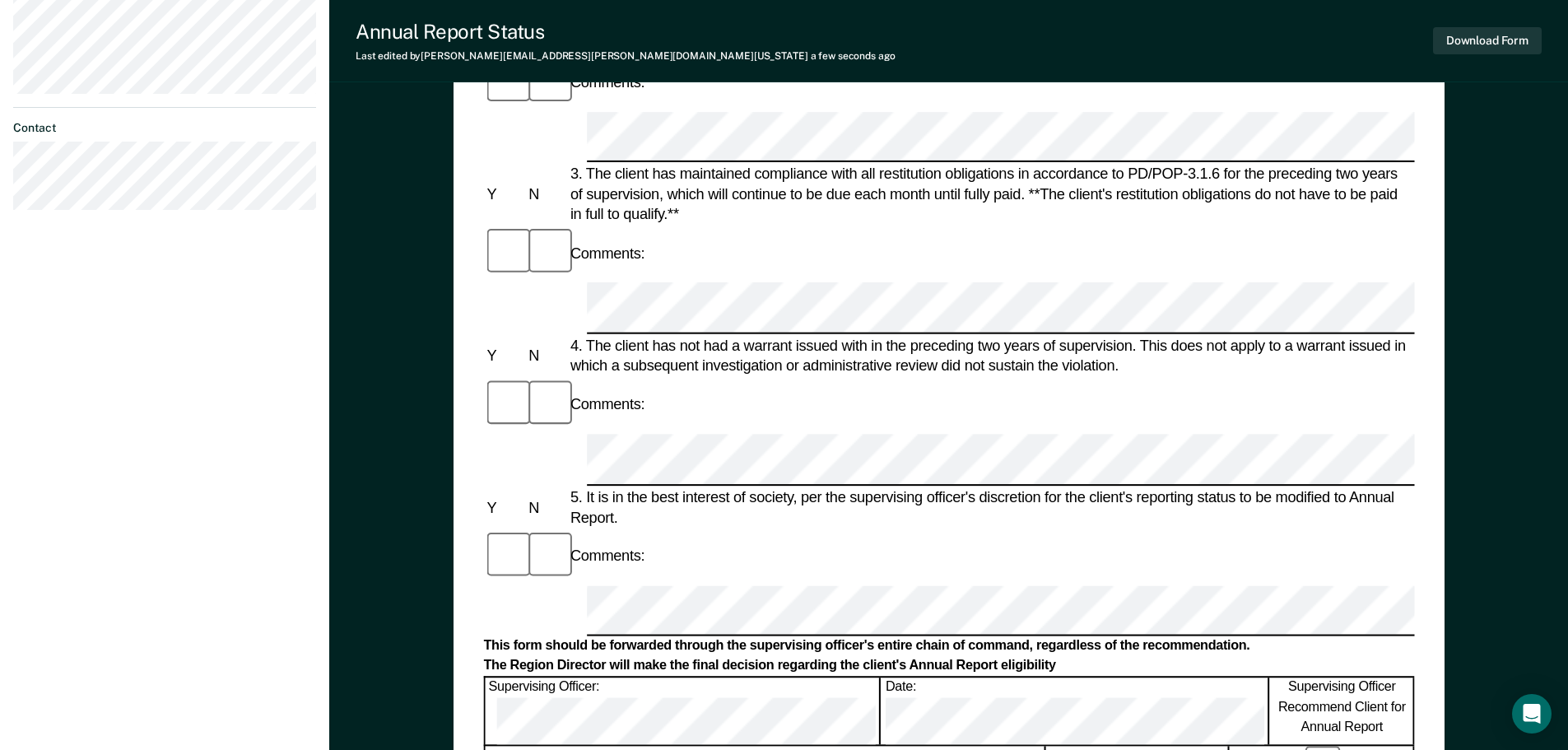
click at [659, 529] on div "Comments:" at bounding box center [948, 557] width 930 height 56
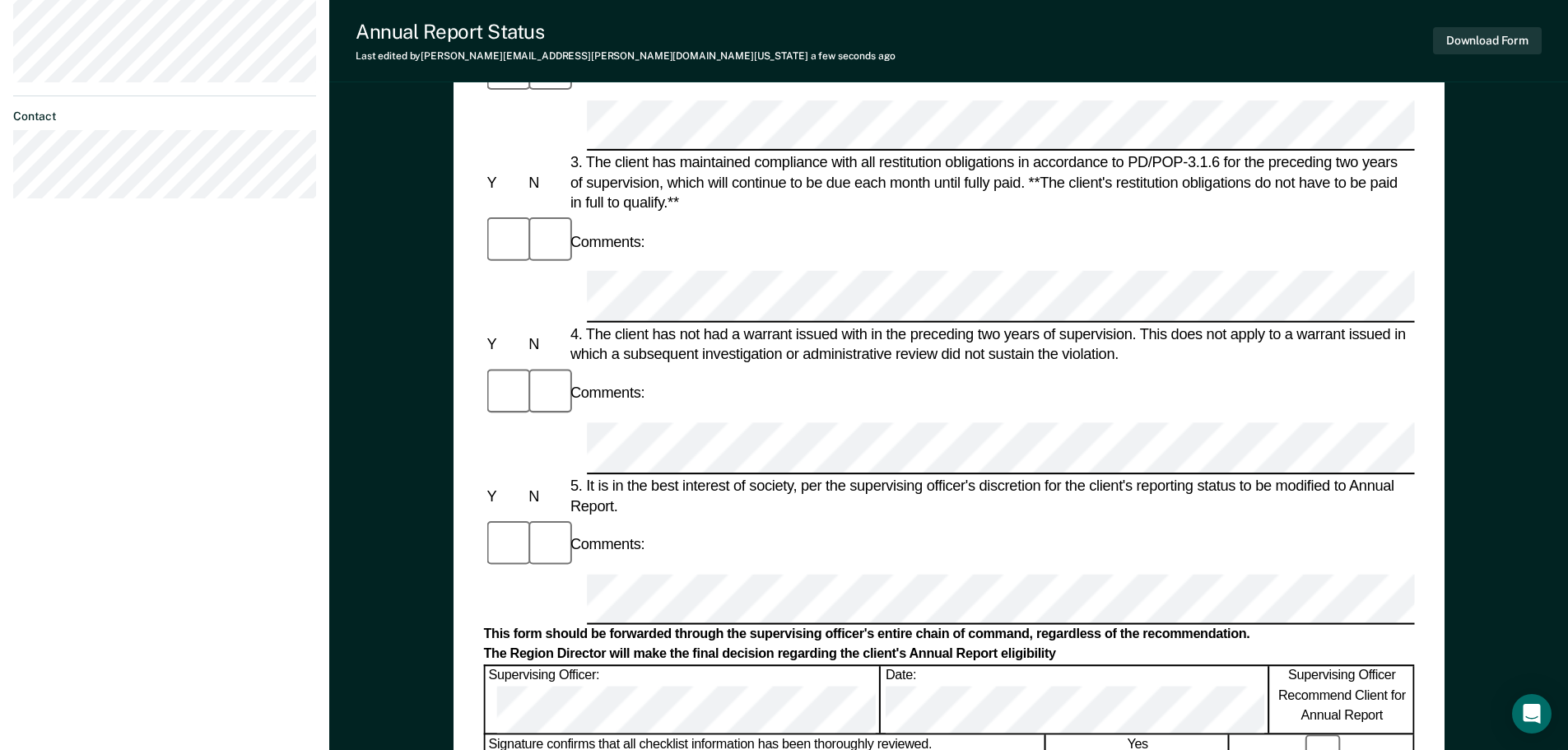
scroll to position [806, 0]
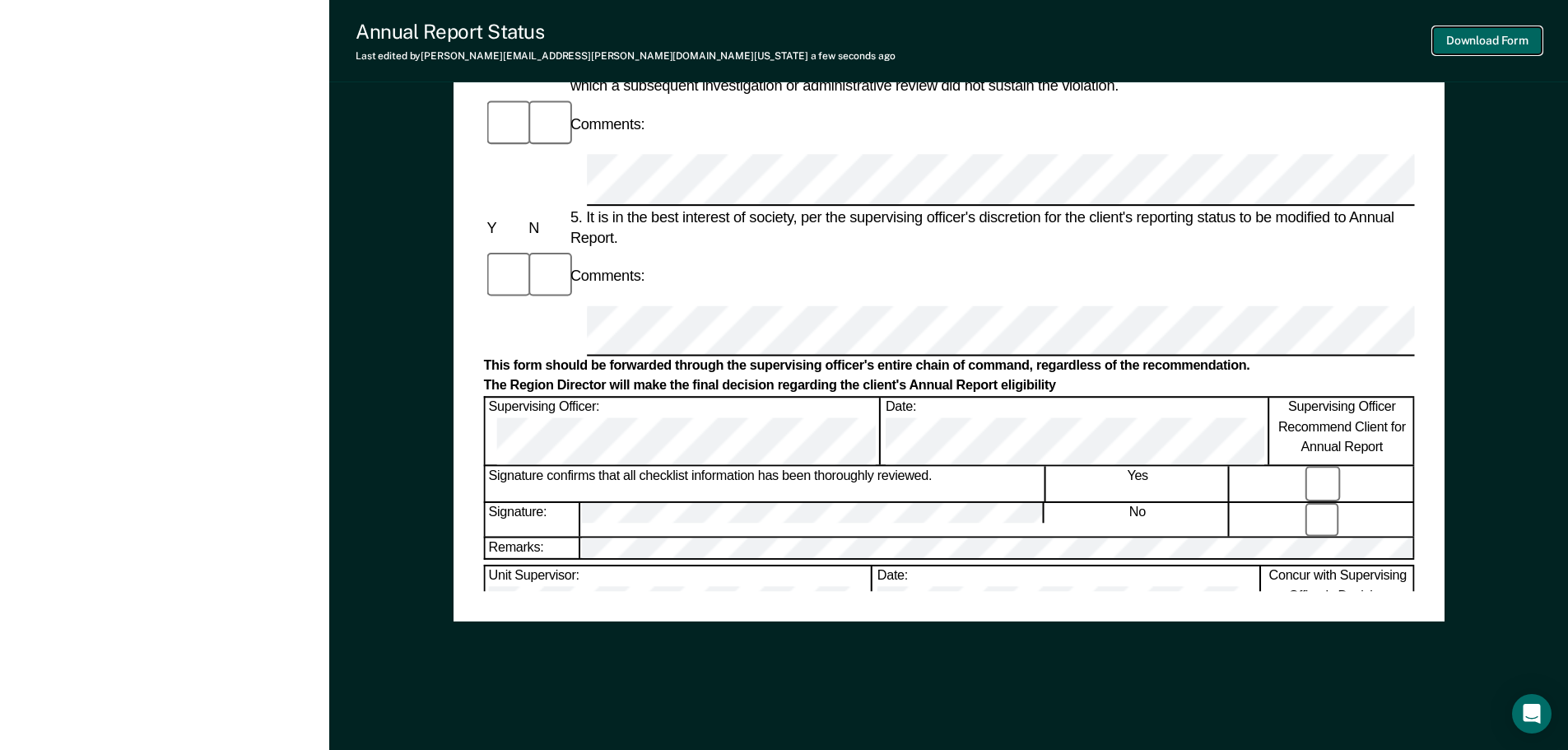
click at [1464, 38] on button "Download Form" at bounding box center [1487, 41] width 109 height 27
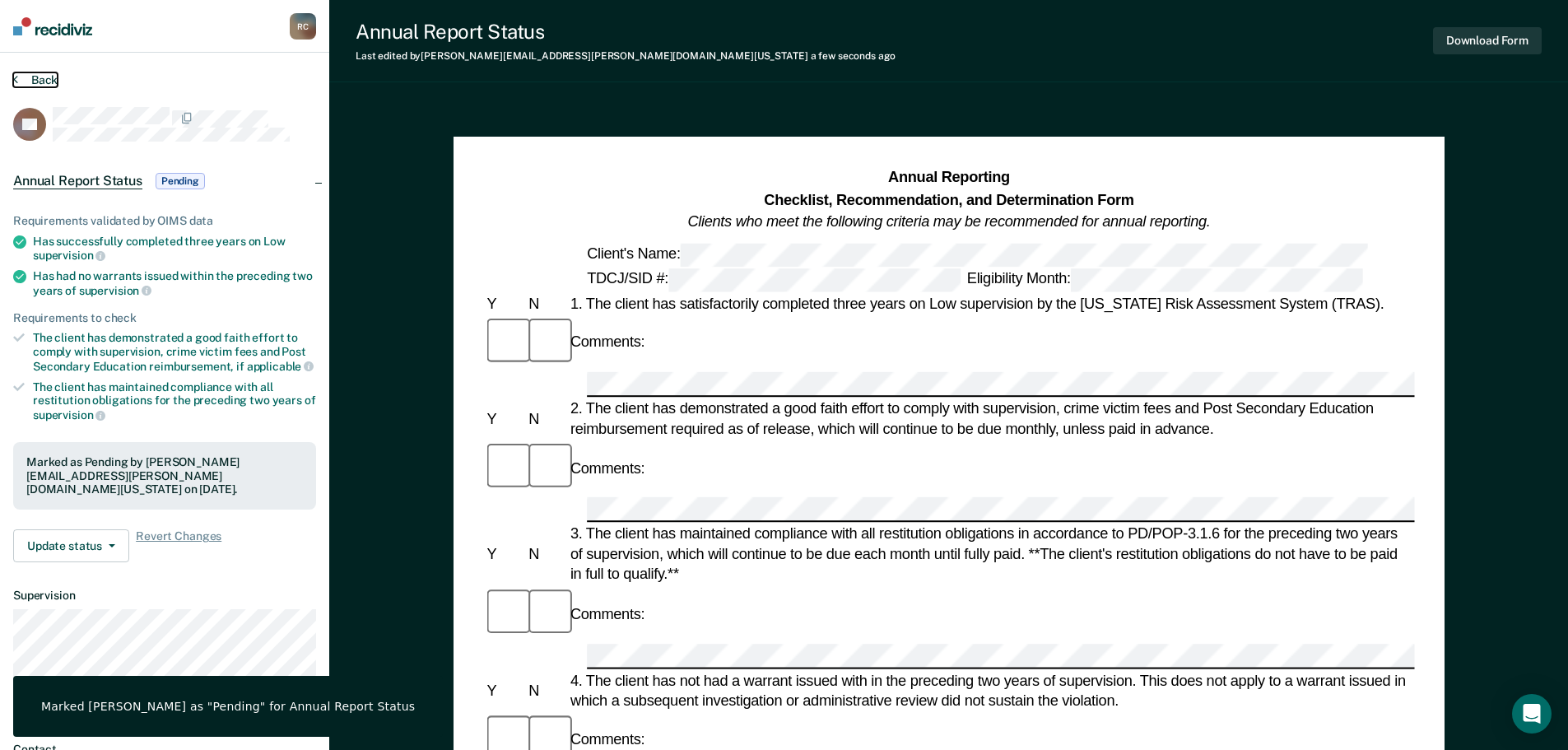
click at [39, 81] on button "Back" at bounding box center [35, 79] width 44 height 14
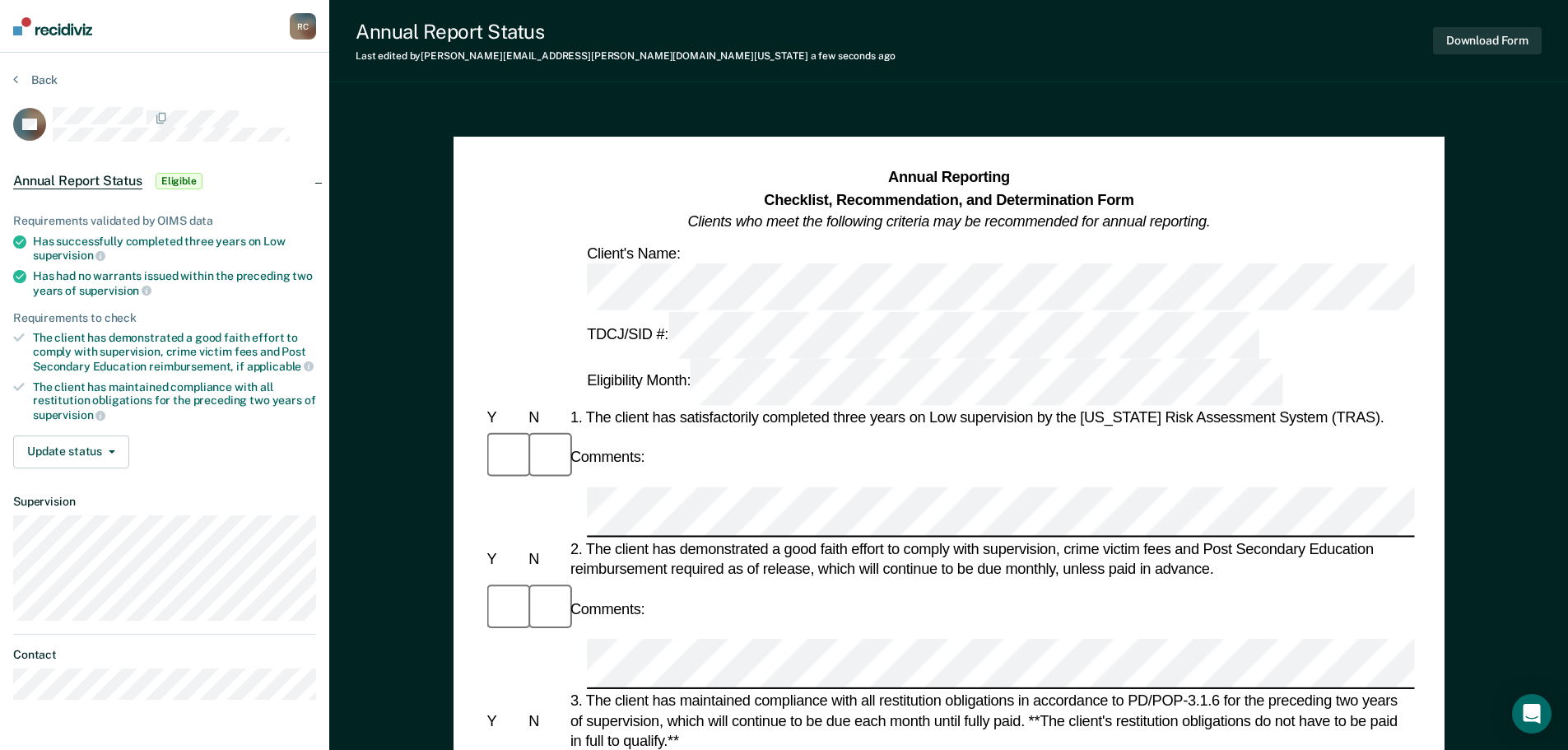
click at [544, 638] on div at bounding box center [948, 663] width 930 height 51
click at [544, 581] on div at bounding box center [546, 610] width 42 height 56
click at [542, 581] on div at bounding box center [546, 610] width 42 height 56
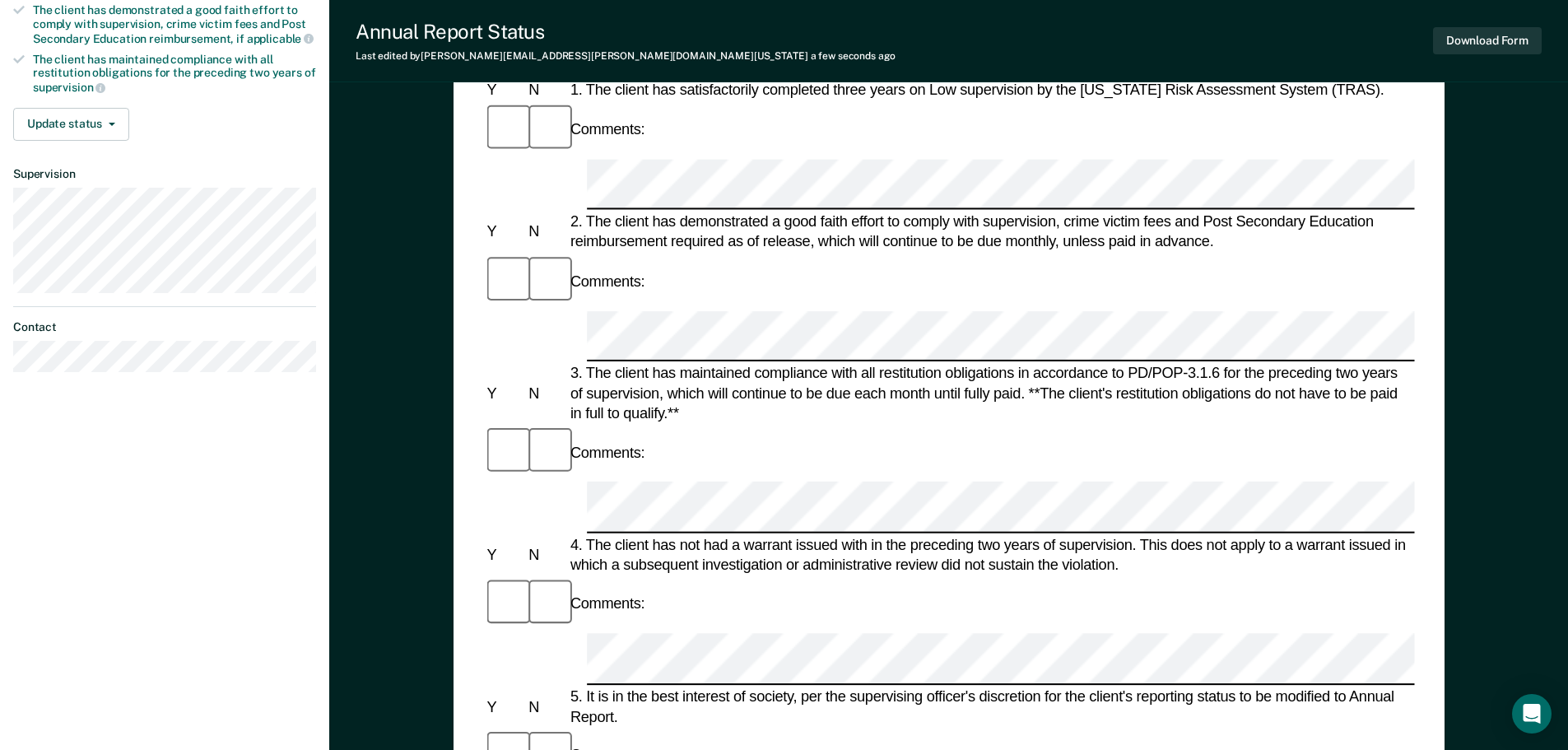
scroll to position [329, 0]
click at [528, 726] on div at bounding box center [546, 754] width 42 height 56
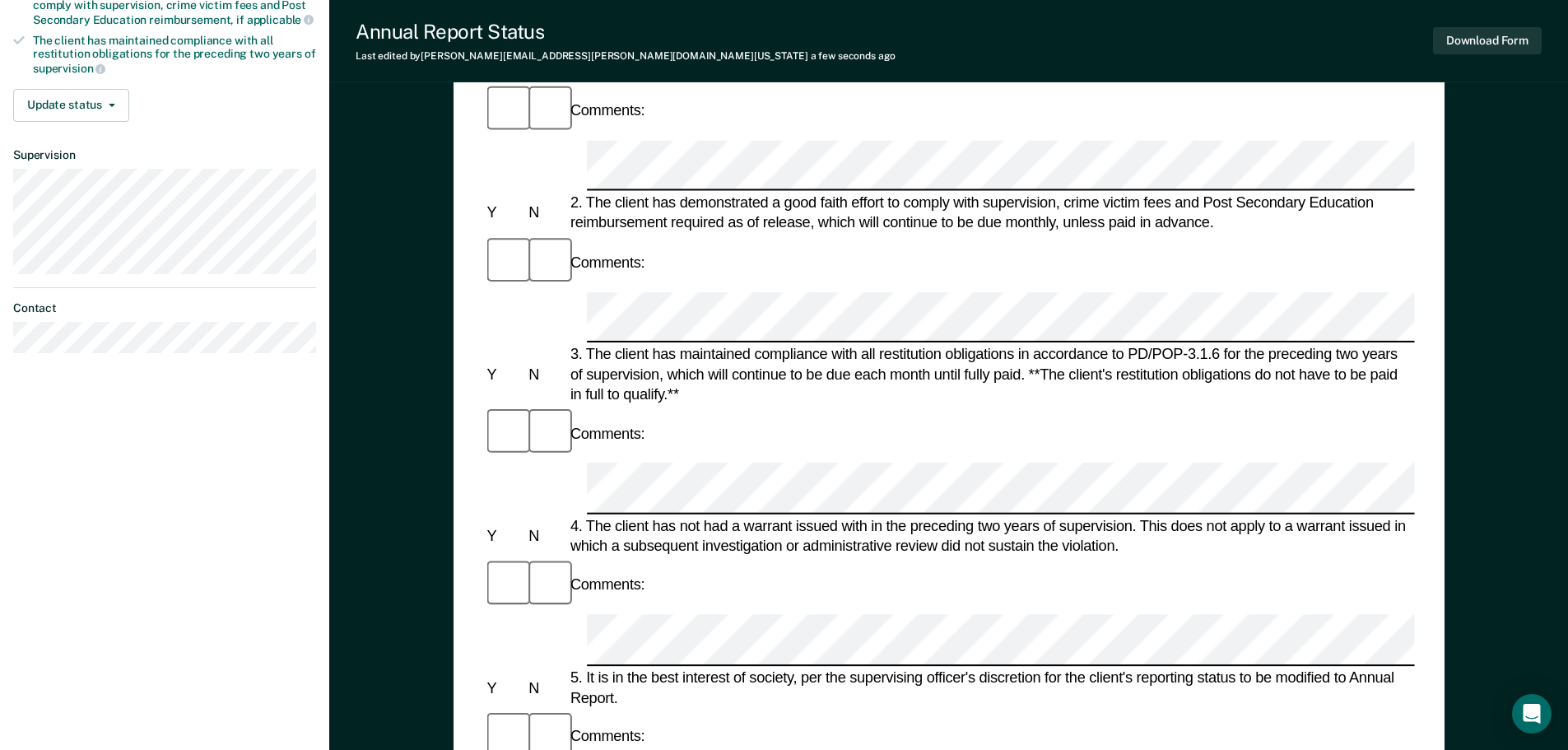
scroll to position [733, 0]
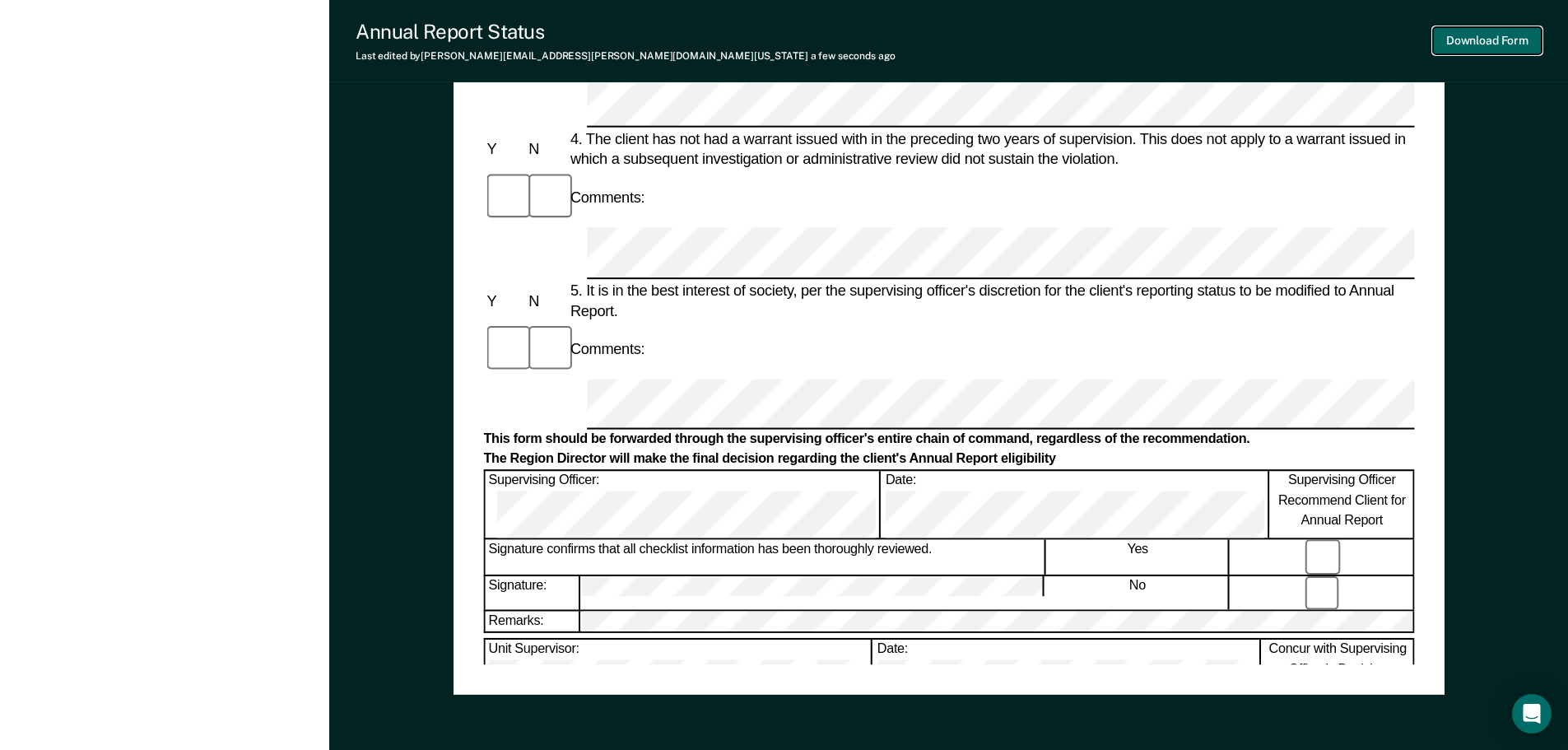
click at [1461, 54] on button "Download Form" at bounding box center [1487, 41] width 109 height 27
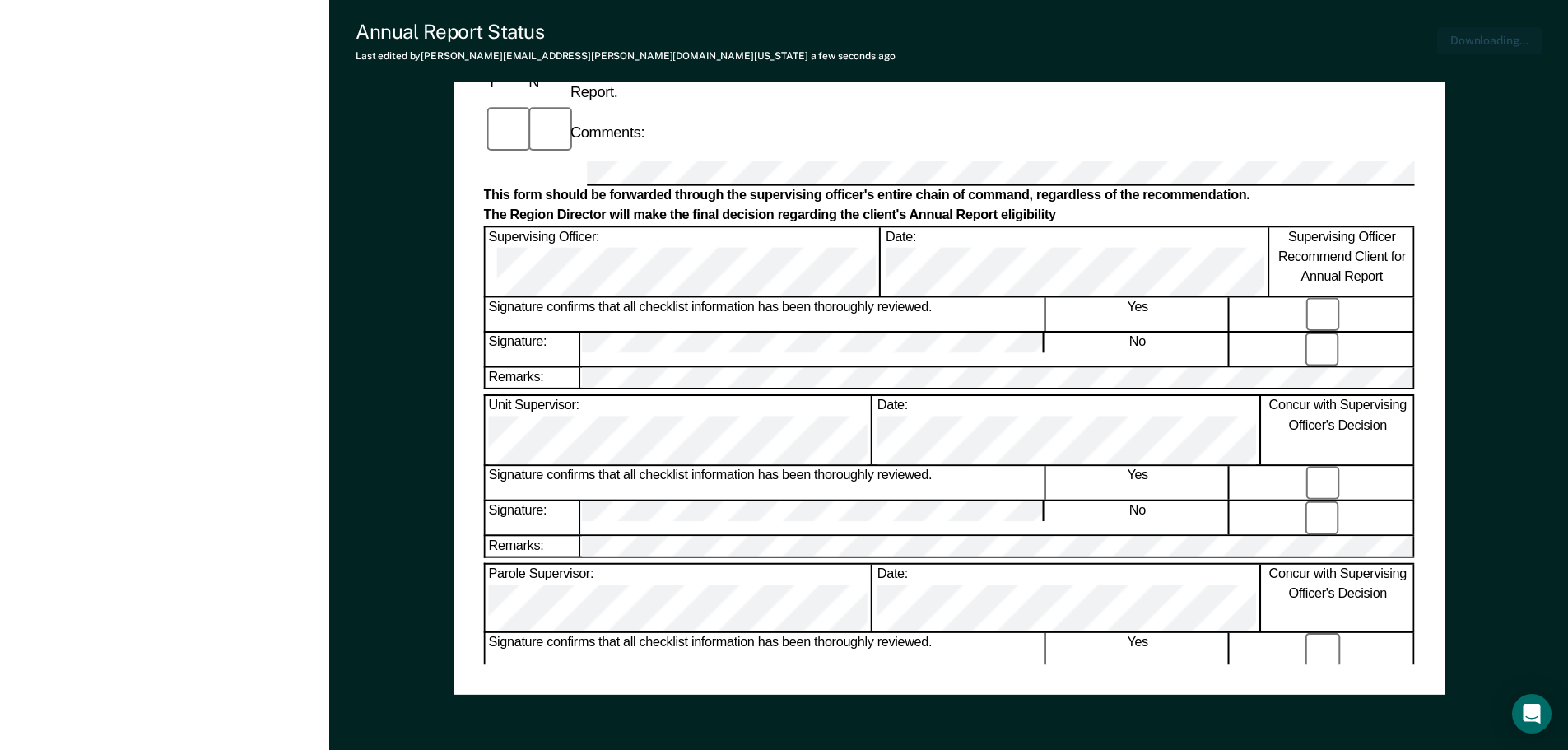
scroll to position [0, 0]
click at [234, 301] on div "[PERSON_NAME] R C Profile How it works Log Out Back LG Annual Report Status Eli…" at bounding box center [164, 7] width 329 height 1480
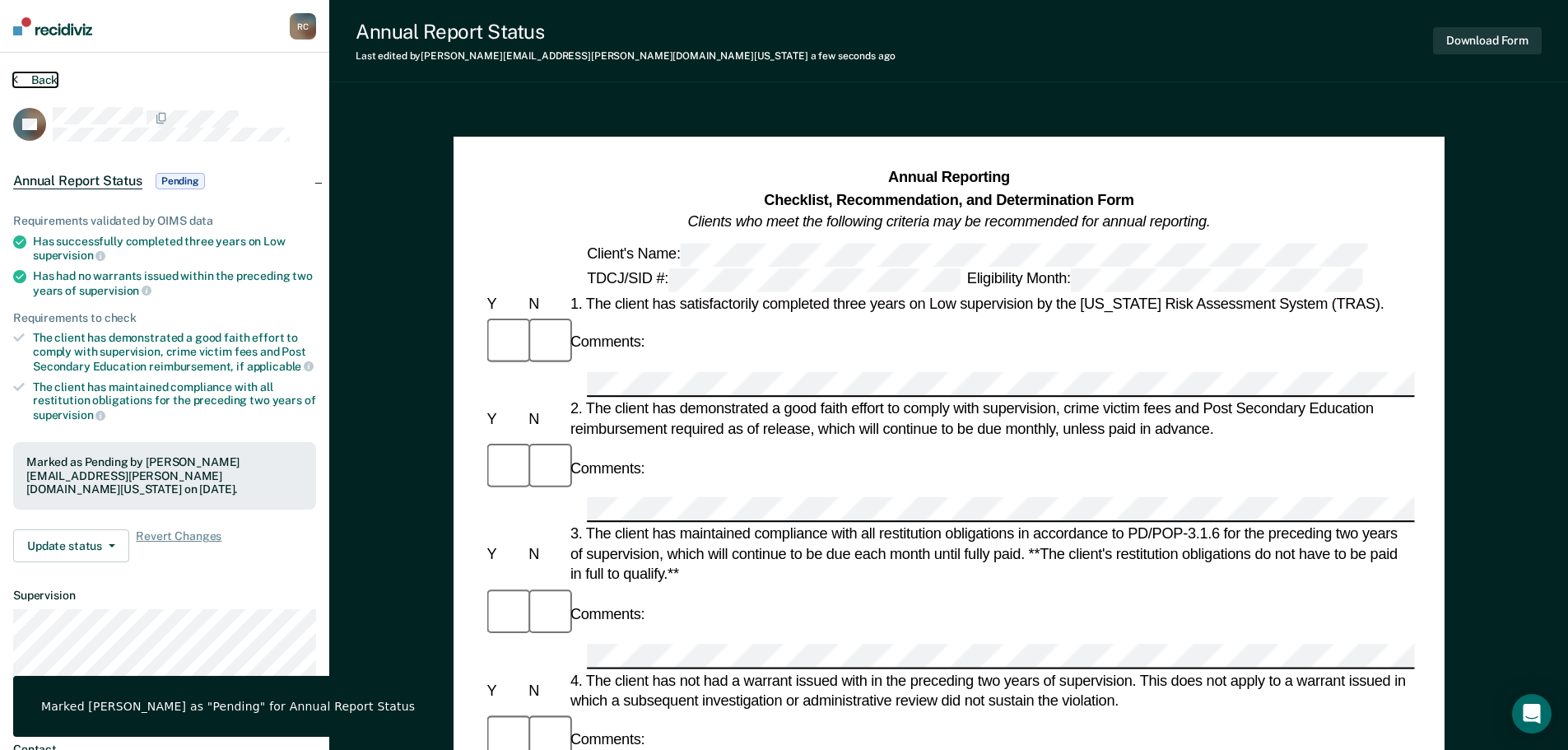
click at [48, 79] on button "Back" at bounding box center [35, 79] width 44 height 14
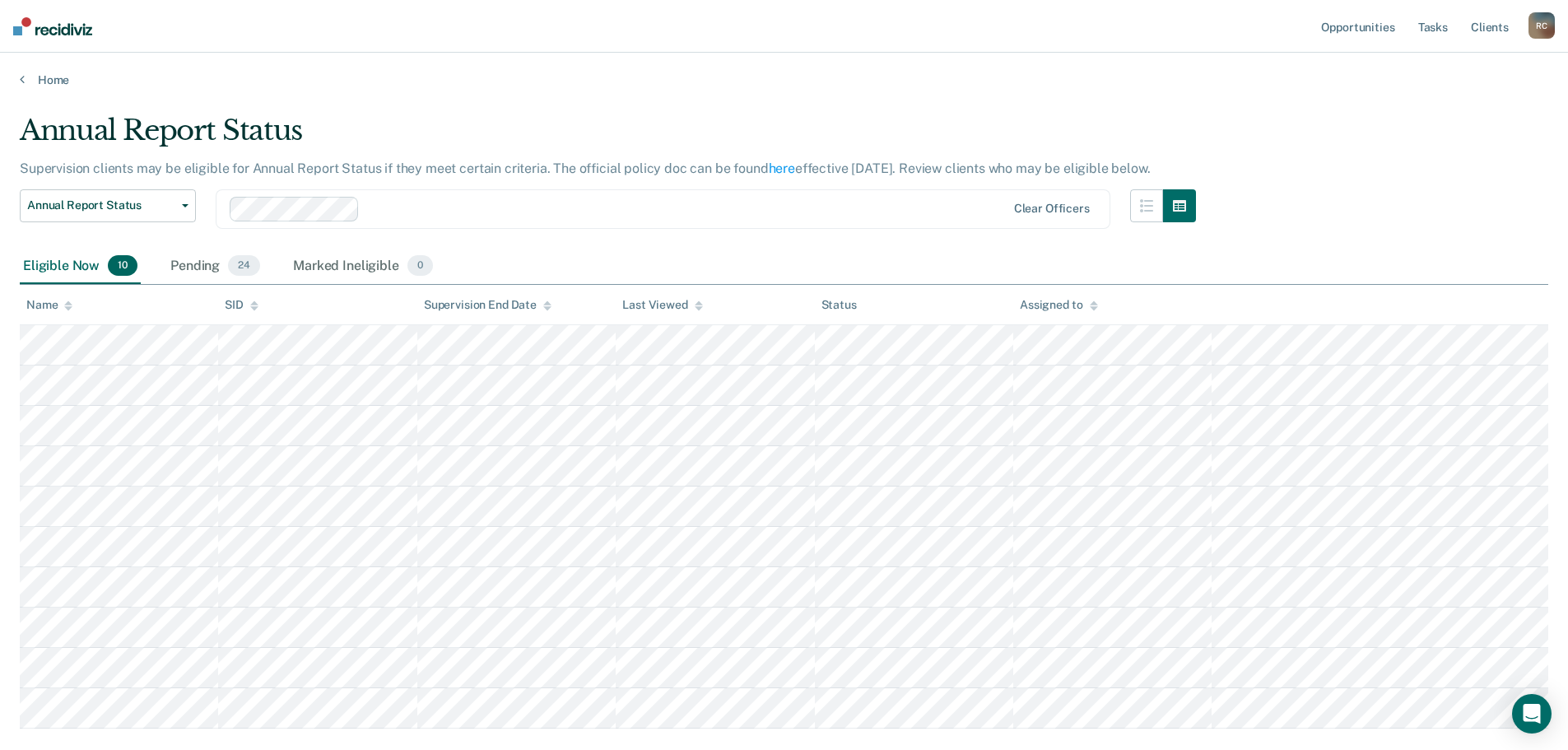
click at [708, 106] on main "Annual Report Status Supervision clients may be eligible for Annual Report Stat…" at bounding box center [784, 464] width 1568 height 755
click at [62, 301] on div "Name" at bounding box center [49, 305] width 46 height 14
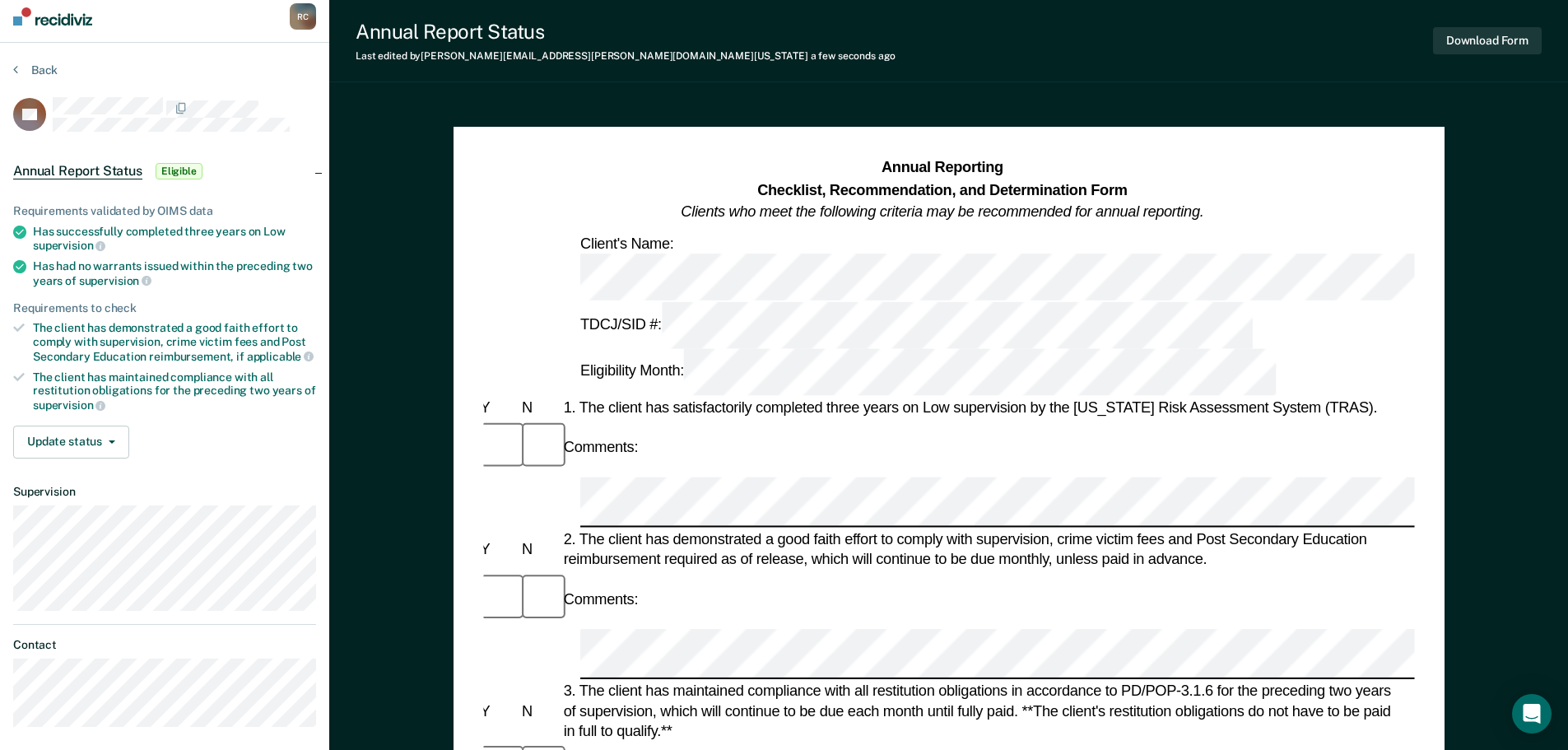
scroll to position [404, 0]
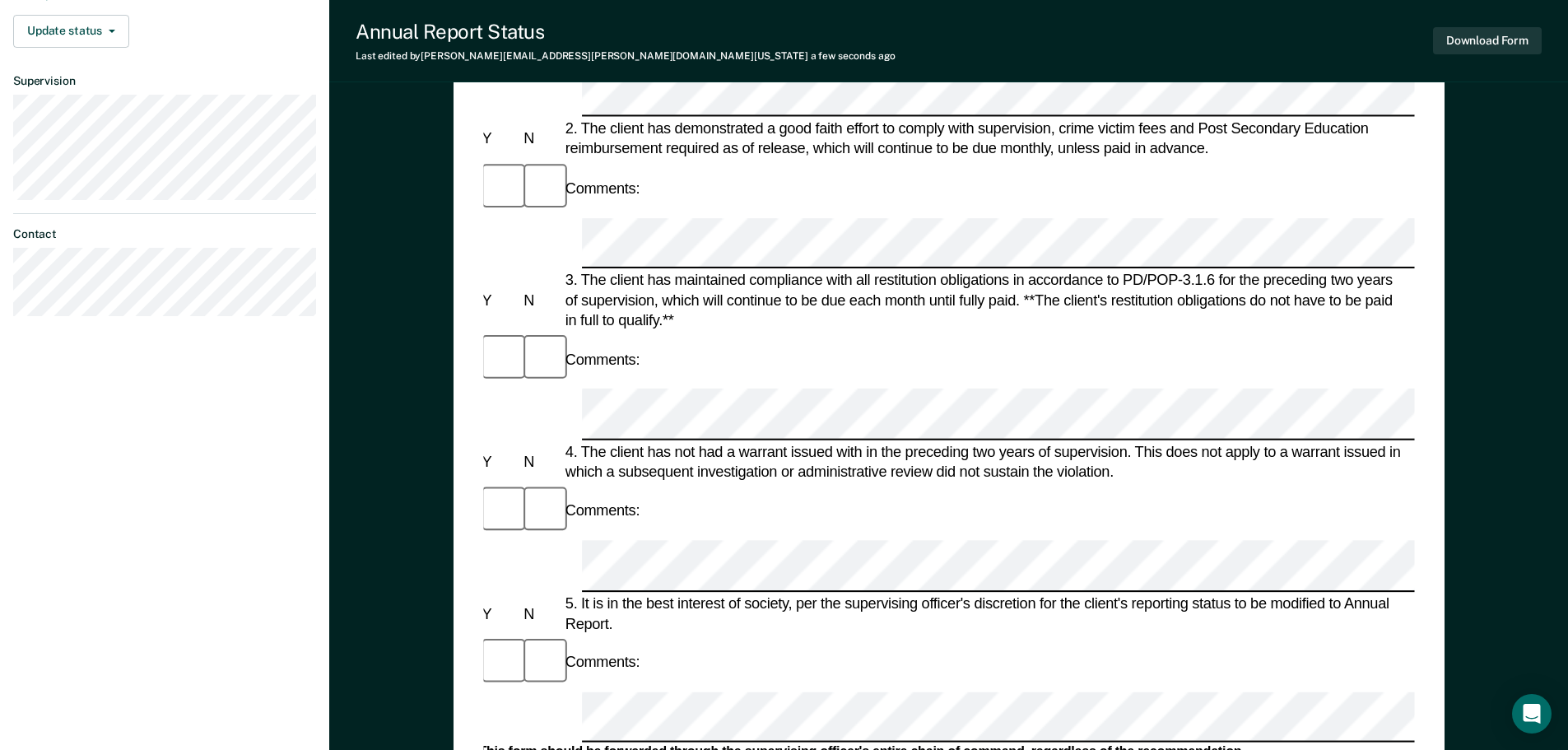
scroll to position [806, 0]
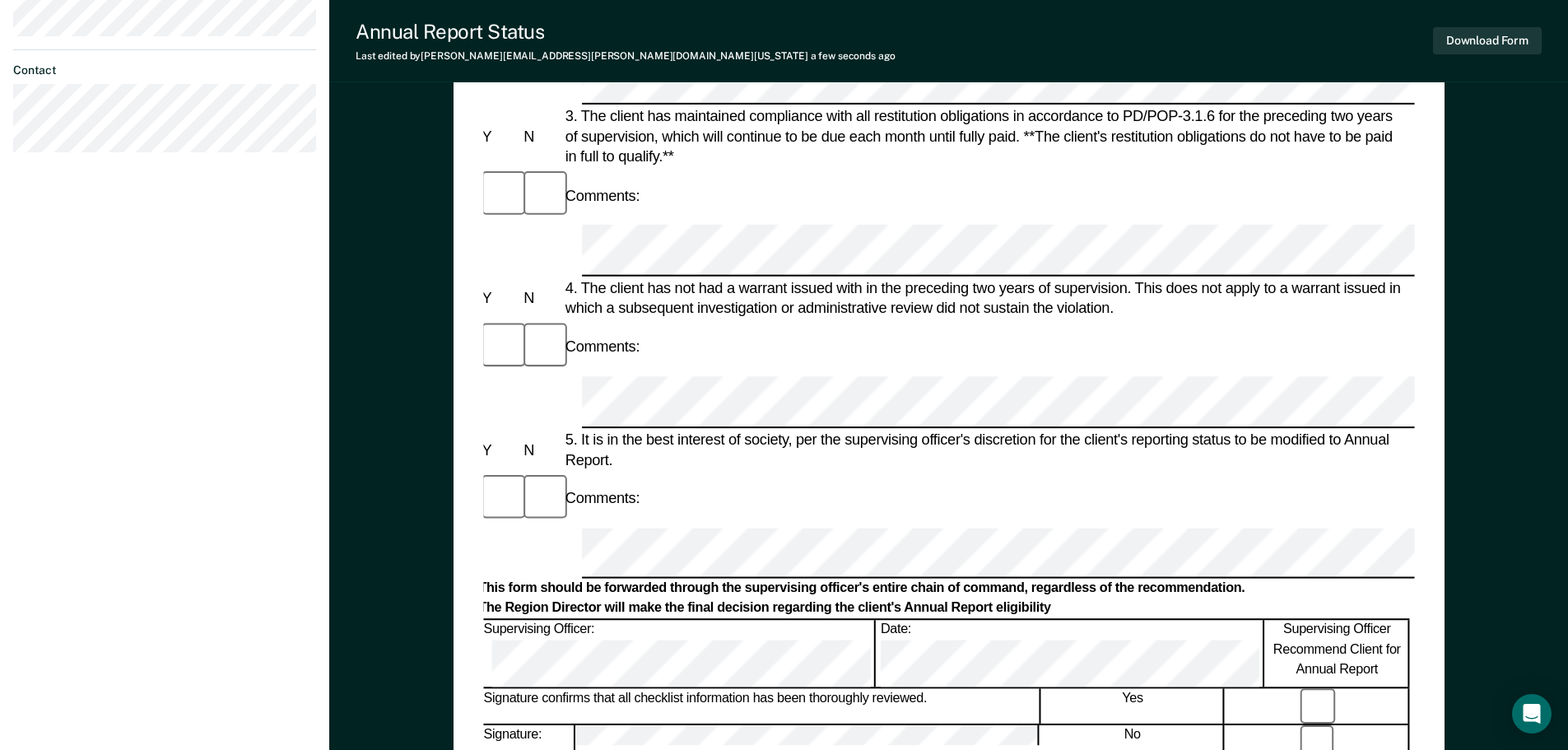
scroll to position [576, 0]
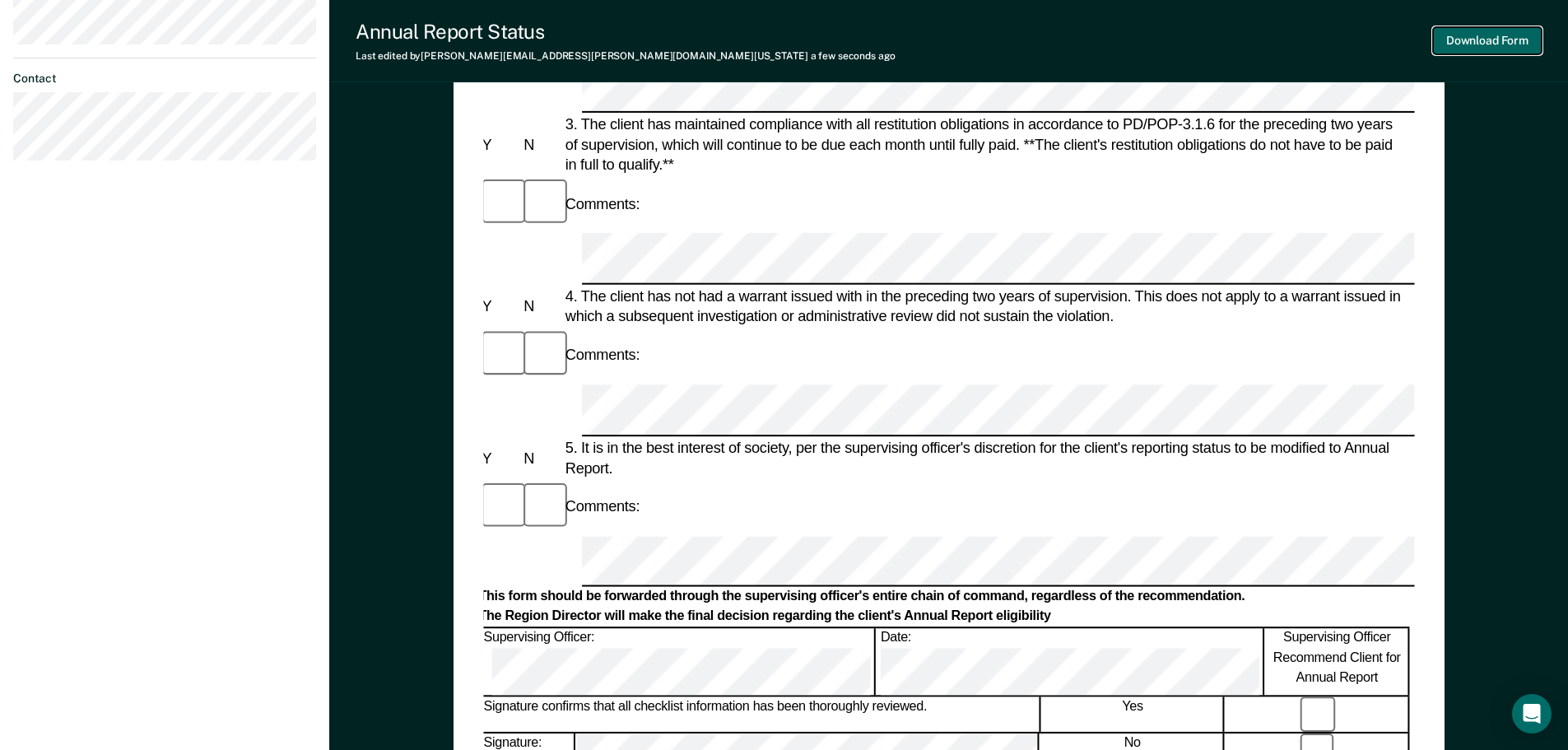
click at [1491, 44] on button "Download Form" at bounding box center [1487, 41] width 109 height 27
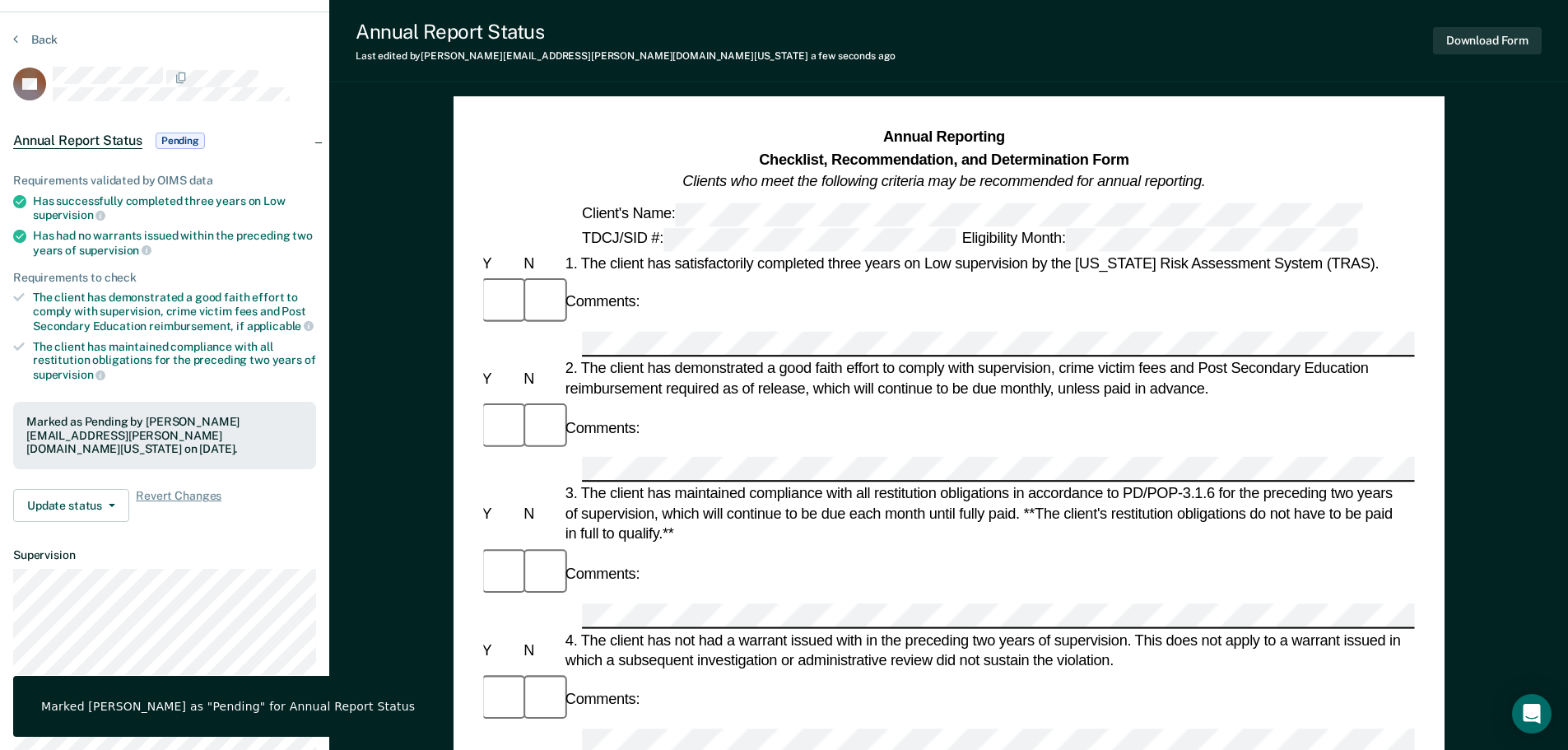
scroll to position [0, 0]
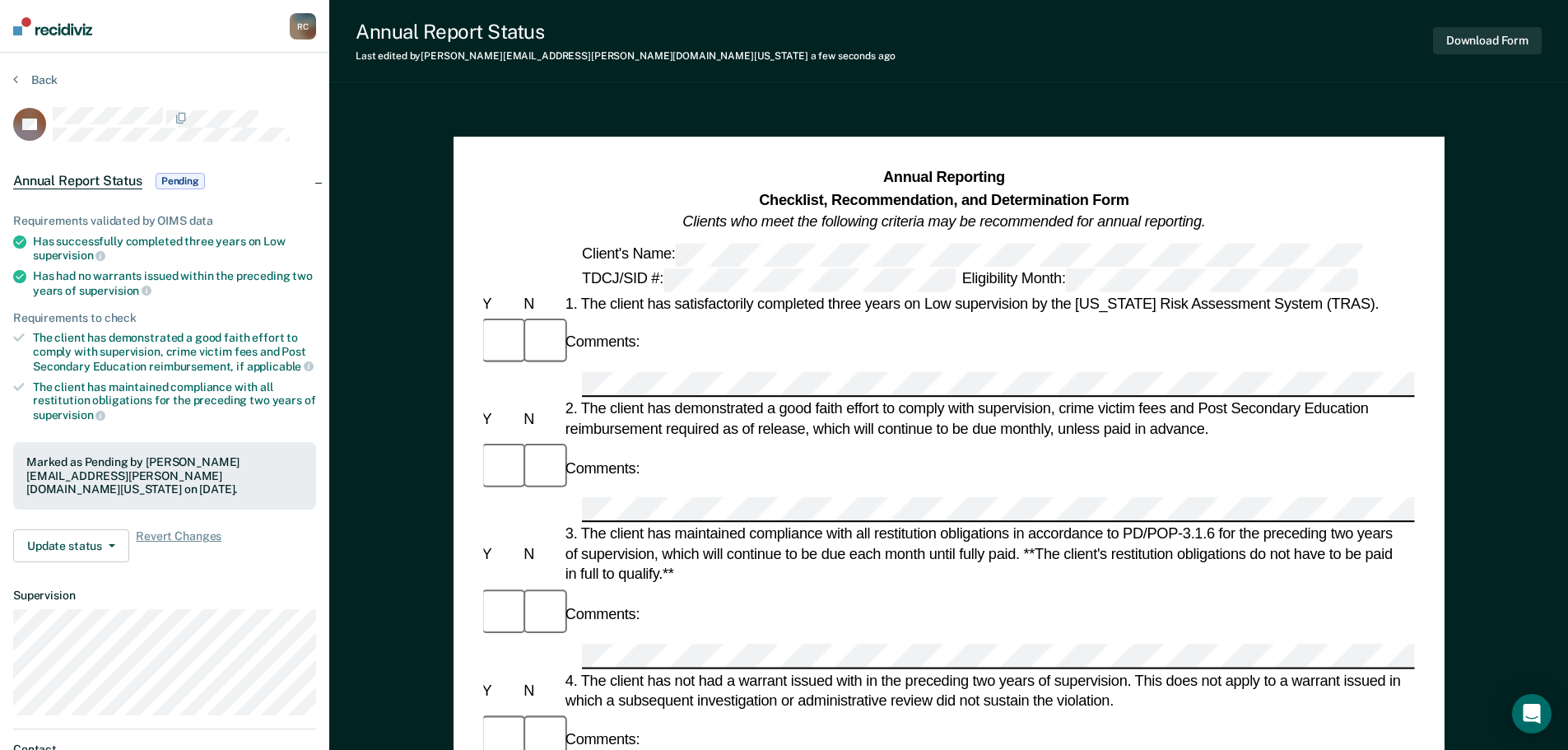
click at [35, 68] on section "Back BA Annual Report Status Pending Requirements validated by OIMS data Has su…" at bounding box center [164, 458] width 329 height 811
click at [40, 82] on button "Back" at bounding box center [35, 79] width 44 height 14
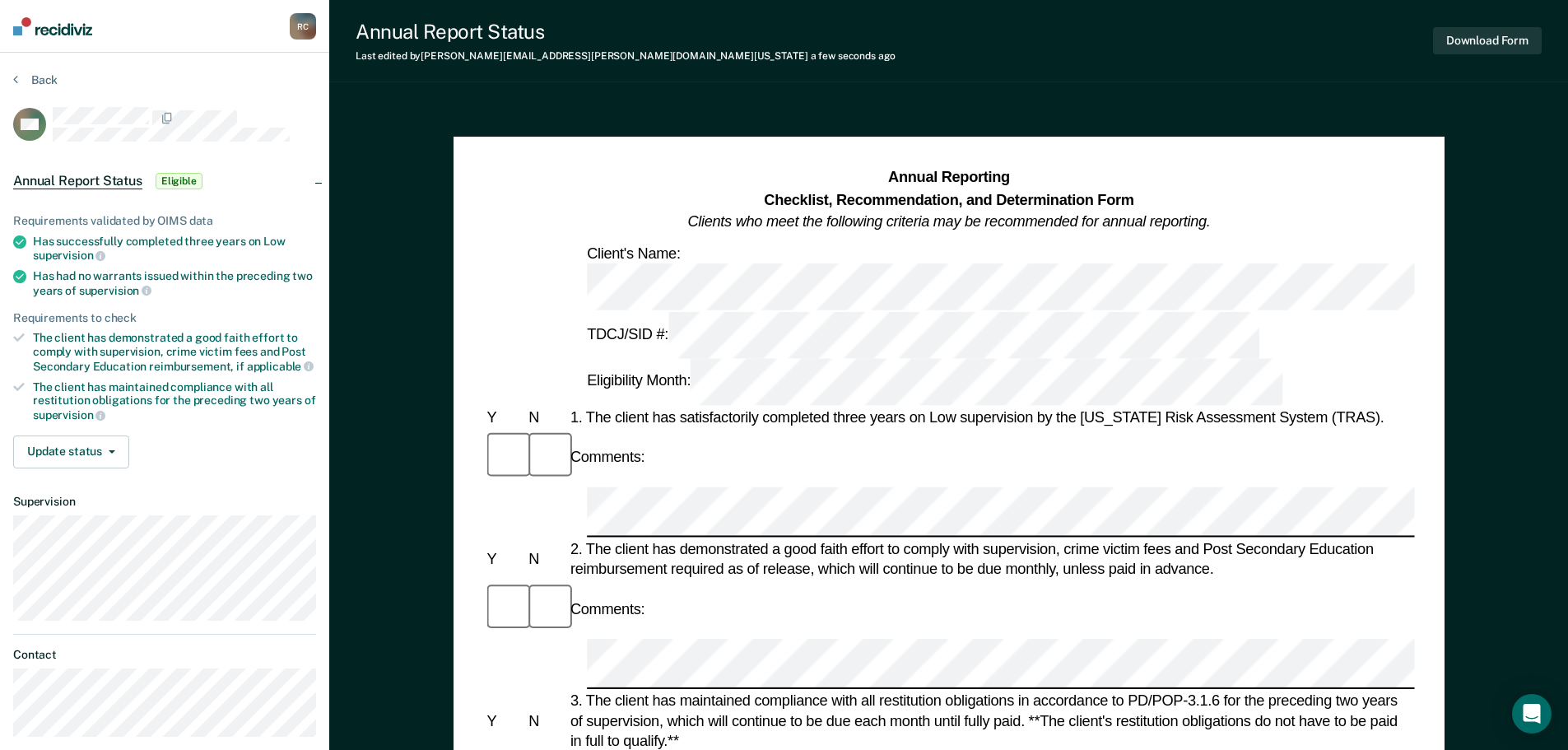
click at [552, 581] on div at bounding box center [546, 610] width 42 height 56
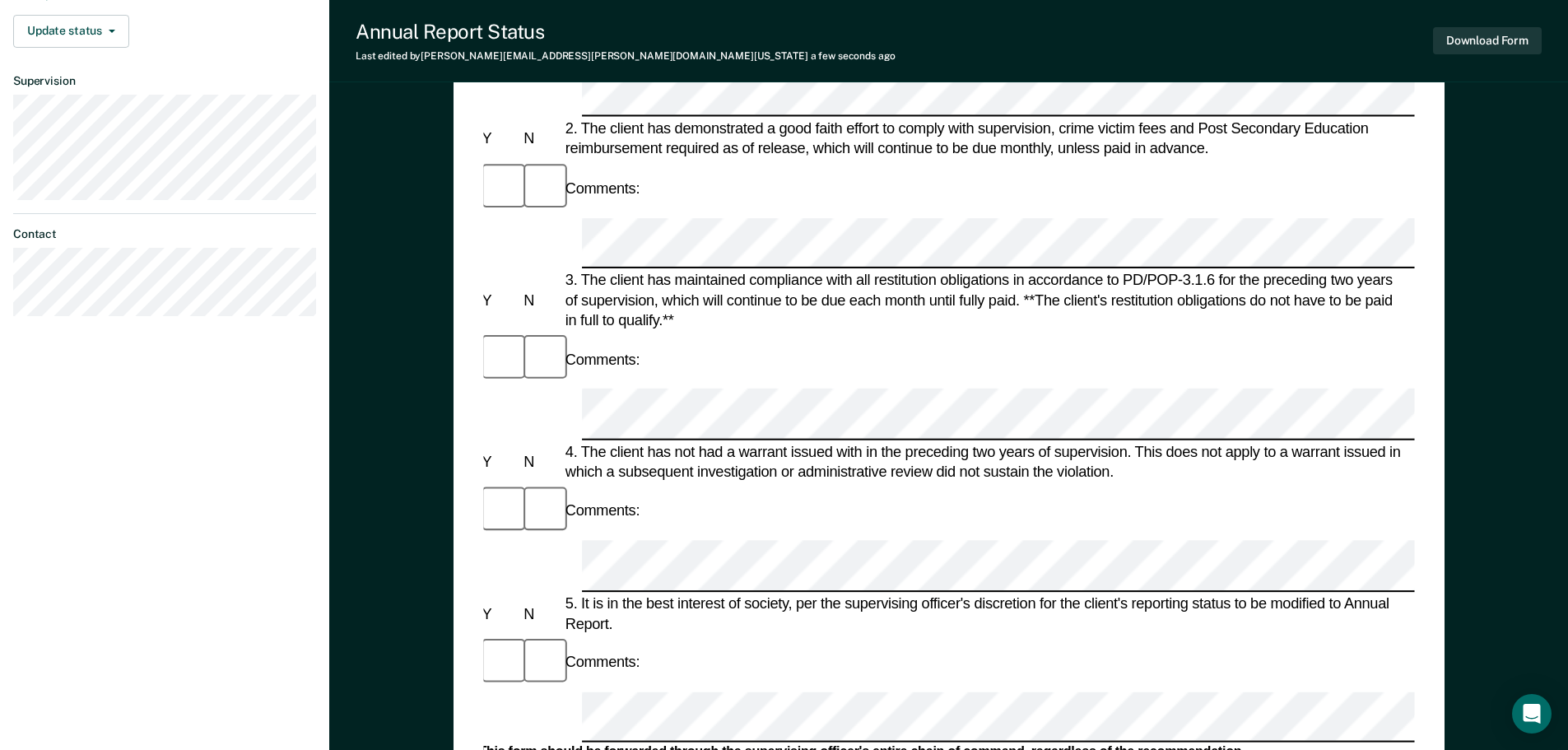
scroll to position [806, 0]
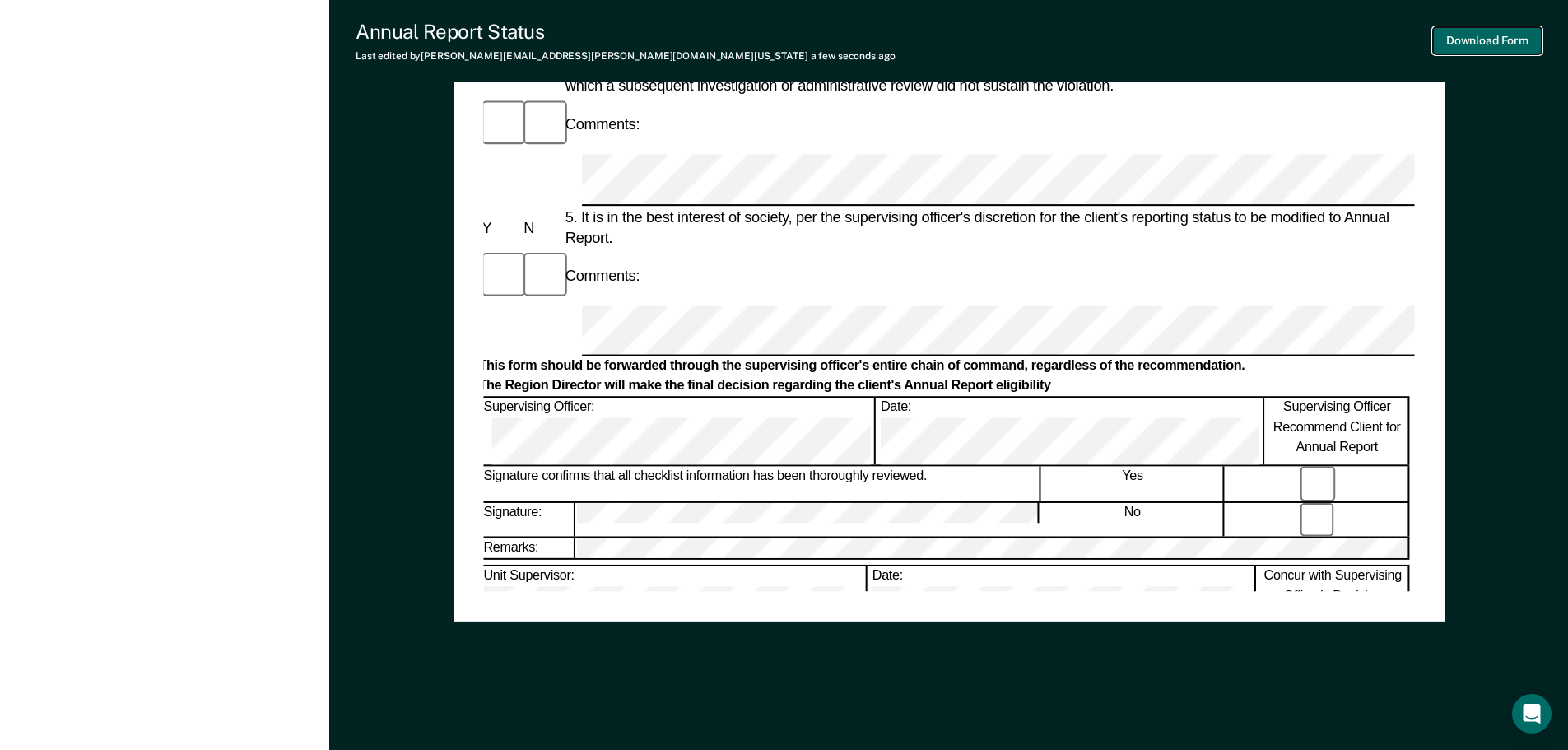
click at [1479, 37] on button "Download Form" at bounding box center [1487, 41] width 109 height 27
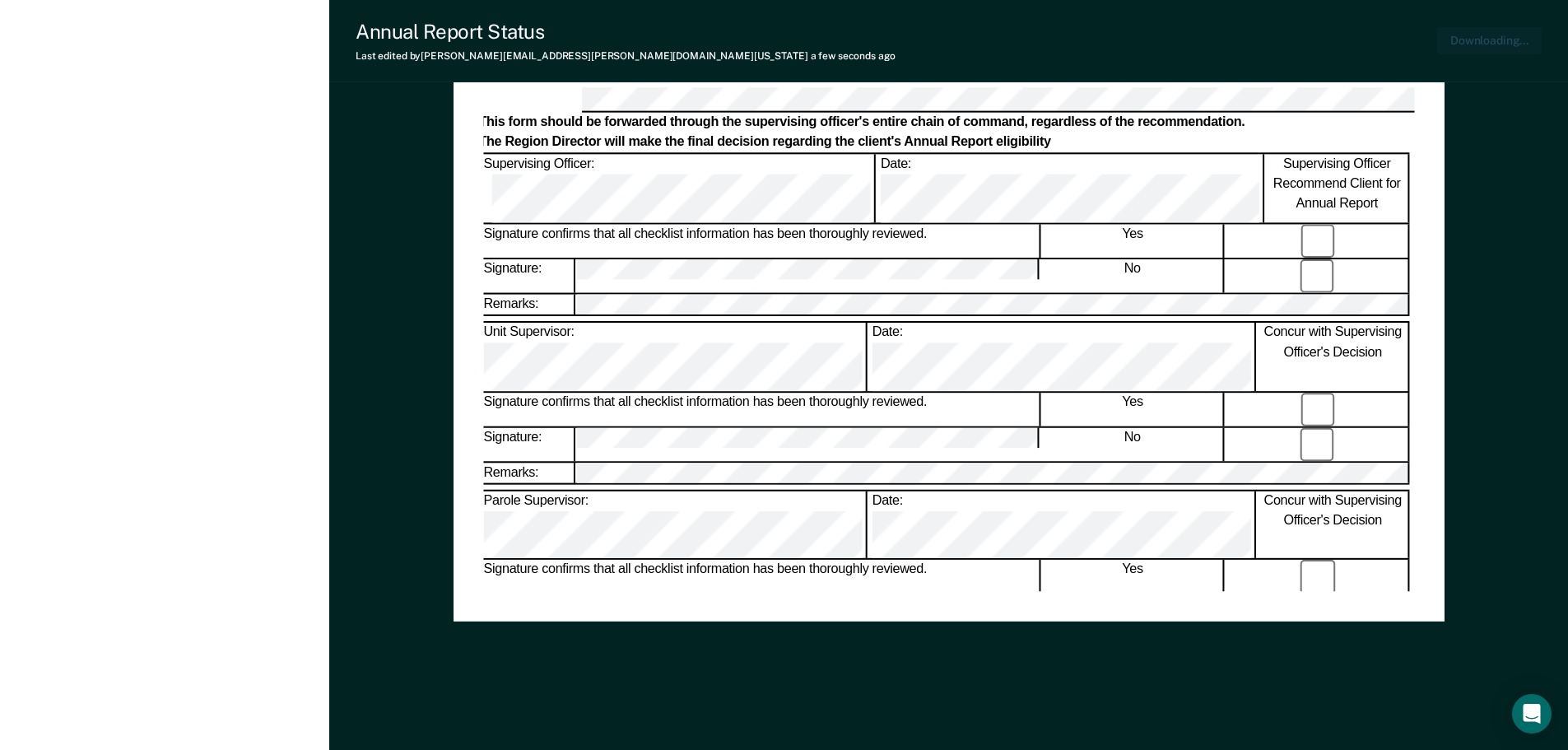
scroll to position [0, 0]
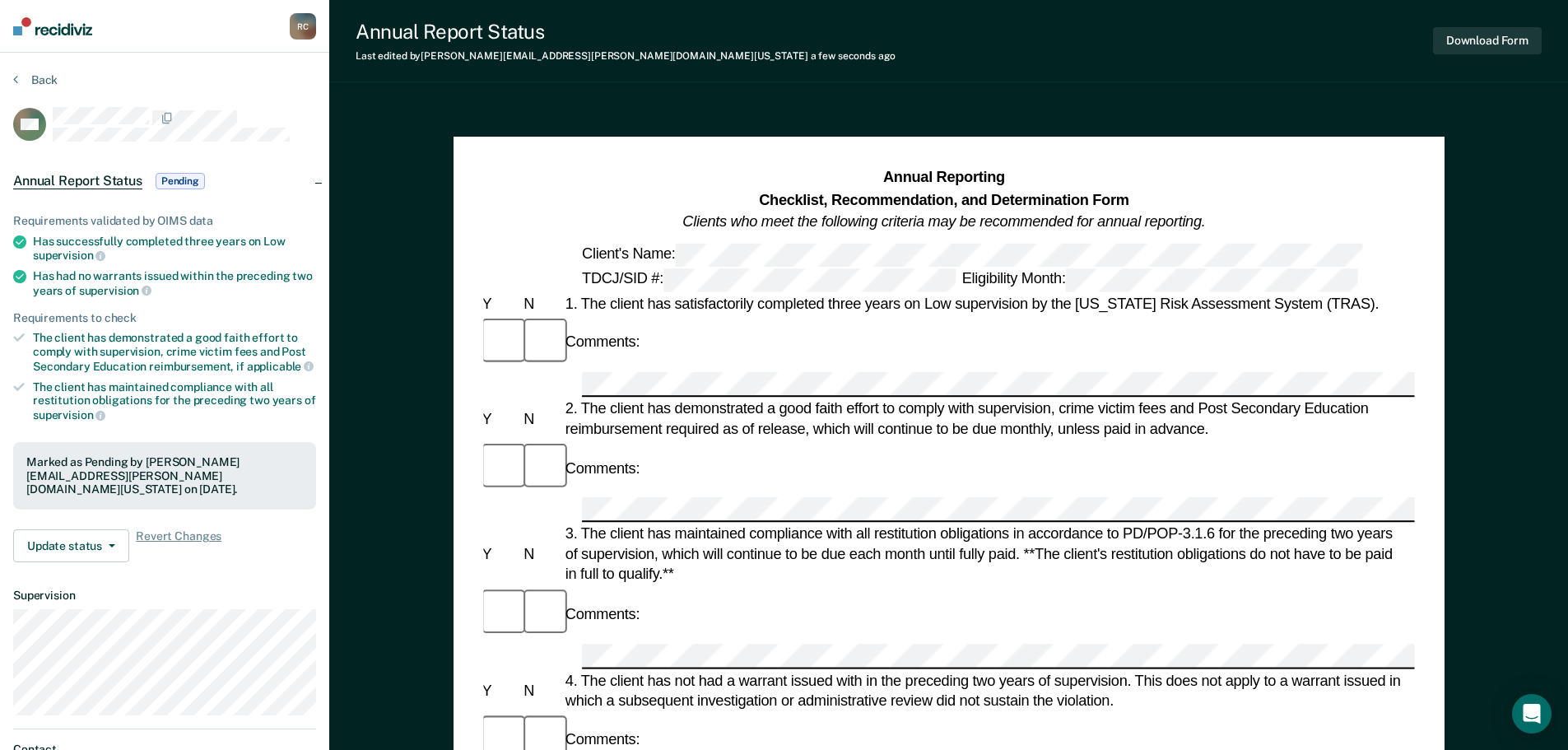
click at [63, 82] on div "Back" at bounding box center [164, 89] width 303 height 35
click at [49, 82] on button "Back" at bounding box center [35, 79] width 44 height 14
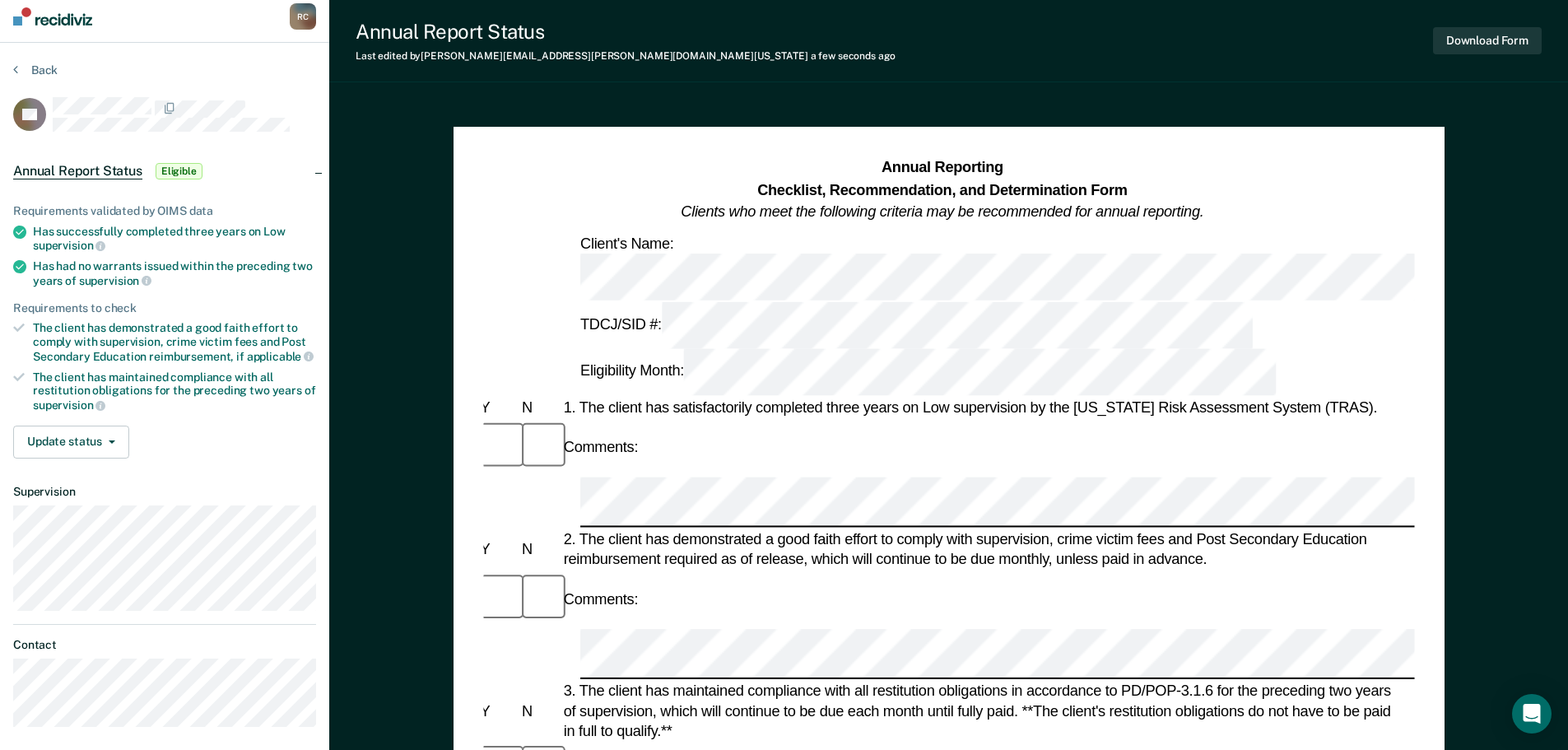
scroll to position [404, 0]
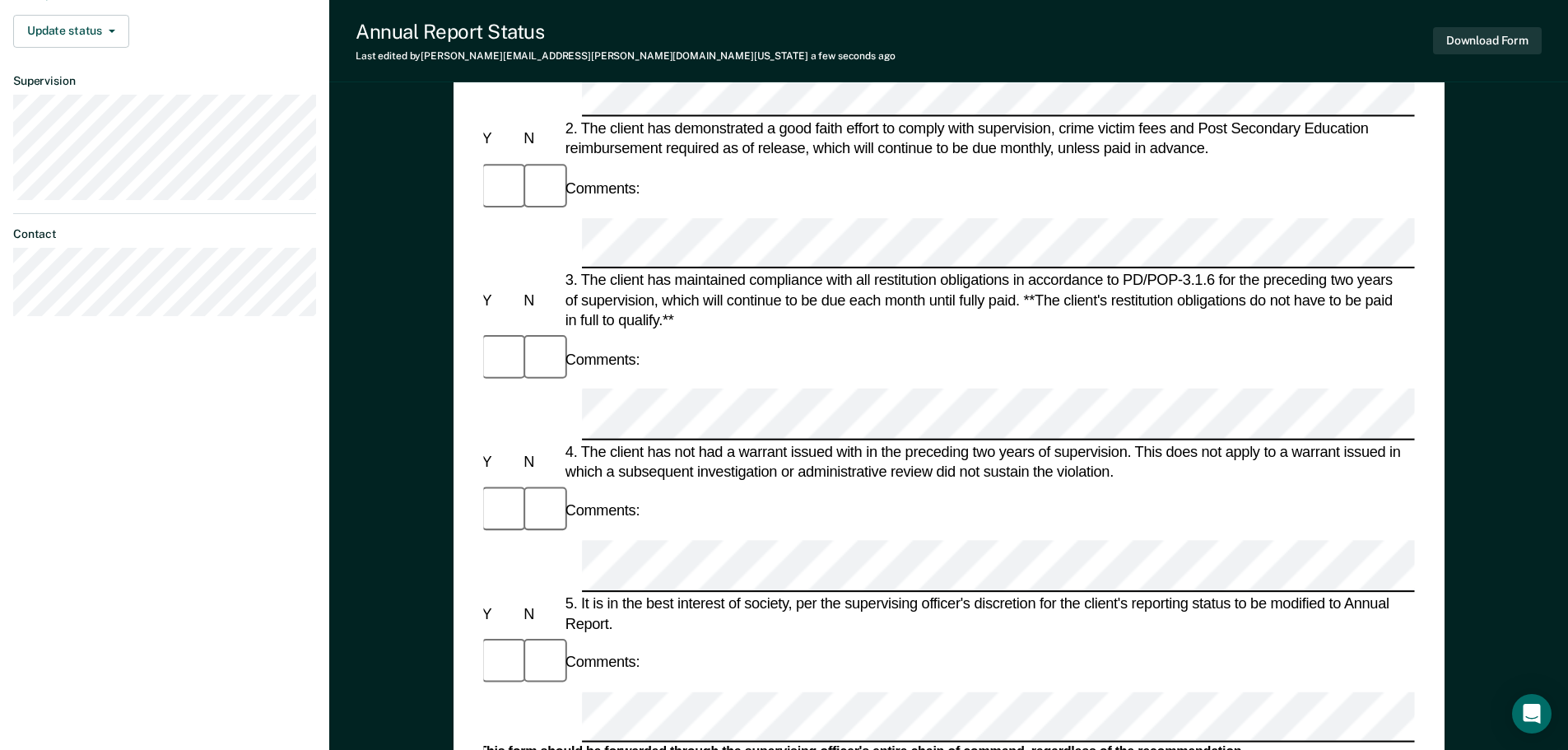
scroll to position [806, 0]
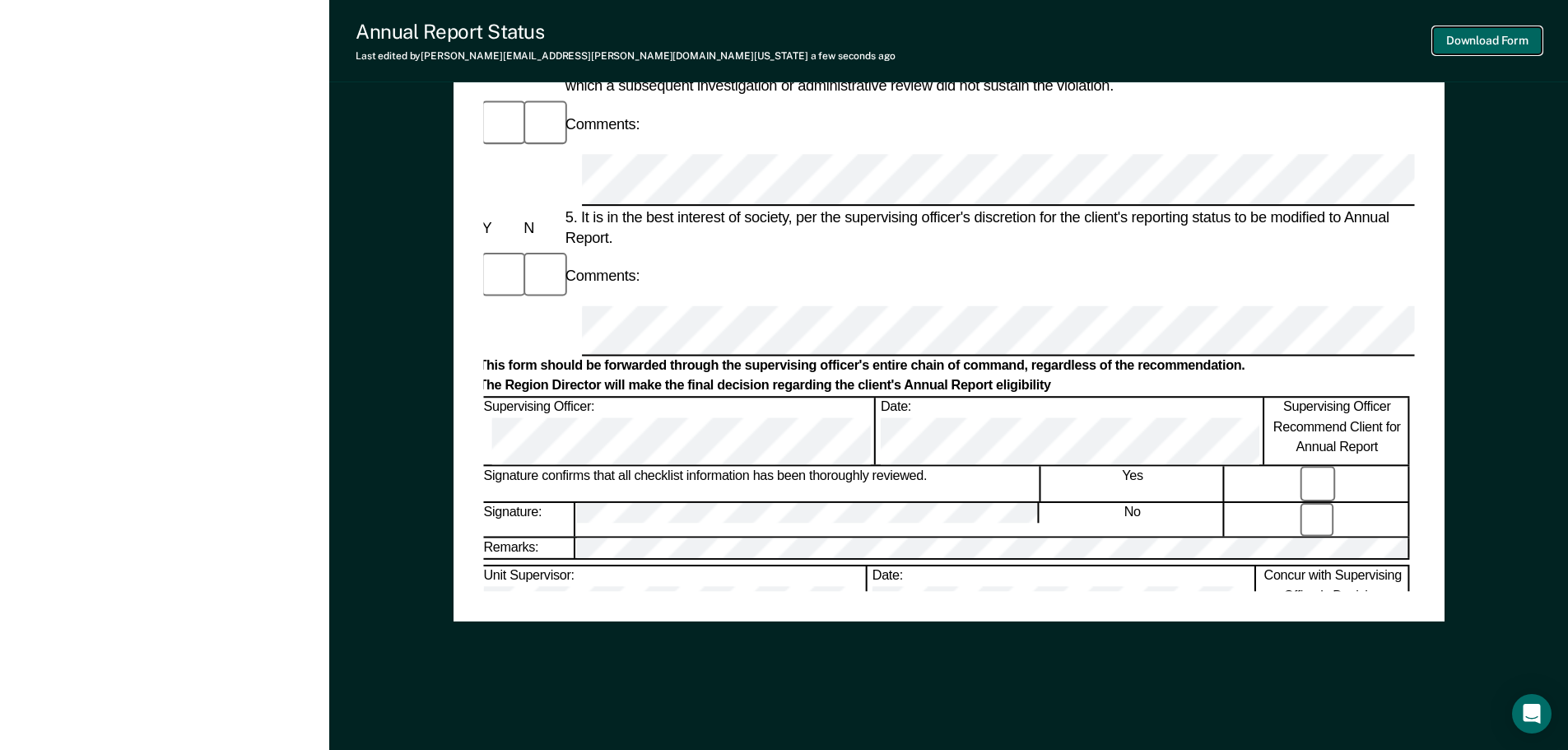
click at [1456, 42] on button "Download Form" at bounding box center [1487, 41] width 109 height 27
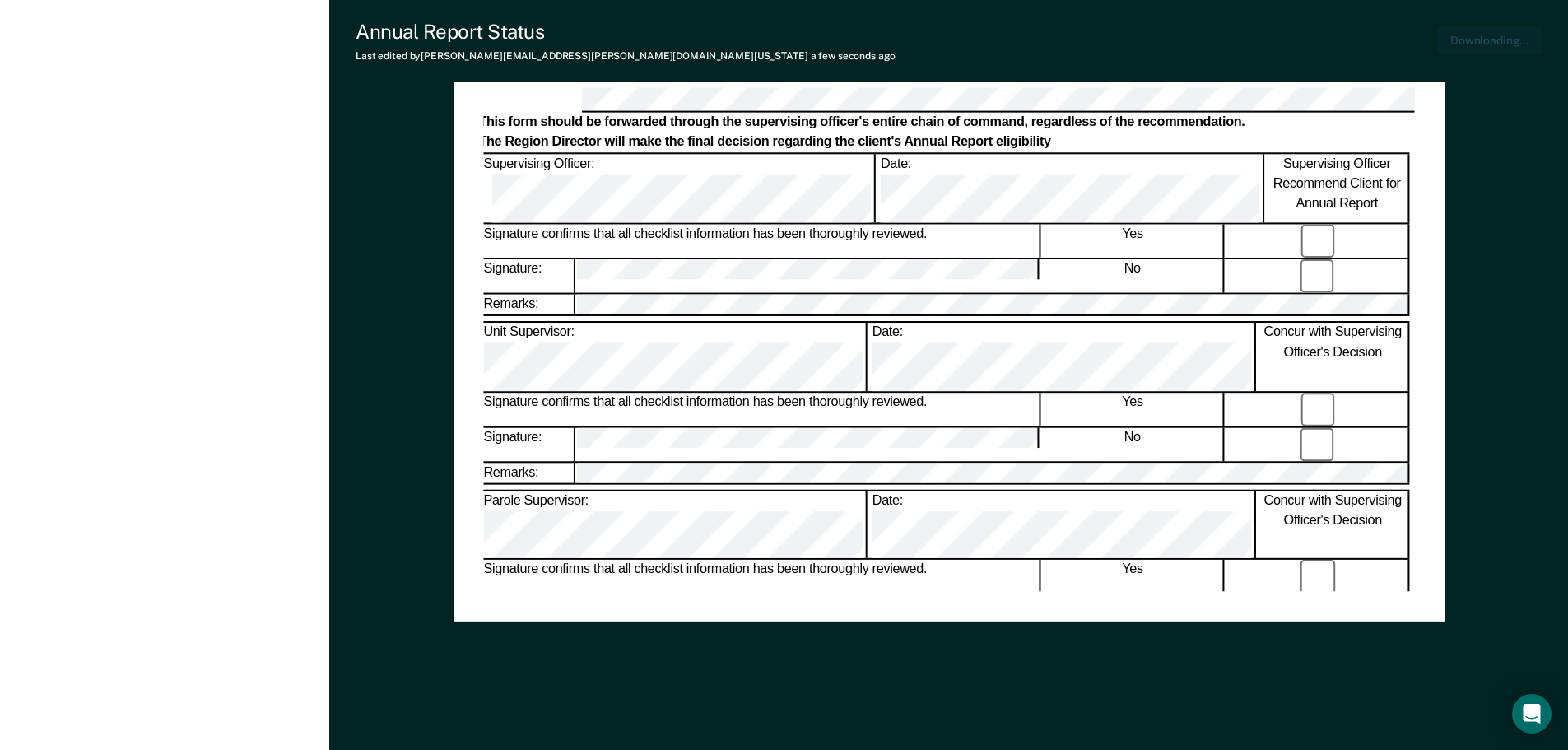
scroll to position [0, 0]
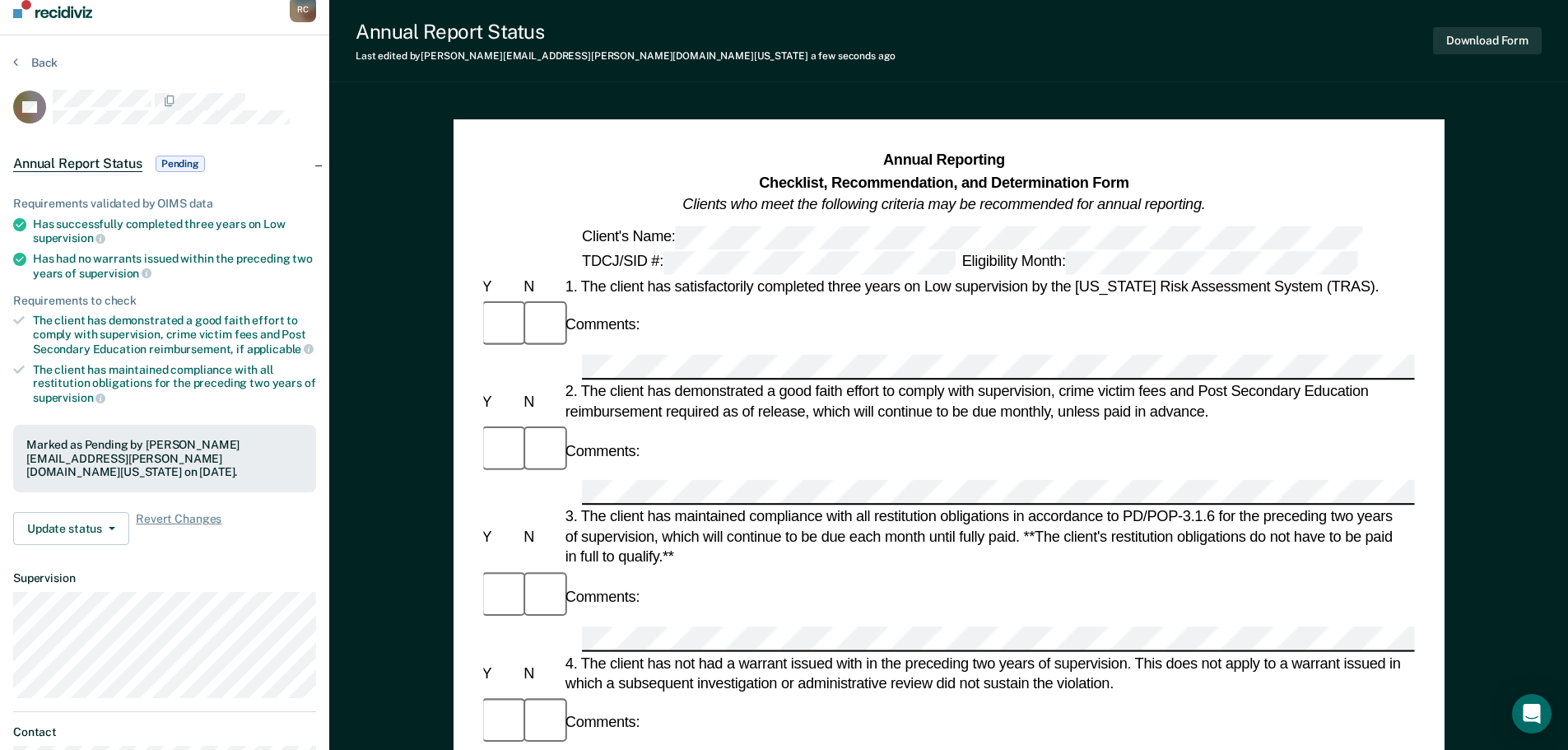
scroll to position [16, 0]
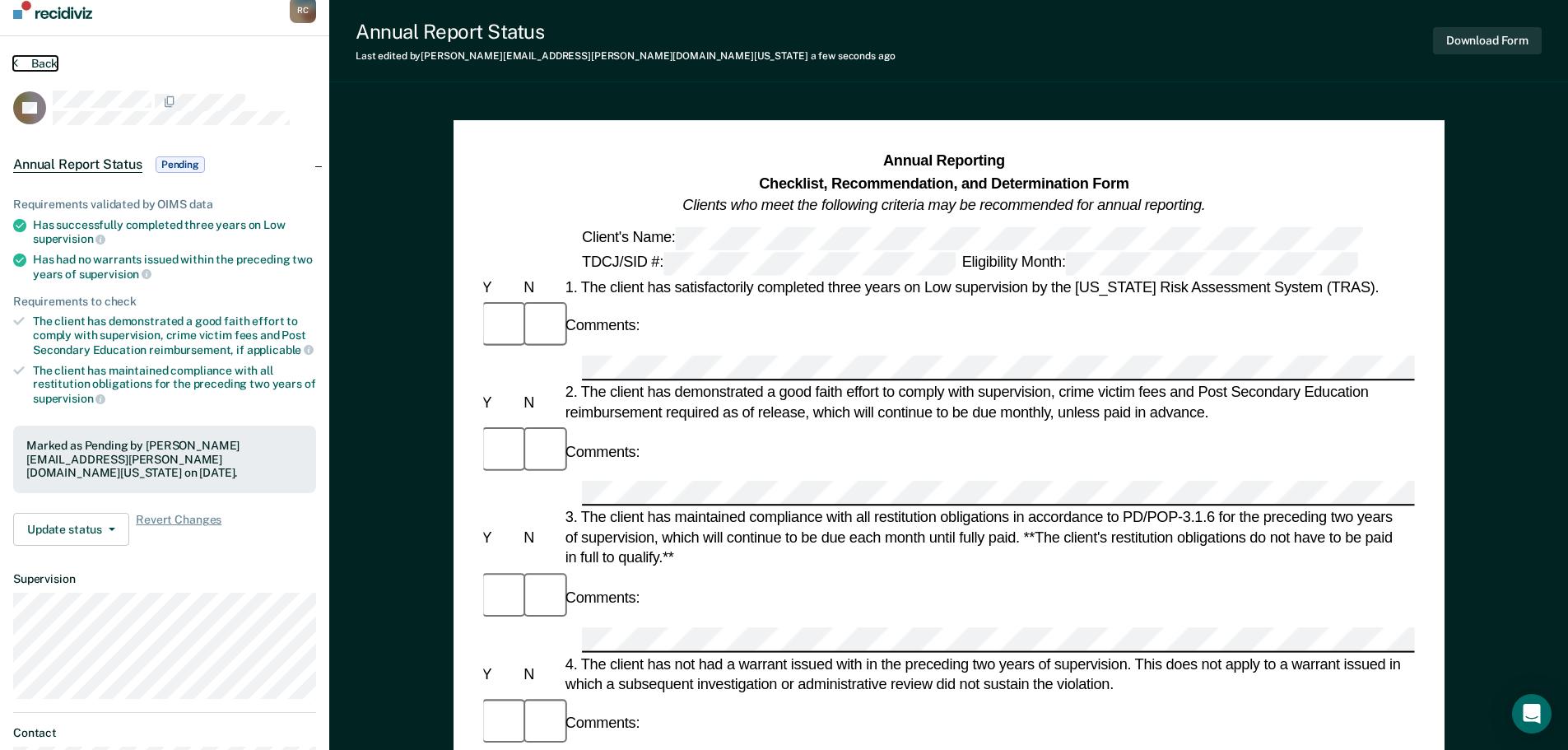
click at [31, 69] on button "Back" at bounding box center [35, 63] width 44 height 14
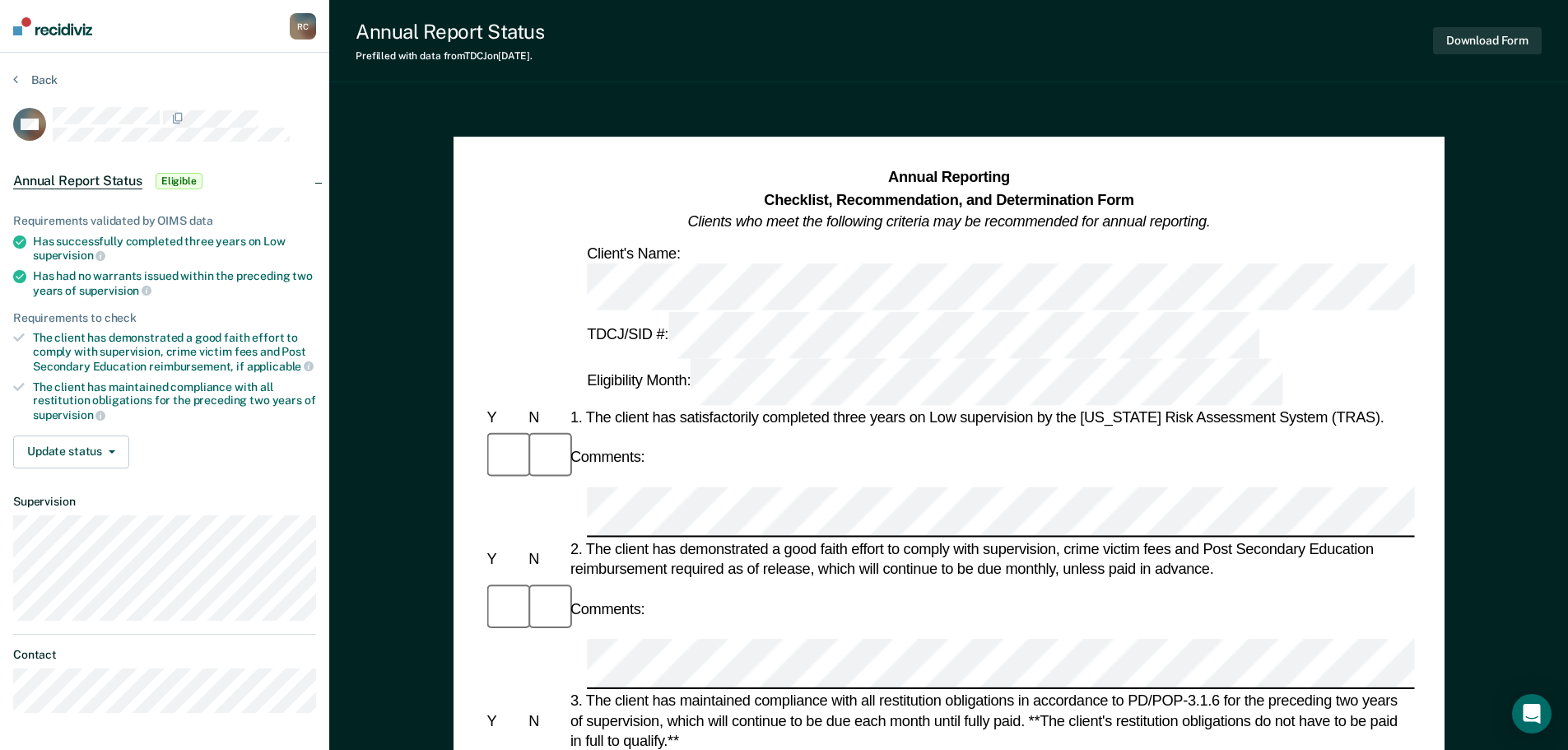
scroll to position [0, 3]
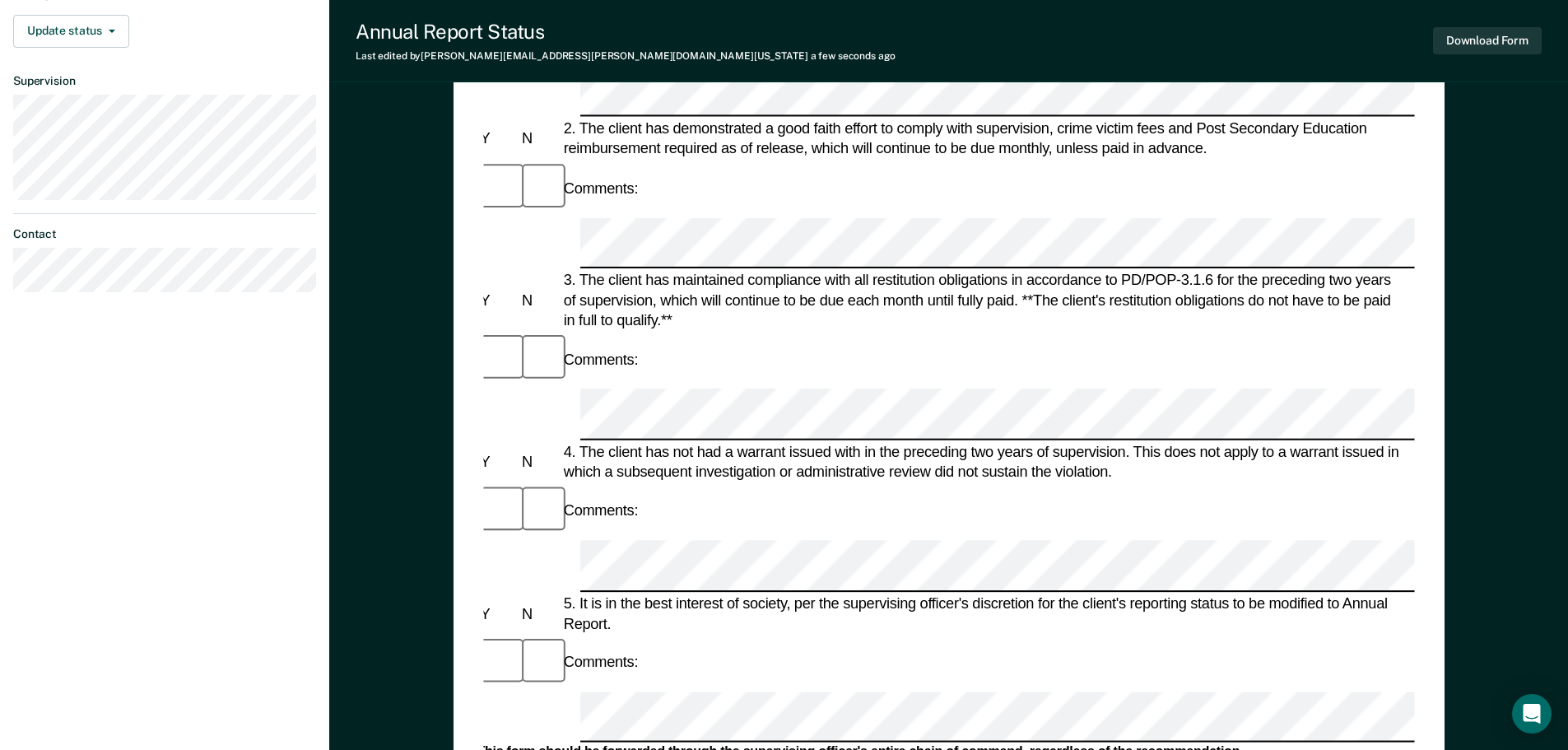
scroll to position [0, 3]
click at [1426, 589] on div "Annual Reporting Checklist, Recommendation, and Determination Form Clients who …" at bounding box center [949, 361] width 991 height 1291
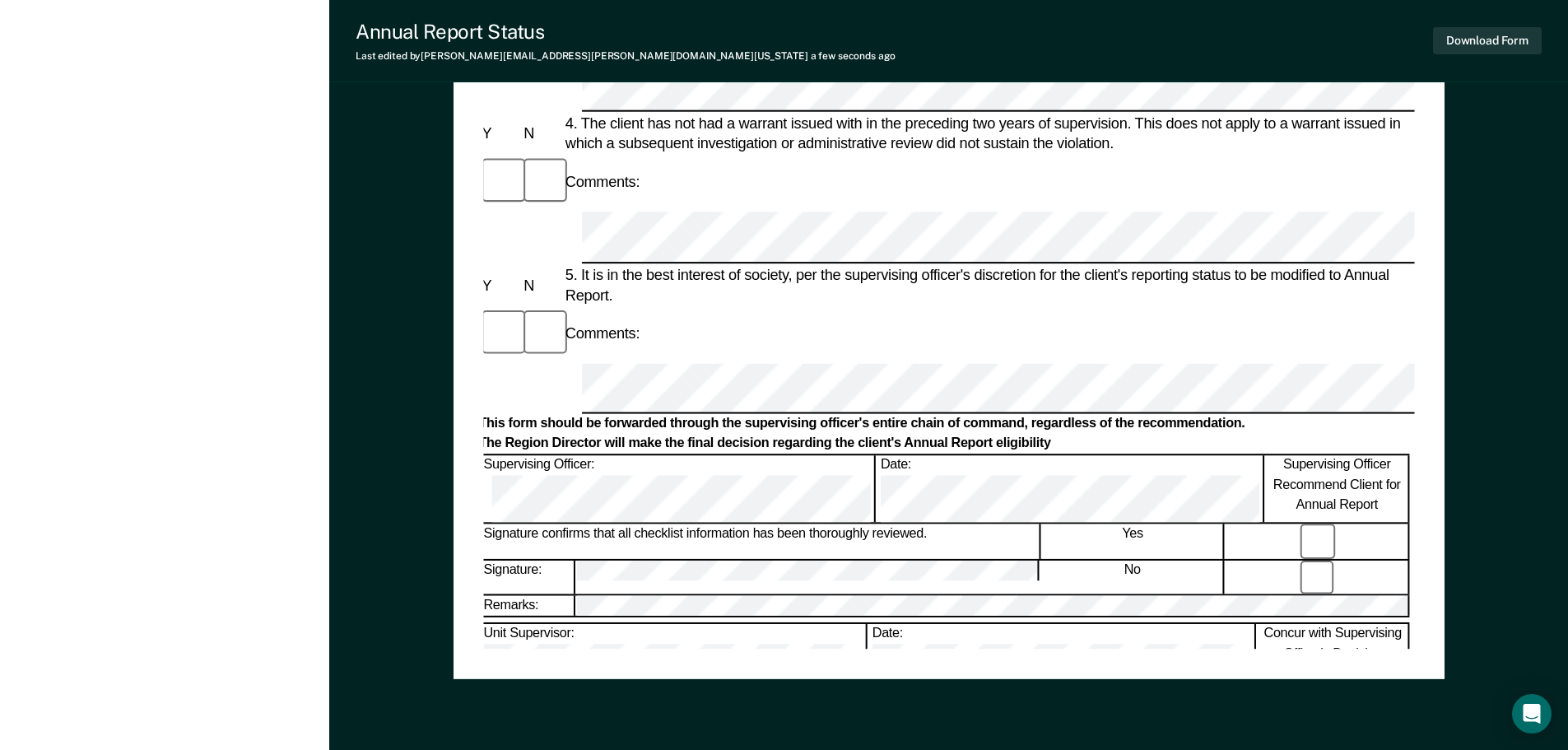
scroll to position [750, 0]
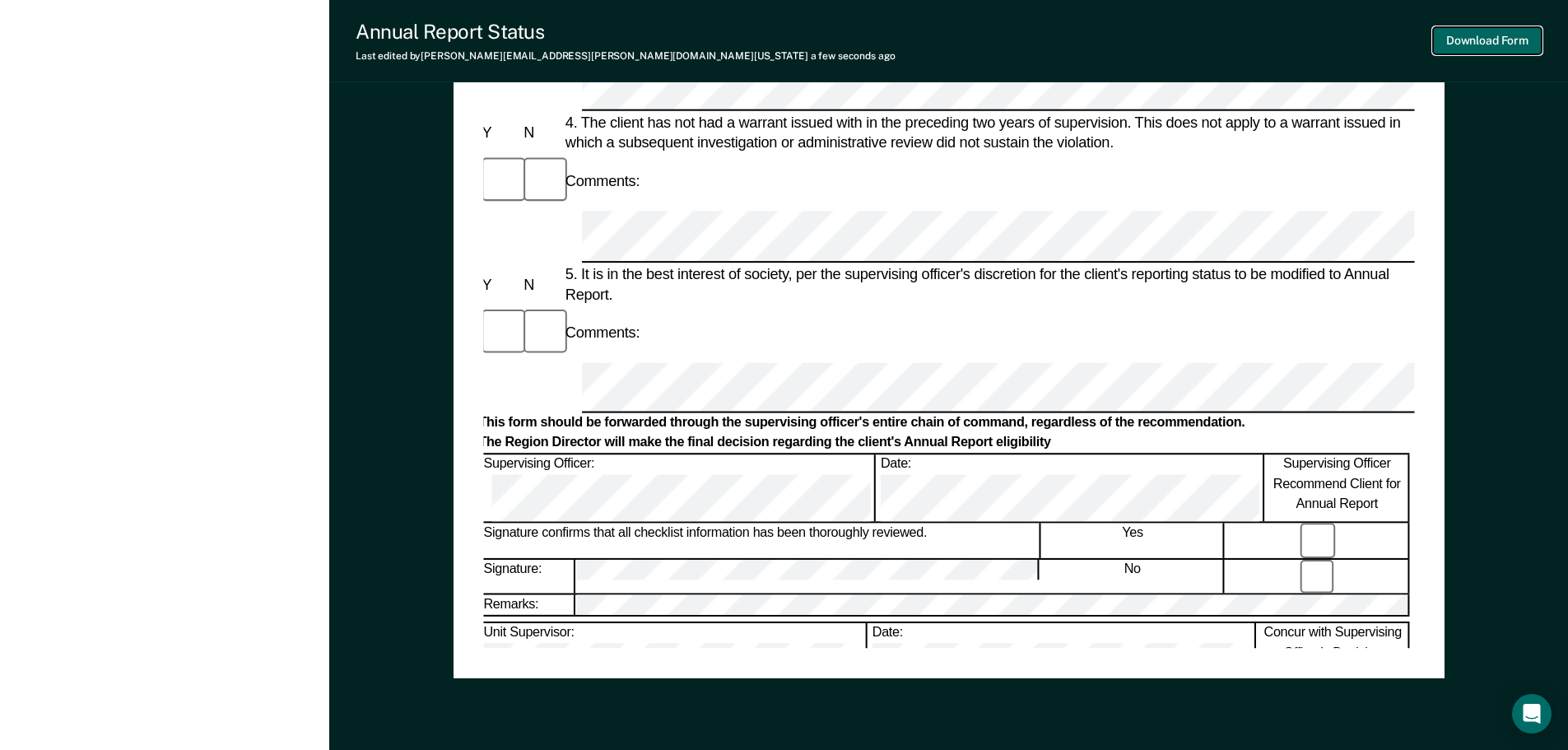
click at [1481, 35] on button "Download Form" at bounding box center [1487, 41] width 109 height 27
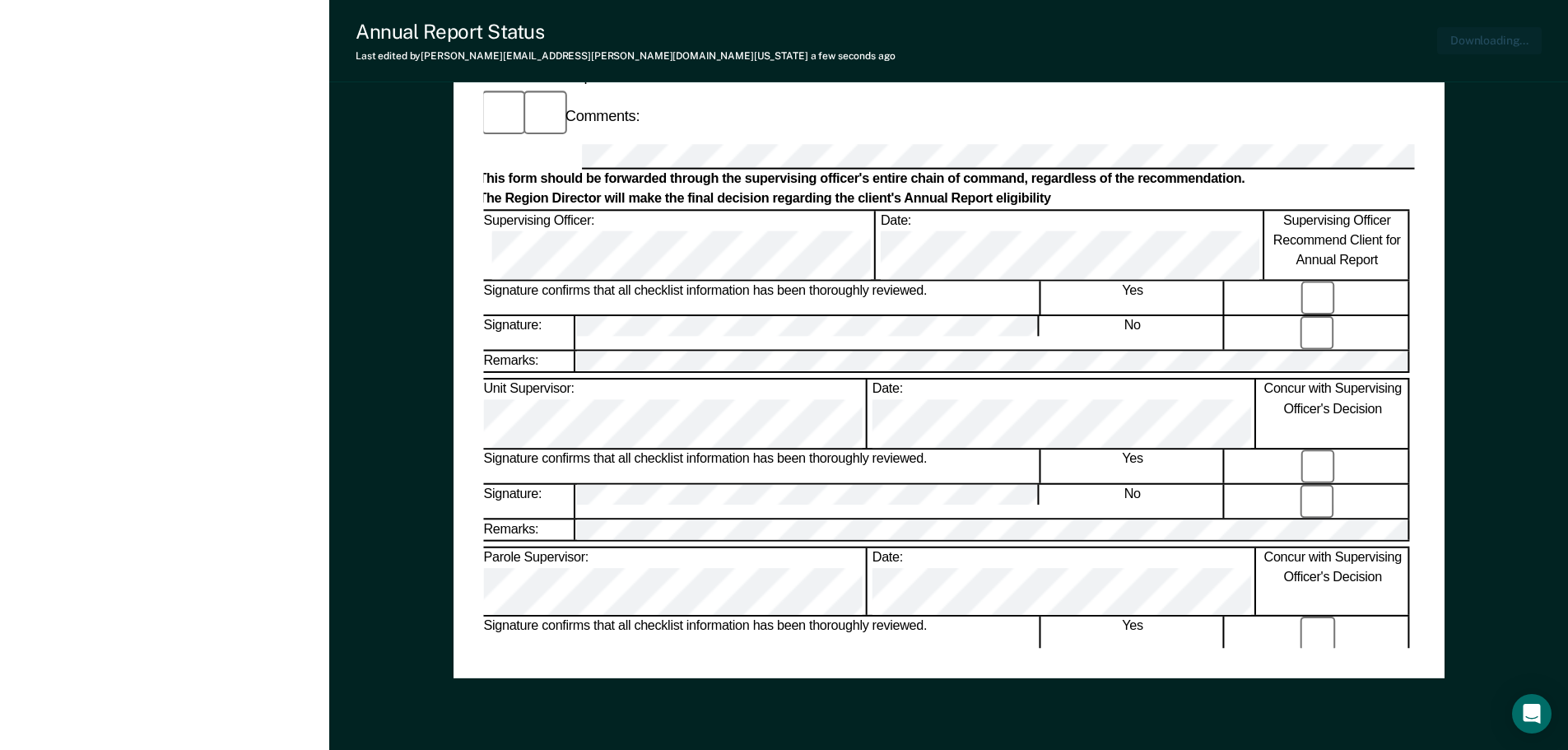
scroll to position [0, 0]
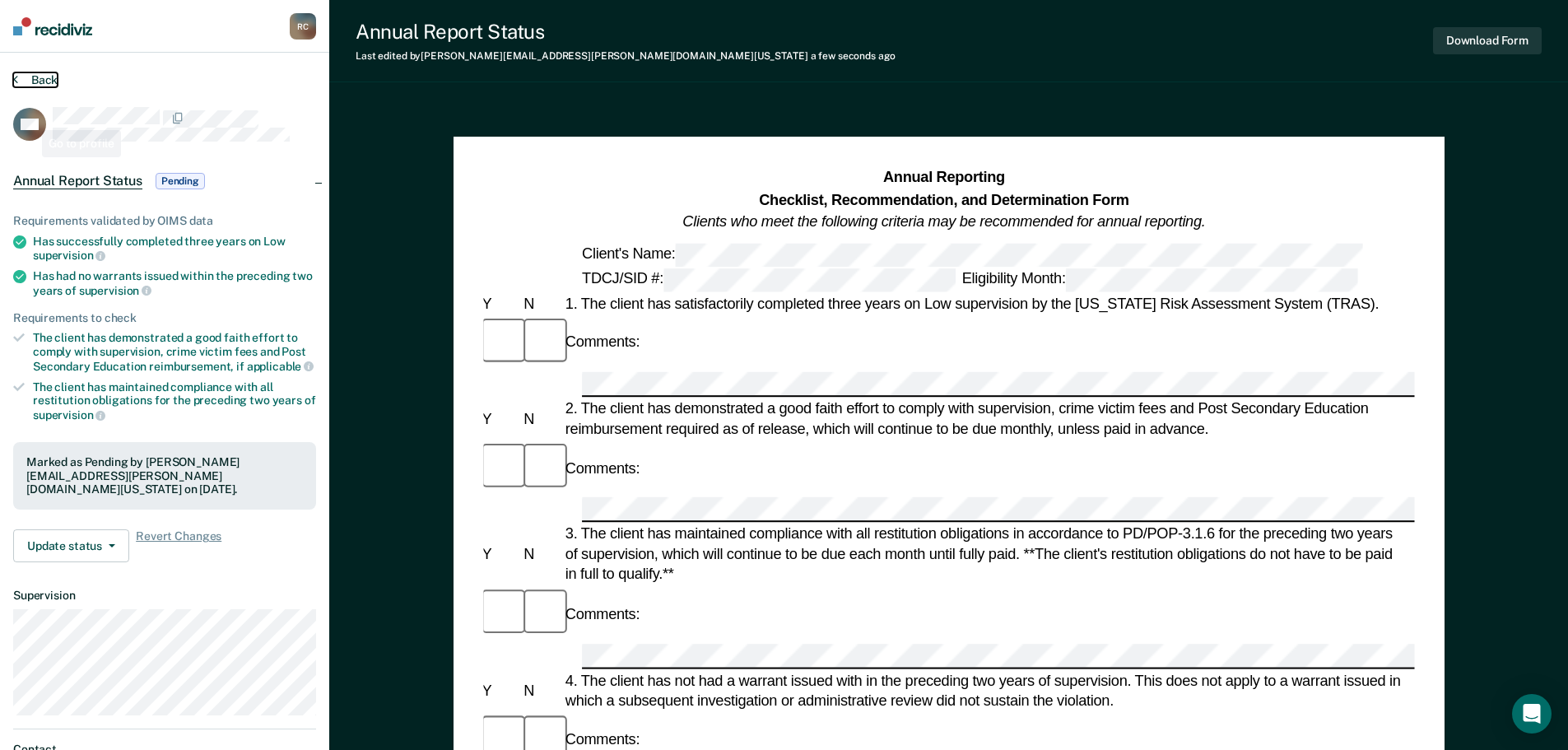
click at [53, 83] on button "Back" at bounding box center [35, 79] width 44 height 14
